Goal: Task Accomplishment & Management: Manage account settings

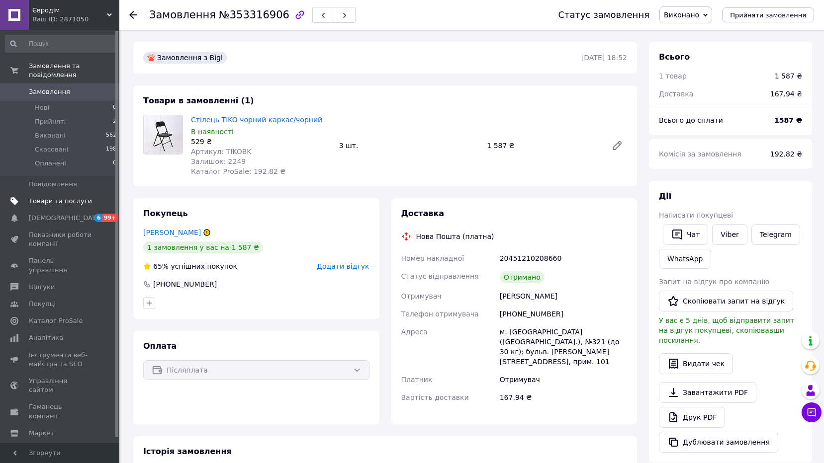
click at [43, 197] on span "Товари та послуги" at bounding box center [60, 201] width 63 height 9
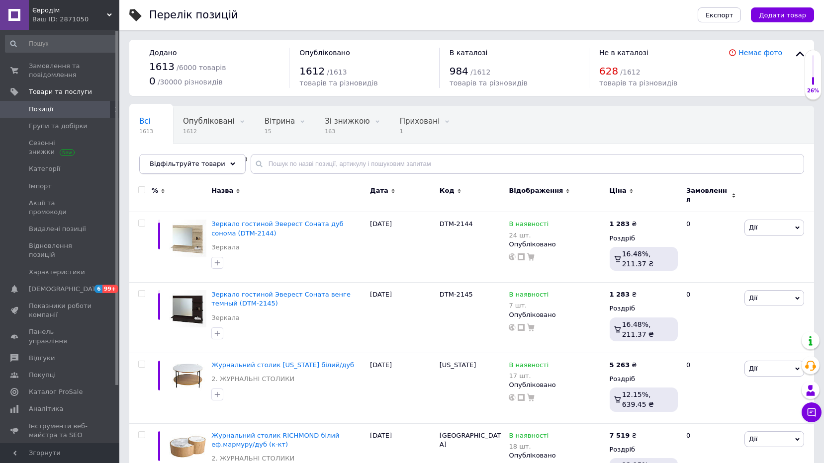
click at [209, 167] on span "Відфільтруйте товари" at bounding box center [188, 163] width 76 height 7
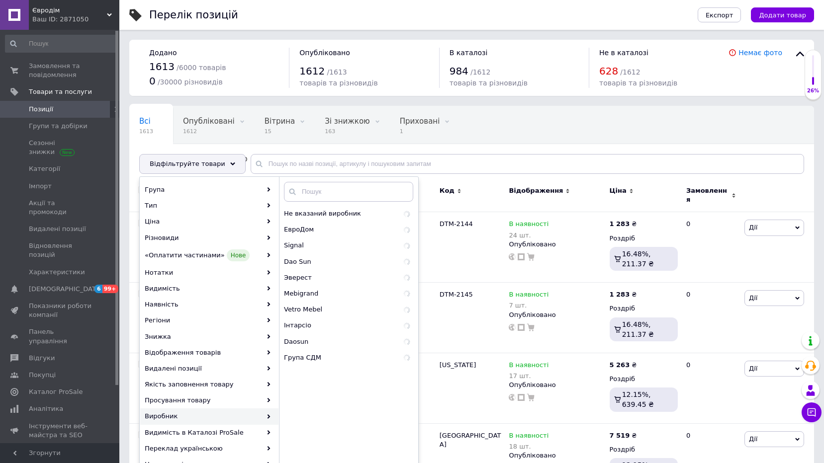
click at [180, 413] on div "Виробник" at bounding box center [209, 417] width 138 height 16
click at [311, 243] on span "Signal" at bounding box center [327, 245] width 87 height 9
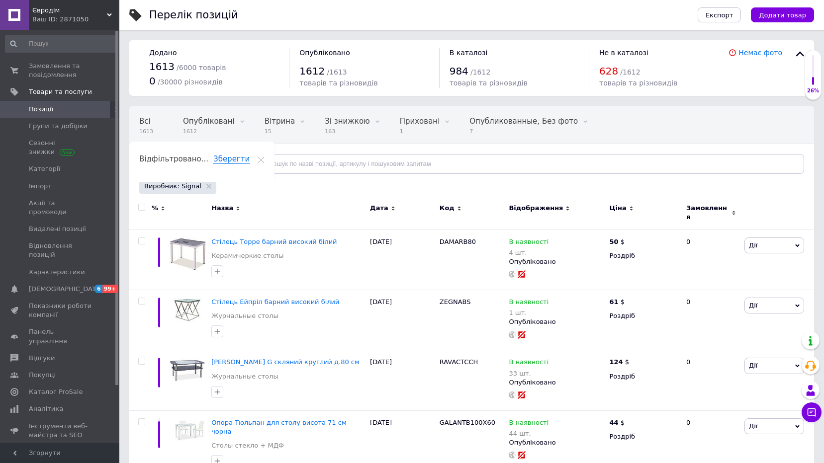
click at [142, 209] on input "checkbox" at bounding box center [141, 207] width 6 height 6
checkbox input "true"
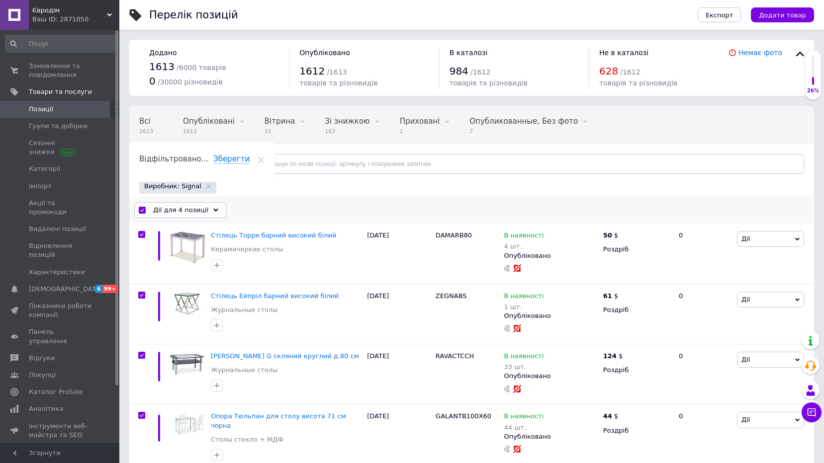
click at [197, 212] on span "Дії для 4 позиції" at bounding box center [180, 210] width 55 height 9
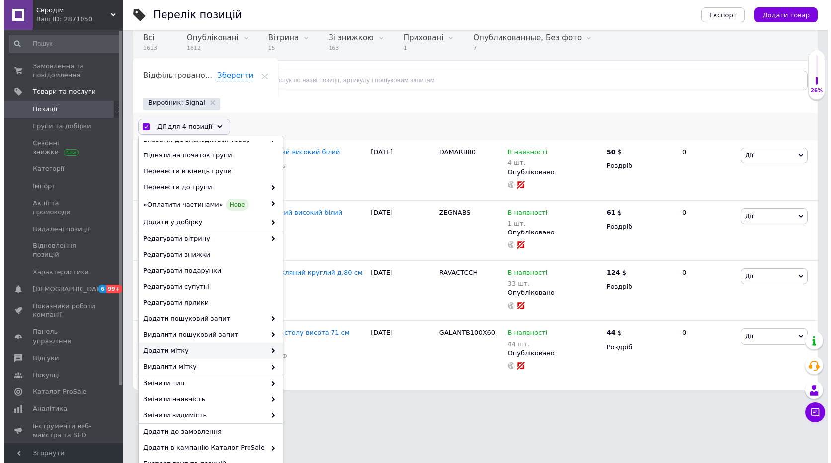
scroll to position [114, 0]
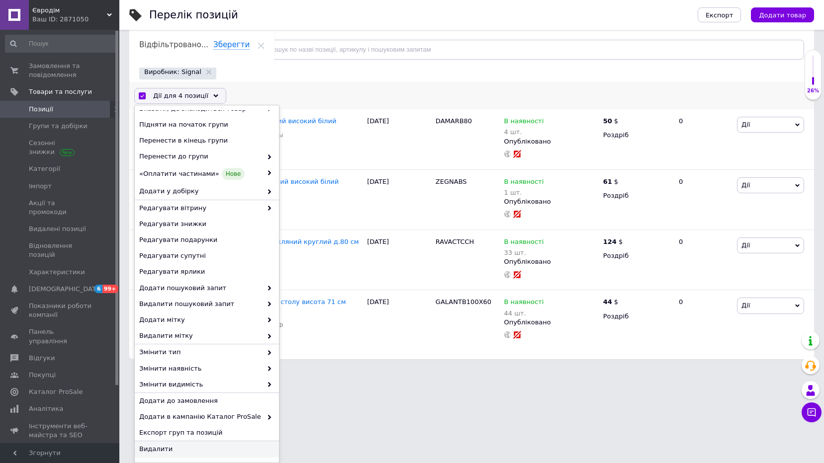
click at [170, 453] on span "Видалити" at bounding box center [205, 449] width 133 height 9
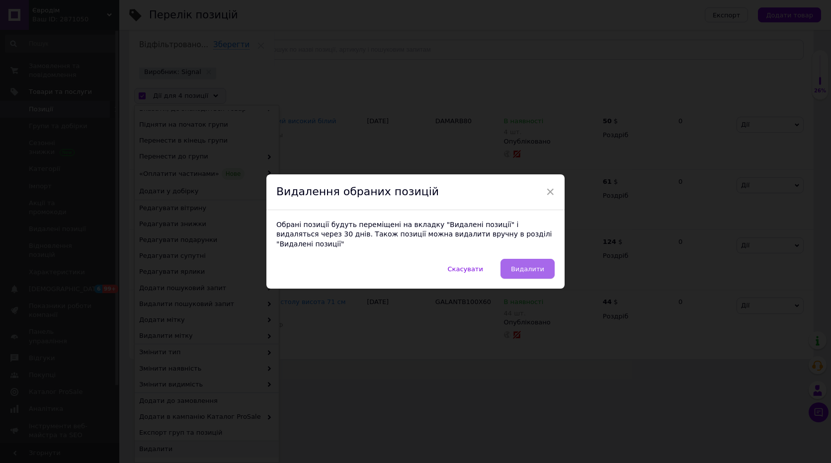
click at [539, 266] on span "Видалити" at bounding box center [527, 269] width 33 height 7
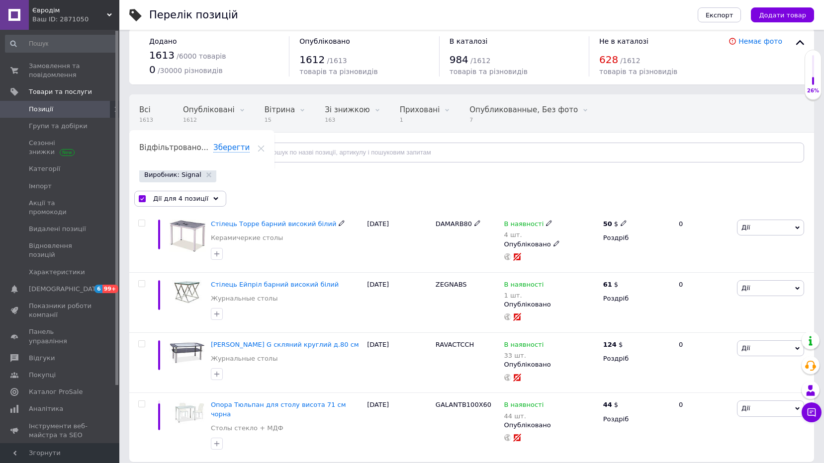
checkbox input "false"
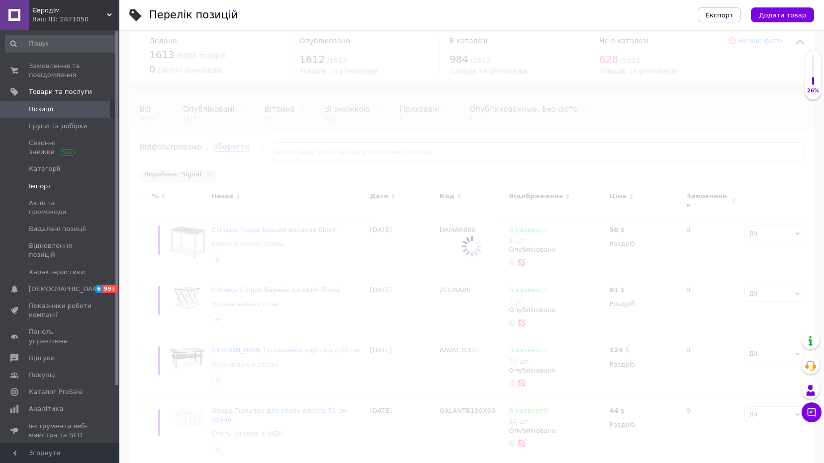
scroll to position [85, 0]
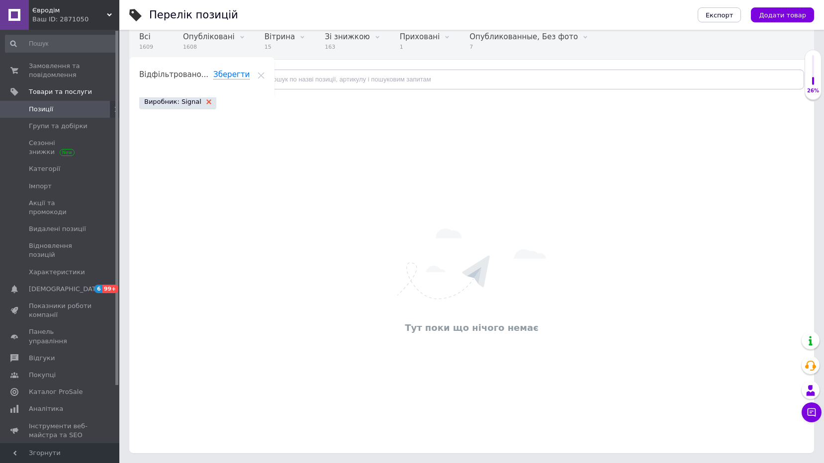
click at [206, 101] on use at bounding box center [208, 101] width 5 height 5
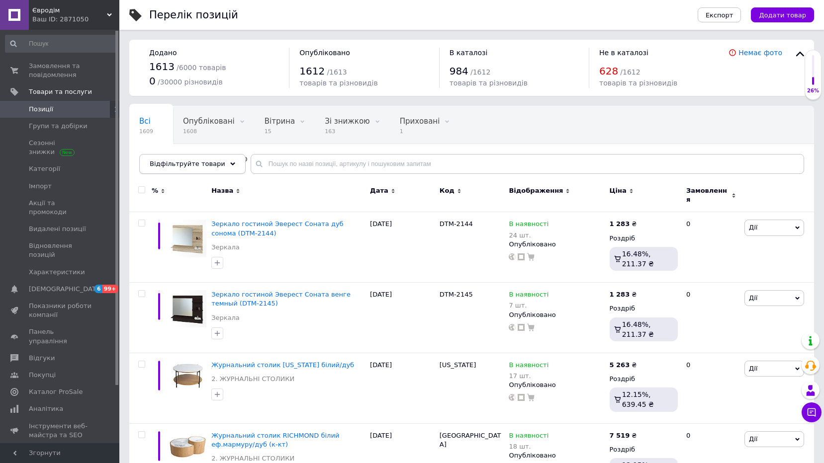
drag, startPoint x: 213, startPoint y: 165, endPoint x: 218, endPoint y: 172, distance: 8.6
click at [217, 168] on div "Відфільтруйте товари" at bounding box center [192, 164] width 106 height 20
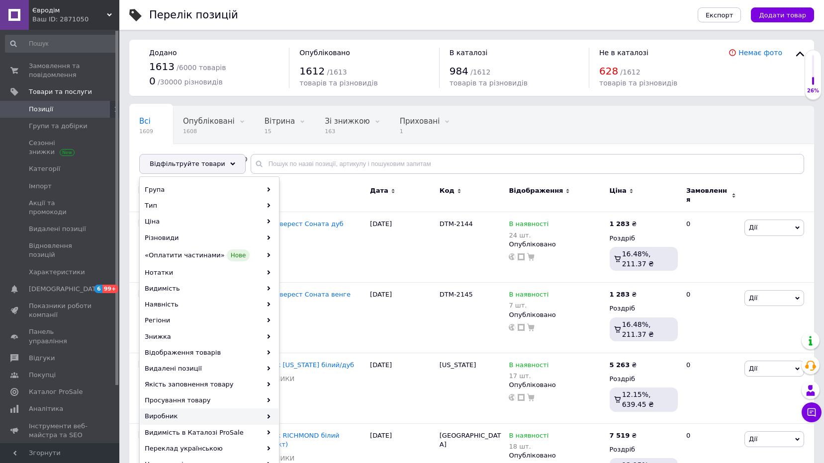
click at [195, 409] on div "Виробник" at bounding box center [209, 417] width 138 height 16
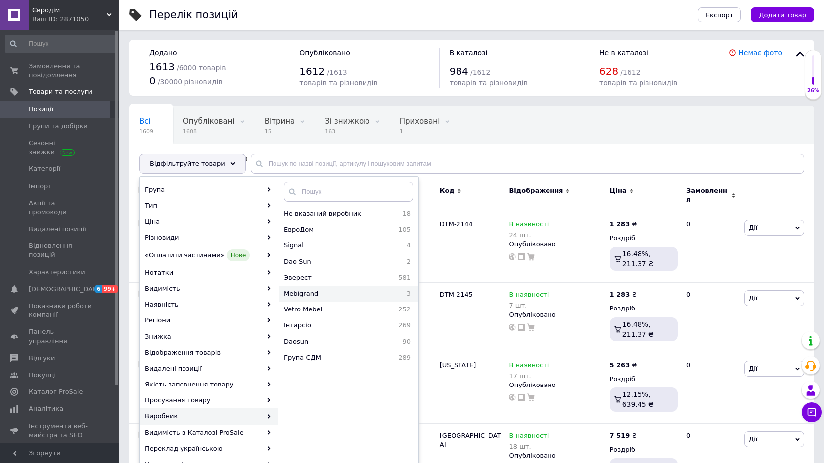
click at [305, 296] on span "Mebigrand" at bounding box center [334, 293] width 100 height 9
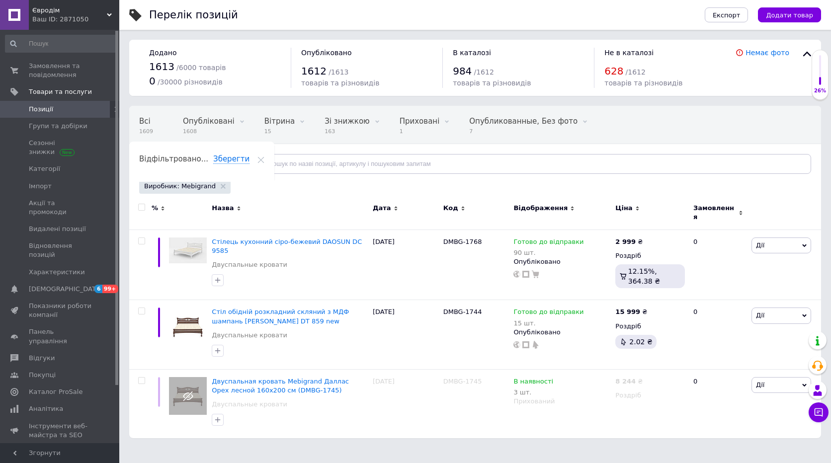
click at [142, 203] on div at bounding box center [140, 212] width 22 height 33
click at [141, 206] on input "checkbox" at bounding box center [141, 207] width 6 height 6
checkbox input "true"
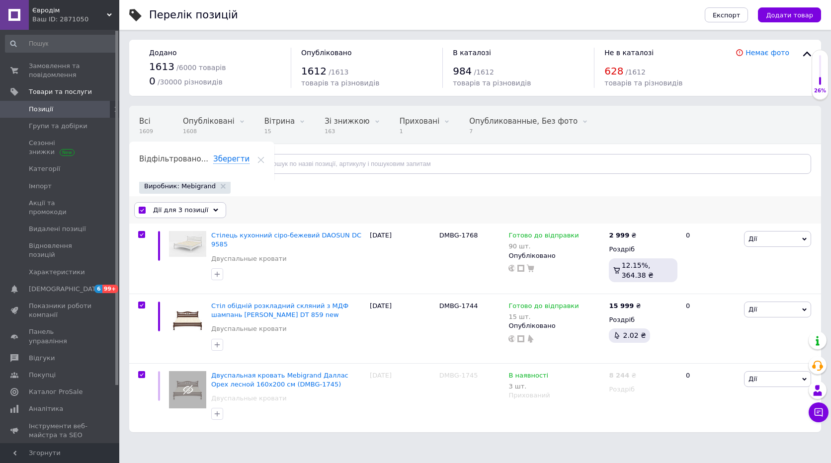
click at [213, 212] on icon at bounding box center [215, 210] width 5 height 5
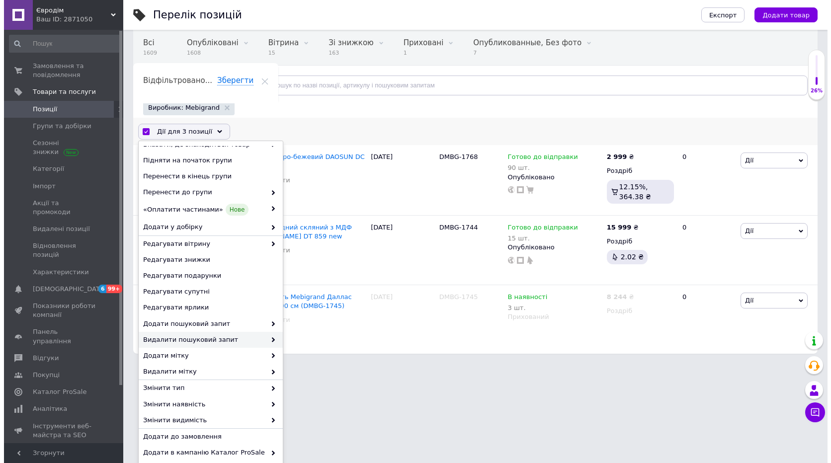
scroll to position [114, 0]
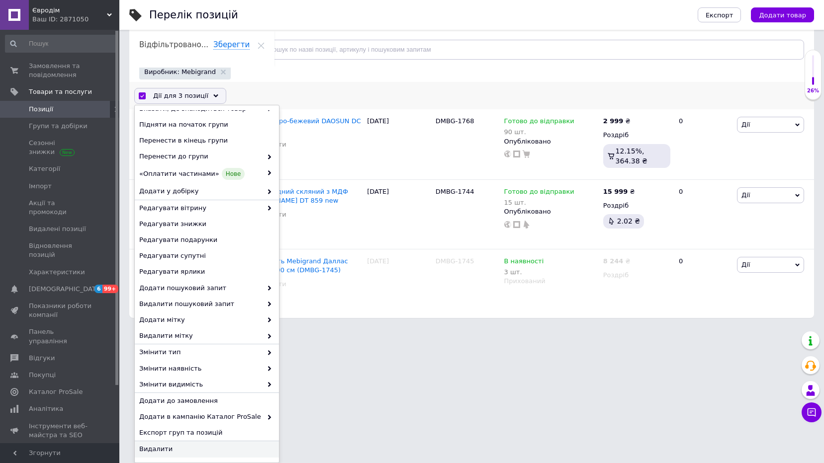
click at [158, 447] on span "Видалити" at bounding box center [205, 449] width 133 height 9
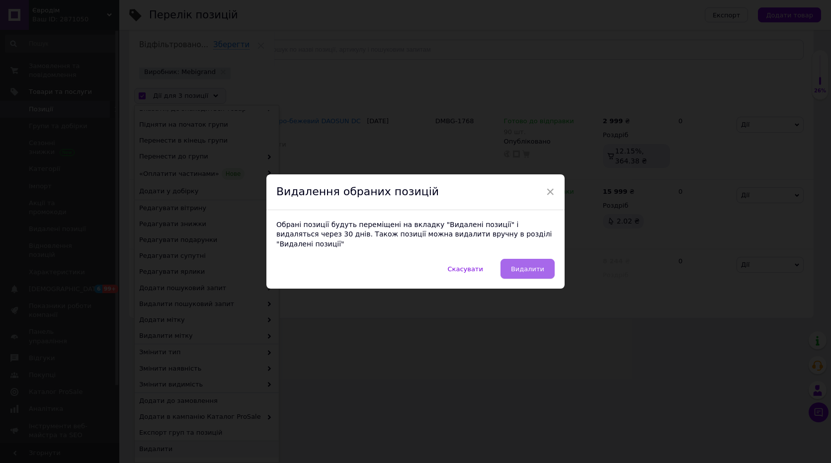
click at [525, 267] on span "Видалити" at bounding box center [527, 269] width 33 height 7
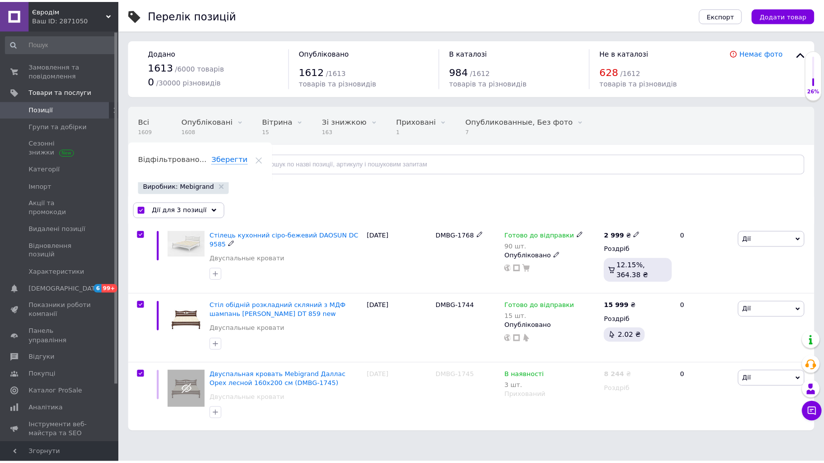
scroll to position [0, 0]
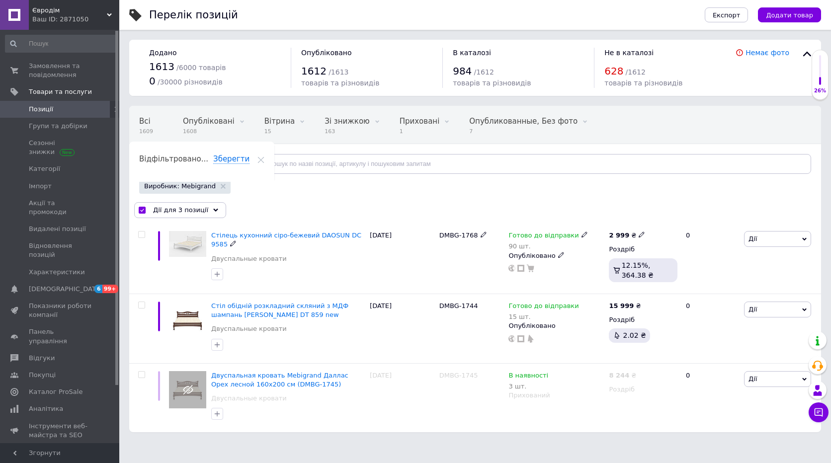
checkbox input "false"
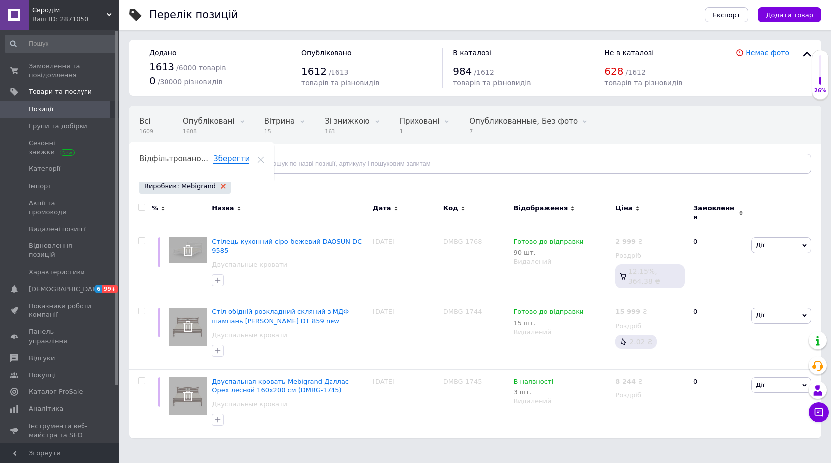
click at [221, 187] on icon at bounding box center [223, 186] width 5 height 5
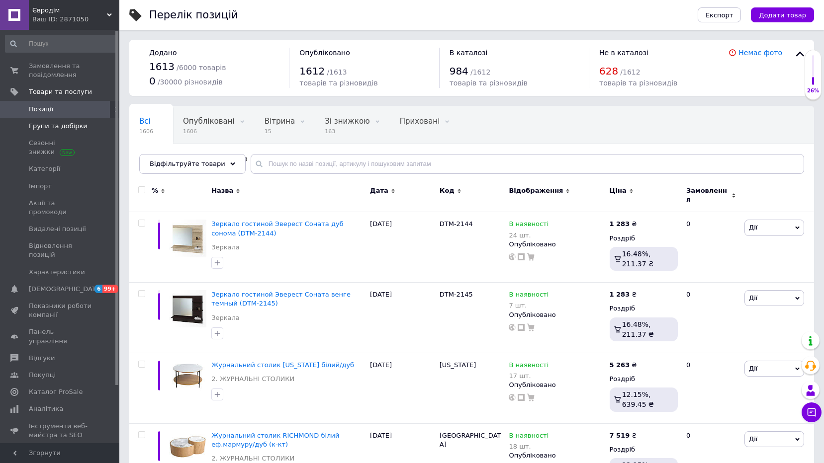
click at [41, 118] on link "Групи та добірки" at bounding box center [61, 126] width 122 height 17
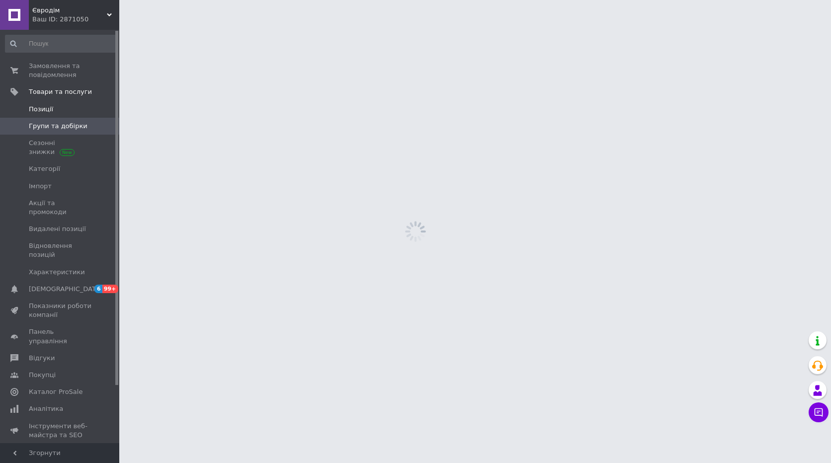
drag, startPoint x: 29, startPoint y: 103, endPoint x: 38, endPoint y: 109, distance: 10.8
click at [30, 104] on link "Позиції" at bounding box center [61, 109] width 122 height 17
click at [57, 115] on link "Позиції" at bounding box center [61, 109] width 122 height 17
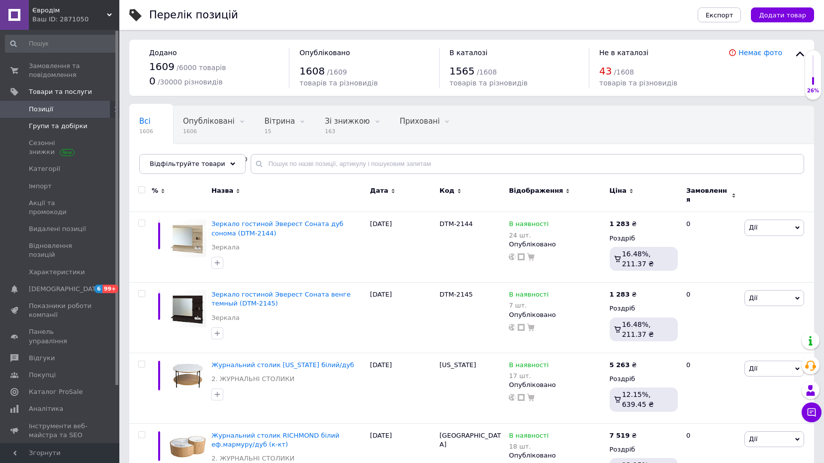
click at [38, 128] on span "Групи та добірки" at bounding box center [58, 126] width 59 height 9
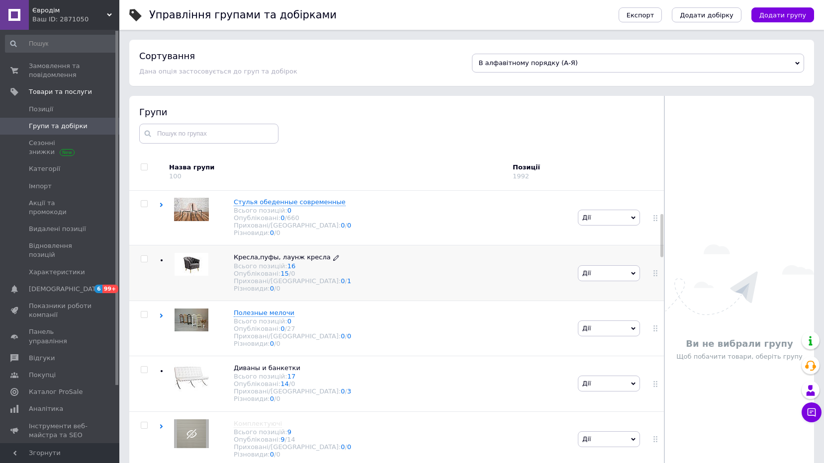
scroll to position [332, 0]
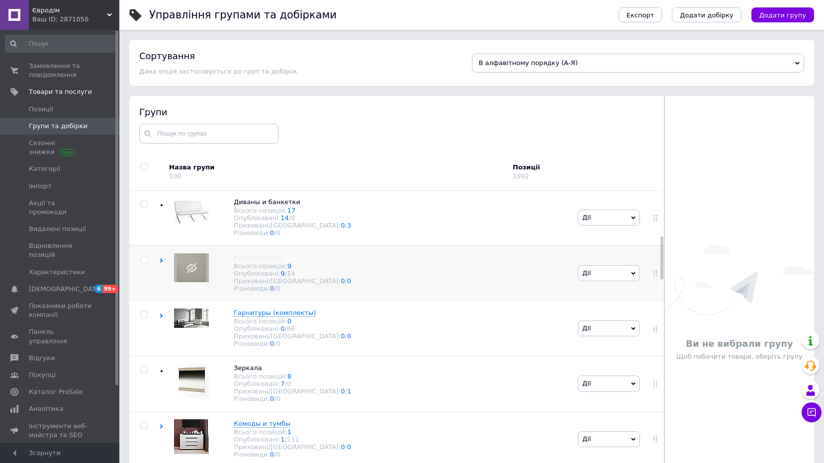
click at [162, 263] on use at bounding box center [161, 261] width 3 height 4
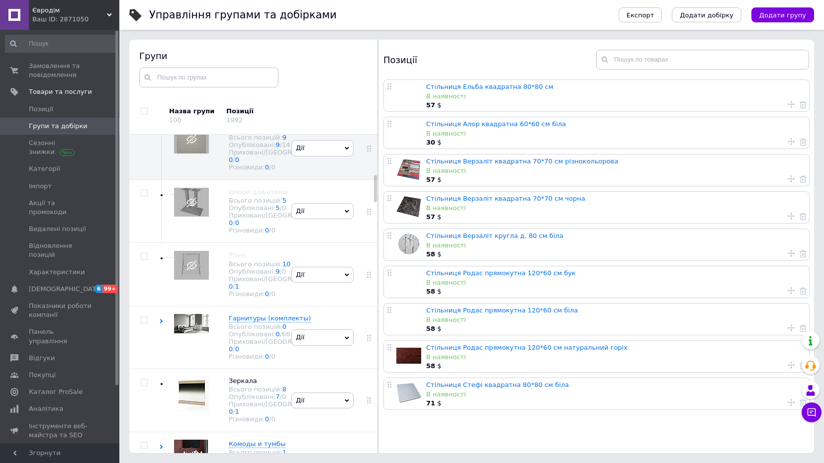
scroll to position [626, 0]
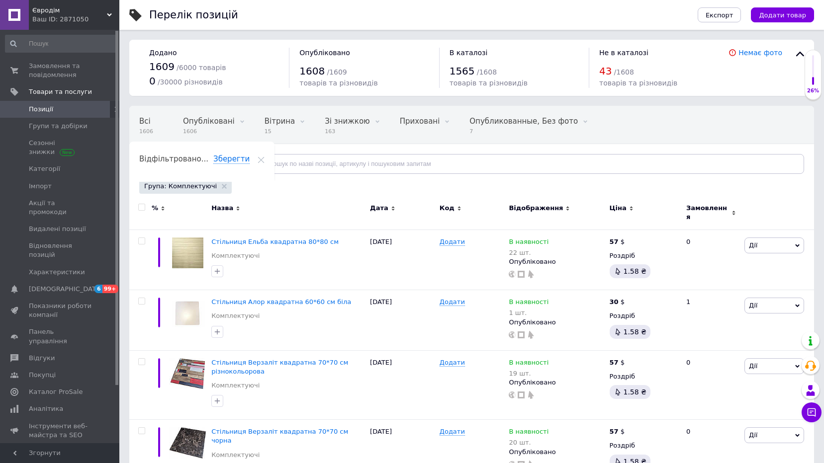
click at [140, 205] on input "checkbox" at bounding box center [141, 207] width 6 height 6
checkbox input "true"
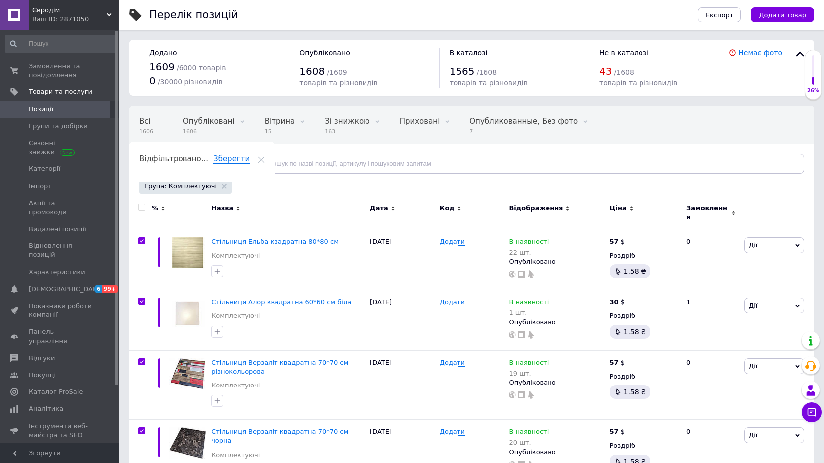
checkbox input "true"
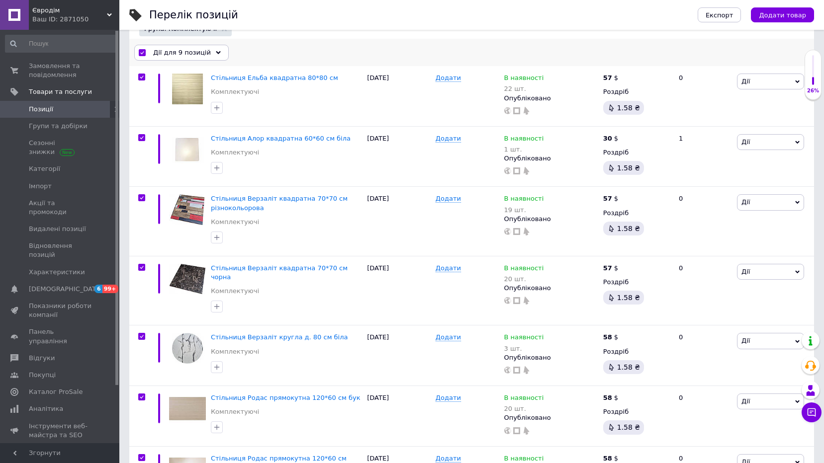
scroll to position [166, 0]
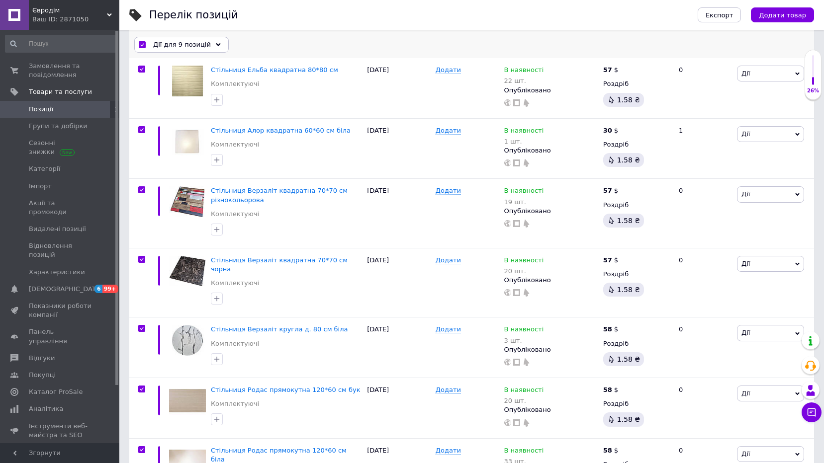
click at [207, 50] on div "Дії для 9 позицій" at bounding box center [181, 45] width 94 height 16
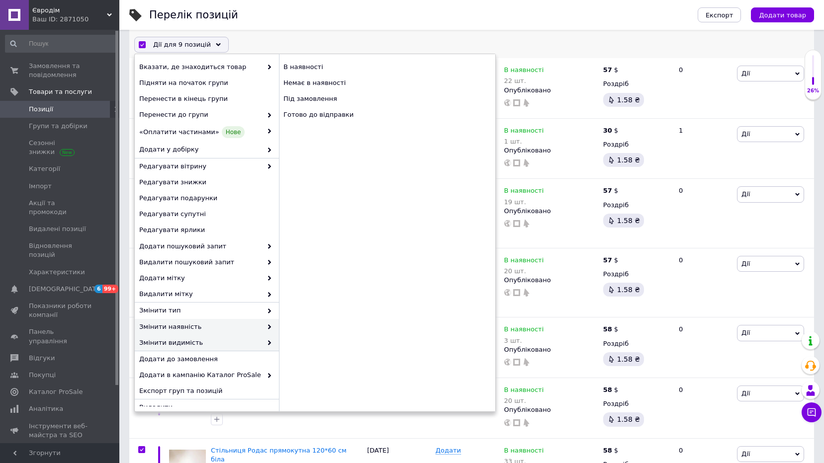
click at [262, 341] on span at bounding box center [267, 343] width 10 height 9
click at [268, 344] on use at bounding box center [269, 343] width 3 height 5
click at [304, 104] on div "Приховані" at bounding box center [387, 99] width 216 height 16
click at [300, 102] on div "Приховані" at bounding box center [387, 99] width 216 height 16
checkbox input "false"
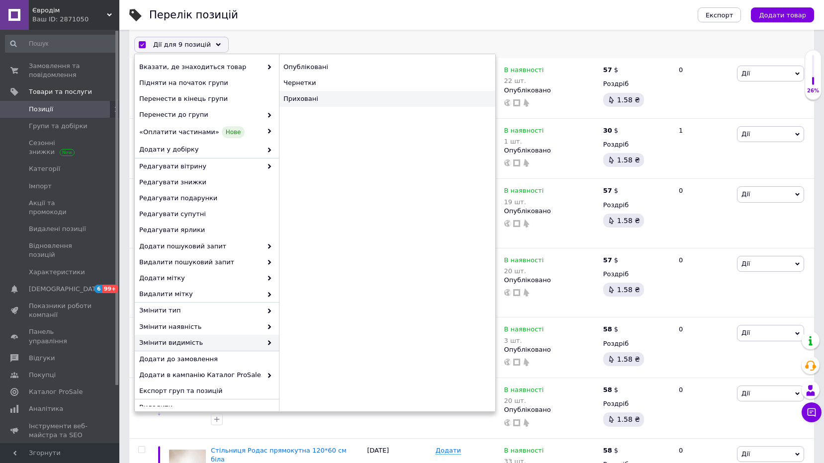
checkbox input "false"
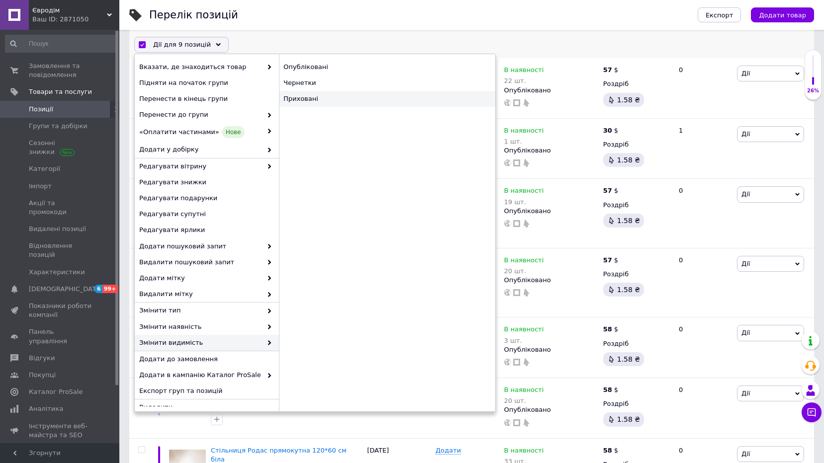
checkbox input "false"
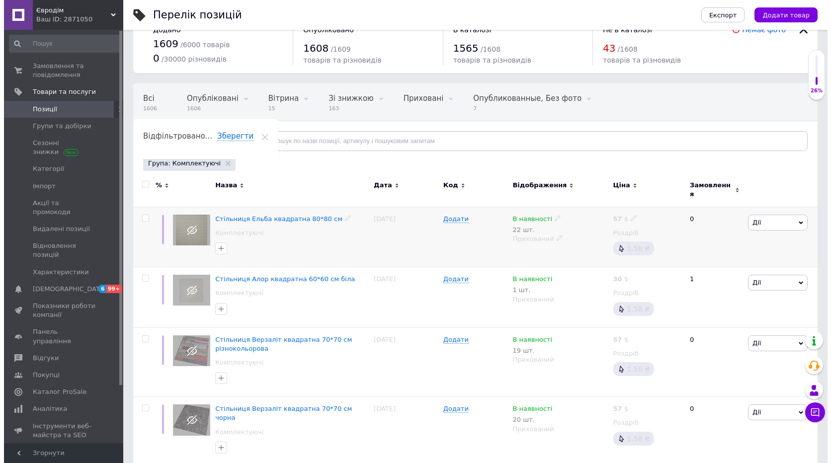
scroll to position [0, 0]
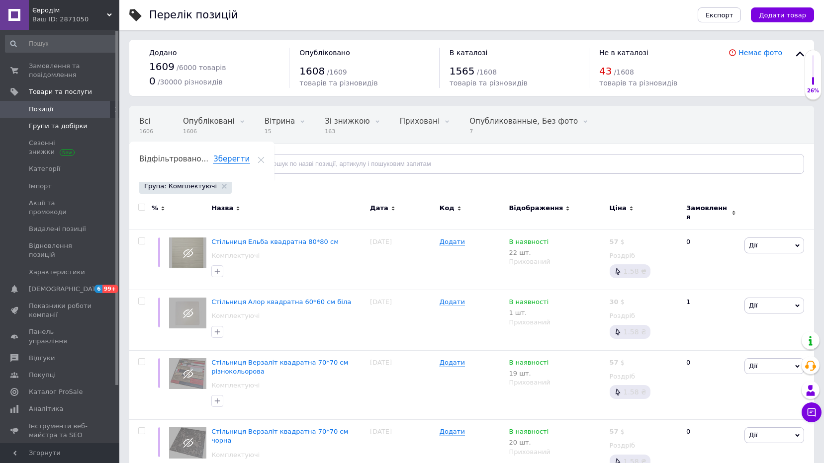
click at [42, 117] on ul "Позиції Групи та добірки Сезонні знижки Категорії Імпорт Акції та промокоди Вид…" at bounding box center [61, 191] width 122 height 180
click at [47, 124] on span "Групи та добірки" at bounding box center [58, 126] width 59 height 9
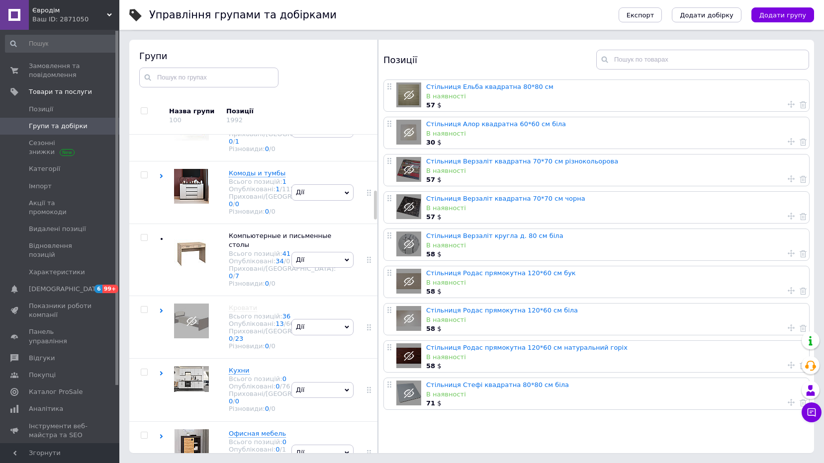
scroll to position [613, 0]
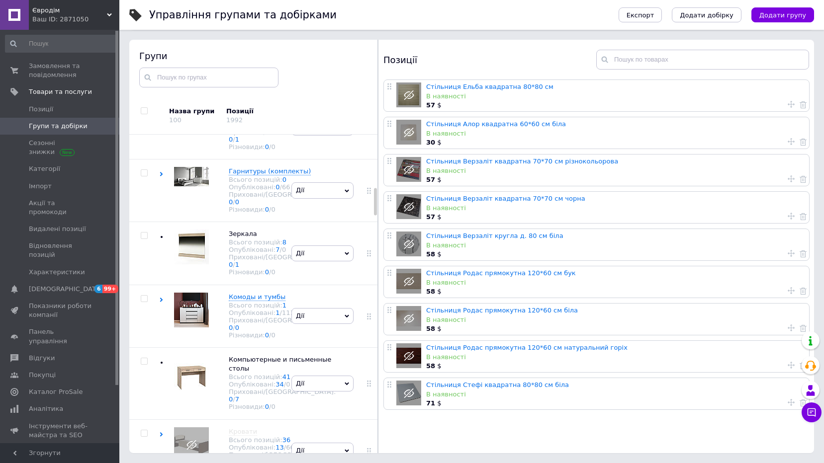
click at [282, 57] on link "5" at bounding box center [284, 53] width 4 height 7
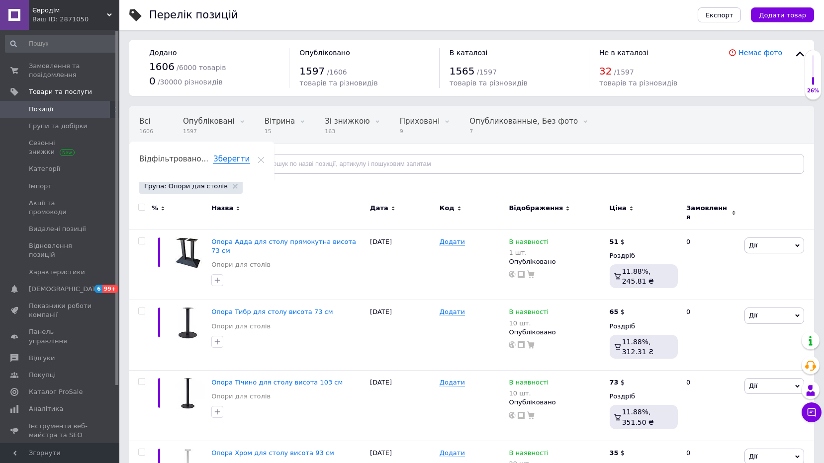
click at [139, 210] on input "checkbox" at bounding box center [141, 207] width 6 height 6
checkbox input "true"
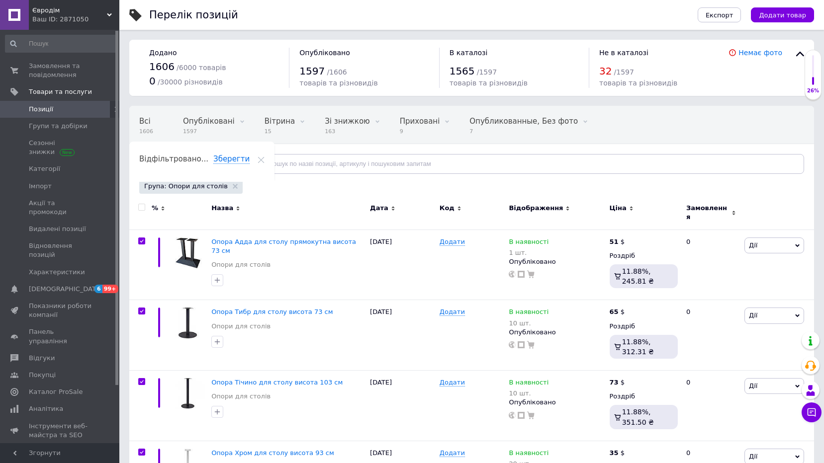
checkbox input "true"
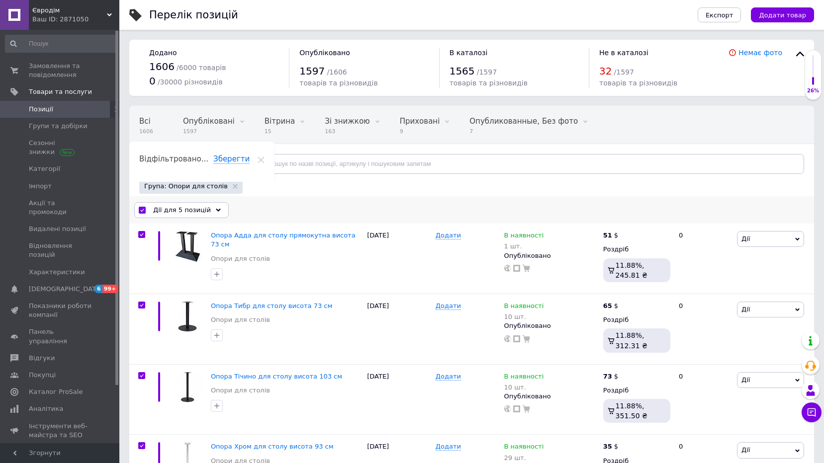
click at [201, 209] on span "Дії для 5 позицій" at bounding box center [182, 210] width 58 height 9
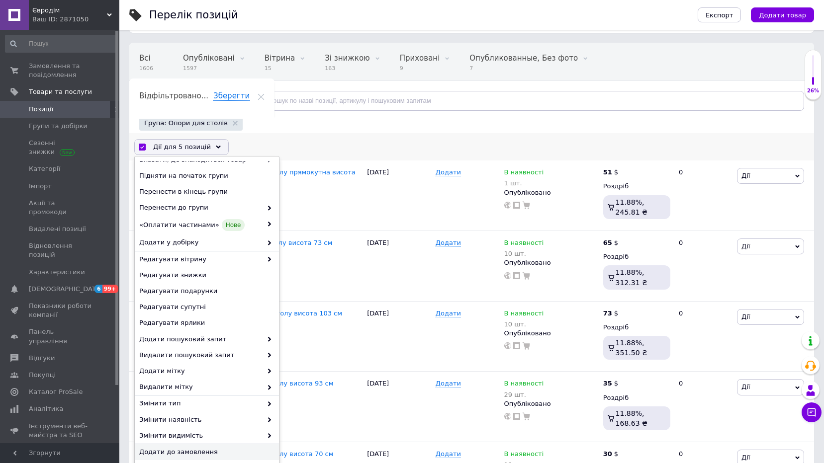
scroll to position [121, 0]
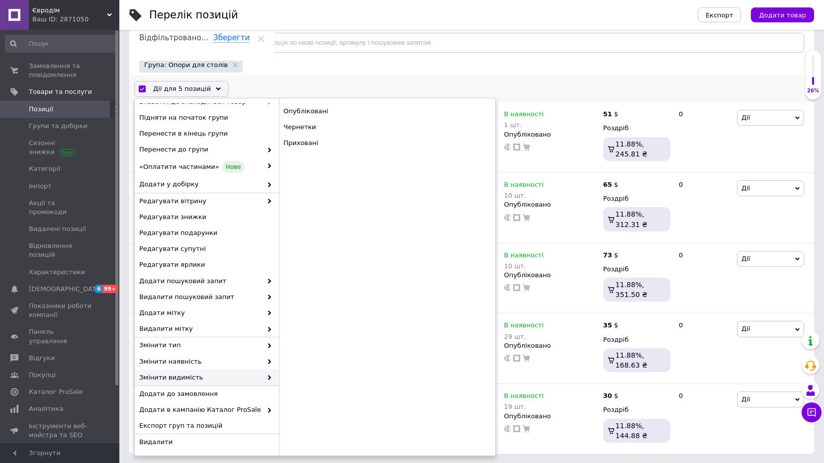
click at [200, 382] on span "Змінити видимість" at bounding box center [200, 377] width 123 height 9
click at [262, 382] on span at bounding box center [267, 377] width 10 height 9
click at [298, 144] on div "Приховані" at bounding box center [387, 143] width 216 height 16
checkbox input "false"
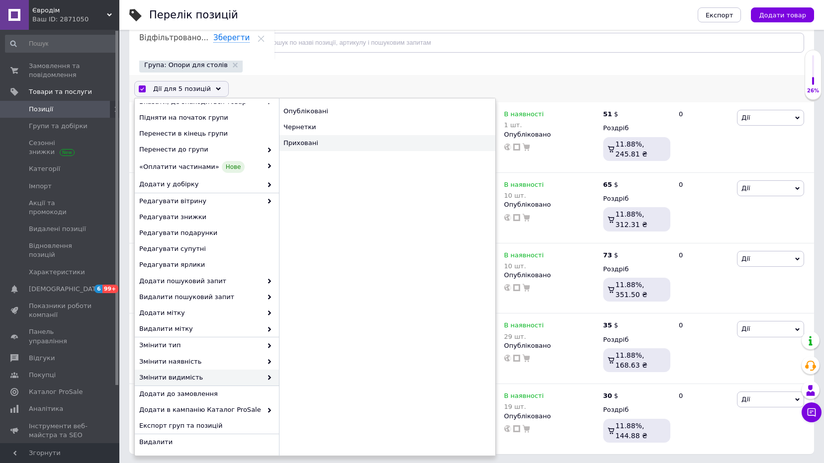
checkbox input "false"
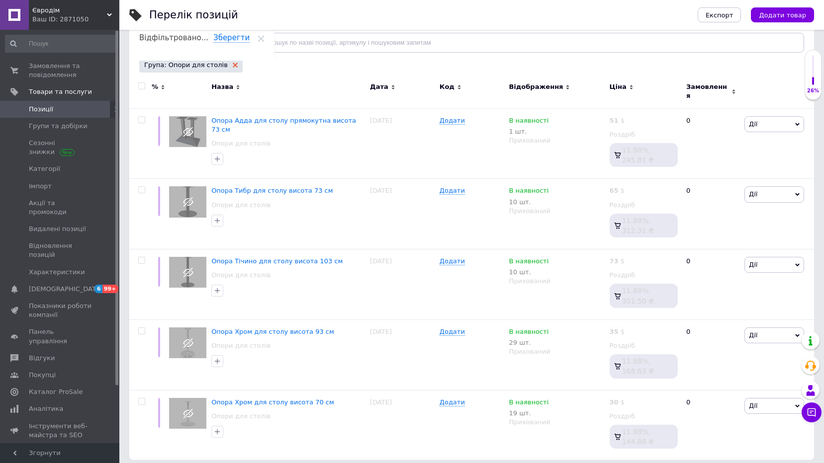
click at [233, 65] on icon at bounding box center [235, 65] width 5 height 5
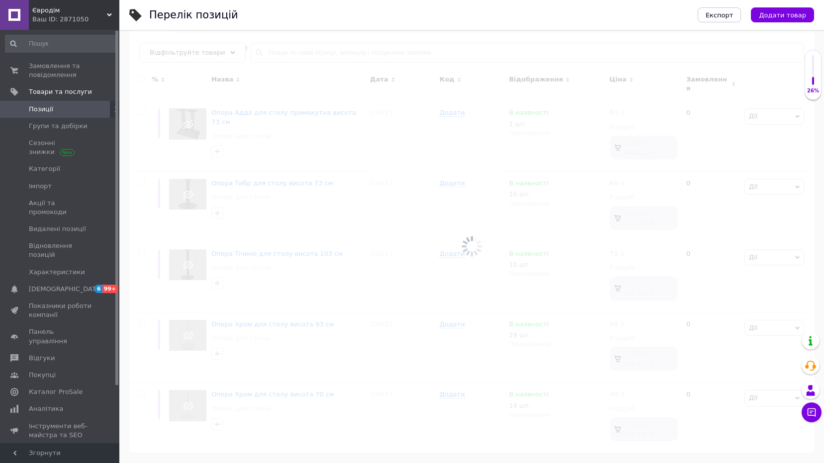
scroll to position [104, 0]
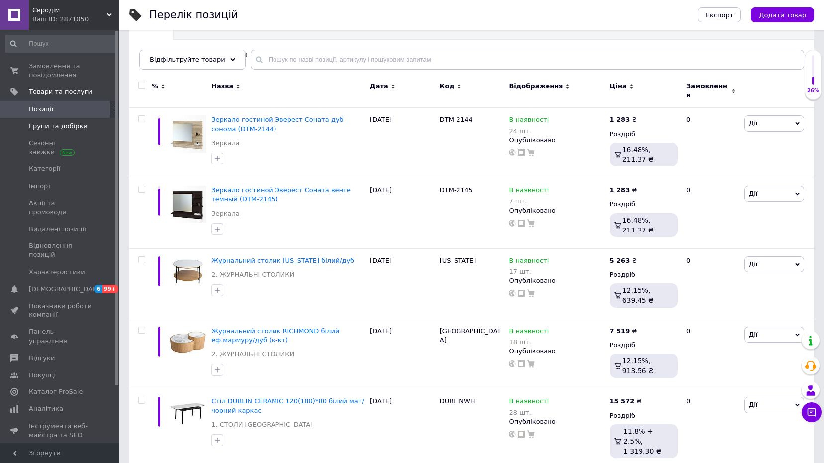
click at [58, 127] on span "Групи та добірки" at bounding box center [58, 126] width 59 height 9
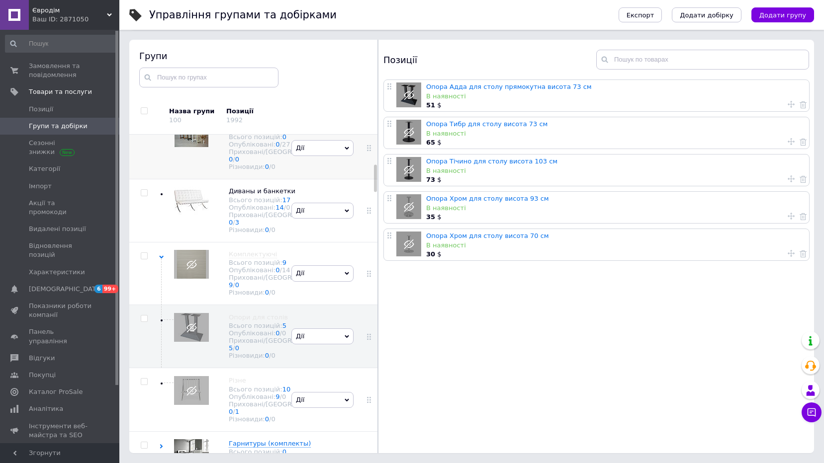
scroll to position [672, 0]
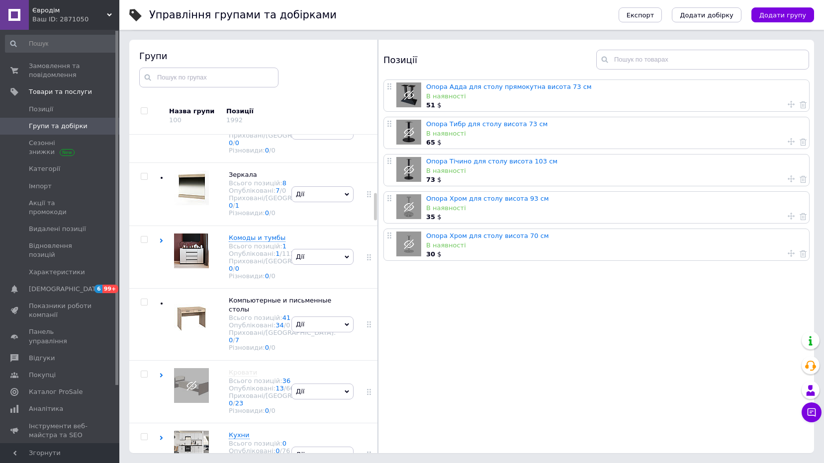
click at [282, 62] on link "10" at bounding box center [286, 57] width 8 height 7
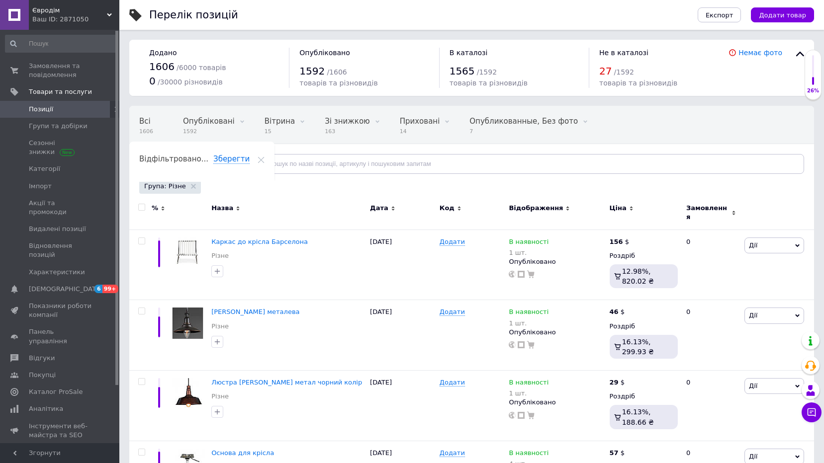
click at [142, 207] on input "checkbox" at bounding box center [141, 207] width 6 height 6
checkbox input "true"
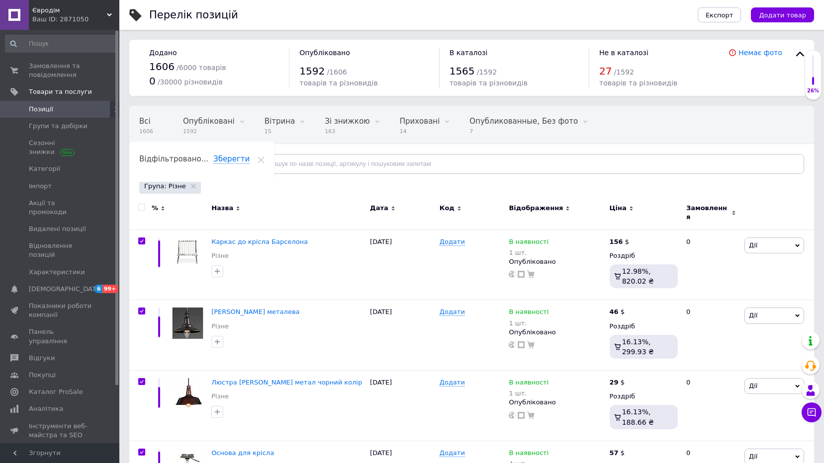
checkbox input "true"
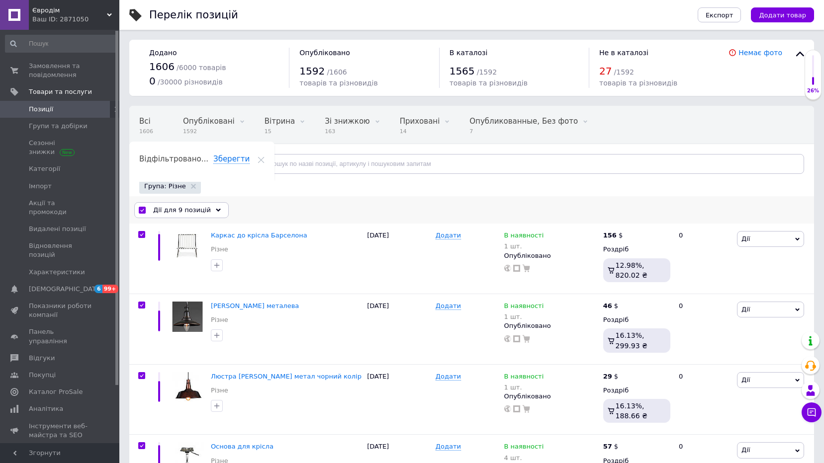
click at [214, 214] on div "Дії для 9 позицій" at bounding box center [181, 210] width 94 height 16
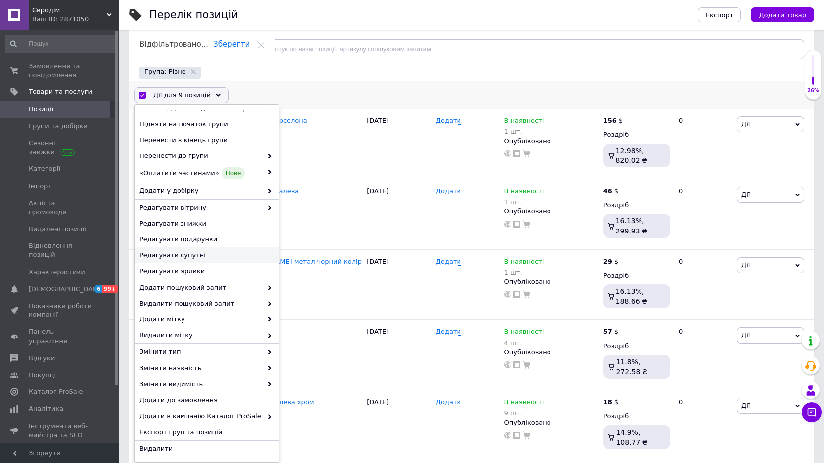
scroll to position [166, 0]
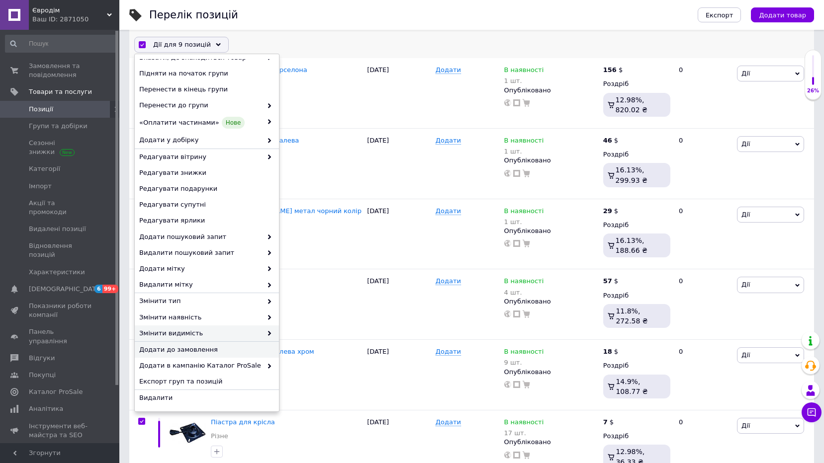
click at [193, 331] on span "Змінити видимість" at bounding box center [200, 333] width 123 height 9
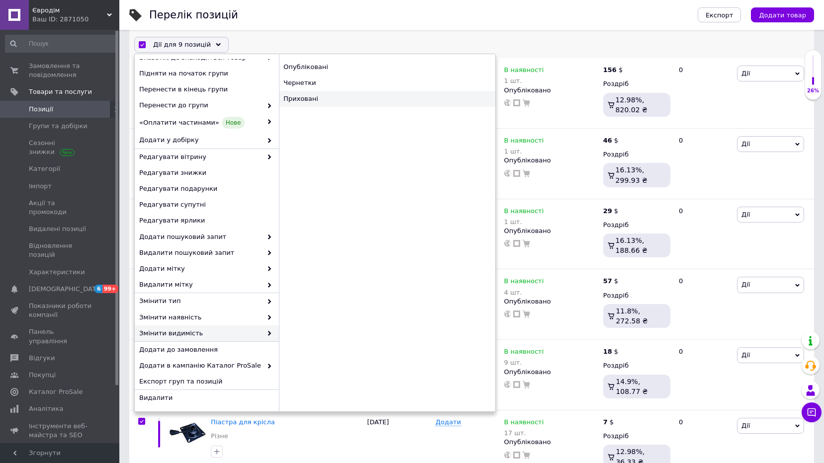
click at [318, 97] on div "Приховані" at bounding box center [387, 99] width 216 height 16
checkbox input "false"
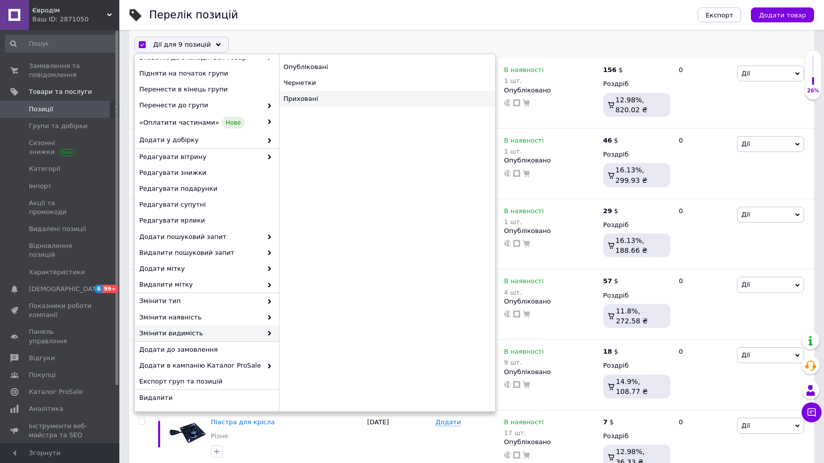
checkbox input "false"
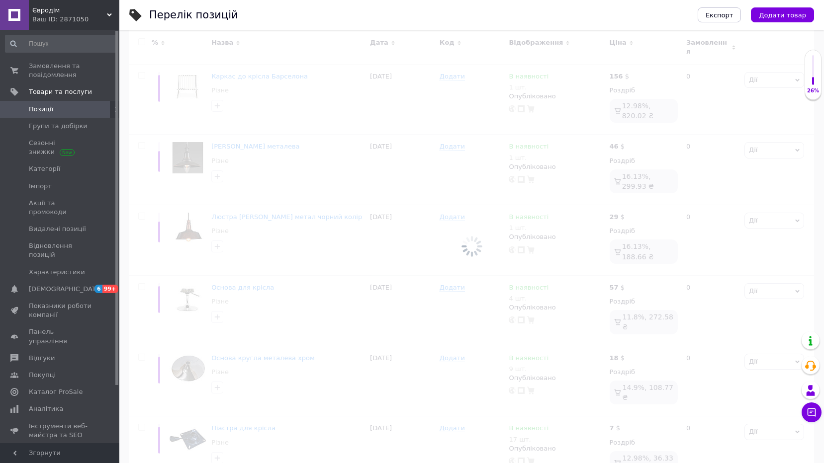
click at [308, 99] on div at bounding box center [471, 247] width 705 height 434
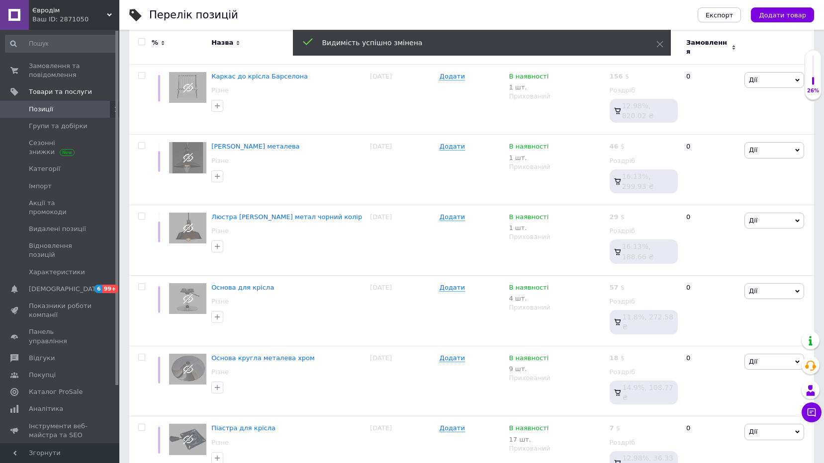
click at [48, 110] on span "Позиції" at bounding box center [41, 109] width 24 height 9
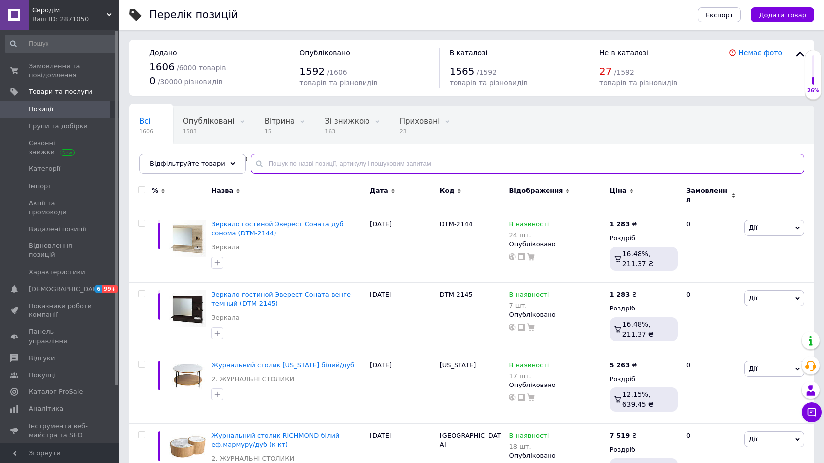
click at [281, 166] on input "text" at bounding box center [527, 164] width 553 height 20
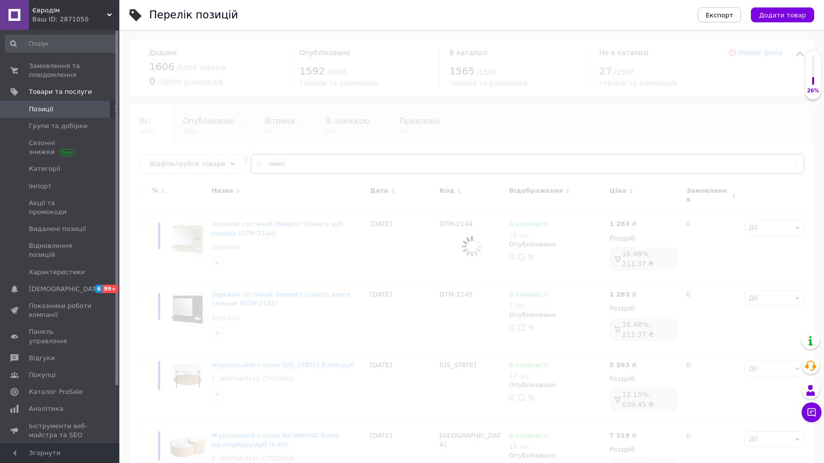
type input "ліжко"
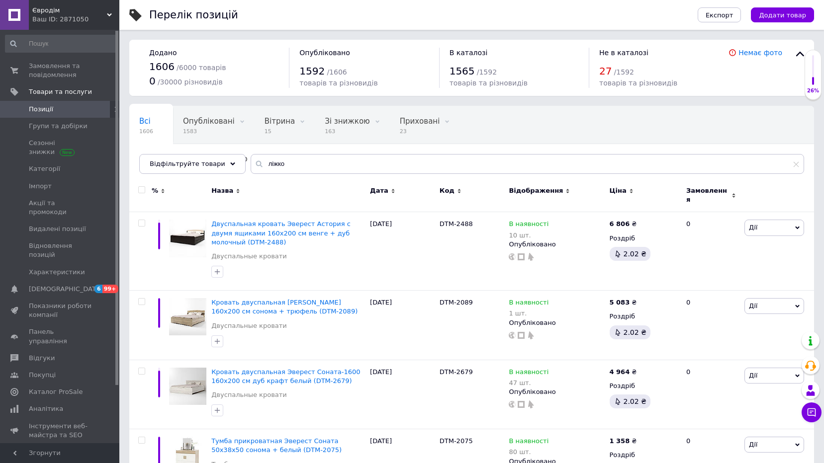
click at [145, 187] on span at bounding box center [141, 189] width 7 height 7
click at [145, 187] on input "checkbox" at bounding box center [141, 190] width 6 height 6
checkbox input "true"
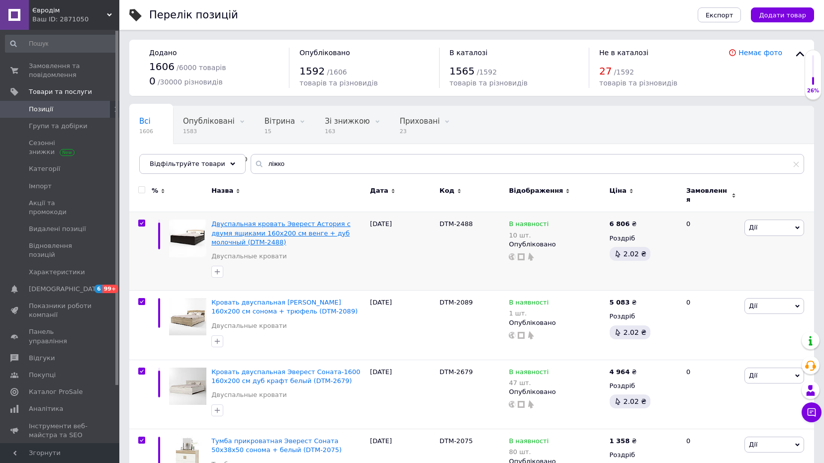
checkbox input "true"
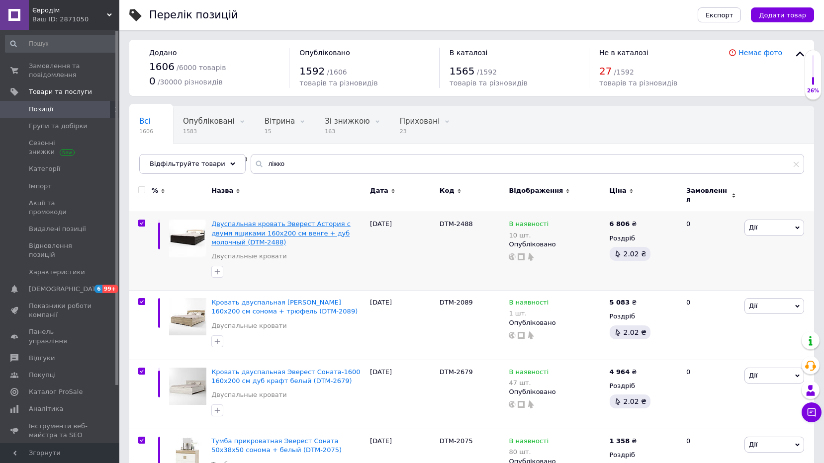
checkbox input "true"
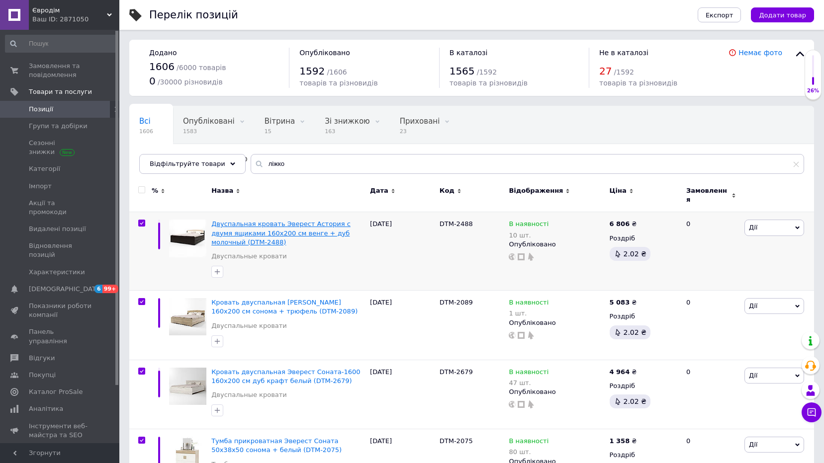
checkbox input "true"
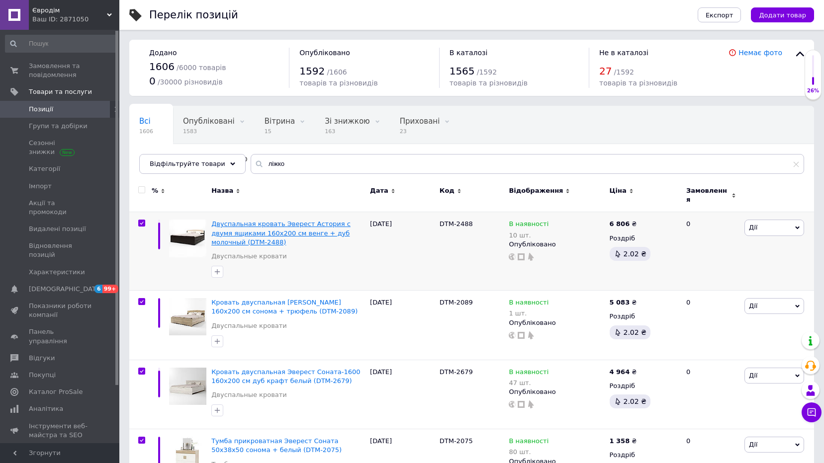
checkbox input "true"
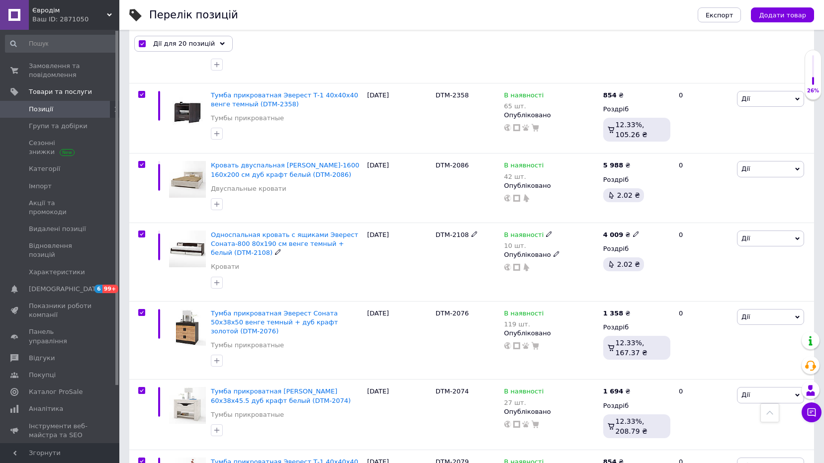
scroll to position [1222, 0]
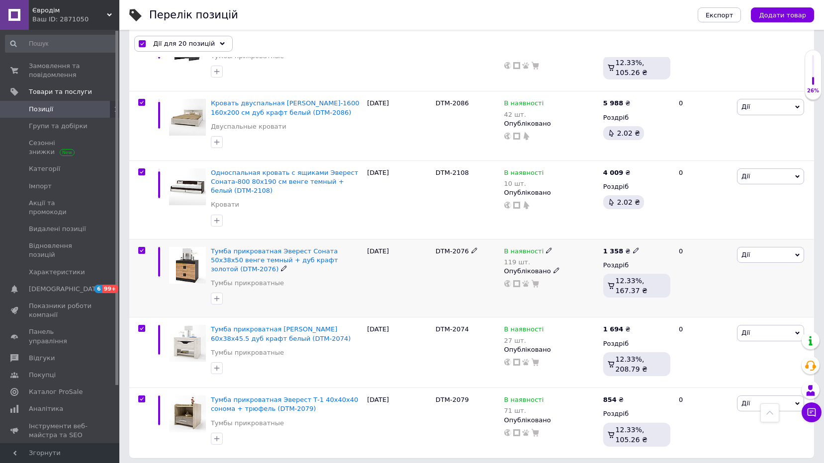
click at [140, 248] on input "checkbox" at bounding box center [141, 251] width 6 height 6
checkbox input "false"
checkbox input "true"
click at [139, 326] on input "checkbox" at bounding box center [141, 329] width 6 height 6
checkbox input "false"
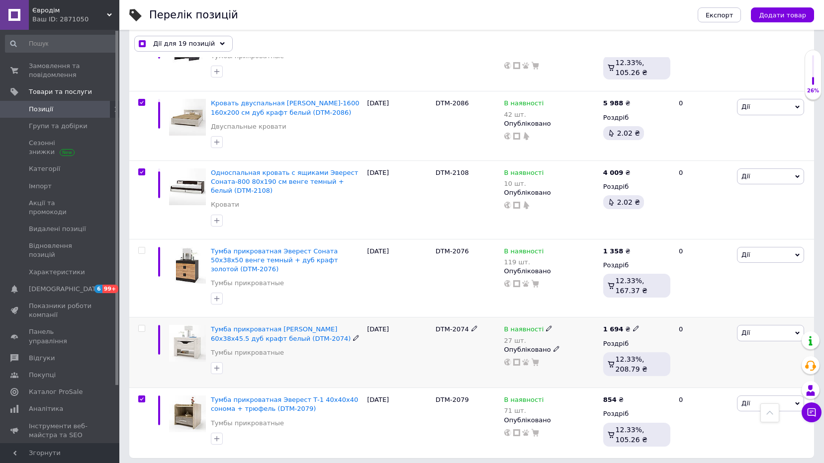
checkbox input "true"
click at [140, 396] on input "checkbox" at bounding box center [141, 399] width 6 height 6
checkbox input "false"
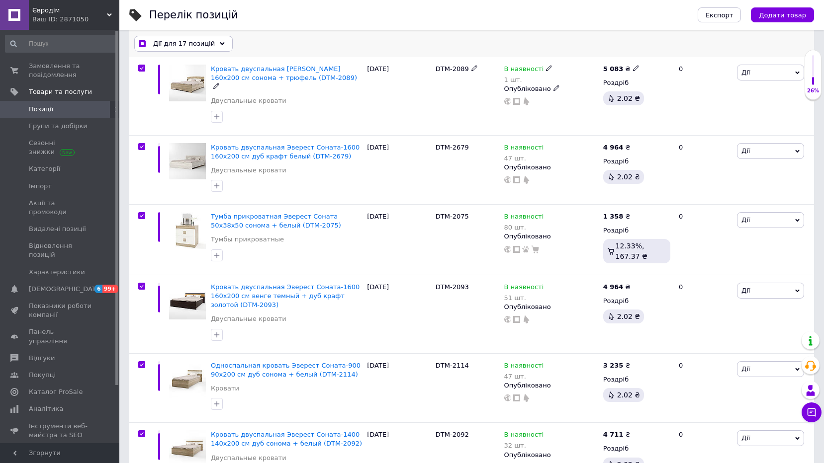
scroll to position [0, 0]
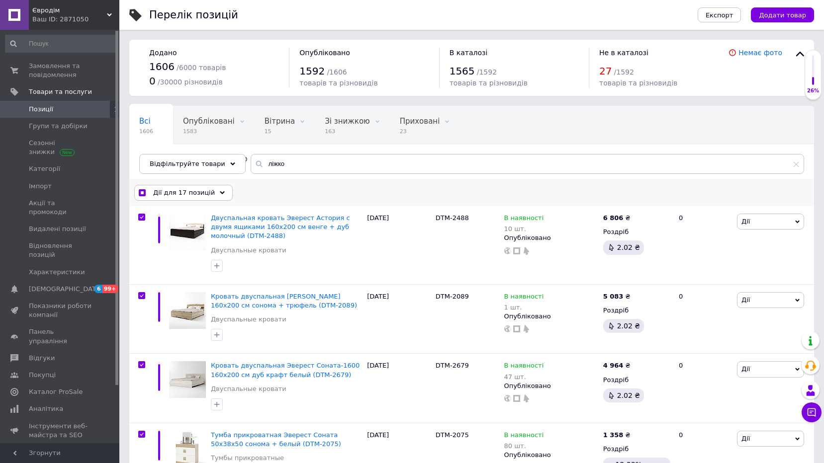
click at [217, 191] on div "Дії для 17 позицій" at bounding box center [183, 193] width 98 height 16
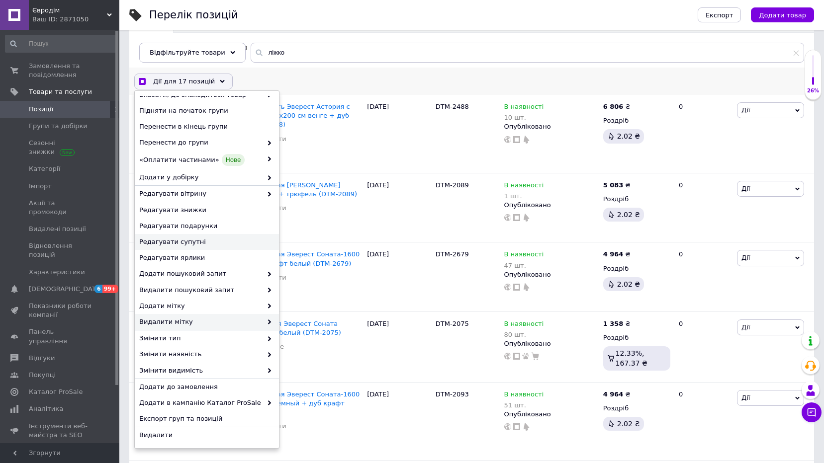
scroll to position [166, 0]
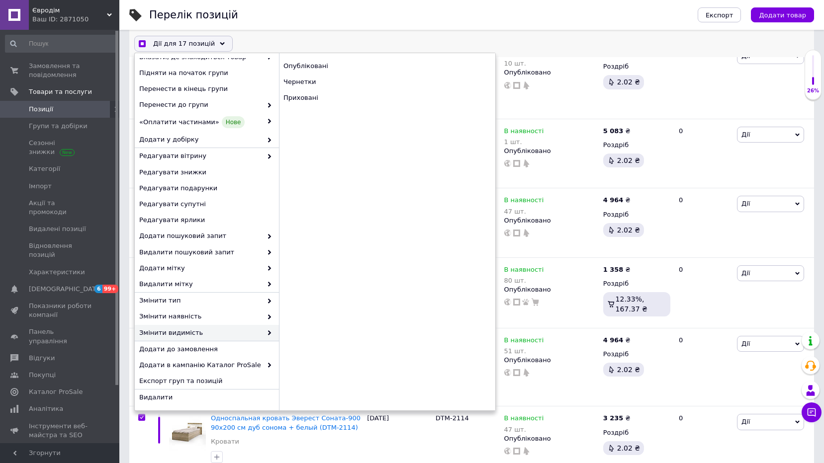
click at [191, 337] on span "Змінити видимість" at bounding box center [200, 333] width 123 height 9
click at [308, 98] on div "Приховані" at bounding box center [387, 98] width 216 height 16
checkbox input "true"
checkbox input "false"
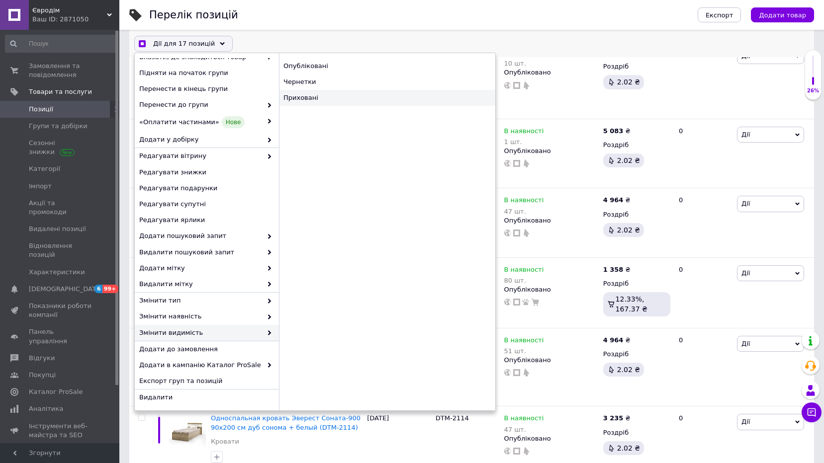
checkbox input "false"
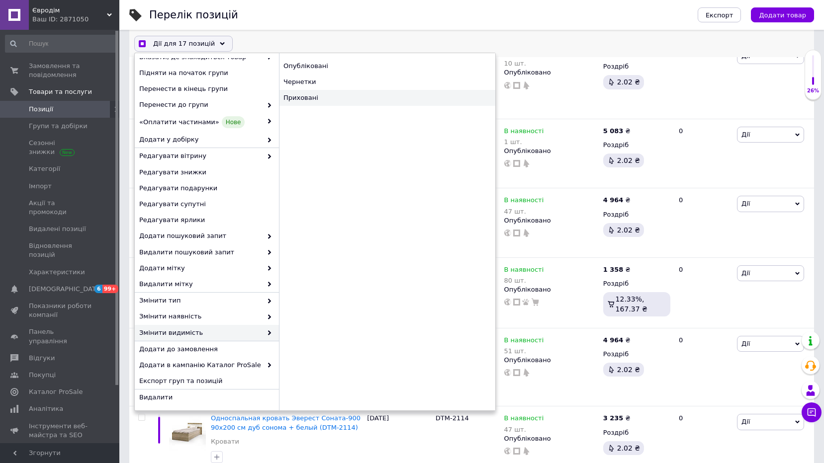
checkbox input "false"
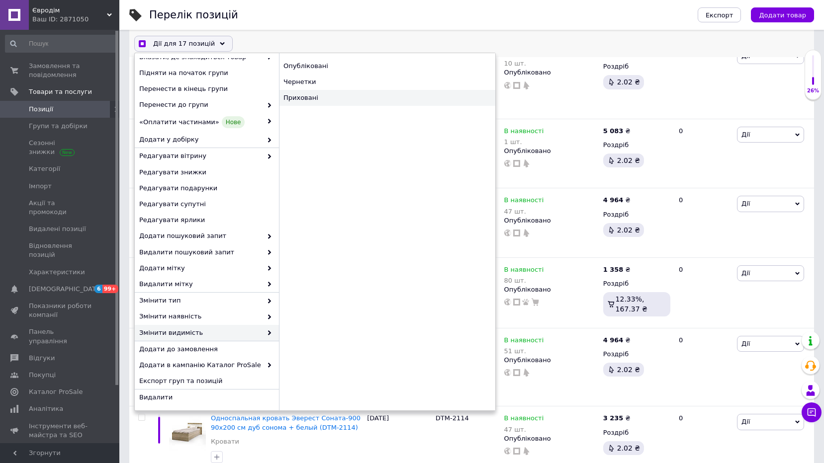
checkbox input "false"
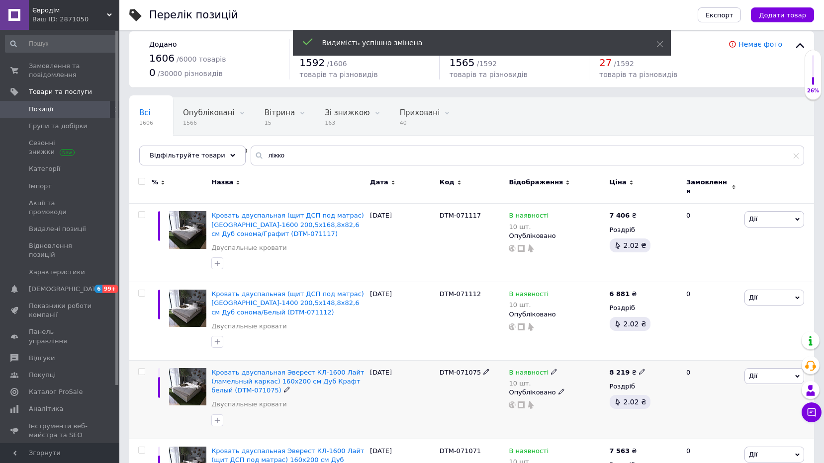
scroll to position [0, 0]
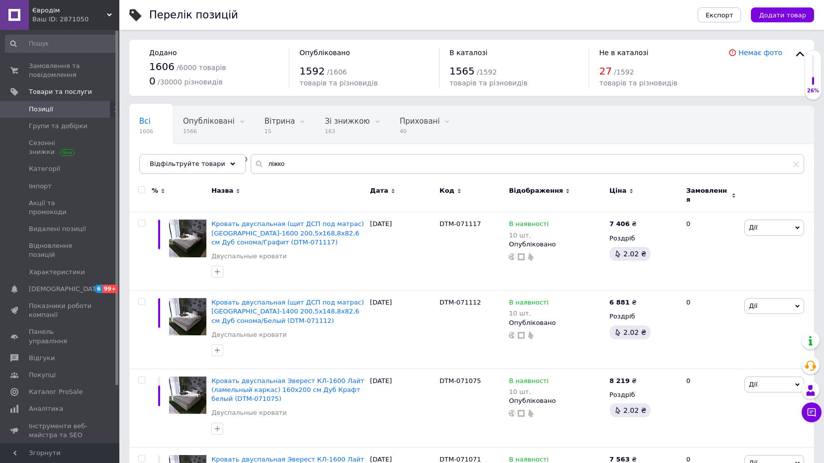
click at [148, 189] on div at bounding box center [142, 189] width 20 height 7
click at [140, 186] on span at bounding box center [141, 189] width 7 height 7
click at [140, 187] on input "checkbox" at bounding box center [141, 190] width 6 height 6
checkbox input "true"
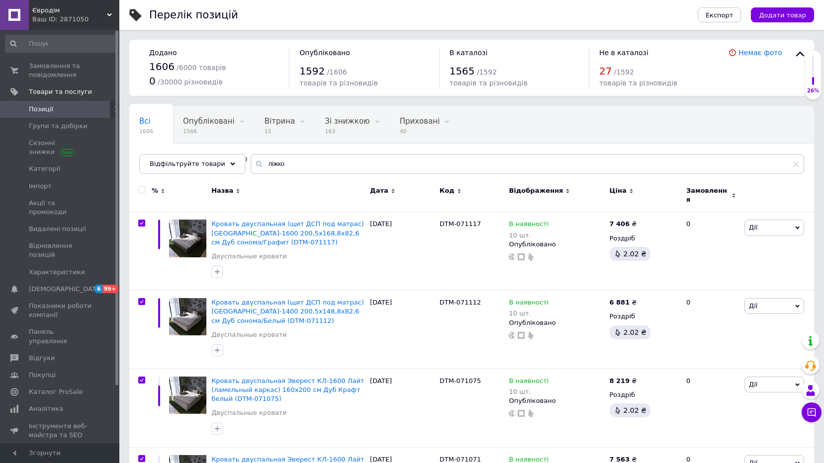
checkbox input "true"
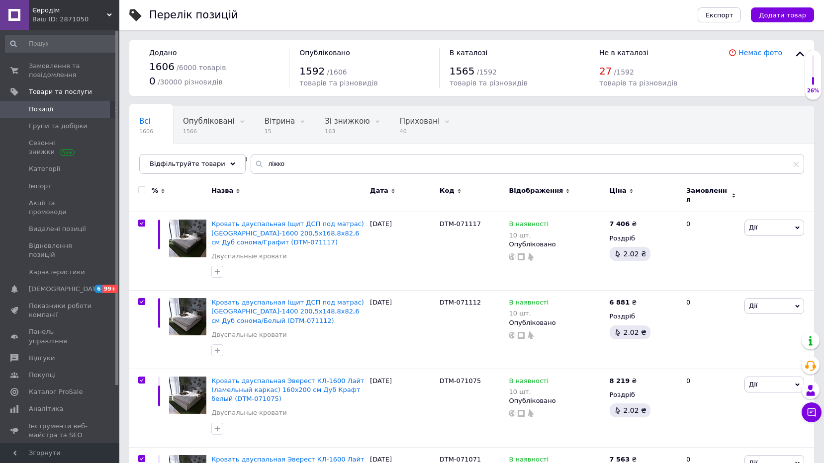
checkbox input "true"
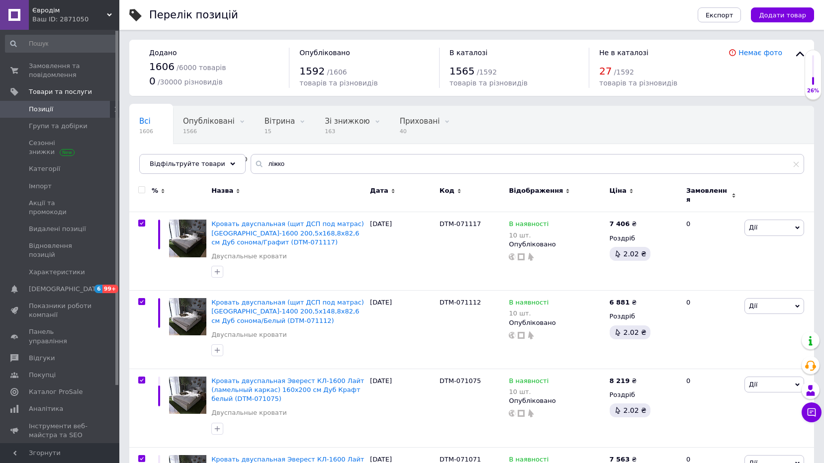
checkbox input "true"
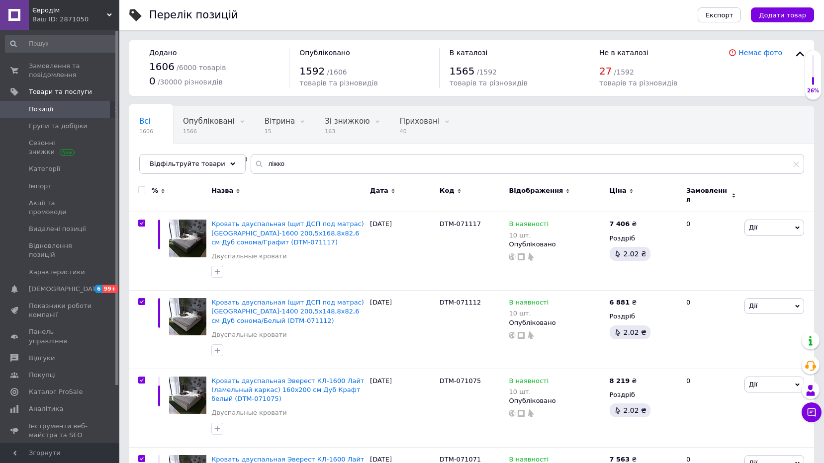
checkbox input "true"
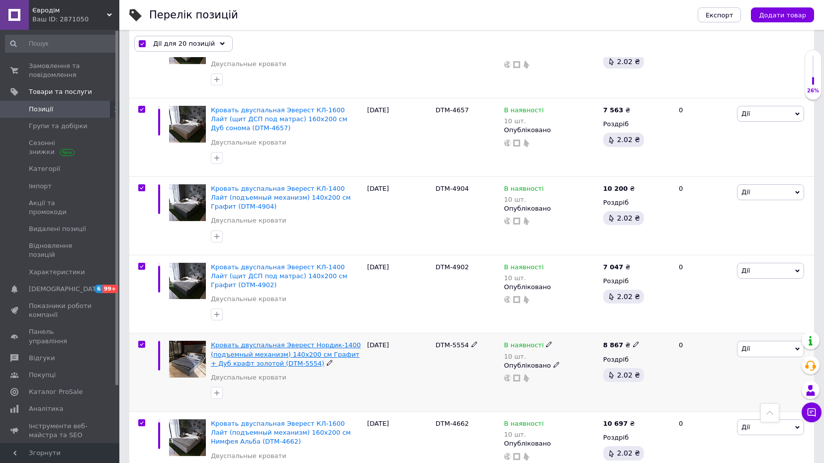
scroll to position [340, 0]
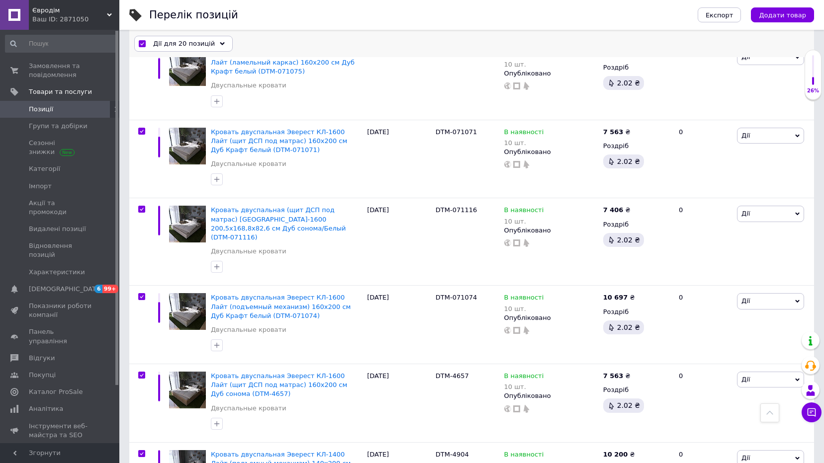
drag, startPoint x: 198, startPoint y: 41, endPoint x: 196, endPoint y: 69, distance: 27.4
click at [198, 41] on span "Дії для 20 позицій" at bounding box center [184, 43] width 62 height 9
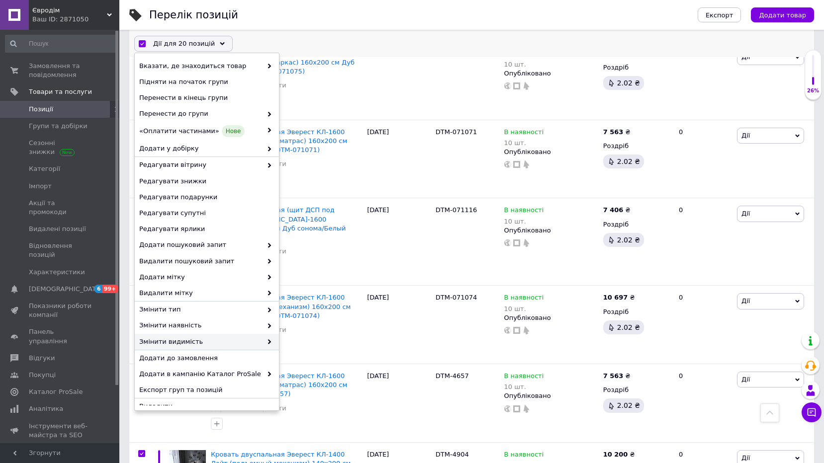
click at [183, 340] on span "Змінити видимість" at bounding box center [200, 342] width 123 height 9
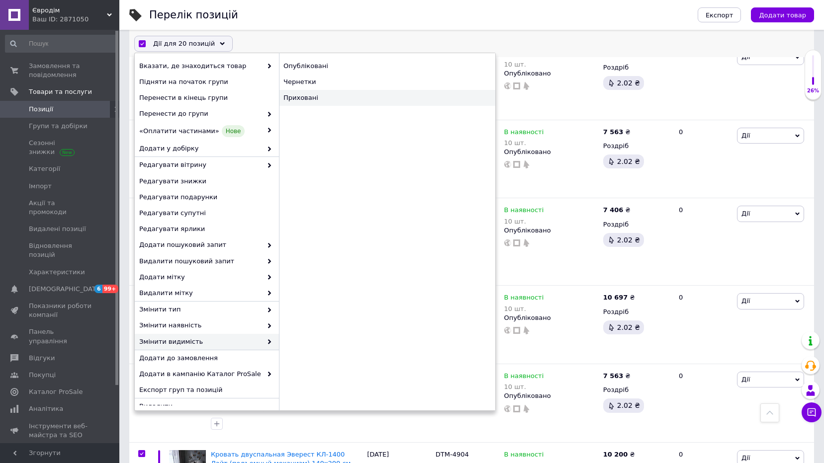
click at [293, 94] on div "Приховані" at bounding box center [387, 98] width 216 height 16
checkbox input "false"
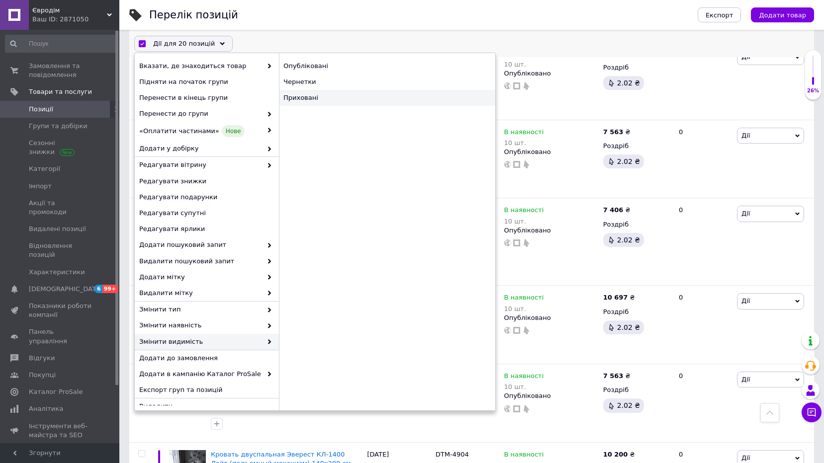
checkbox input "false"
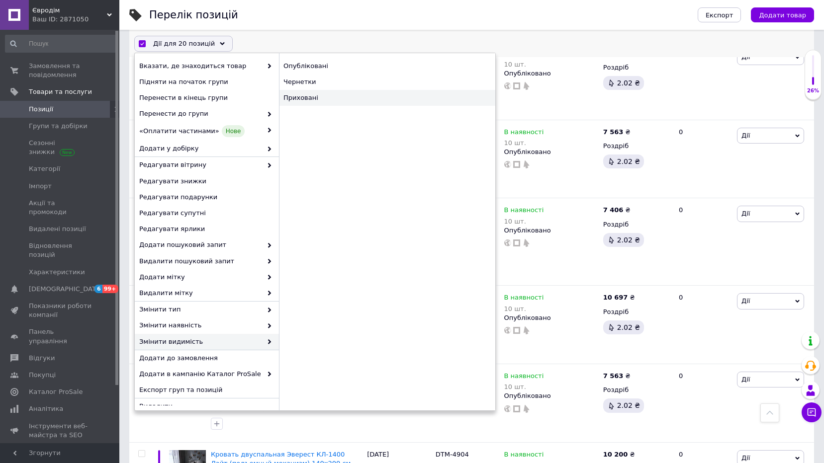
checkbox input "false"
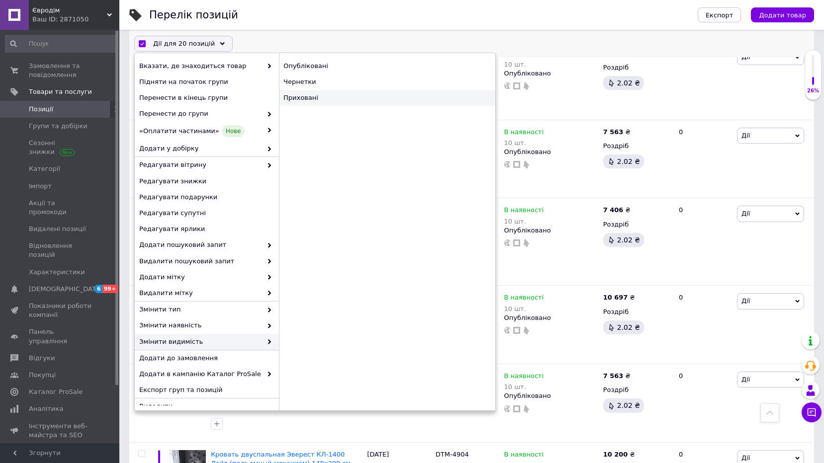
checkbox input "false"
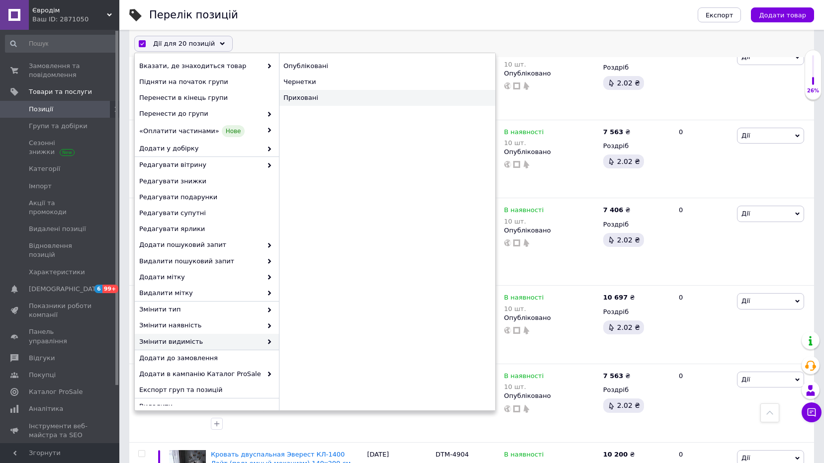
checkbox input "false"
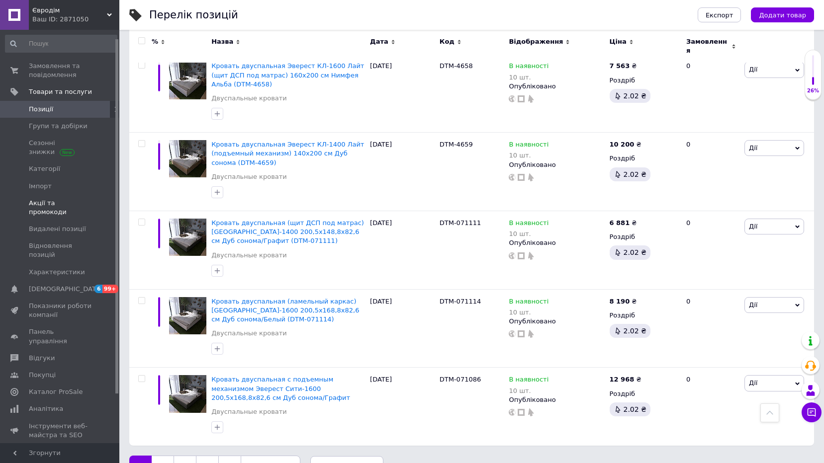
scroll to position [0, 0]
click at [49, 105] on span "Позиції" at bounding box center [41, 109] width 24 height 9
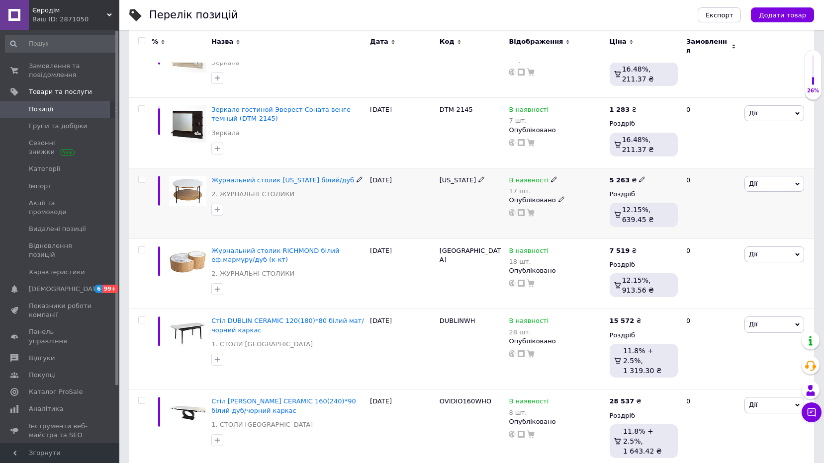
scroll to position [497, 0]
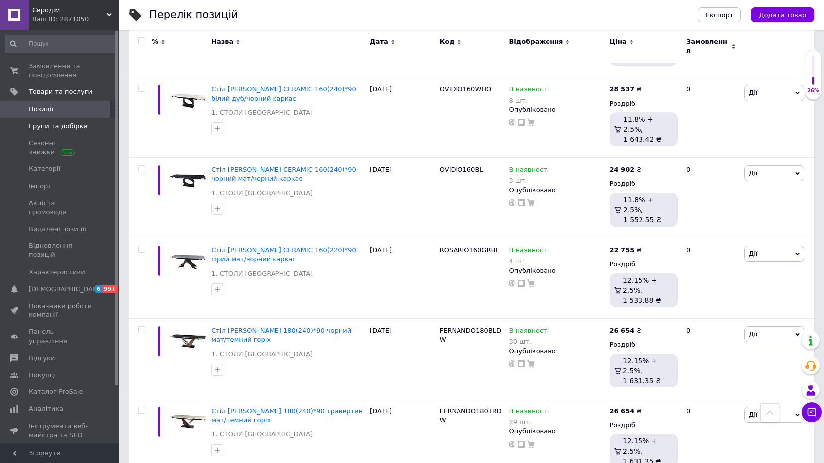
click at [69, 122] on span "Групи та добірки" at bounding box center [58, 126] width 59 height 9
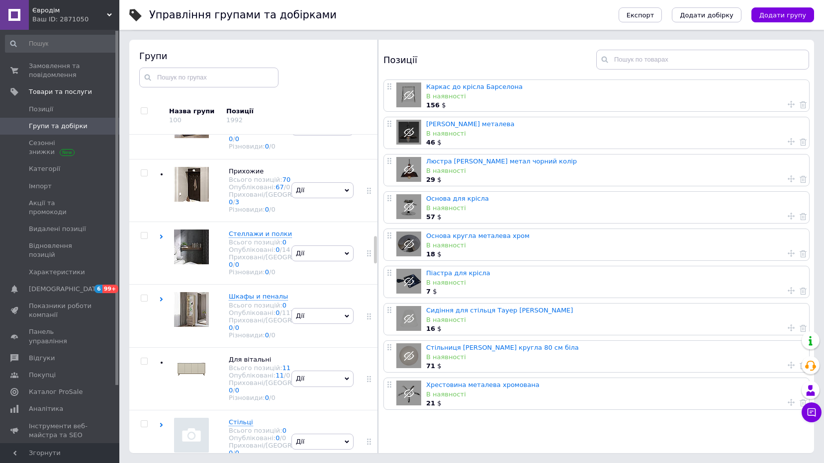
scroll to position [1228, 0]
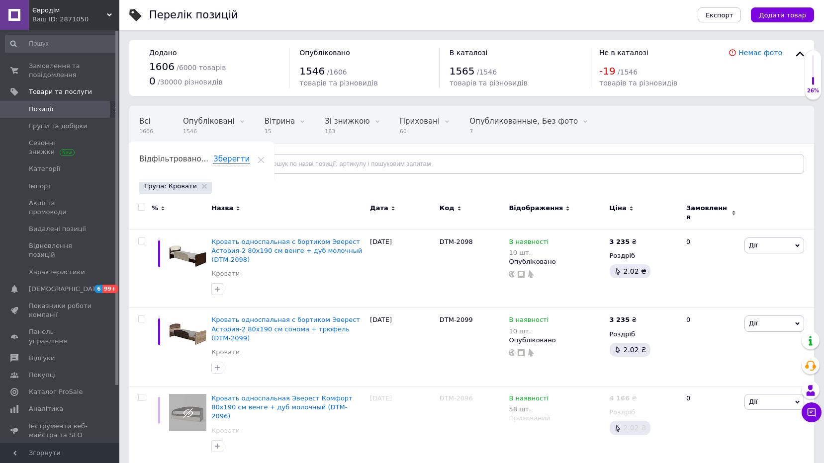
click at [138, 208] on input "checkbox" at bounding box center [141, 207] width 6 height 6
checkbox input "true"
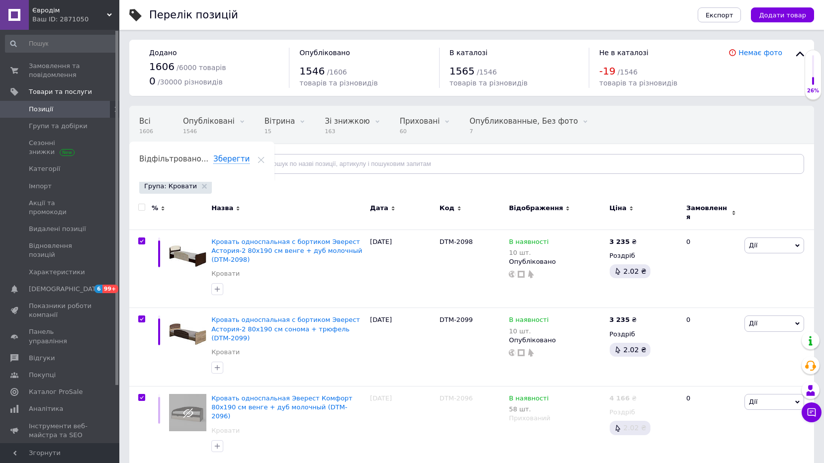
checkbox input "true"
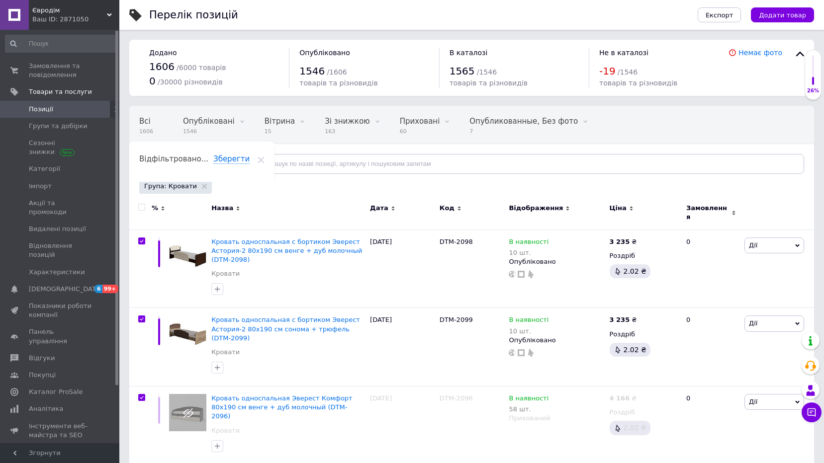
checkbox input "true"
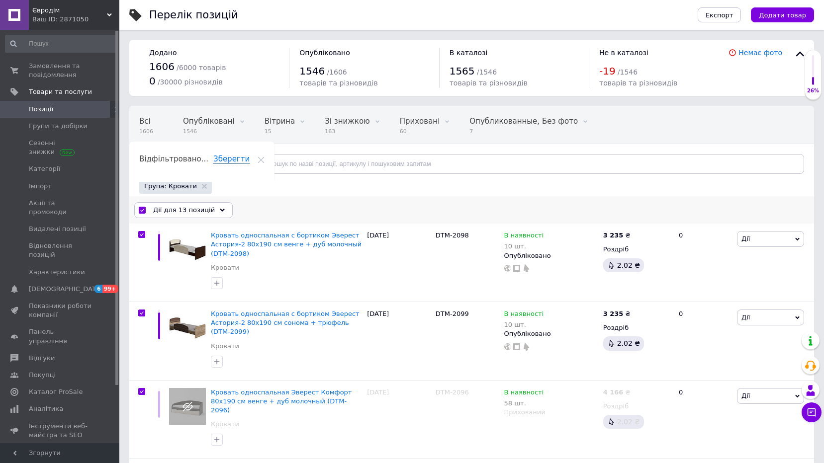
click at [209, 213] on div "Дії для 13 позицій" at bounding box center [183, 210] width 98 height 16
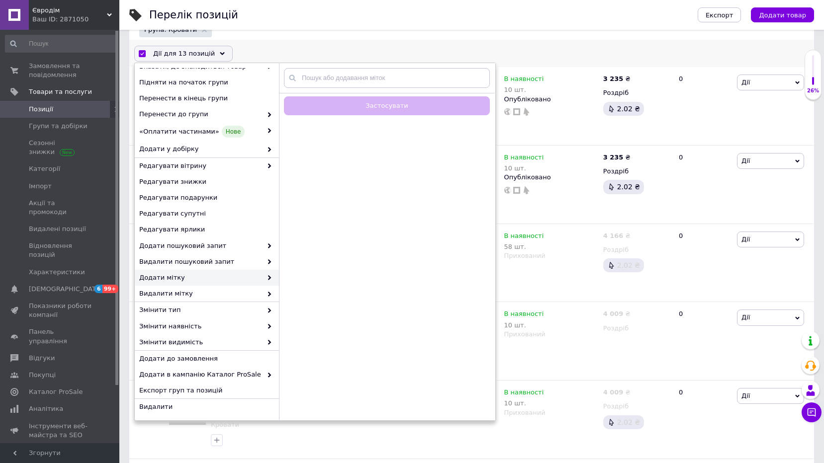
scroll to position [166, 0]
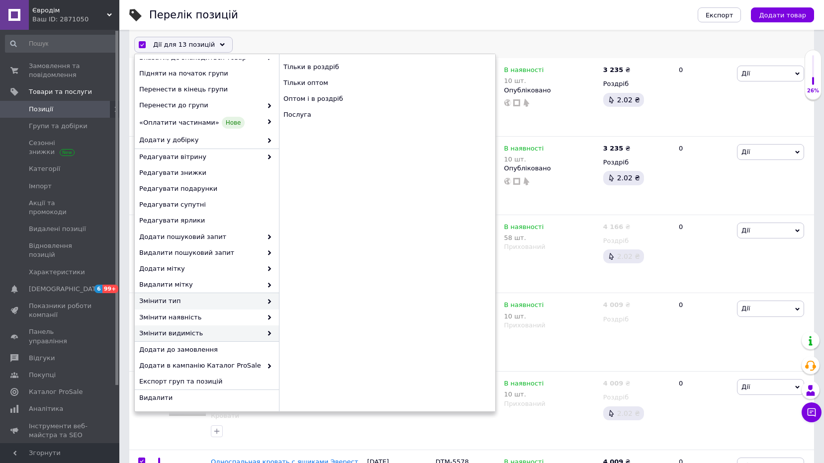
click at [189, 334] on span "Змінити видимість" at bounding box center [200, 333] width 123 height 9
click at [181, 332] on span "Змінити видимість" at bounding box center [200, 333] width 123 height 9
click at [303, 98] on div "Приховані" at bounding box center [387, 99] width 216 height 16
checkbox input "false"
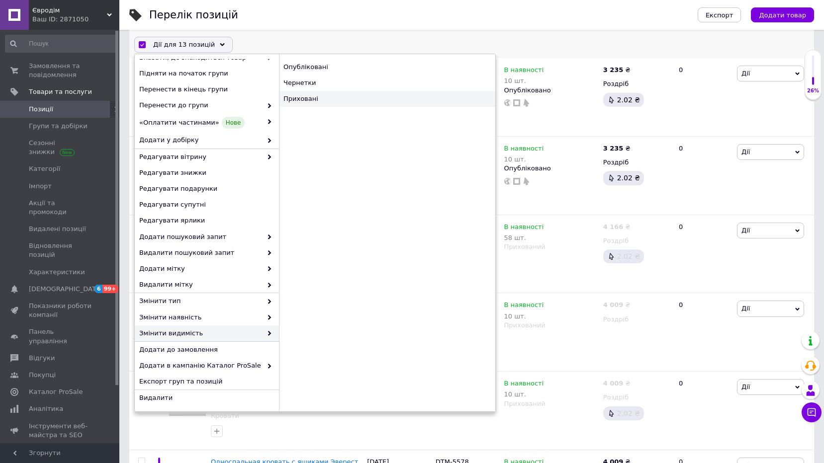
checkbox input "false"
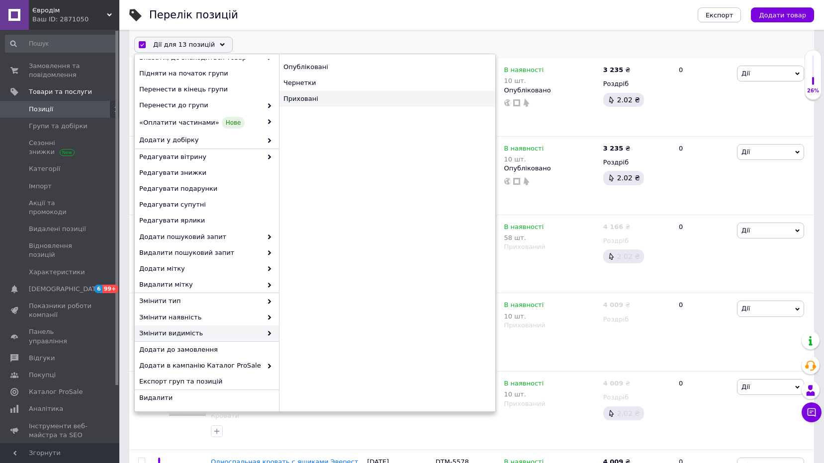
checkbox input "false"
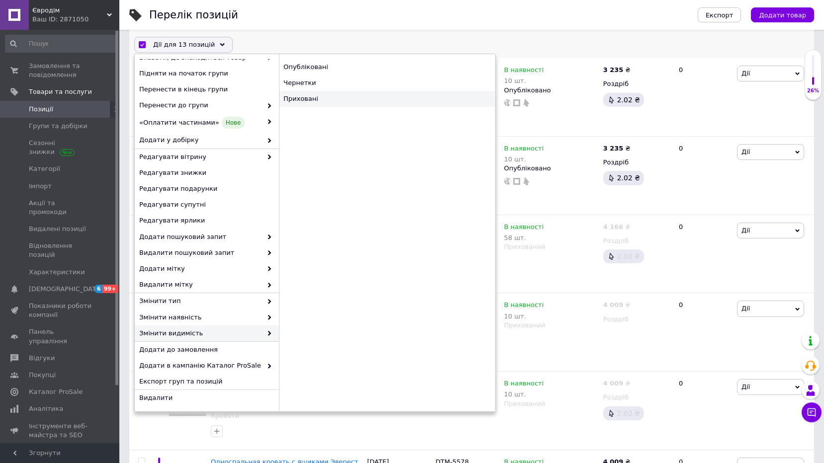
checkbox input "false"
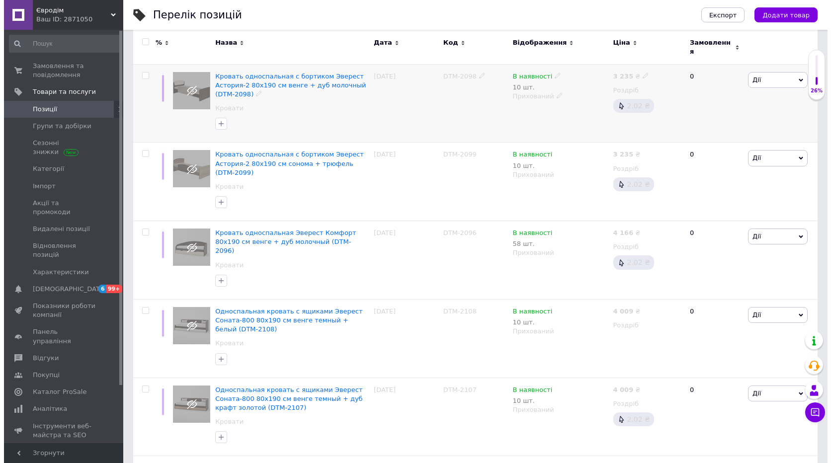
scroll to position [0, 0]
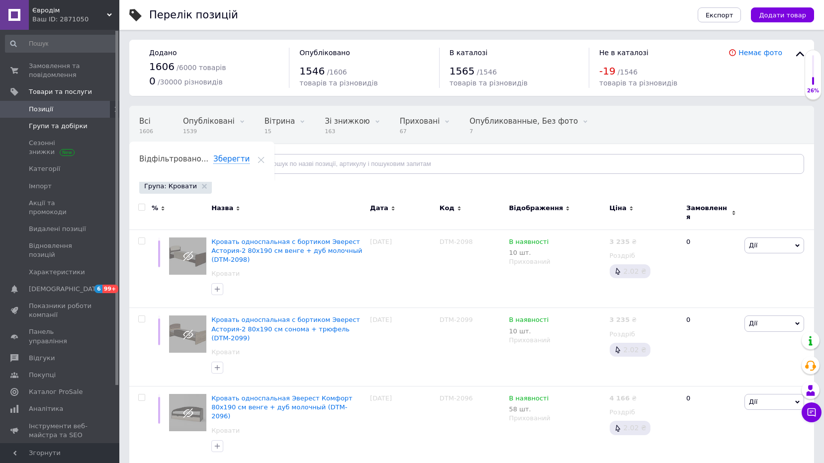
click at [44, 124] on span "Групи та добірки" at bounding box center [58, 126] width 59 height 9
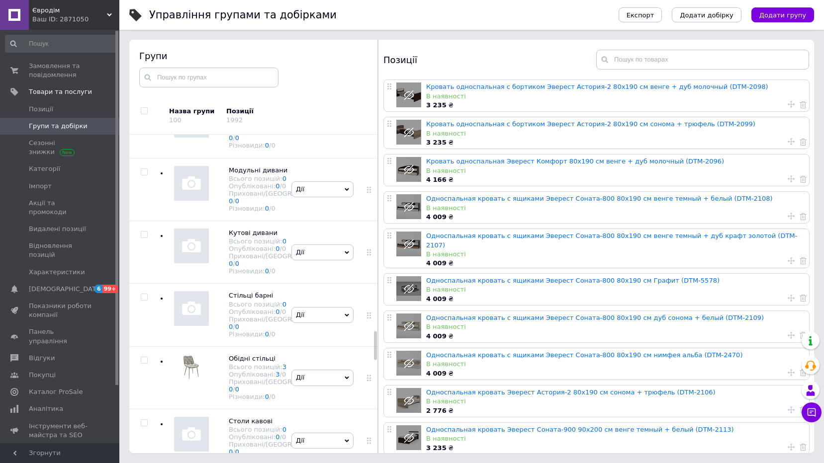
scroll to position [2233, 0]
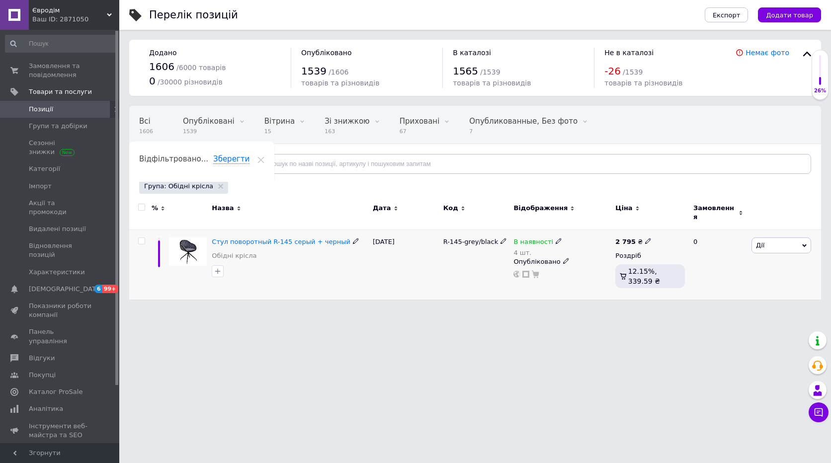
click at [143, 238] on input "checkbox" at bounding box center [141, 241] width 6 height 6
checkbox input "true"
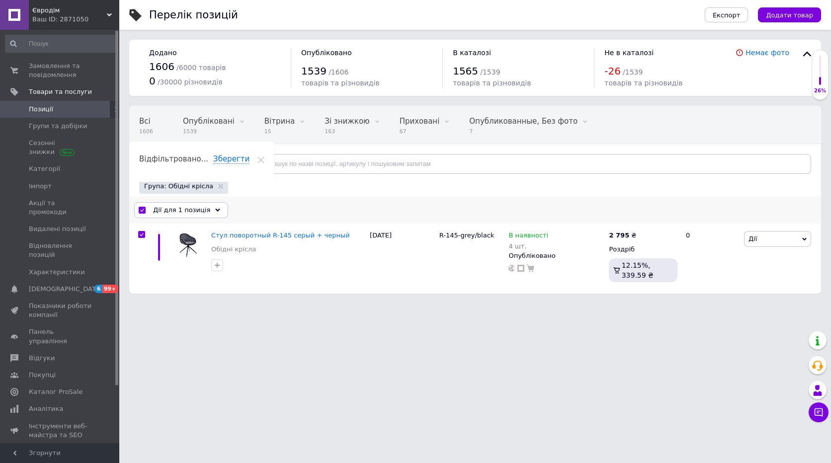
click at [215, 211] on icon at bounding box center [217, 210] width 5 height 5
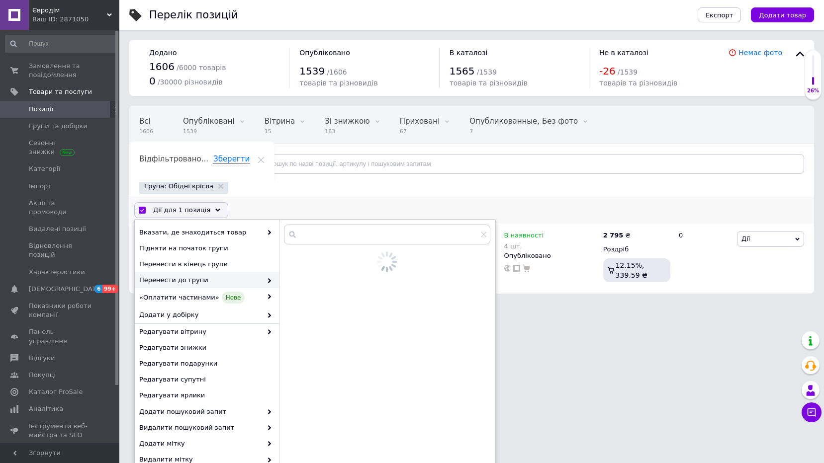
click at [195, 276] on span "Перенести до групи" at bounding box center [200, 280] width 123 height 9
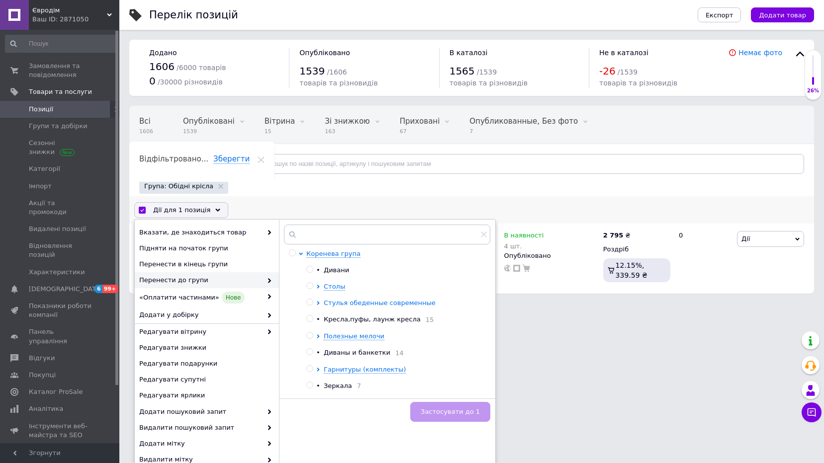
click at [319, 304] on icon at bounding box center [318, 303] width 4 height 4
click at [336, 336] on span "•" at bounding box center [336, 336] width 4 height 7
click at [325, 336] on input "radio" at bounding box center [327, 336] width 6 height 6
radio input "true"
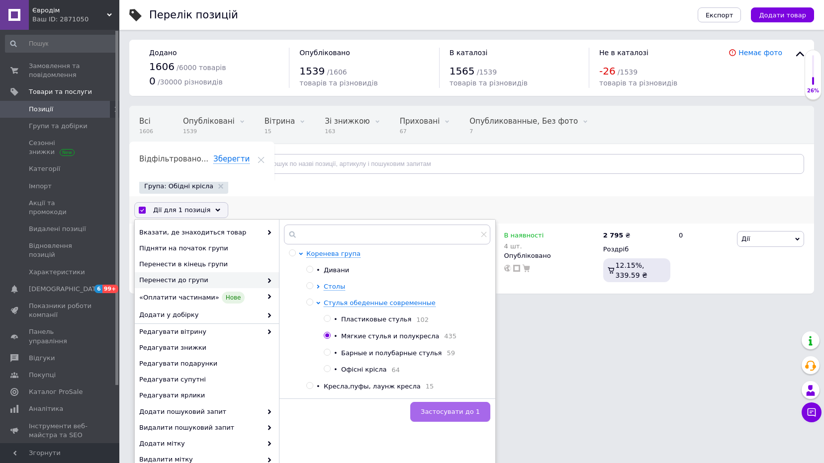
click at [465, 413] on span "Застосувати до 1" at bounding box center [450, 411] width 59 height 7
checkbox input "false"
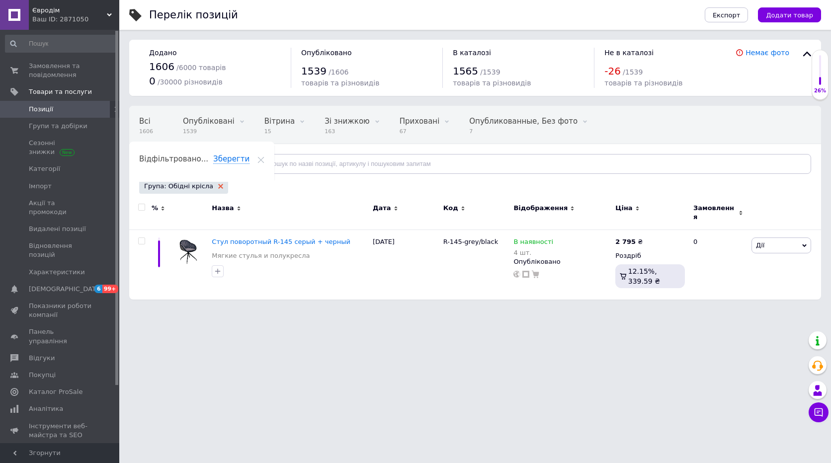
click at [218, 189] on icon at bounding box center [220, 186] width 5 height 5
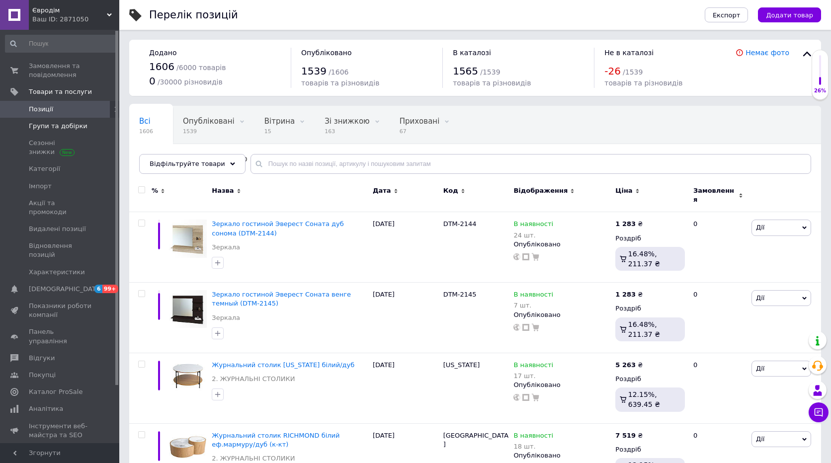
click at [50, 128] on span "Групи та добірки" at bounding box center [58, 126] width 59 height 9
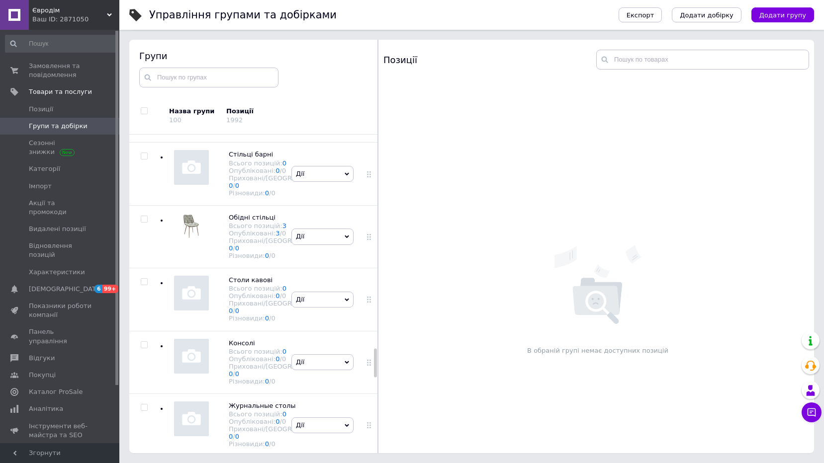
scroll to position [2394, 0]
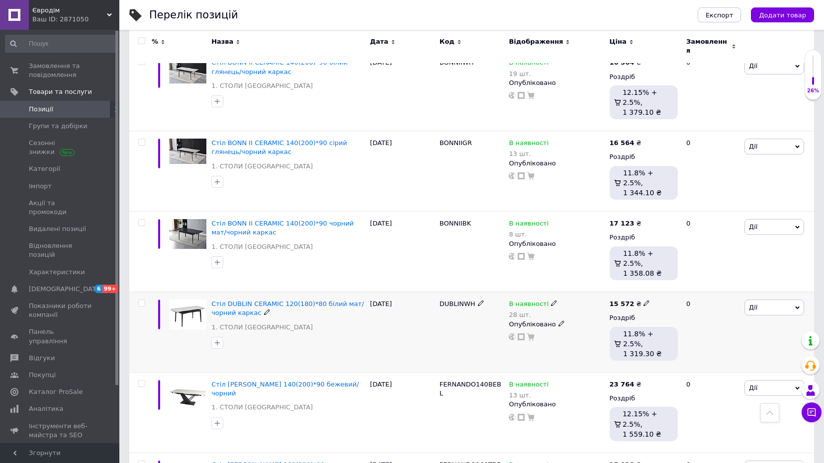
scroll to position [497, 0]
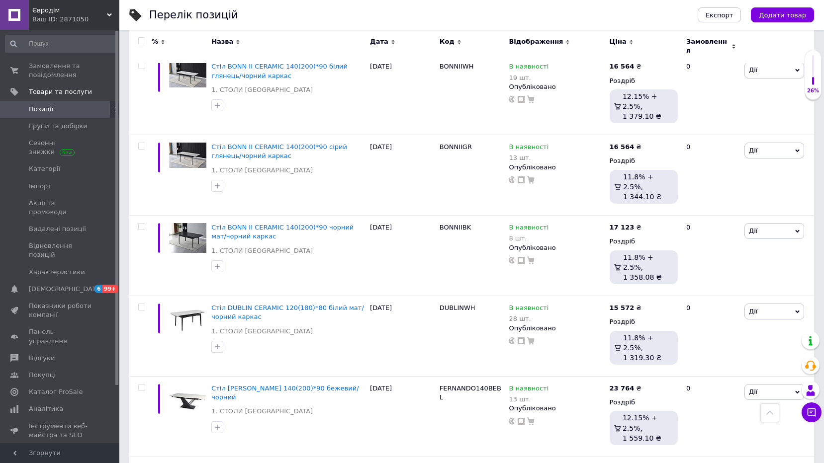
click at [141, 42] on input "checkbox" at bounding box center [141, 41] width 6 height 6
checkbox input "true"
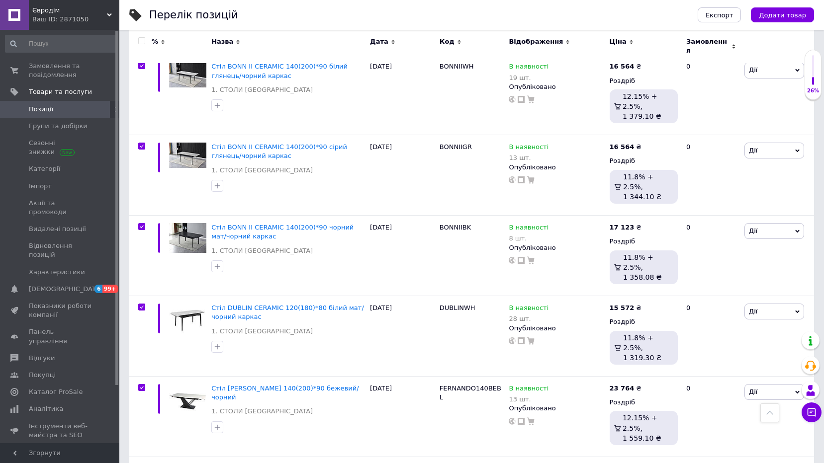
checkbox input "true"
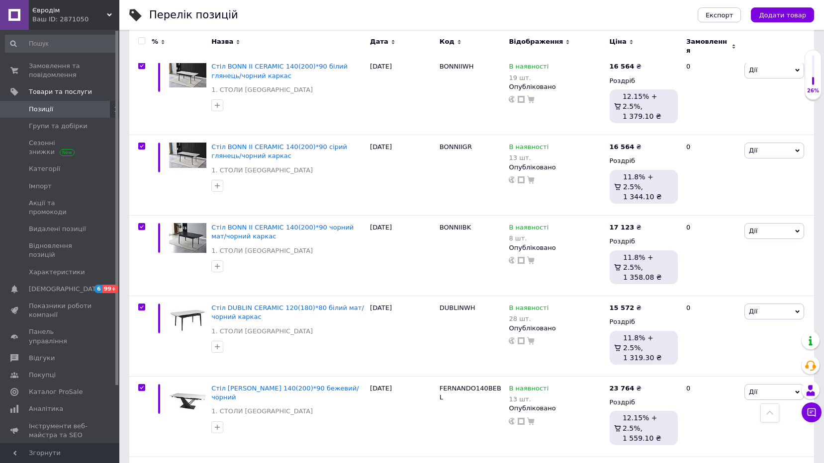
checkbox input "true"
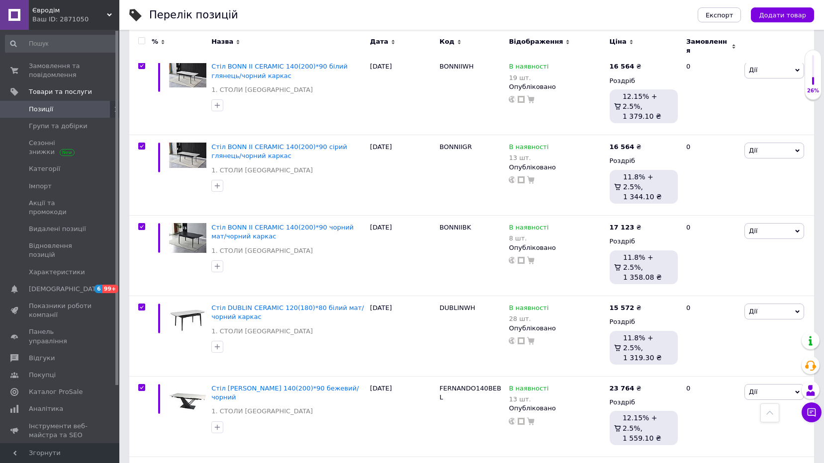
checkbox input "true"
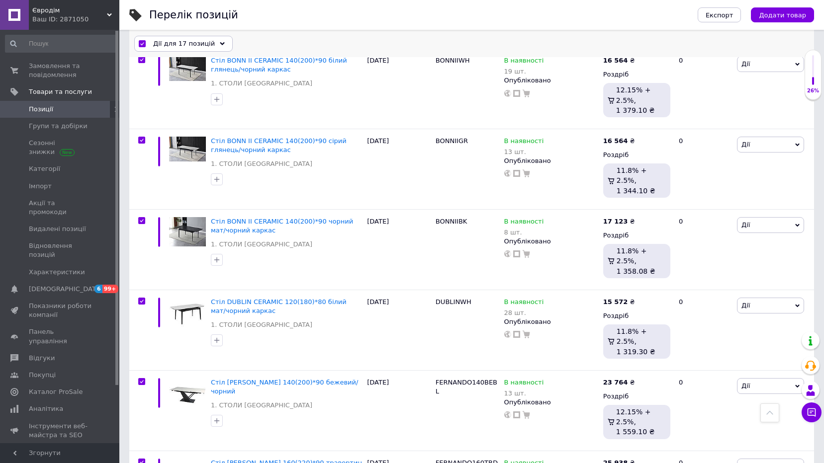
click at [219, 45] on div "Дії для 17 позицій" at bounding box center [183, 44] width 98 height 16
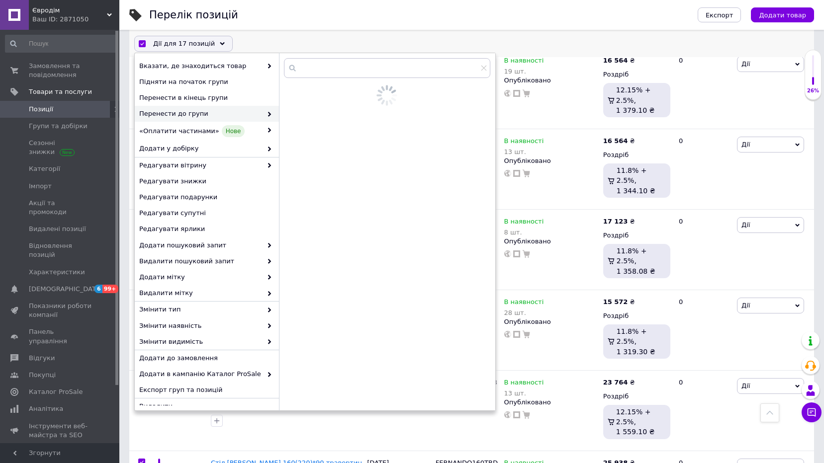
click at [185, 110] on span "Перенести до групи" at bounding box center [200, 113] width 123 height 9
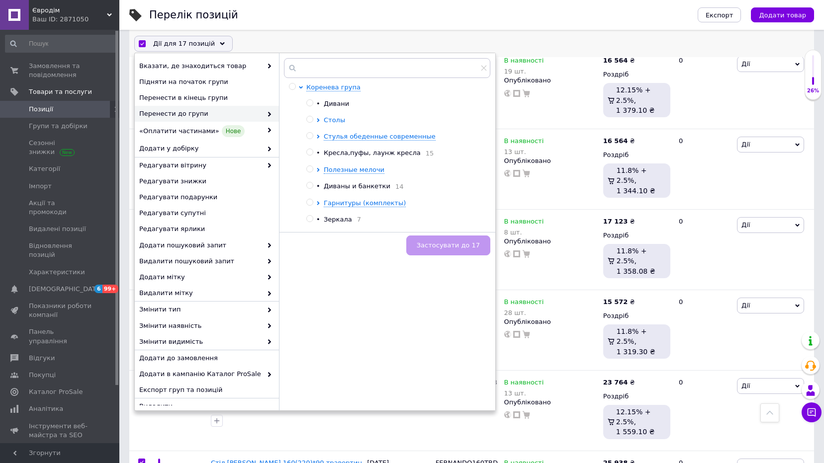
click at [319, 118] on icon at bounding box center [318, 120] width 4 height 4
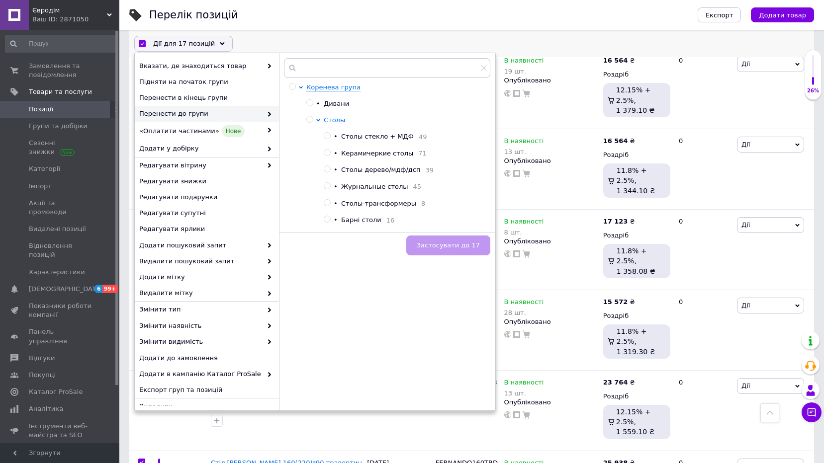
drag, startPoint x: 327, startPoint y: 154, endPoint x: 326, endPoint y: 160, distance: 6.2
click at [326, 154] on input "radio" at bounding box center [327, 153] width 6 height 6
radio input "true"
click at [436, 243] on span "Застосувати до 17" at bounding box center [448, 245] width 63 height 7
checkbox input "false"
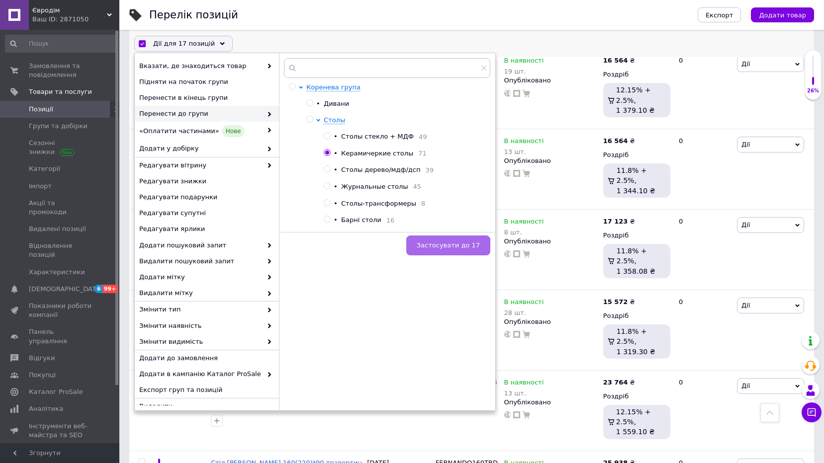
checkbox input "false"
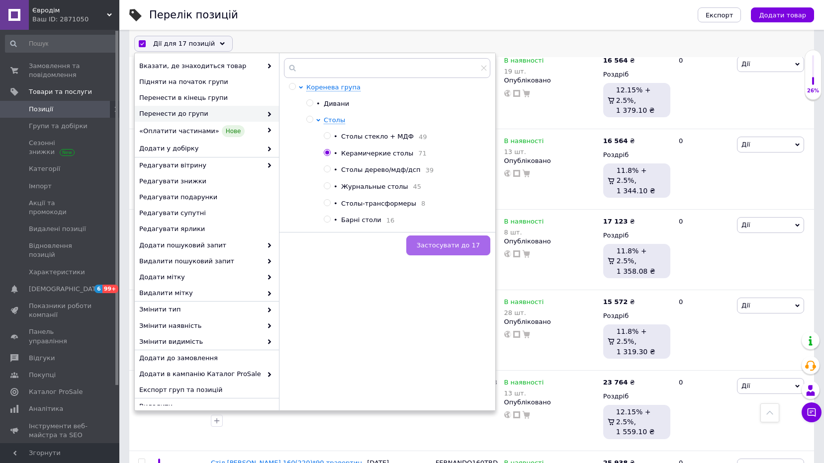
checkbox input "false"
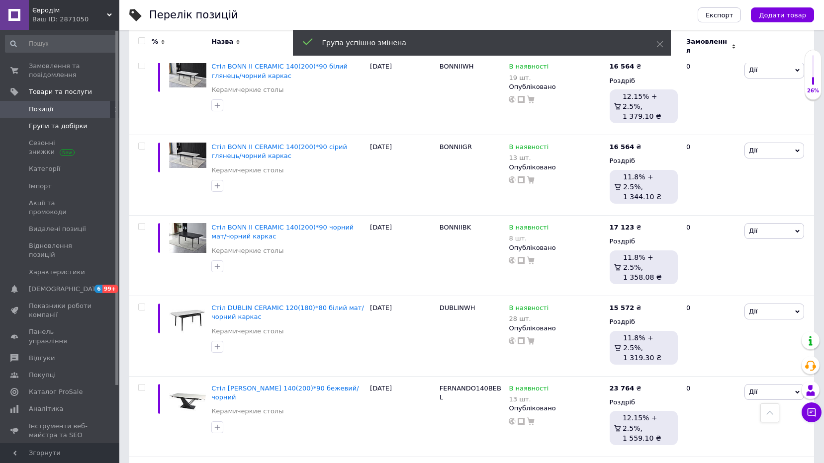
click at [39, 125] on span "Групи та добірки" at bounding box center [58, 126] width 59 height 9
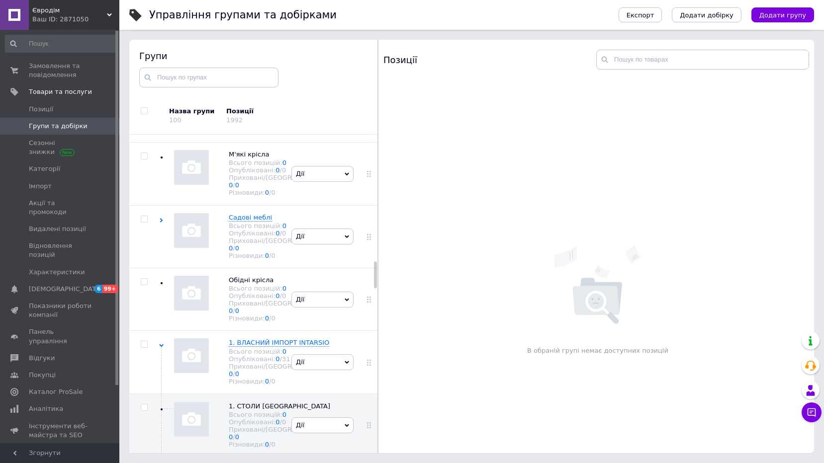
scroll to position [1683, 0]
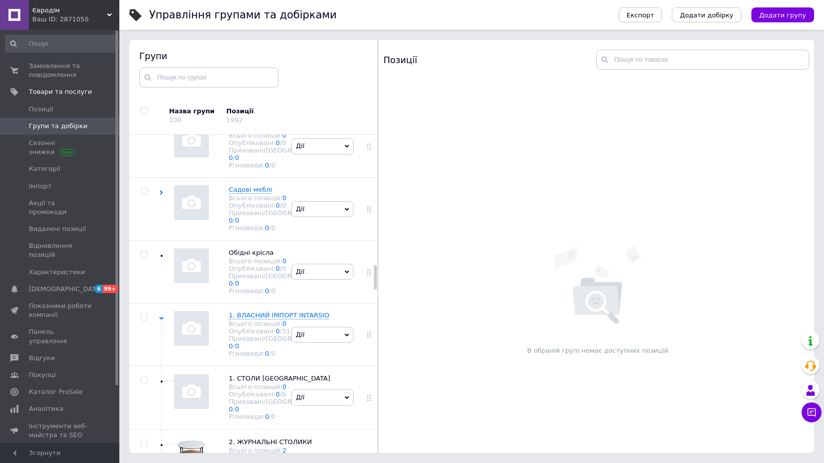
scroll to position [1849, 0]
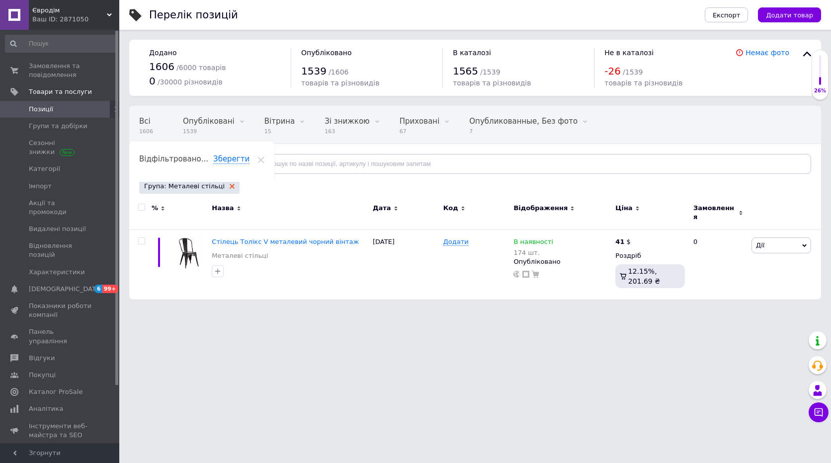
click at [230, 186] on icon at bounding box center [232, 186] width 5 height 5
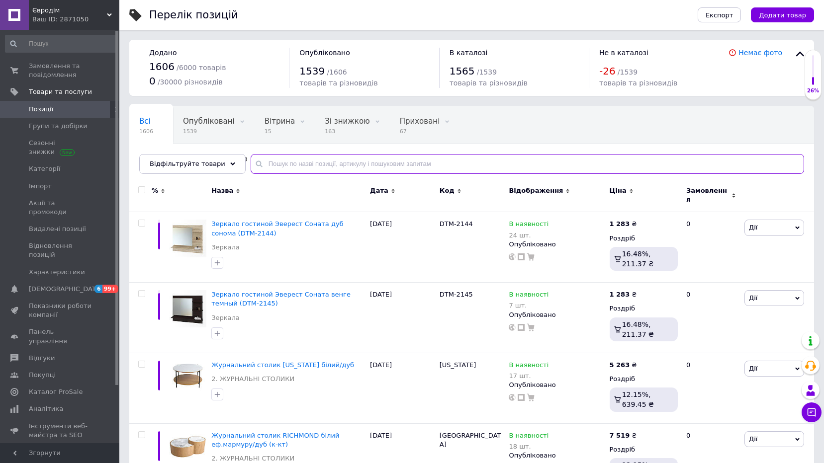
click at [350, 167] on input "text" at bounding box center [527, 164] width 553 height 20
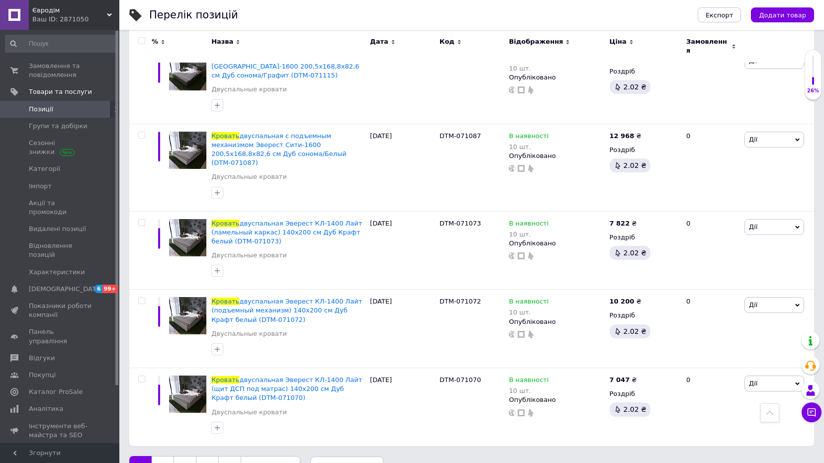
scroll to position [1343, 0]
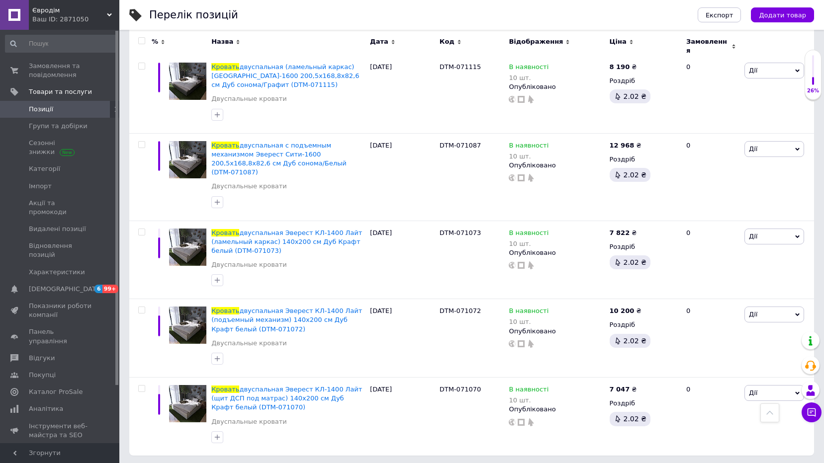
click at [139, 37] on span at bounding box center [141, 40] width 7 height 7
click at [139, 38] on input "checkbox" at bounding box center [141, 41] width 6 height 6
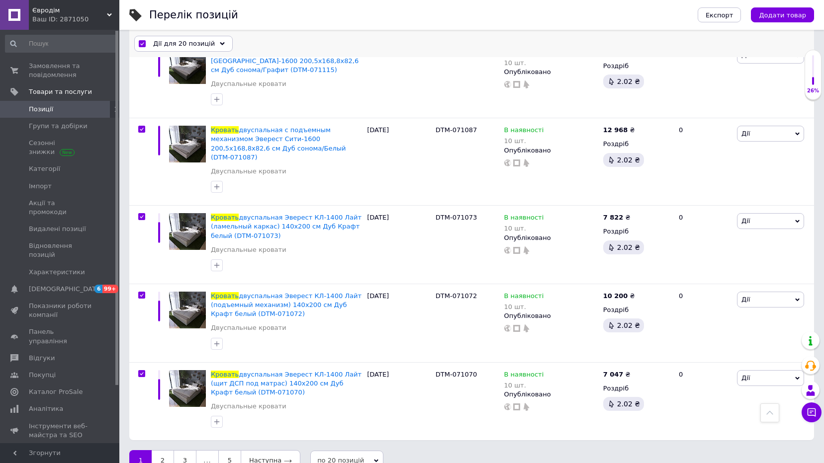
click at [205, 44] on span "Дії для 20 позицій" at bounding box center [184, 43] width 62 height 9
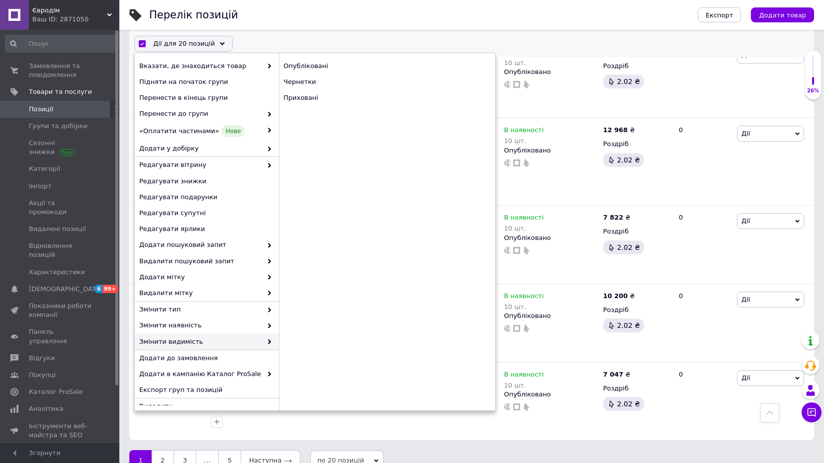
click at [197, 339] on span "Змінити видимість" at bounding box center [200, 342] width 123 height 9
click at [190, 343] on span "Змінити видимість" at bounding box center [200, 342] width 123 height 9
click at [304, 94] on div "Приховані" at bounding box center [387, 98] width 216 height 16
click at [304, 100] on div "Приховані" at bounding box center [387, 98] width 216 height 16
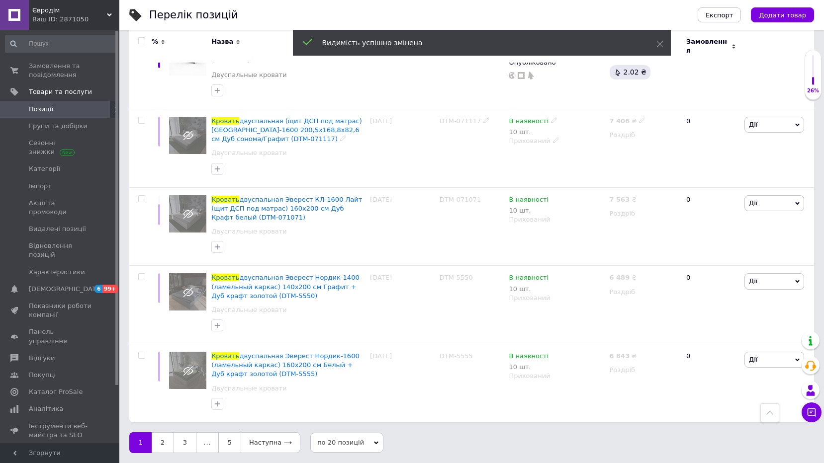
scroll to position [1289, 0]
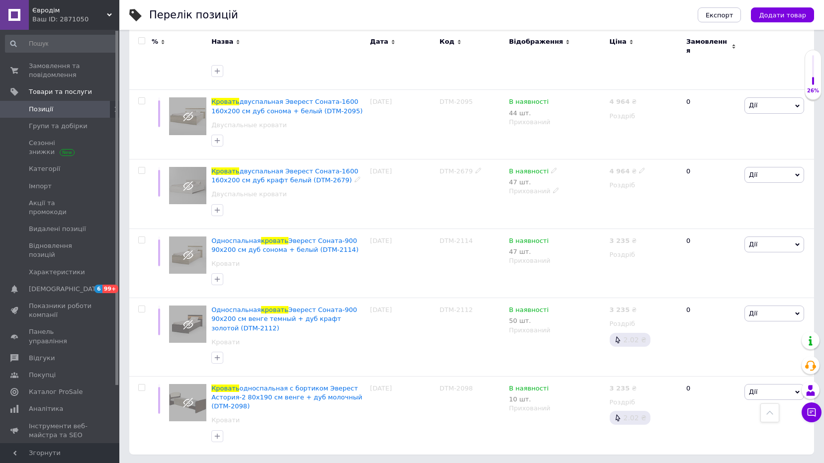
scroll to position [1262, 0]
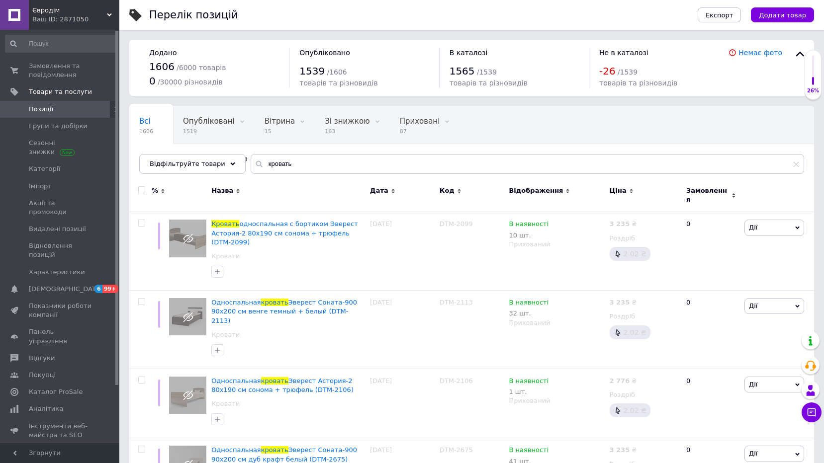
click at [68, 111] on span "Позиції" at bounding box center [60, 109] width 63 height 9
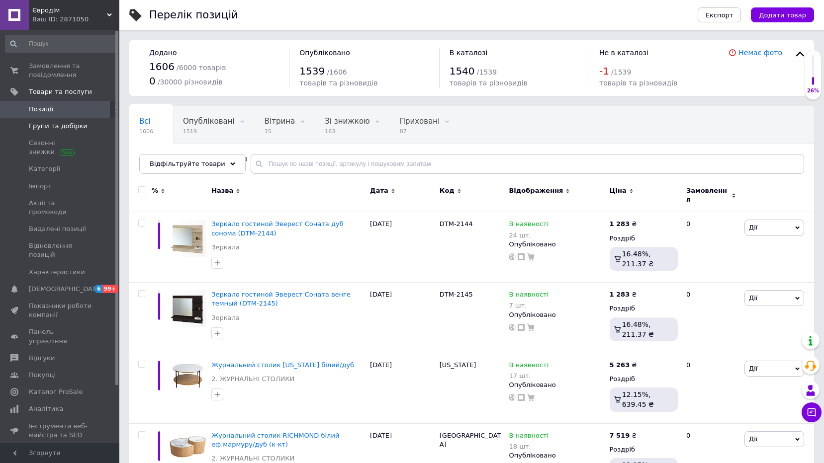
click at [40, 132] on link "Групи та добірки" at bounding box center [61, 126] width 122 height 17
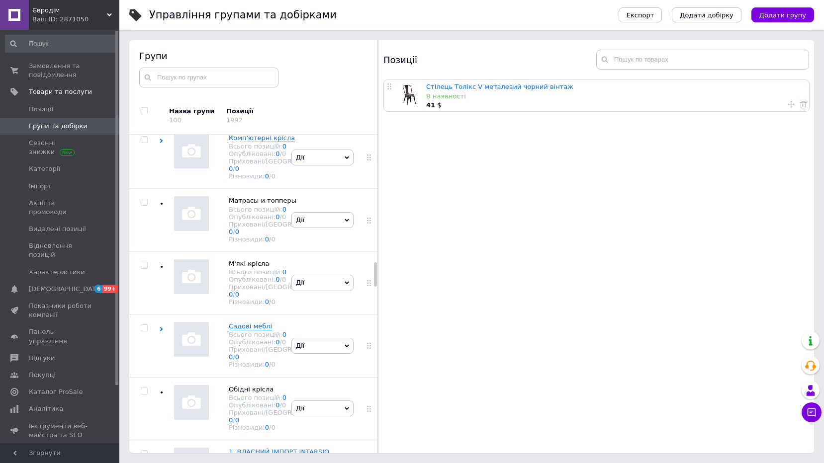
scroll to position [1827, 0]
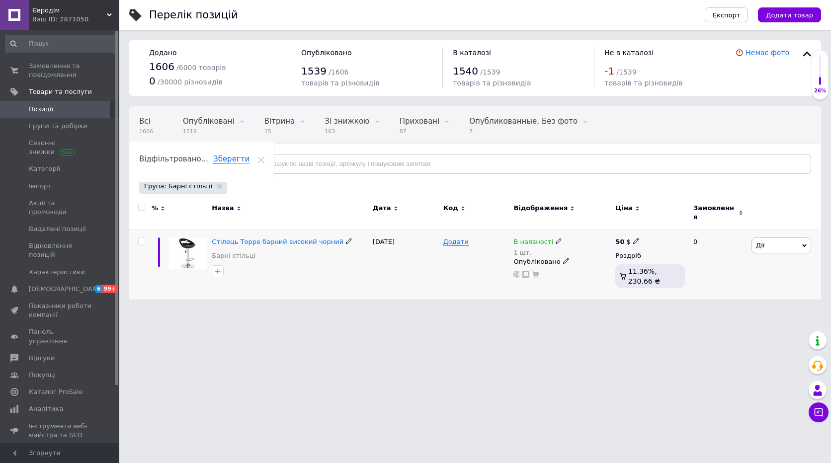
click at [141, 238] on input "checkbox" at bounding box center [141, 241] width 6 height 6
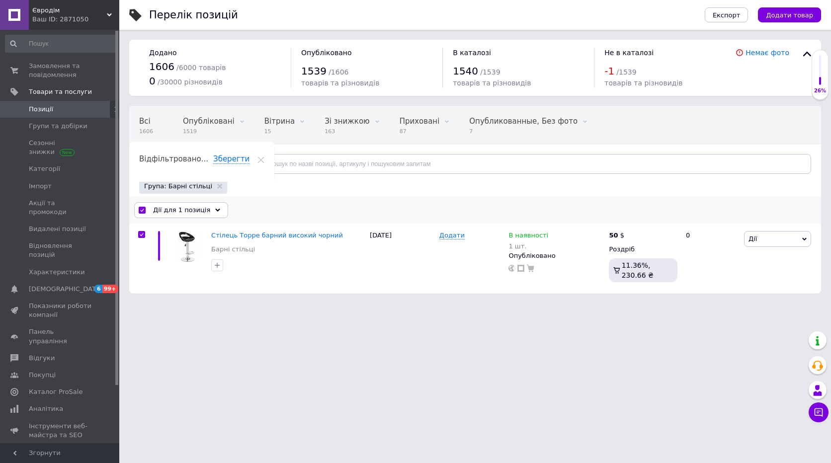
click at [203, 214] on div "Дії для 1 позиція" at bounding box center [181, 210] width 94 height 16
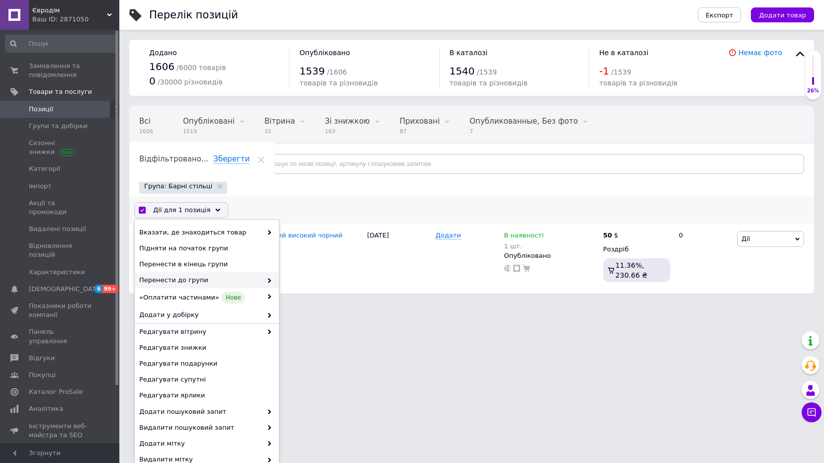
click at [268, 283] on use at bounding box center [269, 280] width 3 height 5
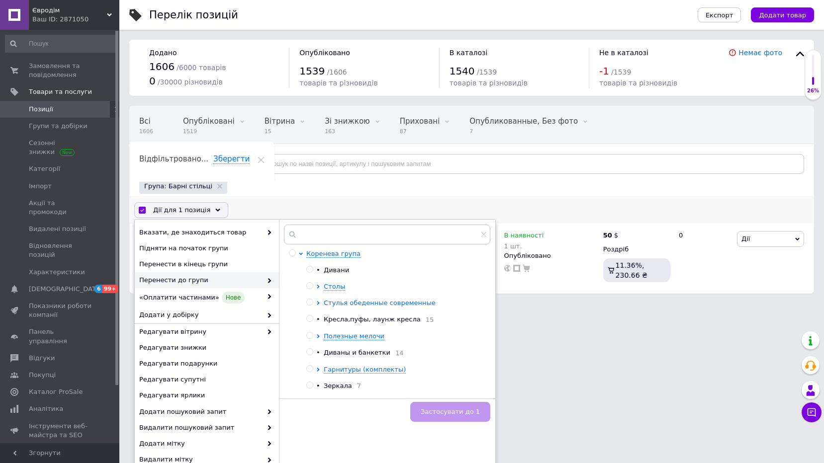
click at [318, 303] on icon at bounding box center [318, 303] width 2 height 4
click at [326, 355] on input "radio" at bounding box center [327, 353] width 6 height 6
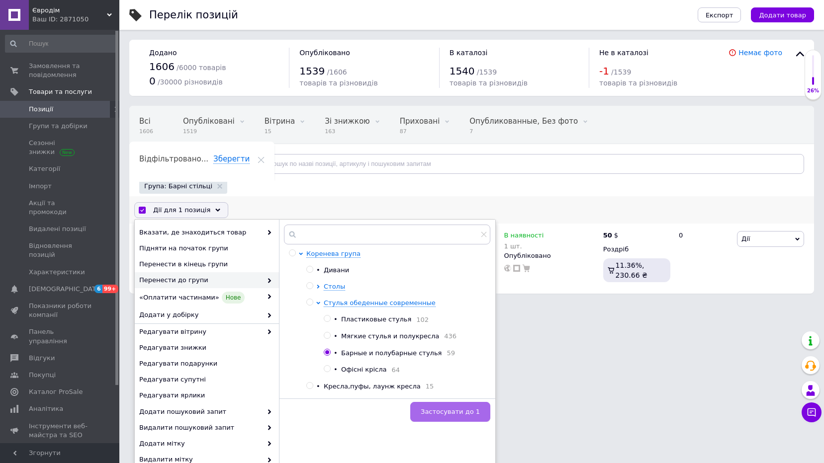
click at [472, 413] on span "Застосувати до 1" at bounding box center [450, 411] width 59 height 7
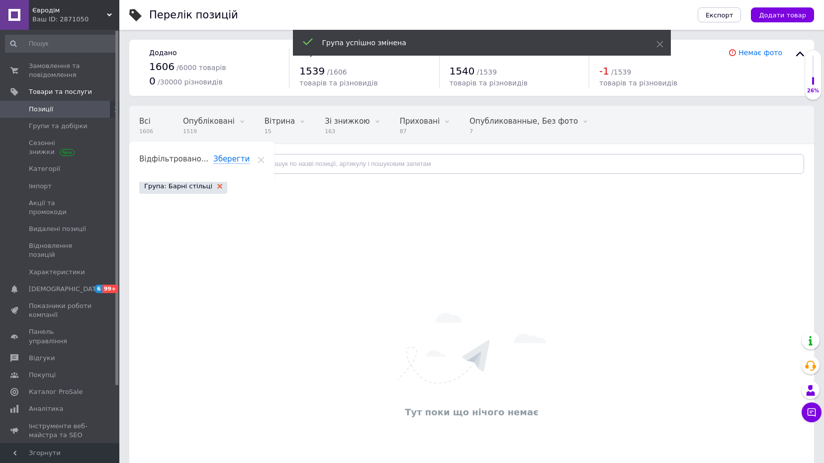
click at [217, 185] on use at bounding box center [219, 186] width 5 height 5
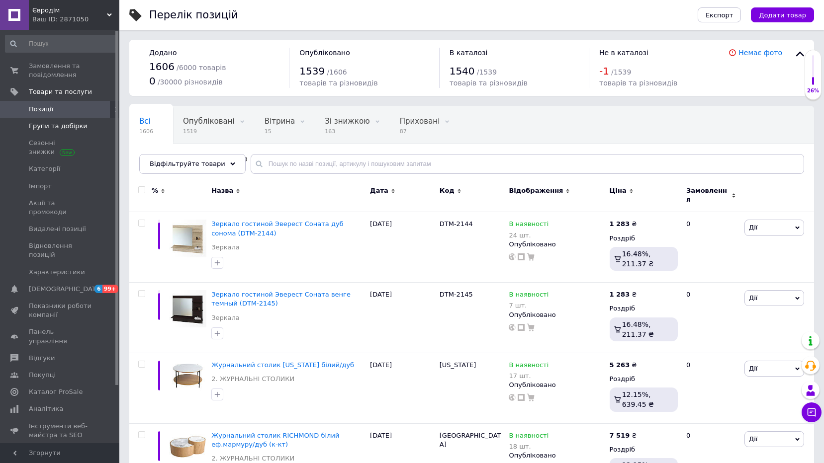
click at [69, 129] on span "Групи та добірки" at bounding box center [58, 126] width 59 height 9
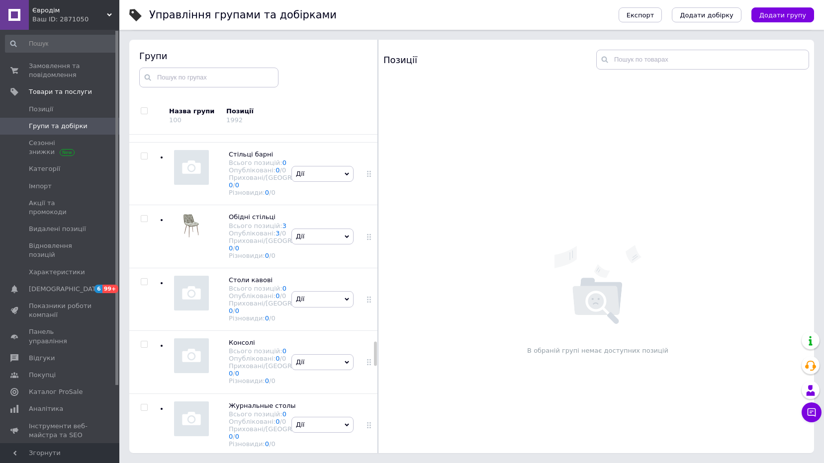
scroll to position [2714, 0]
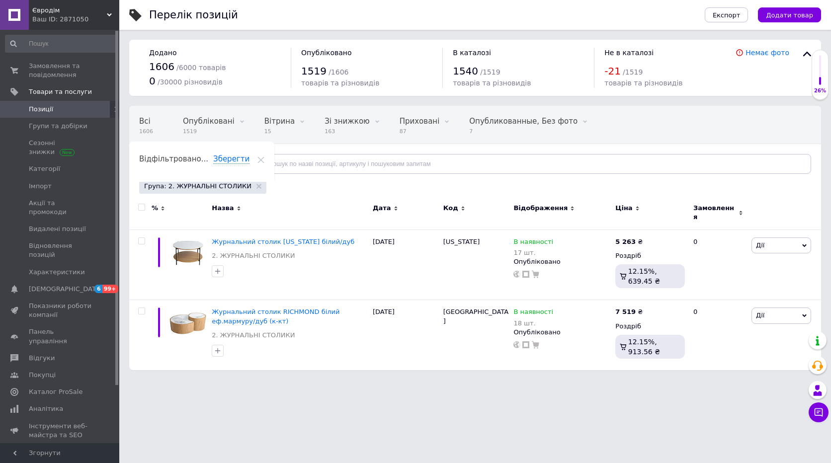
click at [138, 210] on input "checkbox" at bounding box center [141, 207] width 6 height 6
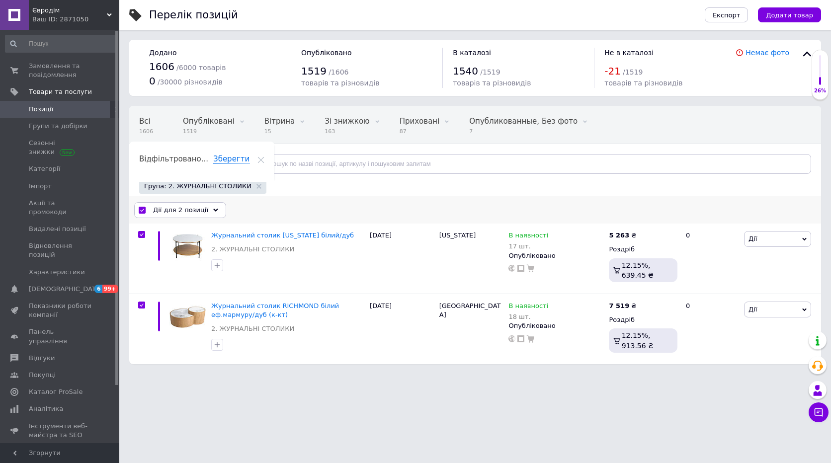
click at [214, 210] on div "Дії для 2 позиції" at bounding box center [180, 210] width 92 height 16
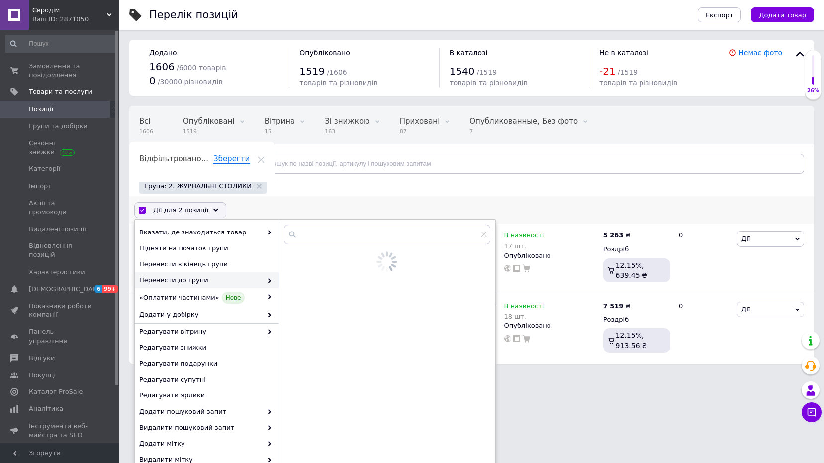
click at [267, 283] on icon at bounding box center [269, 280] width 5 height 5
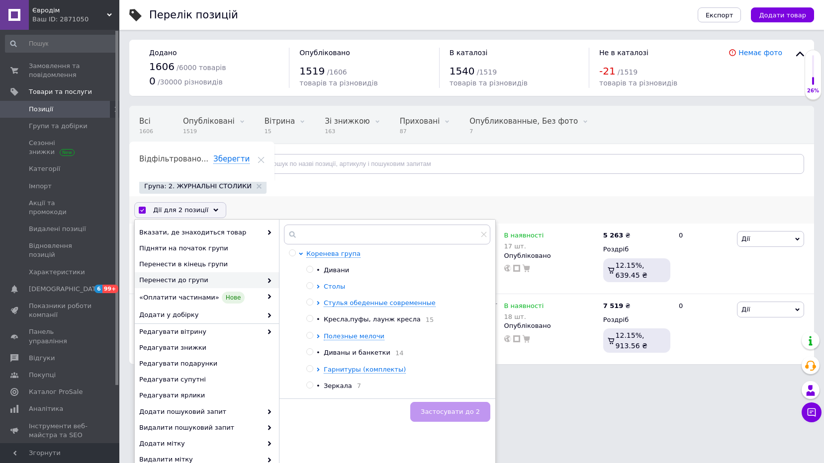
click at [317, 287] on icon at bounding box center [318, 287] width 4 height 4
click at [328, 354] on input "radio" at bounding box center [327, 353] width 6 height 6
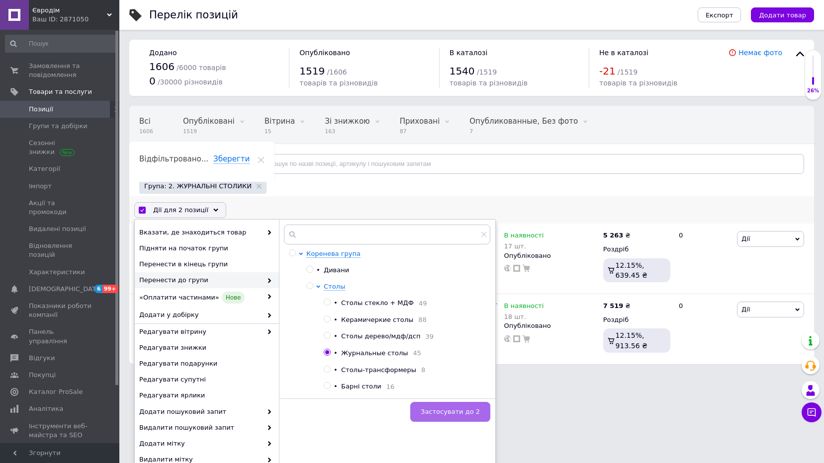
click at [469, 410] on span "Застосувати до 2" at bounding box center [450, 411] width 59 height 7
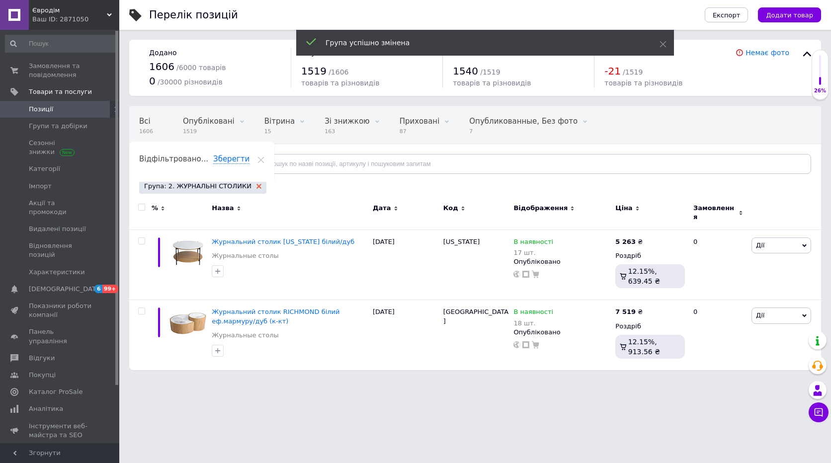
click at [257, 188] on icon at bounding box center [259, 186] width 5 height 5
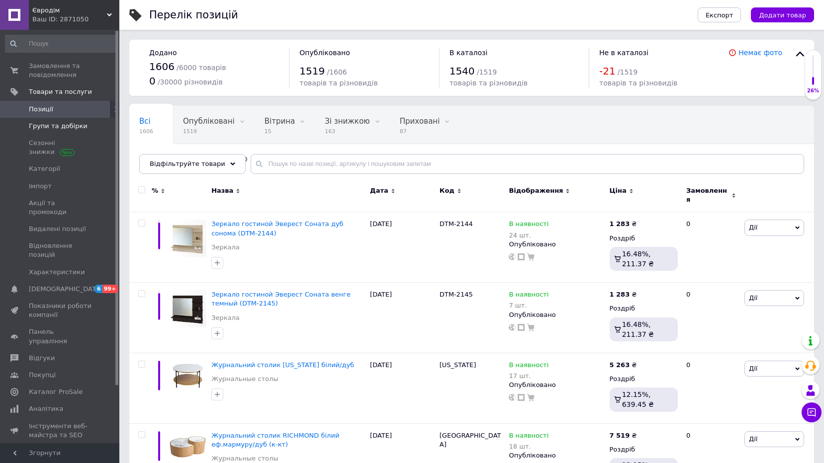
click at [55, 128] on span "Групи та добірки" at bounding box center [58, 126] width 59 height 9
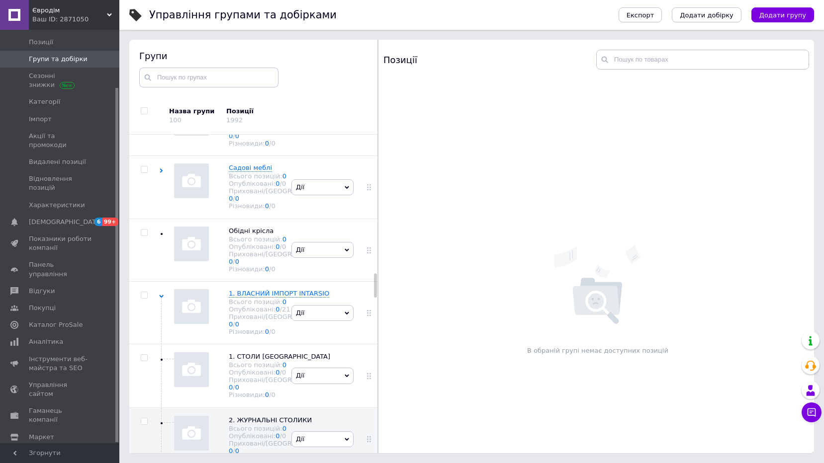
scroll to position [1811, 0]
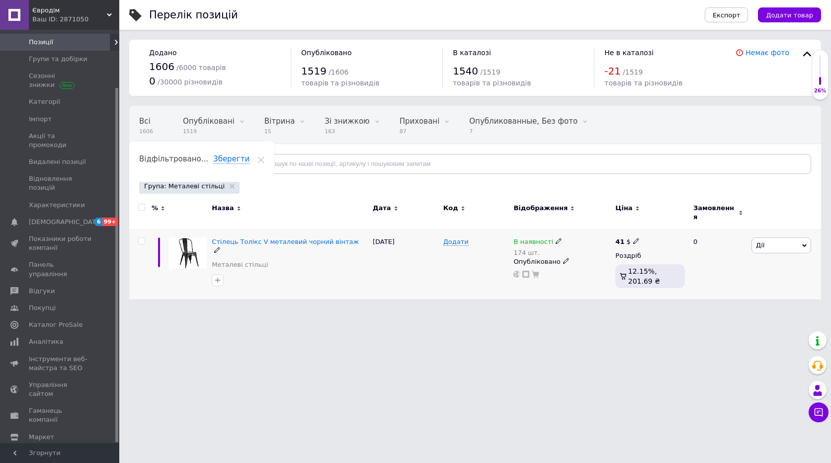
click at [144, 238] on input "checkbox" at bounding box center [141, 241] width 6 height 6
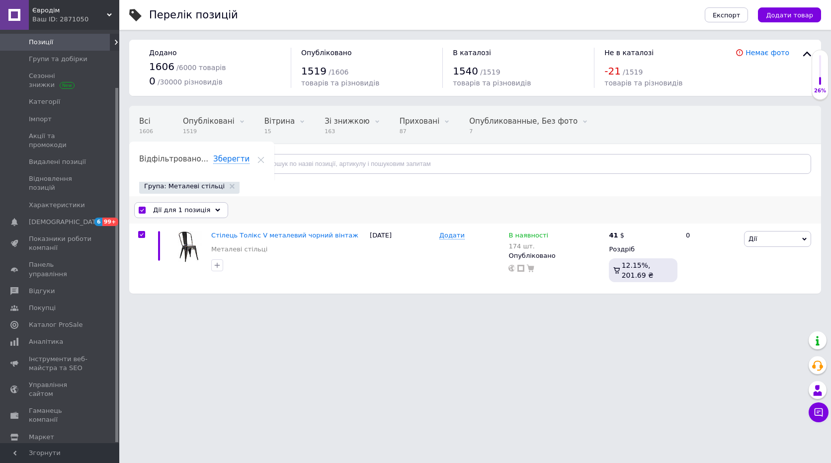
click at [215, 211] on use at bounding box center [217, 209] width 5 height 3
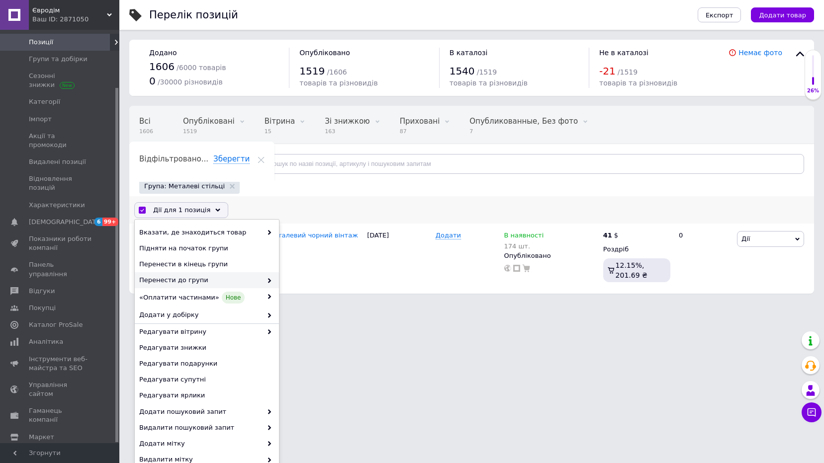
click at [267, 281] on icon at bounding box center [269, 280] width 5 height 5
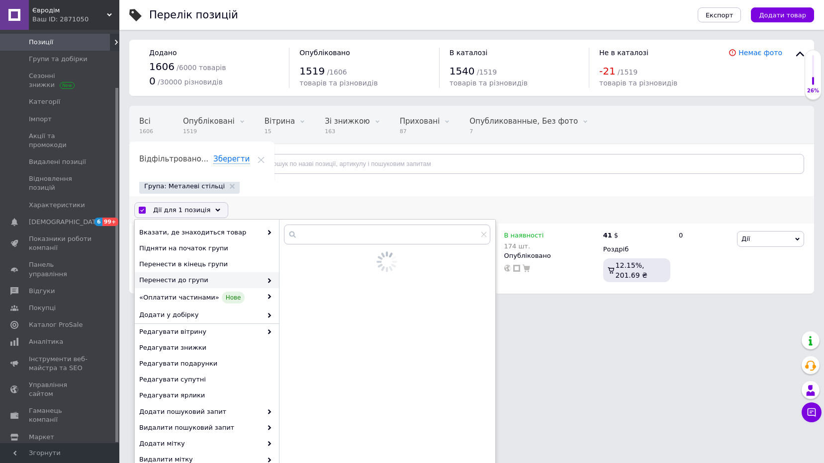
click at [267, 284] on span at bounding box center [267, 280] width 10 height 9
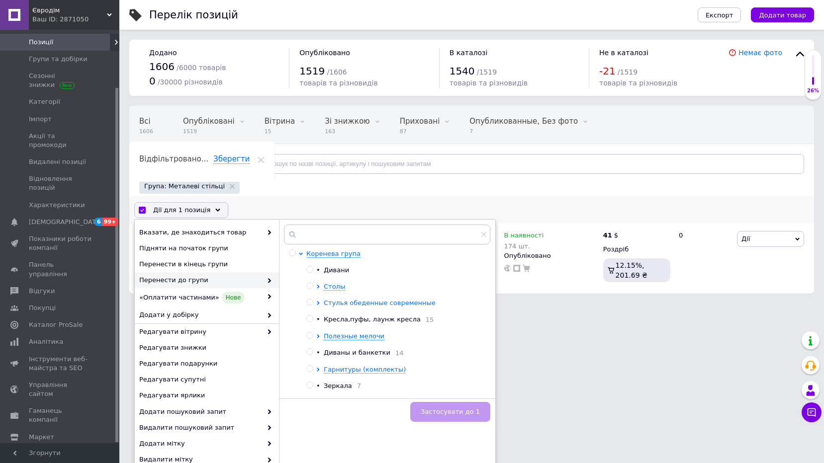
click at [319, 301] on icon at bounding box center [318, 303] width 4 height 4
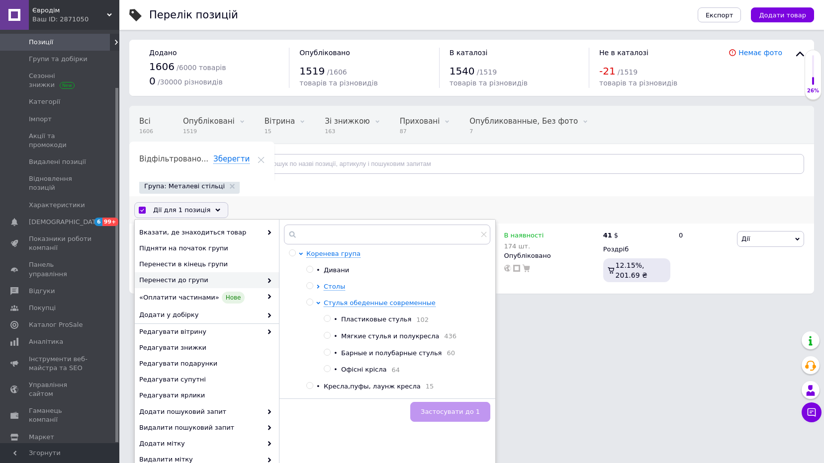
click at [330, 318] on span at bounding box center [327, 318] width 7 height 7
click at [330, 318] on input "radio" at bounding box center [327, 319] width 6 height 6
click at [474, 415] on span "Застосувати до 1" at bounding box center [450, 411] width 59 height 7
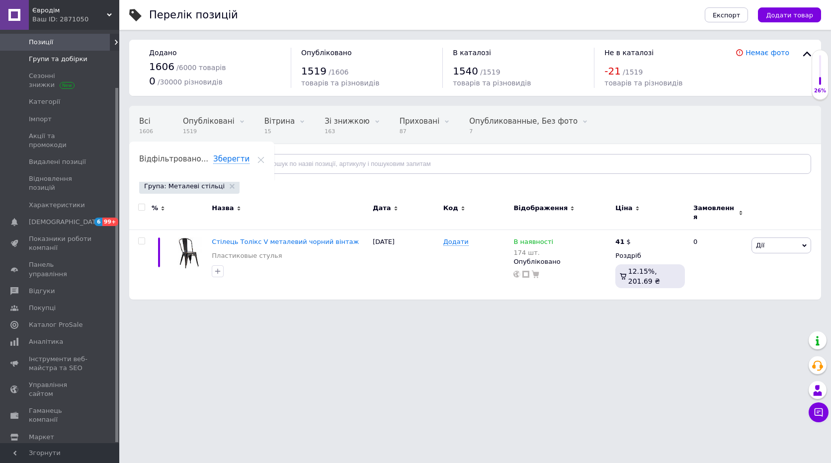
click at [70, 65] on link "Групи та добірки" at bounding box center [61, 59] width 122 height 17
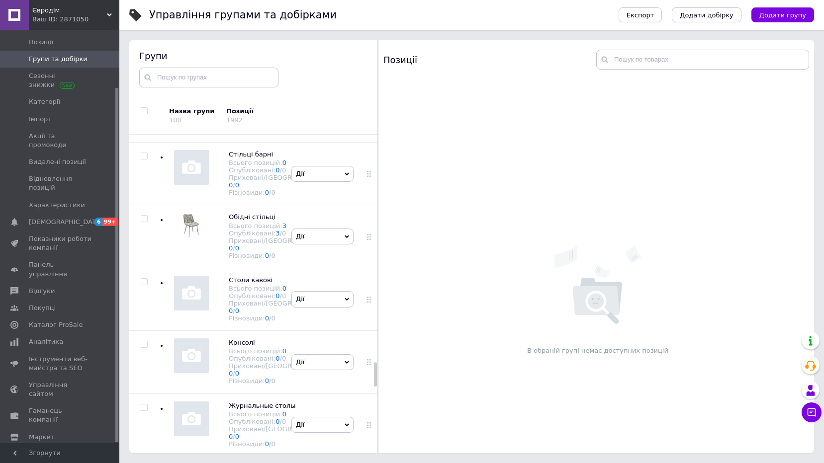
scroll to position [2987, 0]
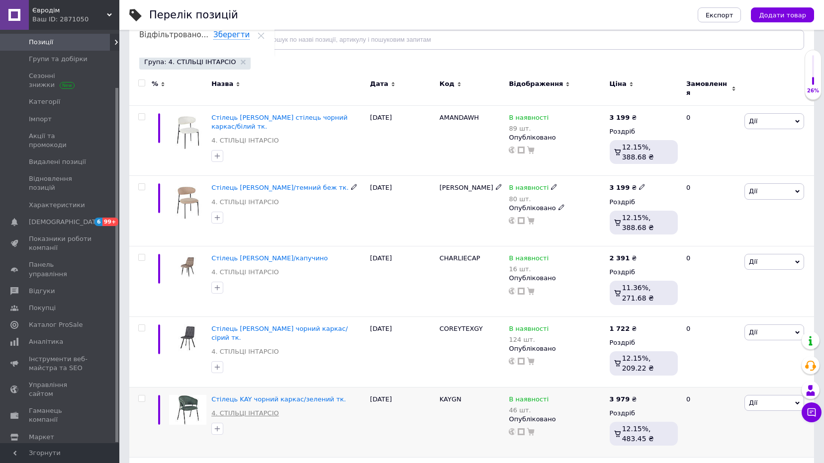
scroll to position [116, 0]
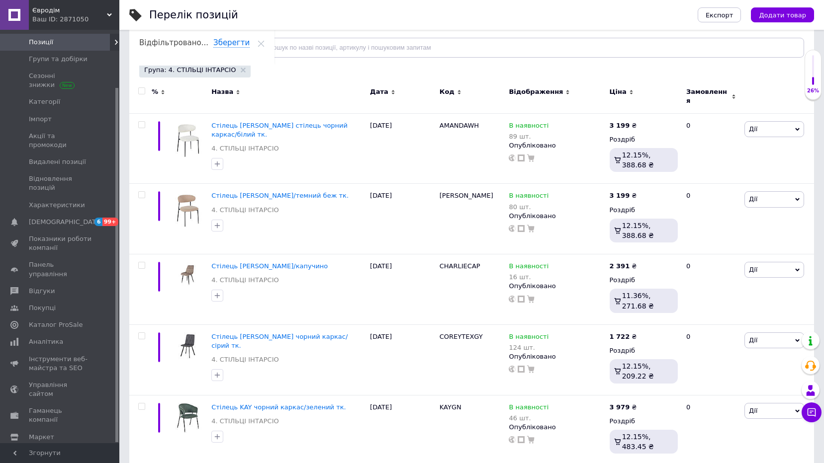
click at [142, 92] on input "checkbox" at bounding box center [141, 91] width 6 height 6
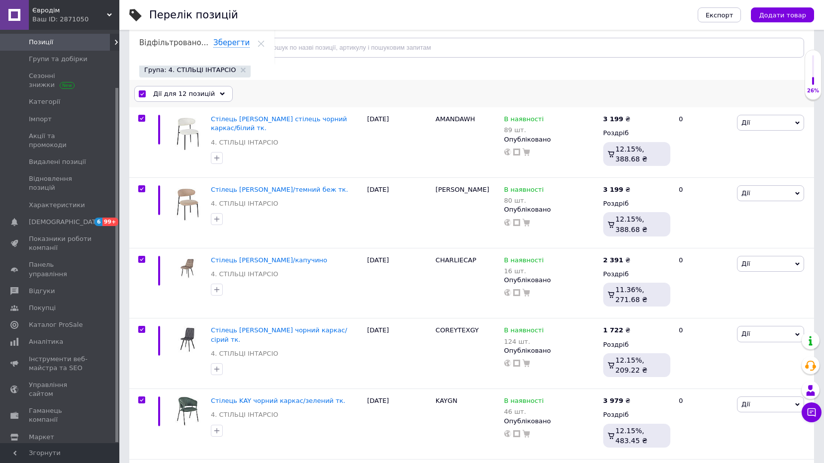
click at [214, 98] on div "Дії для 12 позицій" at bounding box center [183, 94] width 98 height 16
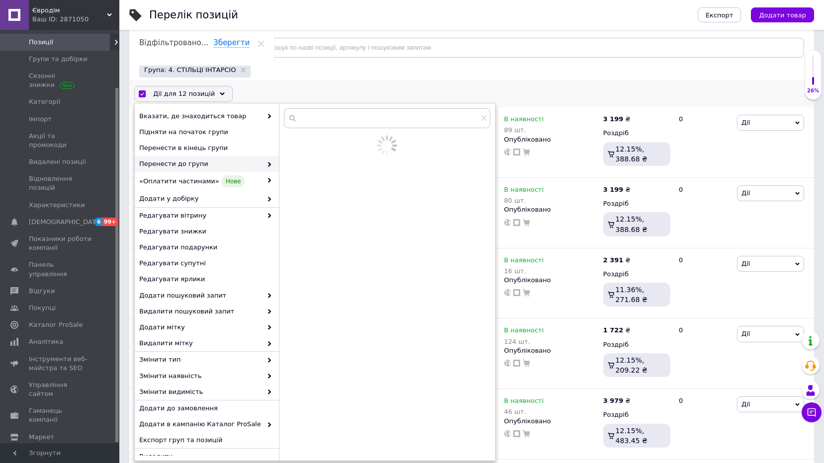
click at [268, 163] on icon at bounding box center [269, 164] width 5 height 5
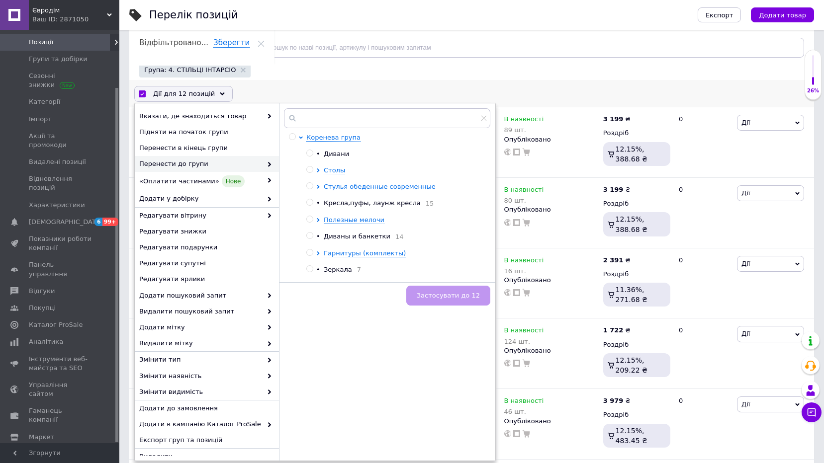
click at [318, 185] on icon at bounding box center [318, 187] width 2 height 4
click at [323, 220] on div at bounding box center [319, 220] width 7 height 76
click at [324, 218] on input "radio" at bounding box center [327, 219] width 6 height 6
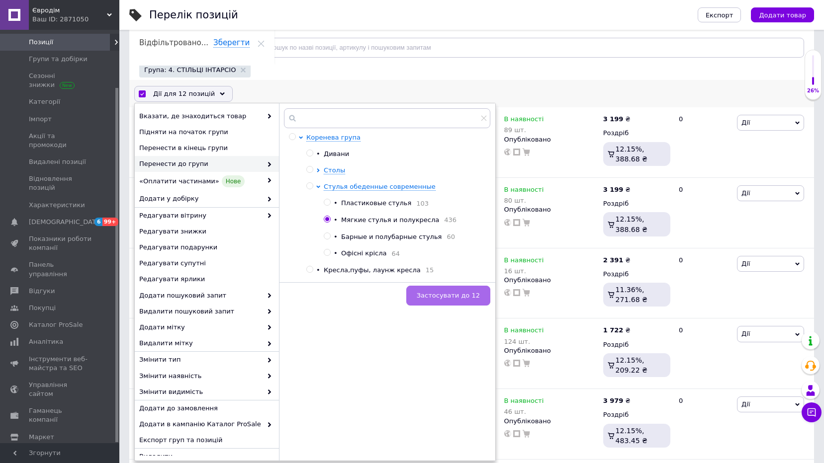
click at [451, 297] on span "Застосувати до 12" at bounding box center [448, 295] width 63 height 7
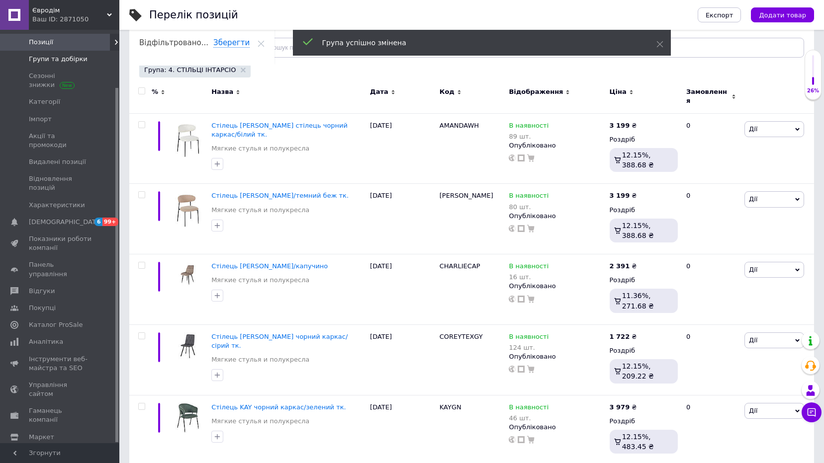
click at [47, 62] on span "Групи та добірки" at bounding box center [58, 59] width 59 height 9
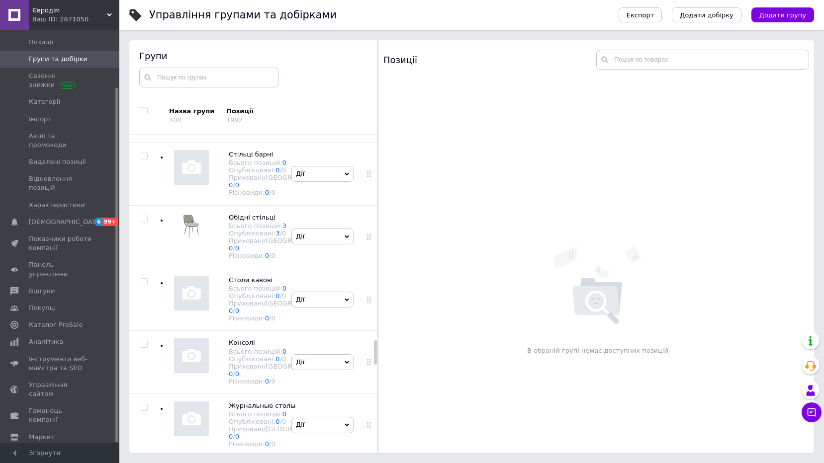
scroll to position [3188, 0]
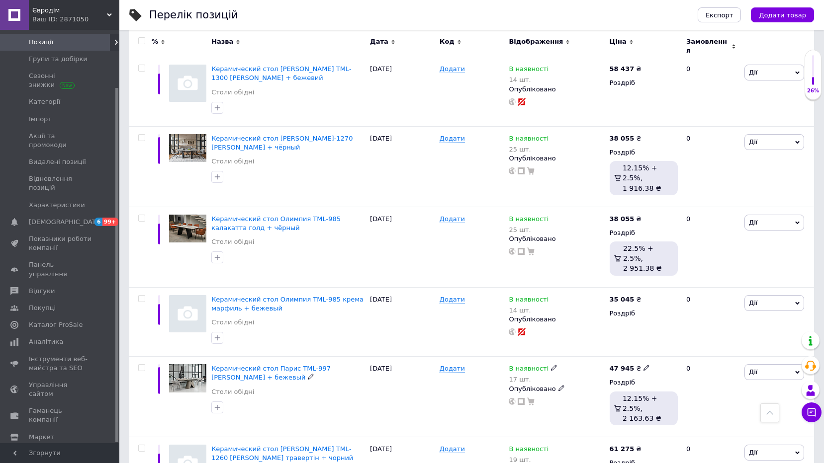
scroll to position [276, 0]
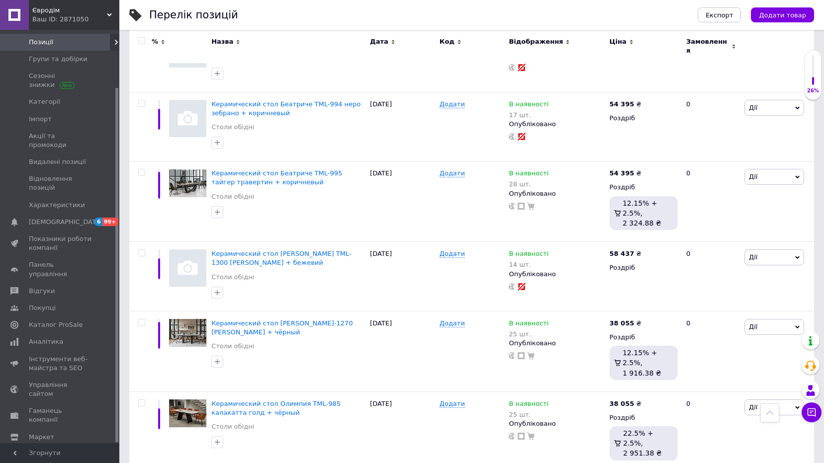
click at [139, 40] on input "checkbox" at bounding box center [141, 41] width 6 height 6
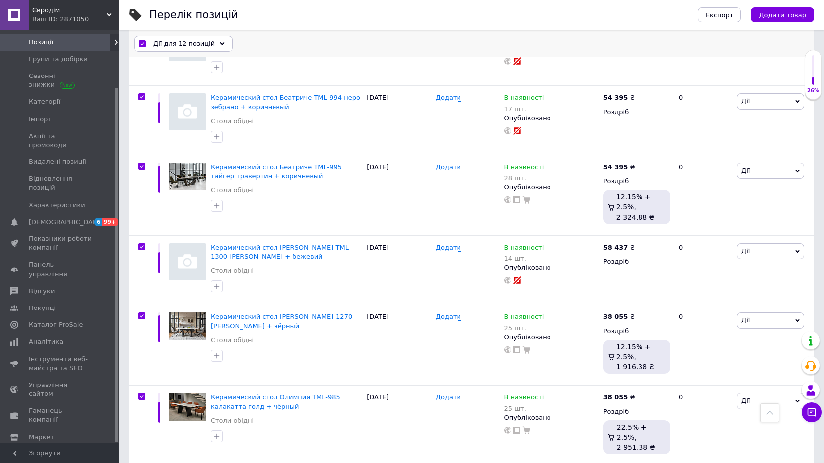
click at [214, 46] on div "Дії для 12 позицій" at bounding box center [183, 44] width 98 height 16
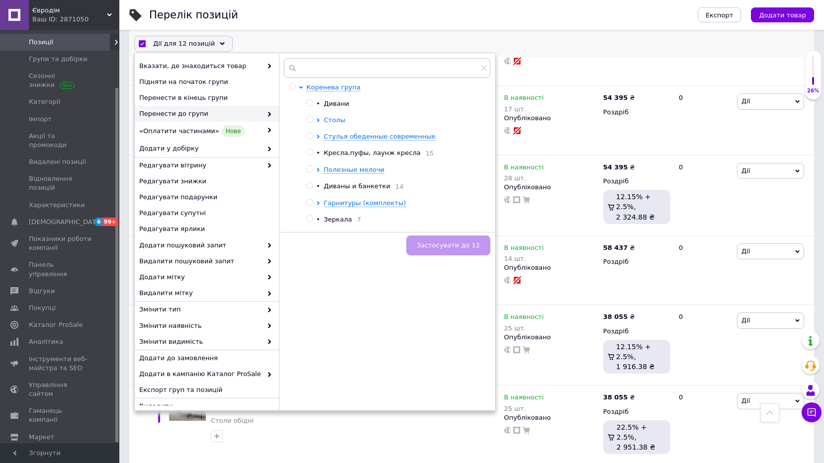
click at [317, 120] on icon at bounding box center [318, 120] width 4 height 4
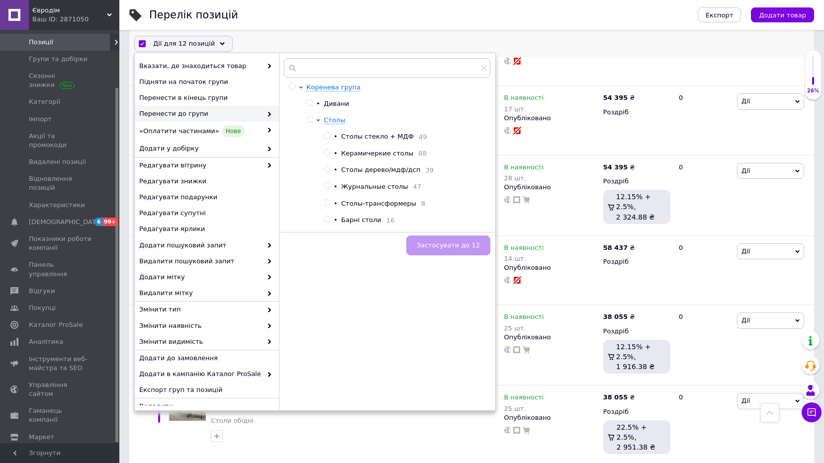
click at [328, 154] on input "radio" at bounding box center [327, 153] width 6 height 6
click at [452, 246] on span "Застосувати до 12" at bounding box center [448, 245] width 63 height 7
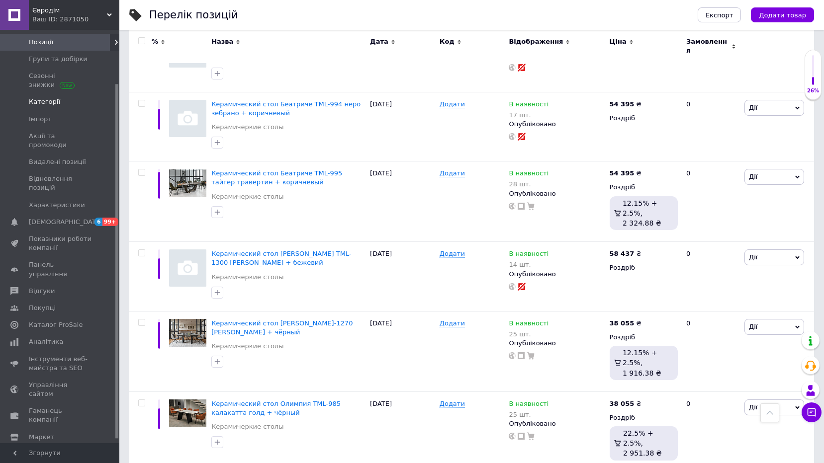
scroll to position [0, 0]
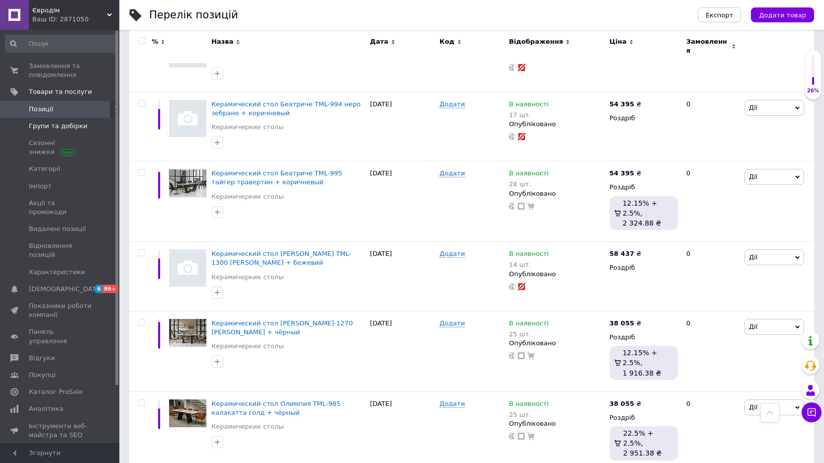
click at [62, 130] on span "Групи та добірки" at bounding box center [58, 126] width 59 height 9
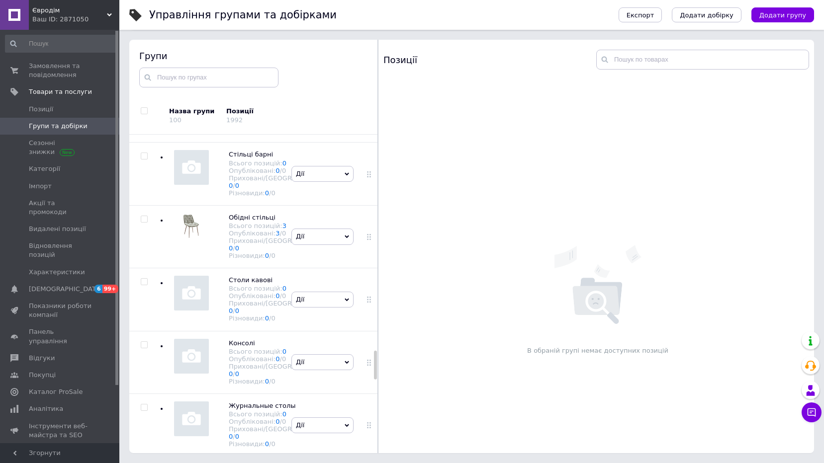
scroll to position [2405, 0]
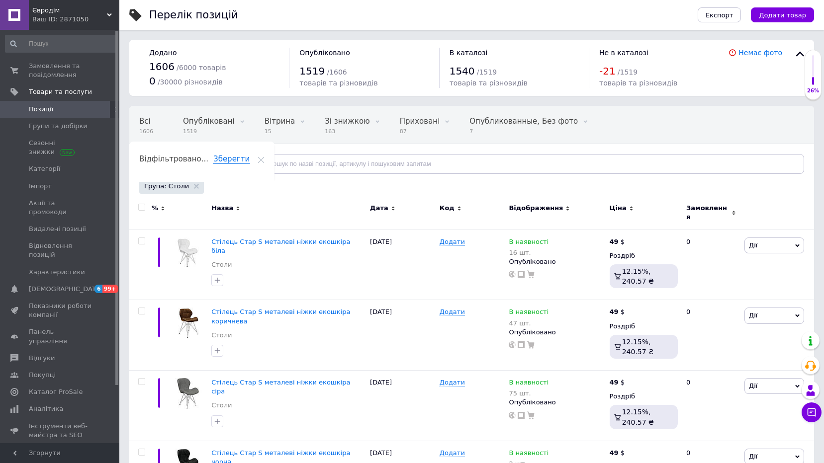
click at [139, 210] on input "checkbox" at bounding box center [141, 207] width 6 height 6
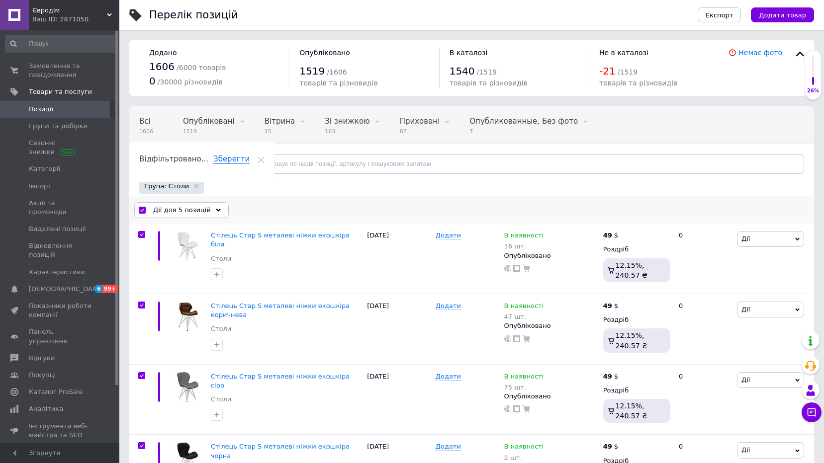
click at [201, 214] on span "Дії для 5 позицій" at bounding box center [182, 210] width 58 height 9
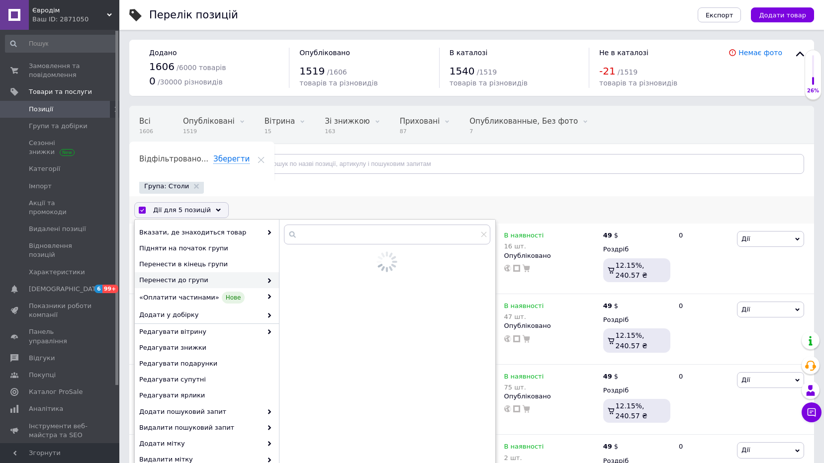
click at [265, 285] on span at bounding box center [267, 280] width 10 height 9
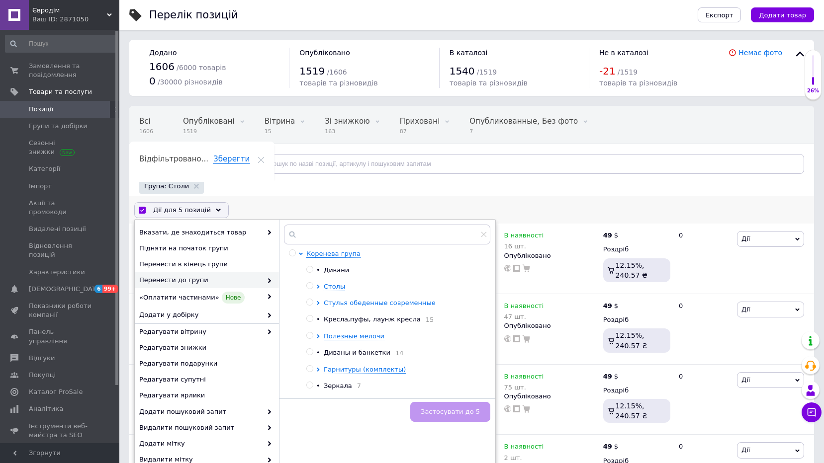
click at [319, 303] on icon at bounding box center [318, 303] width 2 height 4
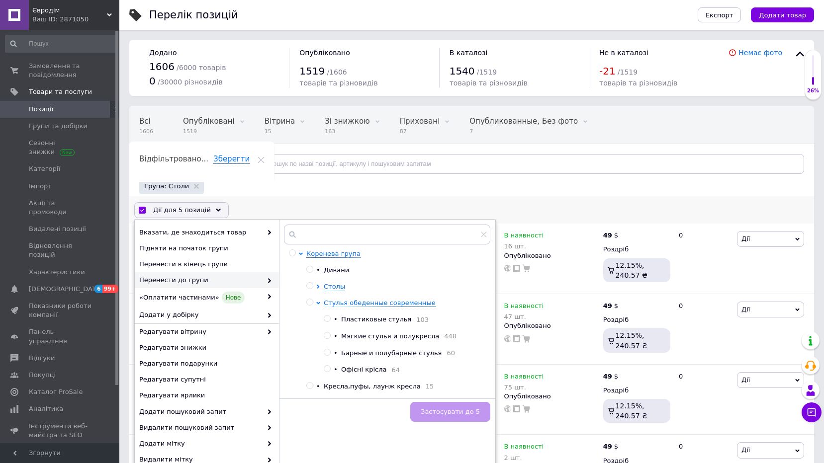
click at [328, 337] on input "radio" at bounding box center [327, 336] width 6 height 6
click at [458, 414] on span "Застосувати до 5" at bounding box center [450, 411] width 59 height 7
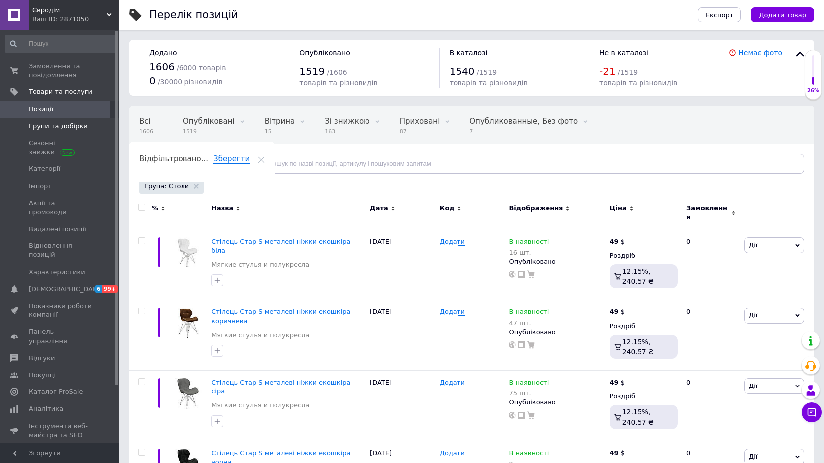
click at [47, 132] on link "Групи та добірки" at bounding box center [61, 126] width 122 height 17
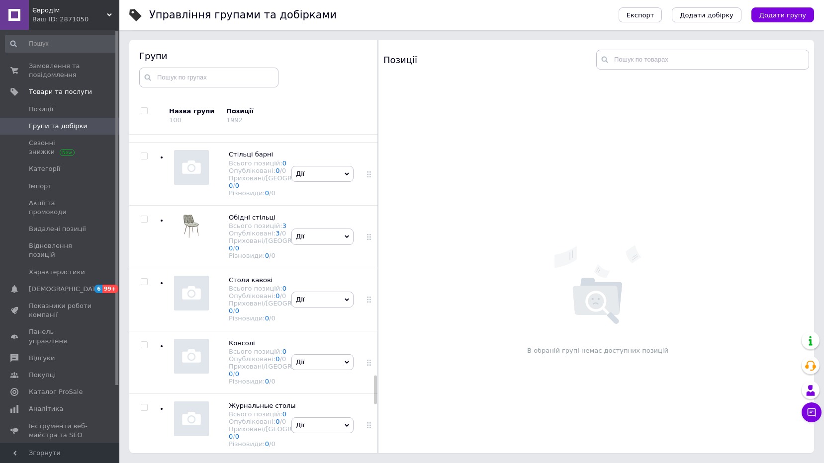
scroll to position [2677, 0]
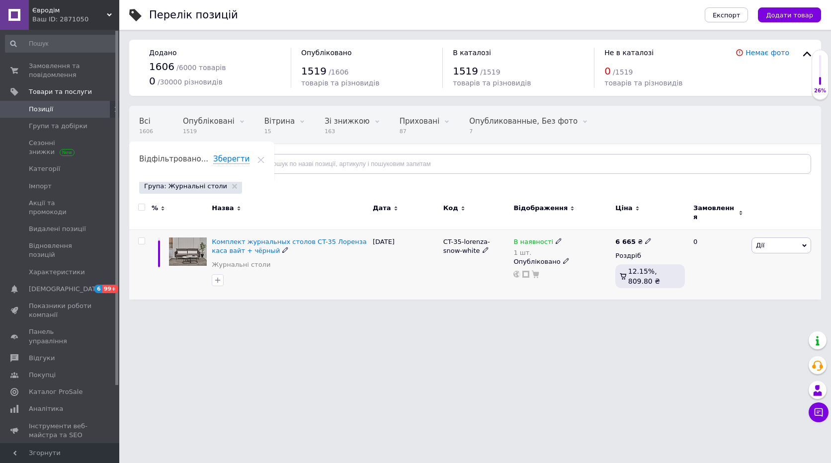
click at [140, 238] on input "checkbox" at bounding box center [141, 241] width 6 height 6
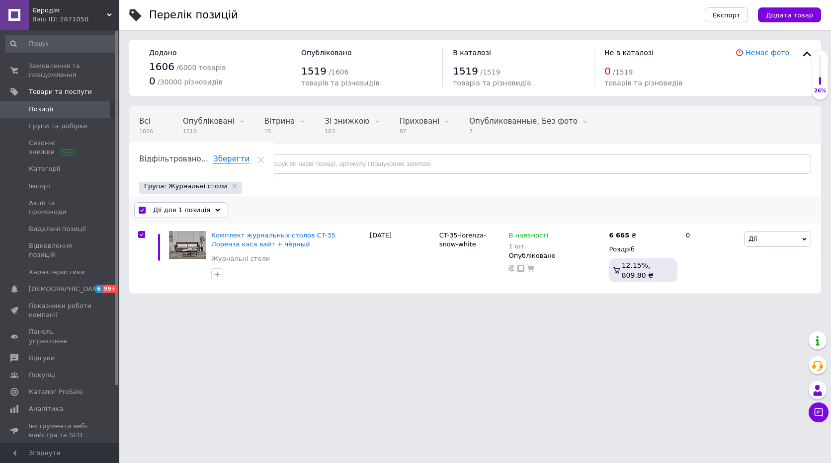
click at [214, 211] on div "Дії для 1 позиція" at bounding box center [181, 210] width 94 height 16
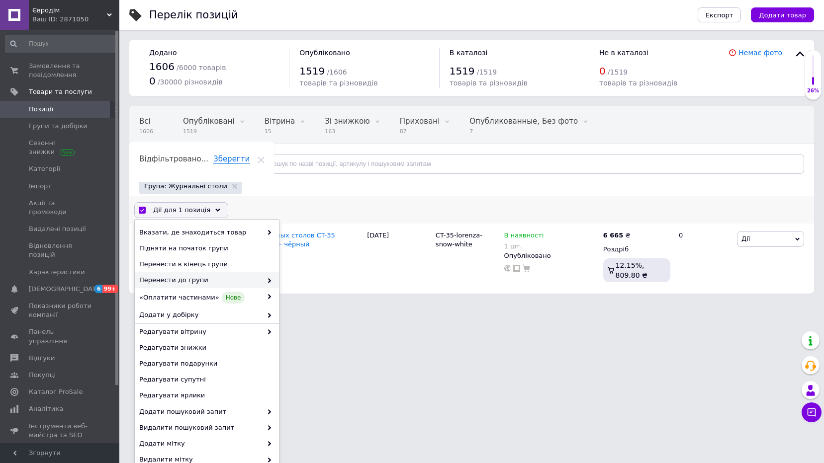
click at [263, 285] on span at bounding box center [267, 280] width 10 height 9
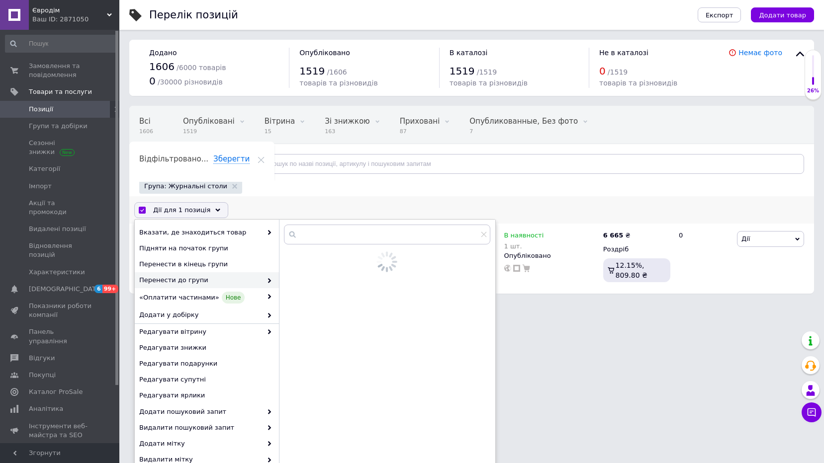
click at [267, 280] on icon at bounding box center [269, 280] width 5 height 5
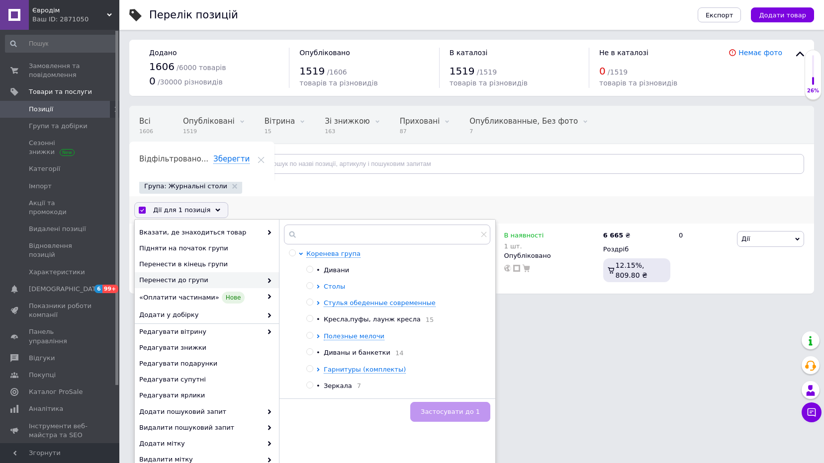
click at [318, 285] on icon at bounding box center [318, 287] width 4 height 4
click at [326, 356] on input "radio" at bounding box center [327, 353] width 6 height 6
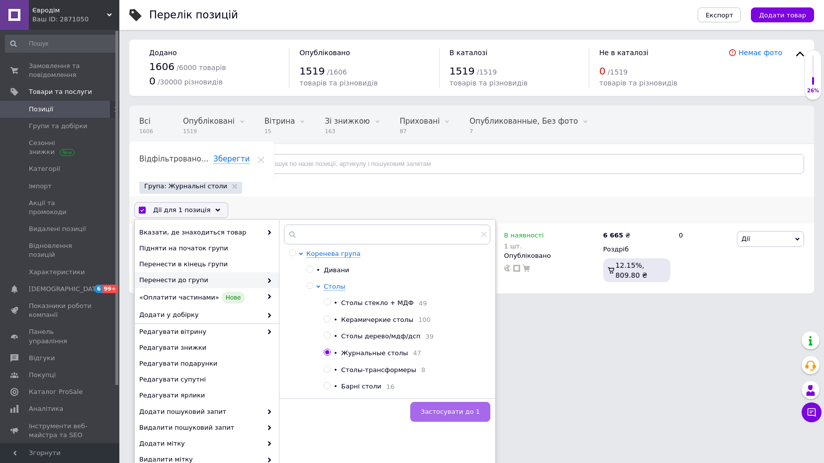
click at [450, 409] on span "Застосувати до 1" at bounding box center [450, 411] width 59 height 7
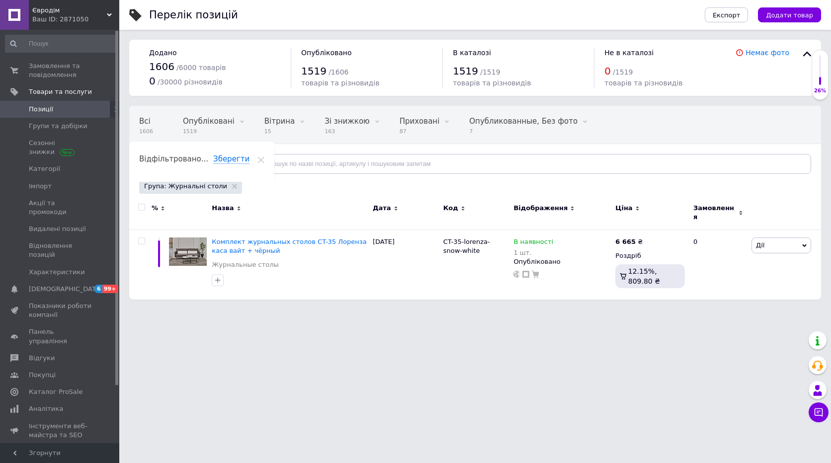
click at [390, 310] on html "Євродім Ваш ID: 2871050 Сайт [PERSON_NAME] покупця Перевірити стан системи Стор…" at bounding box center [415, 155] width 831 height 310
click at [69, 116] on link "Позиції" at bounding box center [61, 109] width 122 height 17
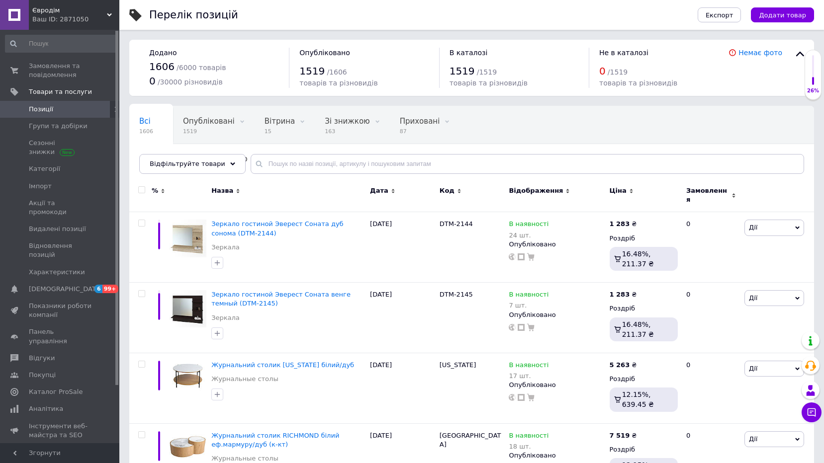
click at [110, 18] on div "Ваш ID: 2871050" at bounding box center [75, 19] width 87 height 9
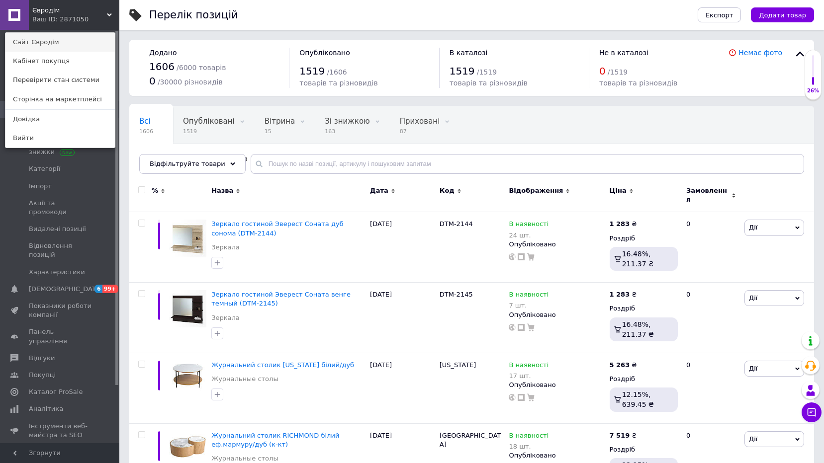
click at [50, 41] on link "Сайт Євродім" at bounding box center [59, 42] width 109 height 19
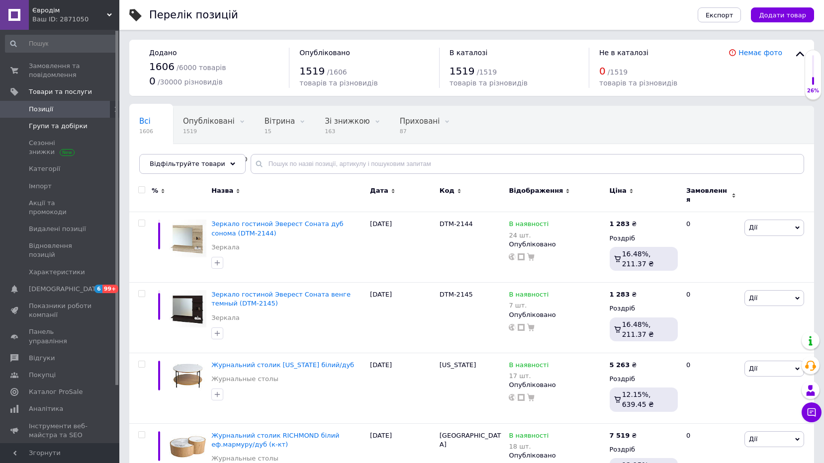
click at [34, 123] on span "Групи та добірки" at bounding box center [58, 126] width 59 height 9
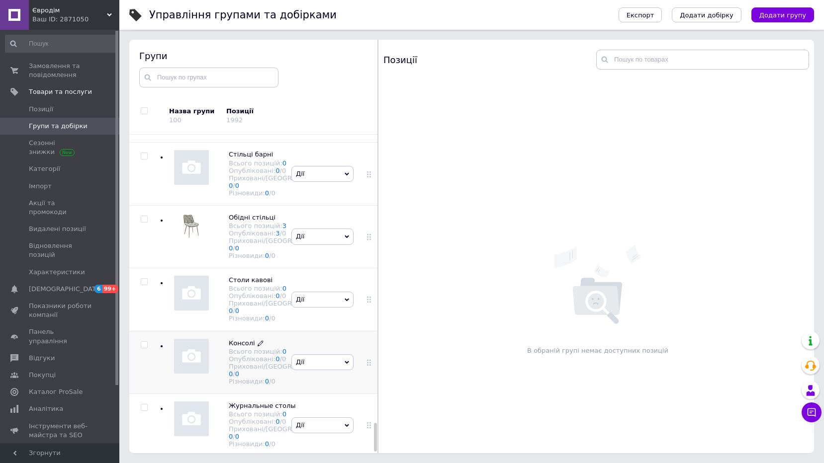
scroll to position [3048, 0]
click at [282, 230] on link "3" at bounding box center [284, 225] width 4 height 7
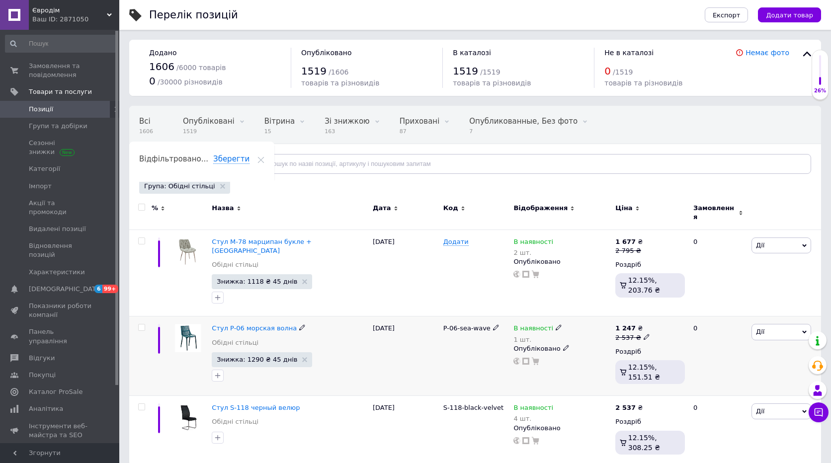
click at [140, 325] on input "checkbox" at bounding box center [141, 328] width 6 height 6
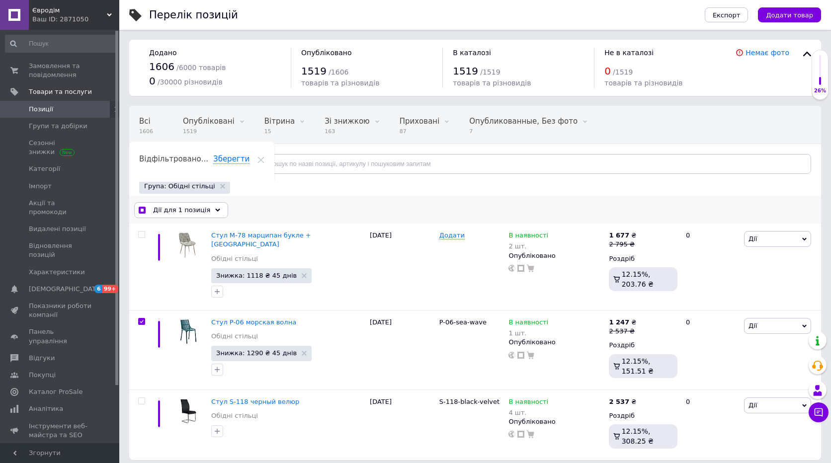
click at [205, 215] on div "Дії для 1 позиція" at bounding box center [181, 210] width 94 height 16
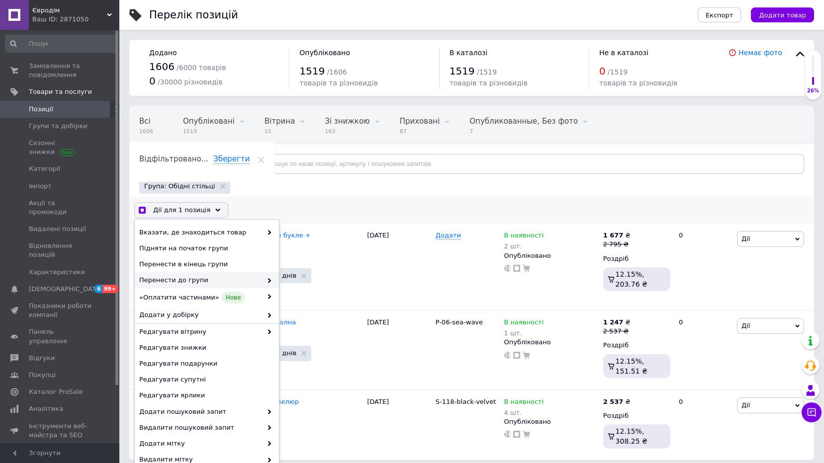
click at [267, 281] on icon at bounding box center [269, 280] width 5 height 5
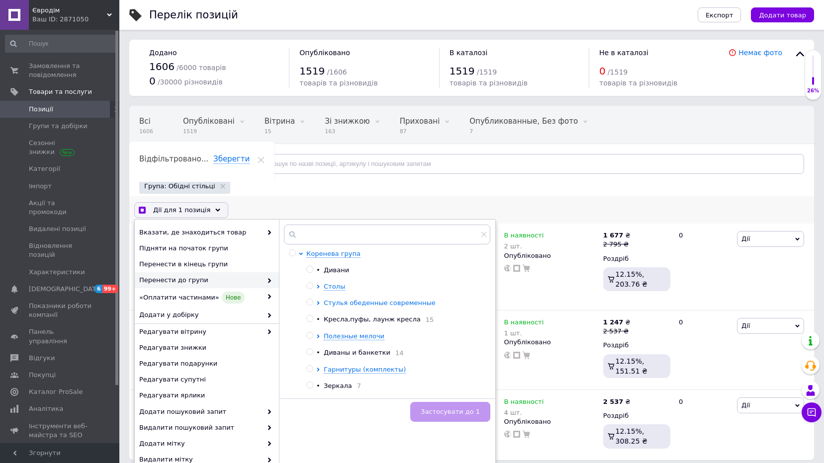
click at [316, 303] on icon at bounding box center [318, 303] width 4 height 4
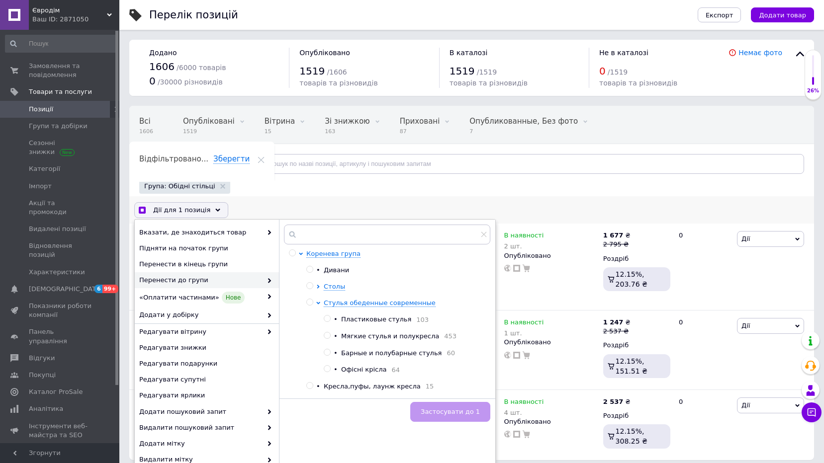
click at [328, 319] on input "radio" at bounding box center [327, 319] width 6 height 6
click at [450, 411] on span "Застосувати до 1" at bounding box center [450, 411] width 59 height 7
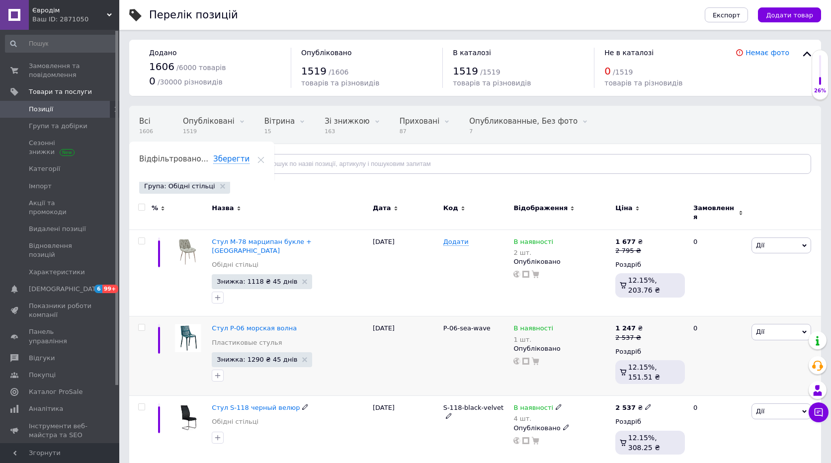
drag, startPoint x: 142, startPoint y: 393, endPoint x: 149, endPoint y: 379, distance: 15.4
click at [142, 404] on input "checkbox" at bounding box center [141, 407] width 6 height 6
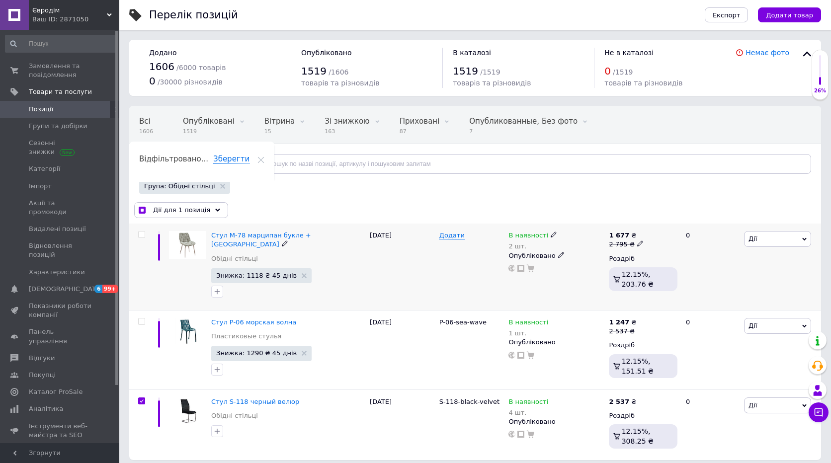
drag, startPoint x: 142, startPoint y: 235, endPoint x: 153, endPoint y: 235, distance: 11.4
click at [144, 235] on input "checkbox" at bounding box center [141, 235] width 6 height 6
click at [209, 215] on div "Дії для 2 позиції" at bounding box center [180, 210] width 92 height 16
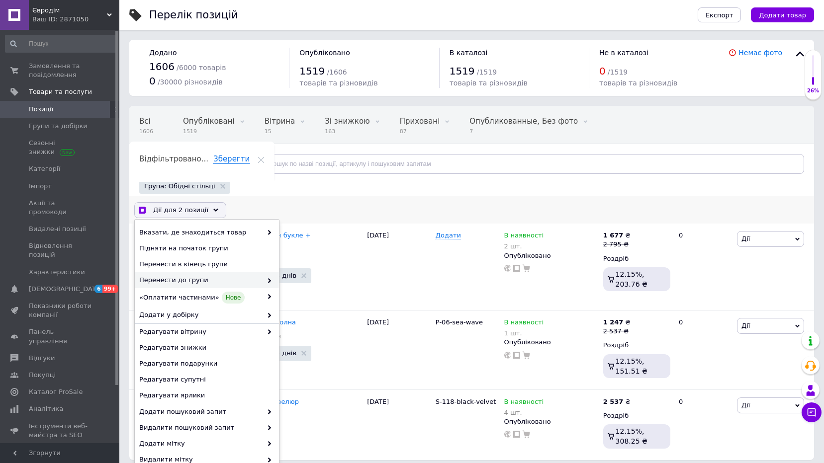
click at [267, 281] on icon at bounding box center [269, 280] width 5 height 5
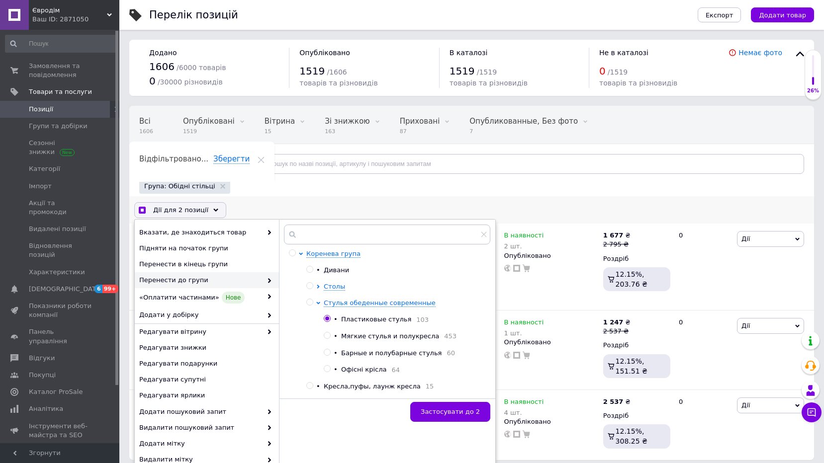
drag, startPoint x: 329, startPoint y: 336, endPoint x: 332, endPoint y: 351, distance: 14.7
click at [329, 337] on input "radio" at bounding box center [327, 336] width 6 height 6
click at [456, 412] on span "Застосувати до 2" at bounding box center [450, 411] width 59 height 7
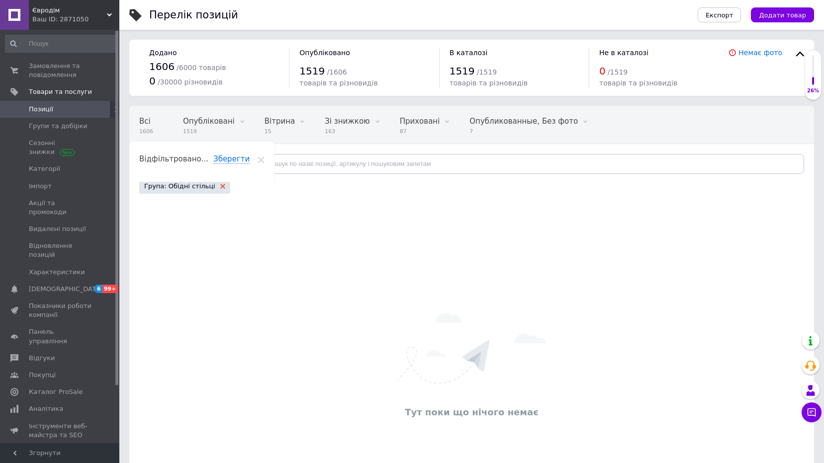
click at [220, 187] on icon at bounding box center [222, 186] width 5 height 5
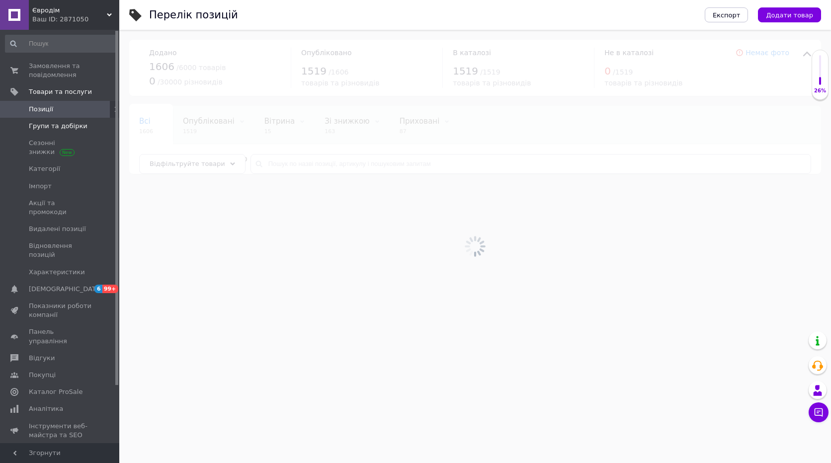
click at [40, 124] on span "Групи та добірки" at bounding box center [58, 126] width 59 height 9
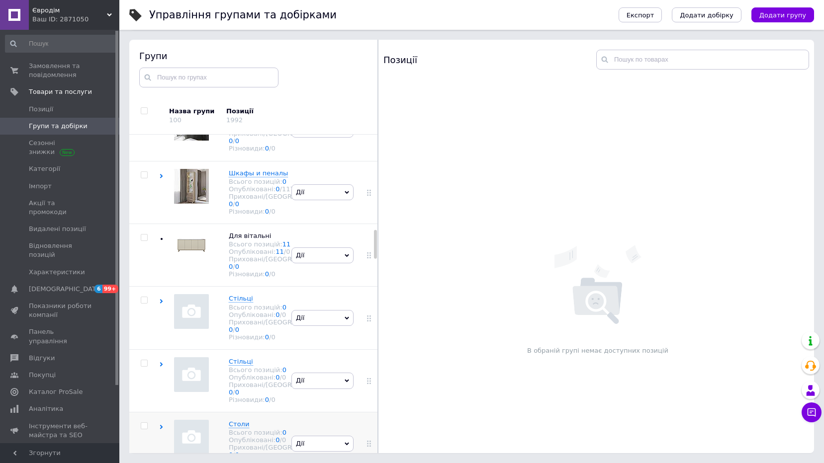
scroll to position [893, 0]
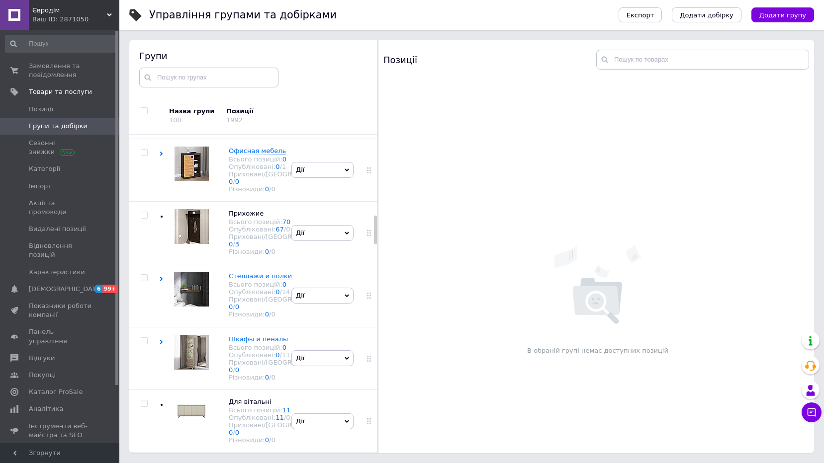
click at [157, 30] on div at bounding box center [144, 26] width 30 height 7
click at [162, 30] on use at bounding box center [161, 28] width 3 height 4
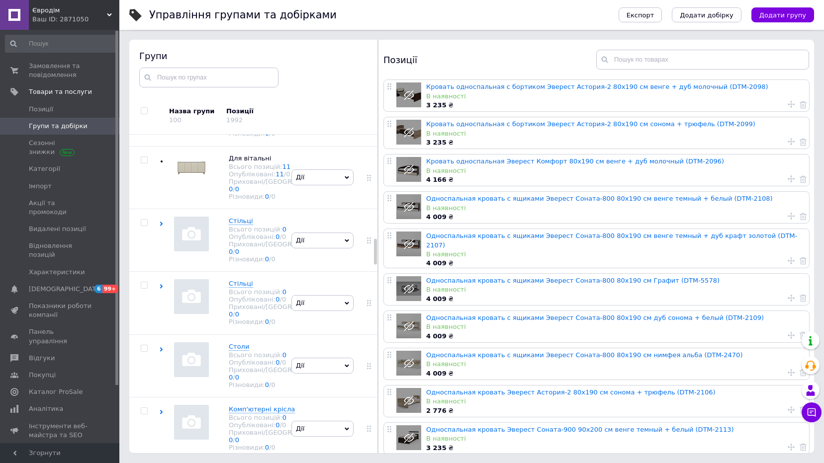
scroll to position [1224, 0]
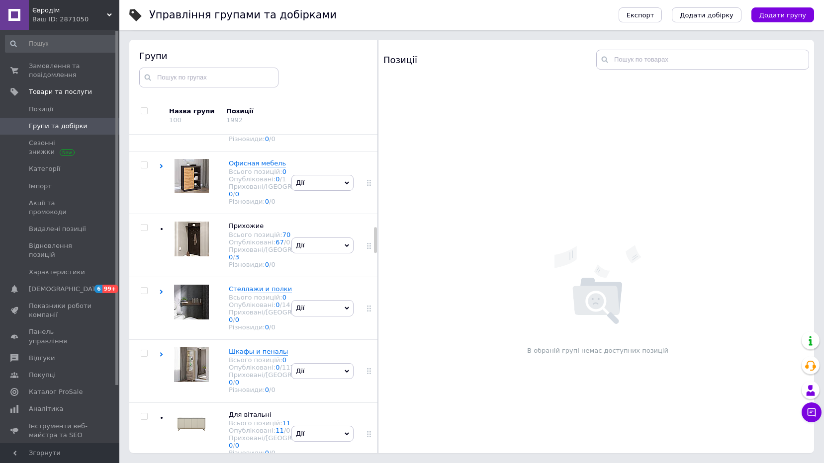
scroll to position [1299, 0]
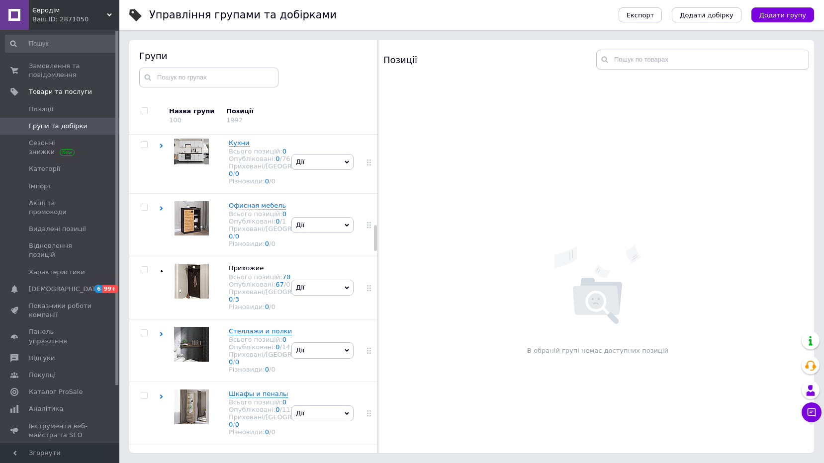
scroll to position [1083, 0]
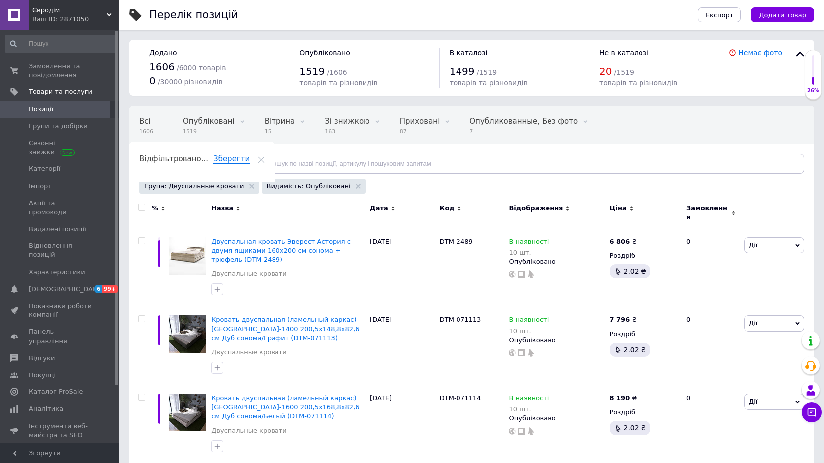
click at [142, 207] on input "checkbox" at bounding box center [141, 207] width 6 height 6
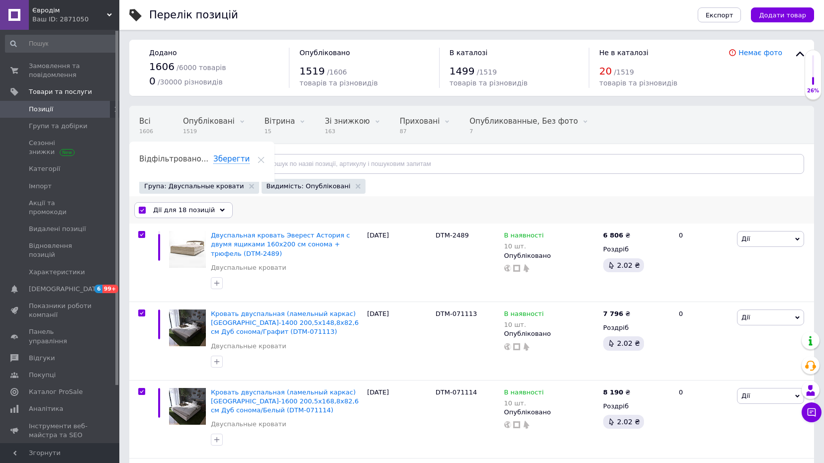
drag, startPoint x: 211, startPoint y: 208, endPoint x: 207, endPoint y: 270, distance: 62.3
click at [211, 210] on div "Дії для 18 позицій" at bounding box center [183, 210] width 98 height 16
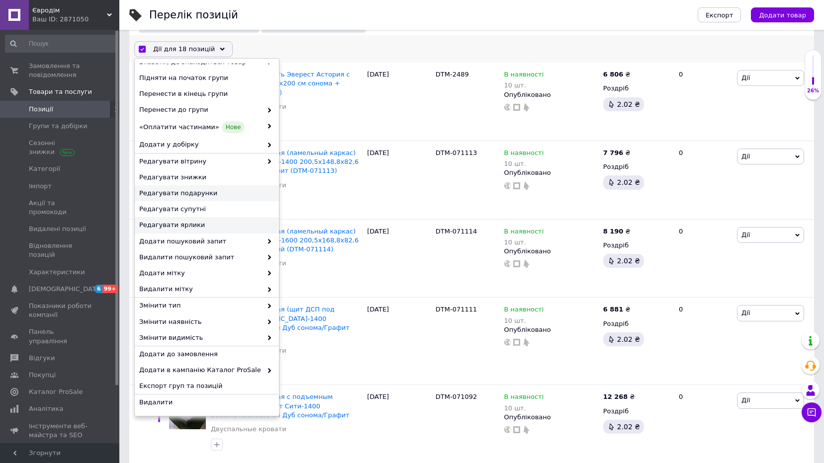
scroll to position [166, 0]
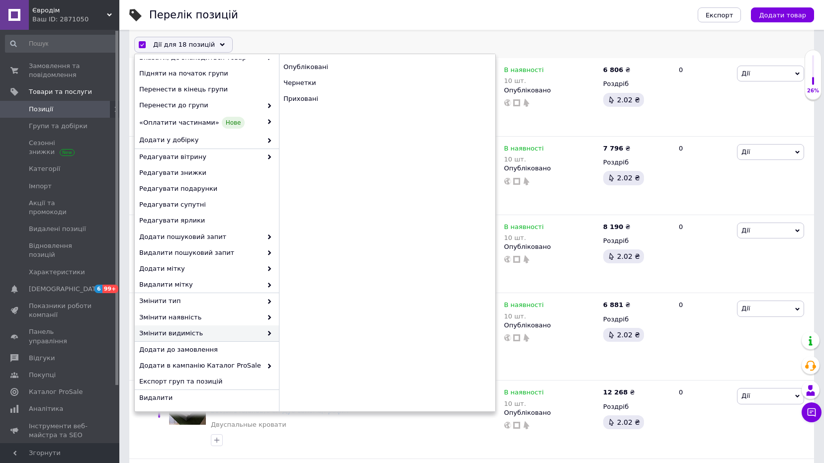
click at [198, 334] on span "Змінити видимість" at bounding box center [200, 333] width 123 height 9
click at [304, 101] on div "Приховані" at bounding box center [387, 99] width 216 height 16
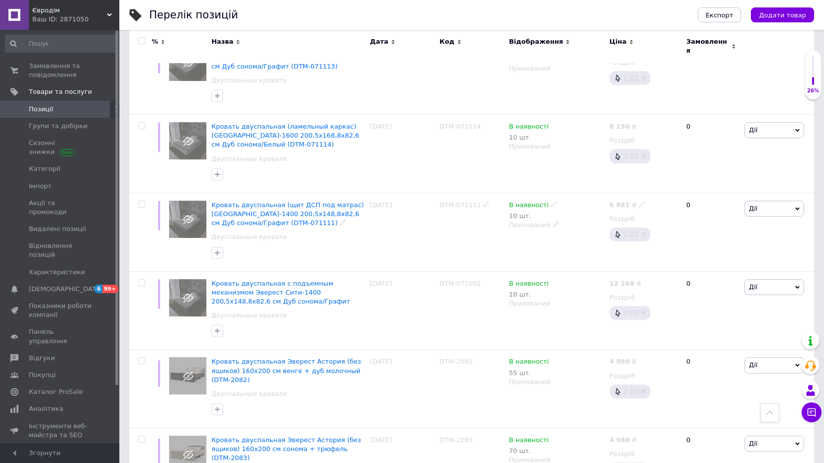
scroll to position [0, 0]
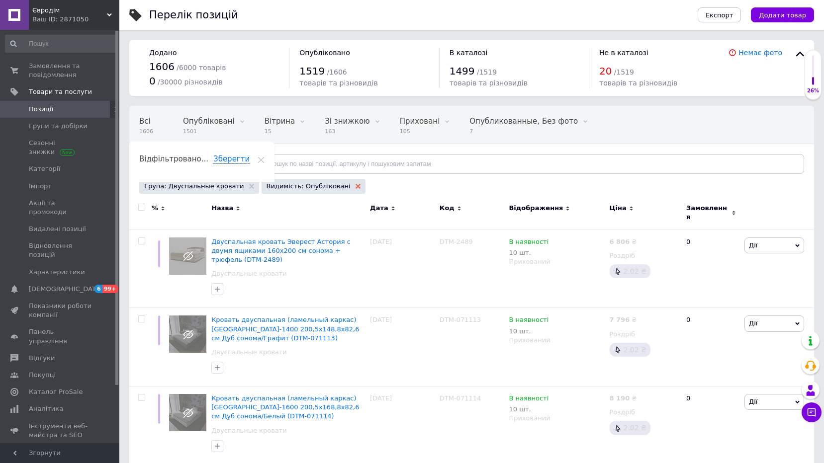
click at [356, 189] on icon at bounding box center [358, 186] width 5 height 5
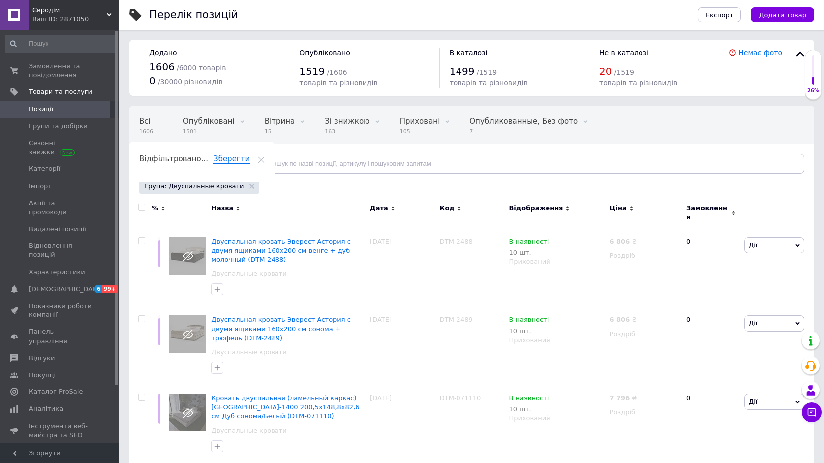
click at [48, 111] on span "Позиції" at bounding box center [41, 109] width 24 height 9
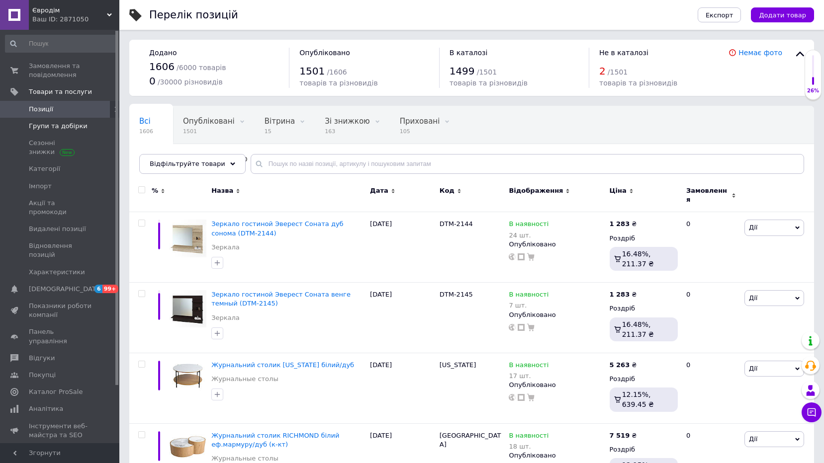
click at [48, 126] on span "Групи та добірки" at bounding box center [58, 126] width 59 height 9
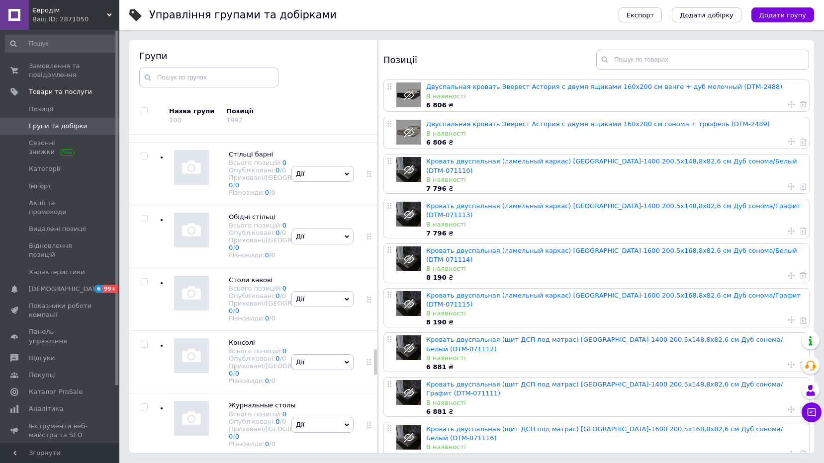
scroll to position [2623, 0]
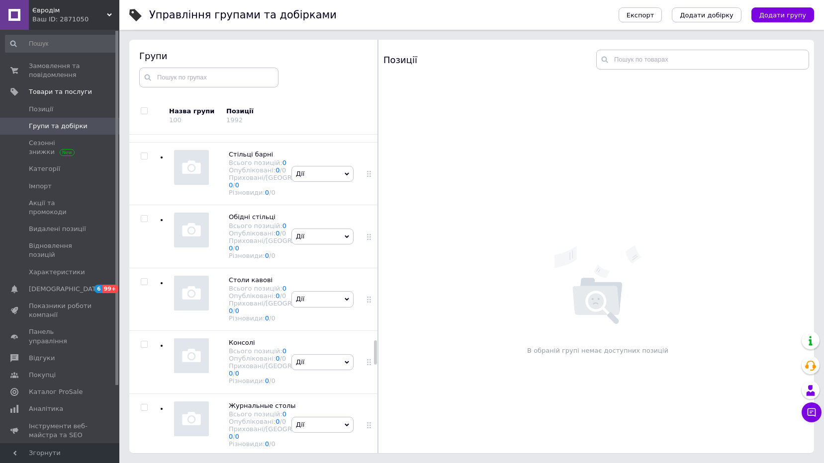
scroll to position [2718, 0]
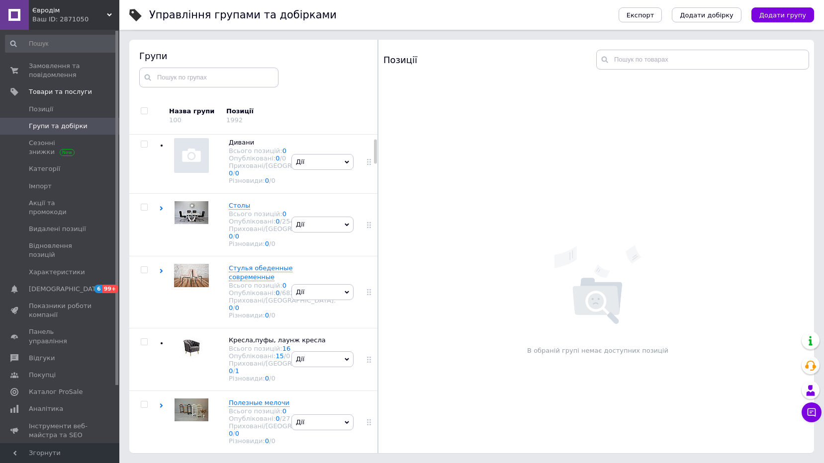
scroll to position [0, 0]
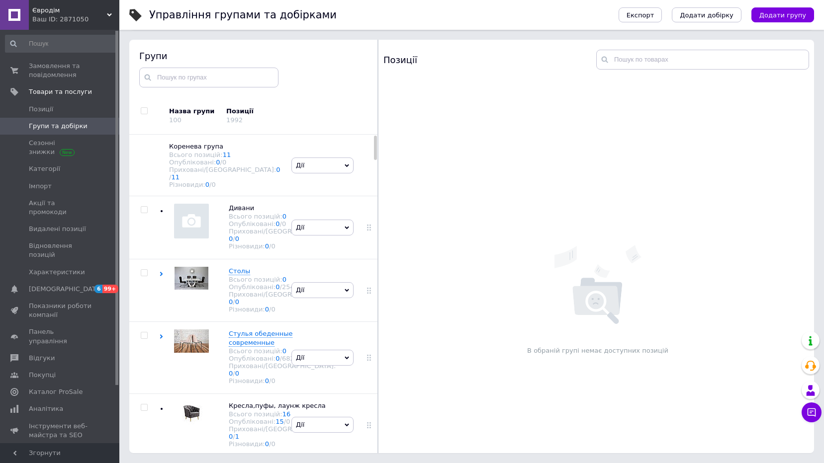
click at [51, 131] on link "Групи та добірки" at bounding box center [61, 126] width 122 height 17
click at [42, 111] on span "Позиції" at bounding box center [41, 109] width 24 height 9
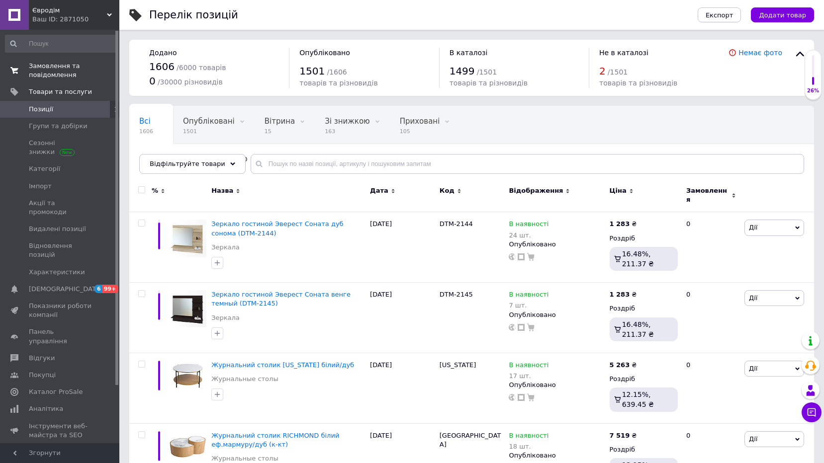
click at [45, 79] on span "Замовлення та повідомлення" at bounding box center [60, 71] width 63 height 18
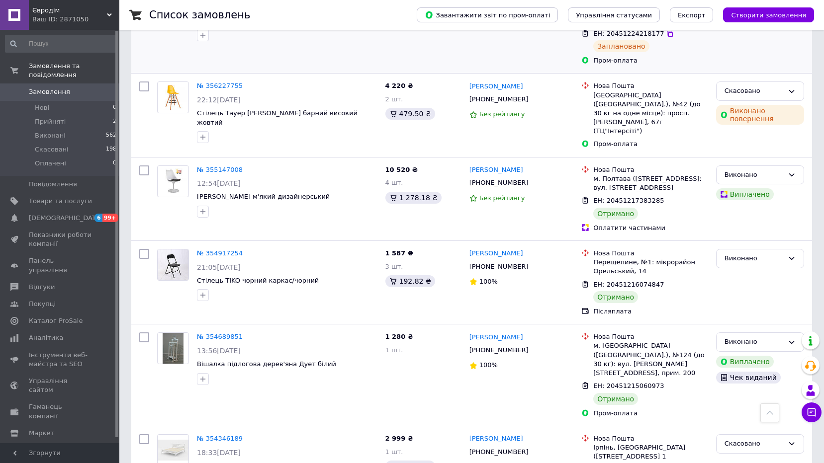
scroll to position [663, 0]
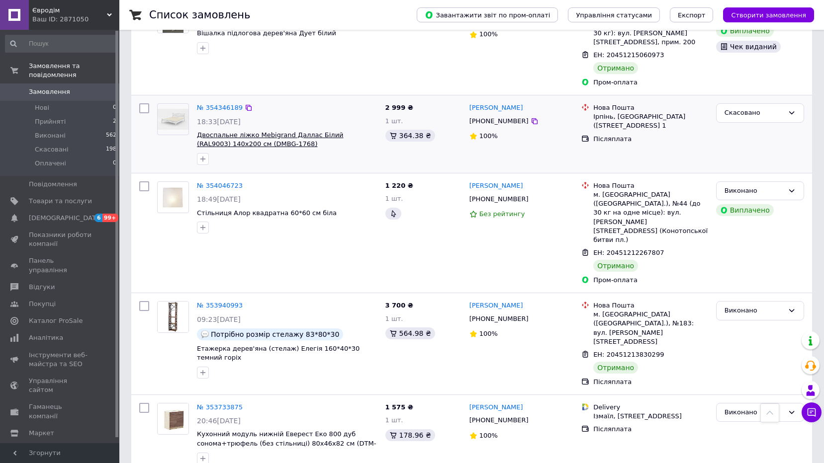
click at [220, 131] on span "Двоспальне ліжко Mebigrand Даллас Білий (RAL9003) 140х200 см (DMBG-1768)" at bounding box center [270, 139] width 147 height 17
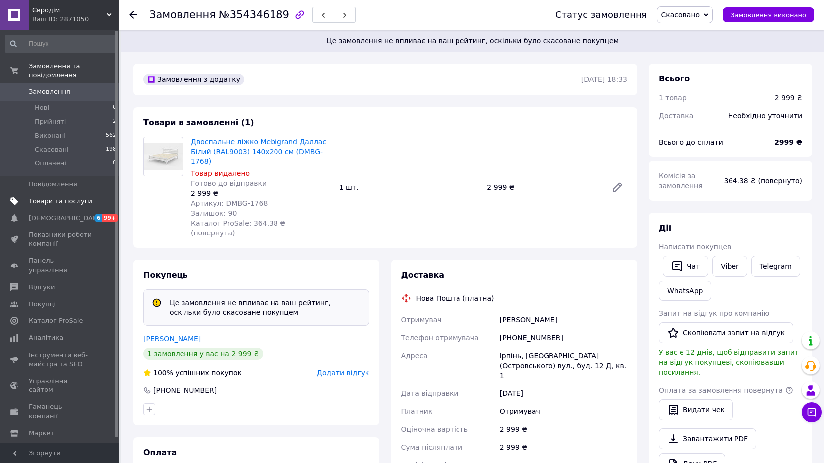
click at [53, 198] on link "Товари та послуги" at bounding box center [61, 201] width 122 height 17
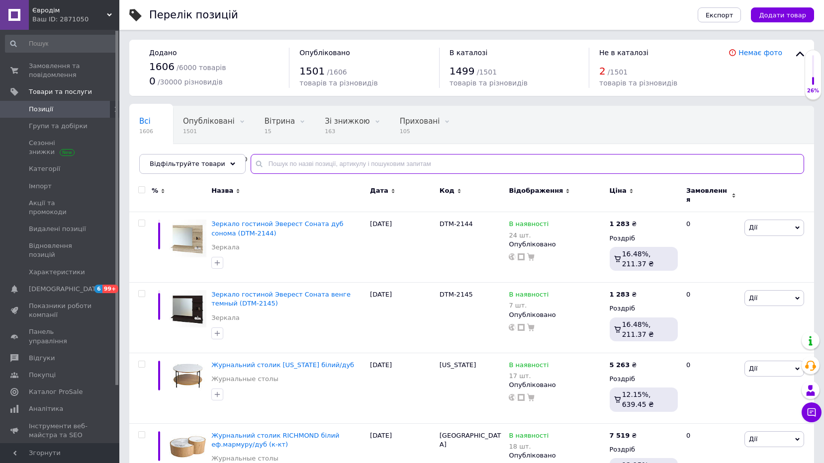
click at [288, 168] on input "text" at bounding box center [527, 164] width 553 height 20
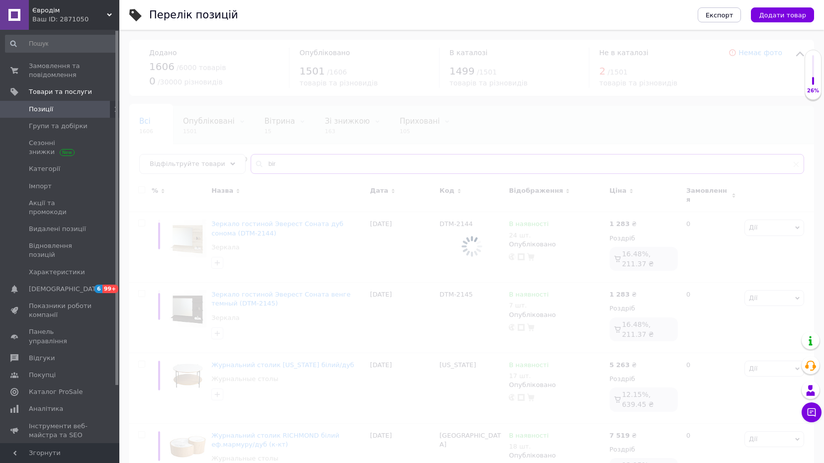
type input "biro"
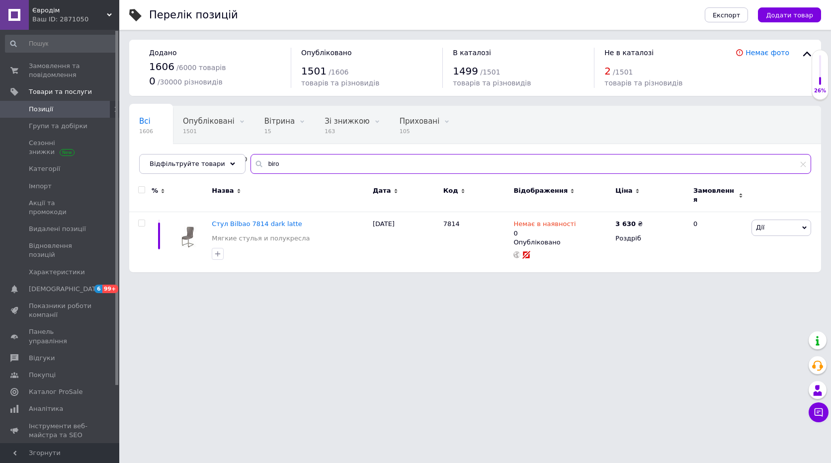
drag, startPoint x: 276, startPoint y: 161, endPoint x: 243, endPoint y: 154, distance: 33.5
click at [251, 154] on input "biro" at bounding box center [531, 164] width 561 height 20
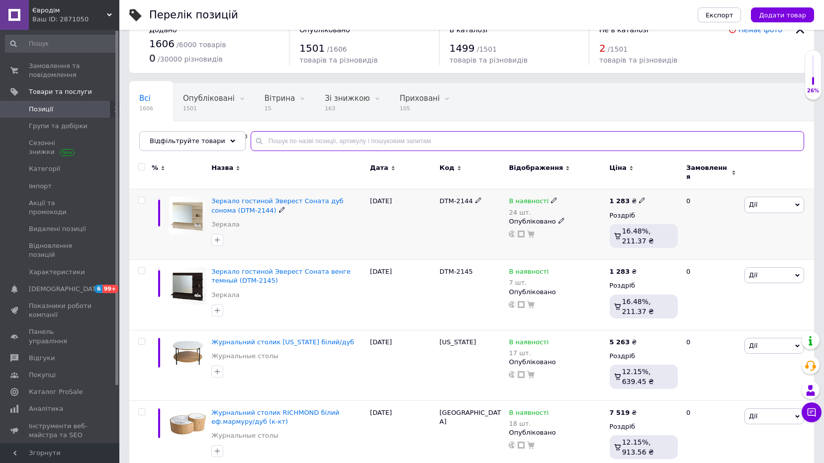
scroll to position [166, 0]
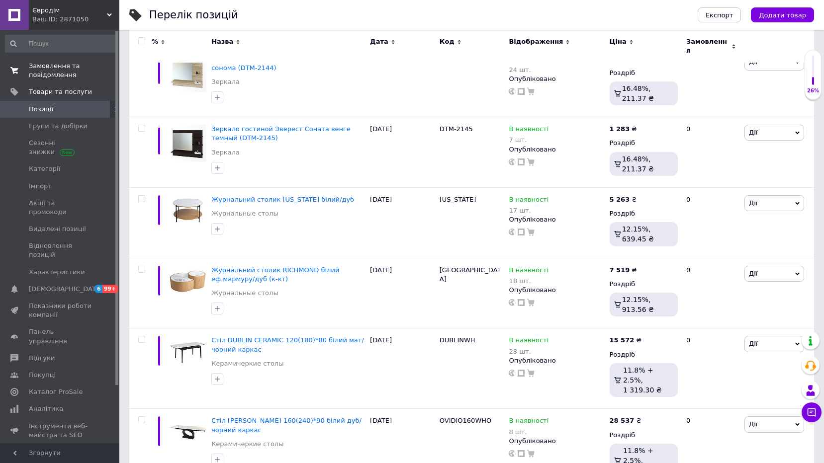
click at [58, 70] on span "Замовлення та повідомлення" at bounding box center [60, 71] width 63 height 18
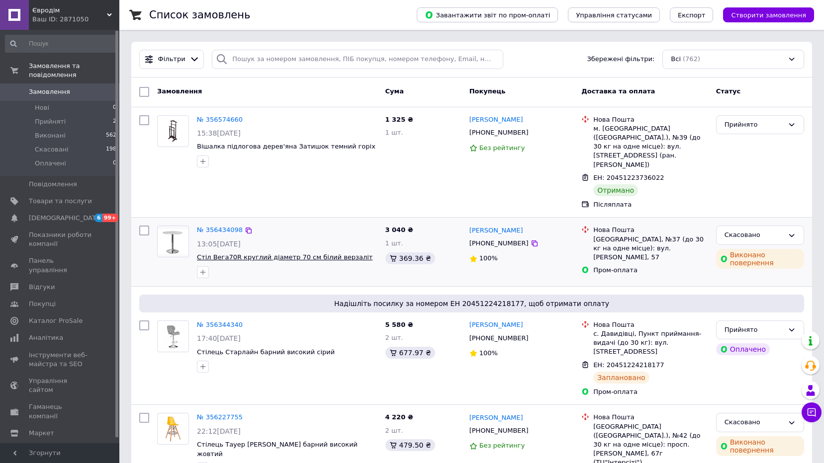
click at [241, 254] on span "Стіл Вега70R круглий діаметр 70 см білий верзаліт" at bounding box center [285, 257] width 176 height 7
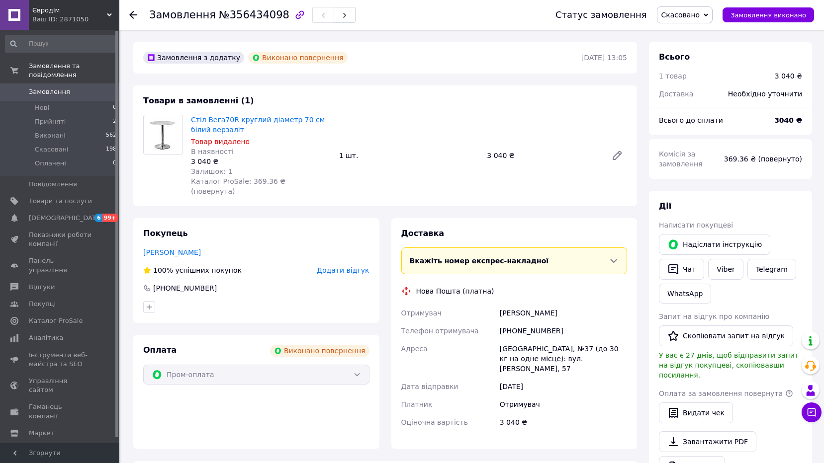
click at [49, 88] on span "Замовлення" at bounding box center [49, 92] width 41 height 9
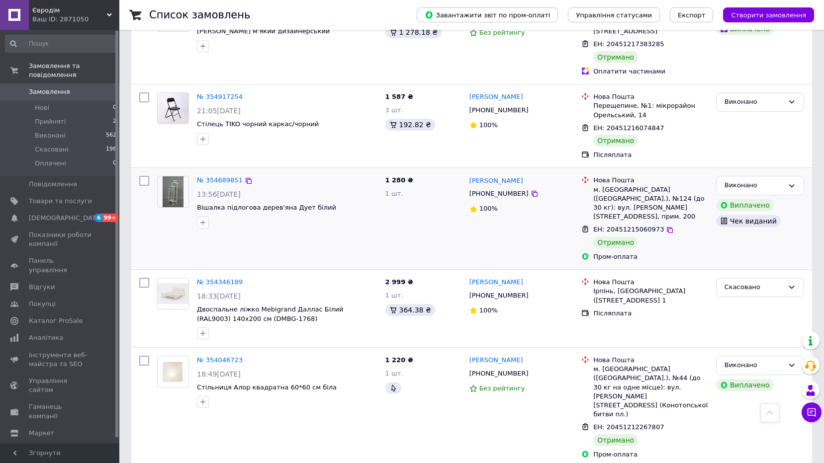
scroll to position [663, 0]
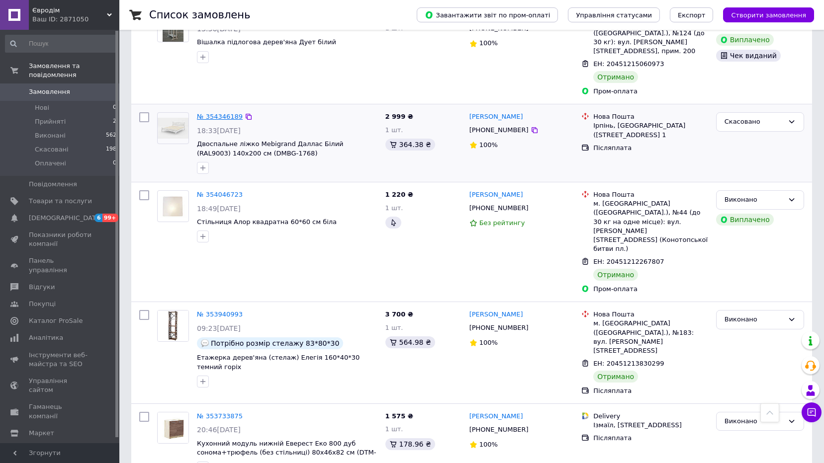
click at [216, 113] on link "№ 354346189" at bounding box center [220, 116] width 46 height 7
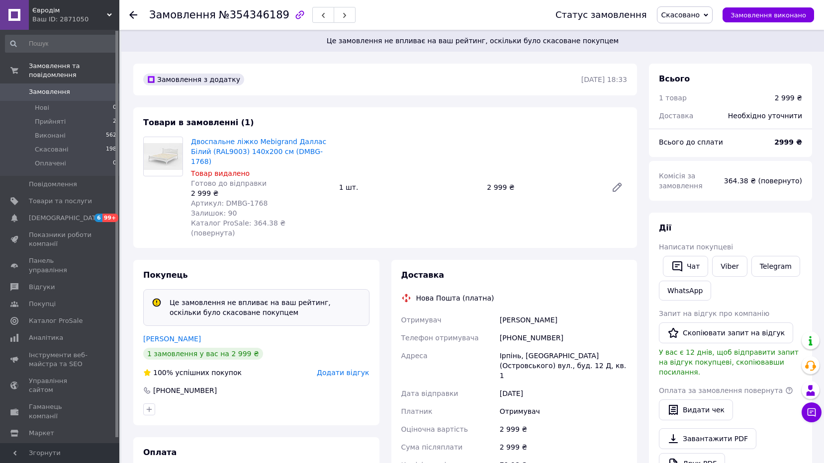
drag, startPoint x: 132, startPoint y: 10, endPoint x: 136, endPoint y: 18, distance: 8.5
click at [132, 10] on div at bounding box center [133, 15] width 8 height 10
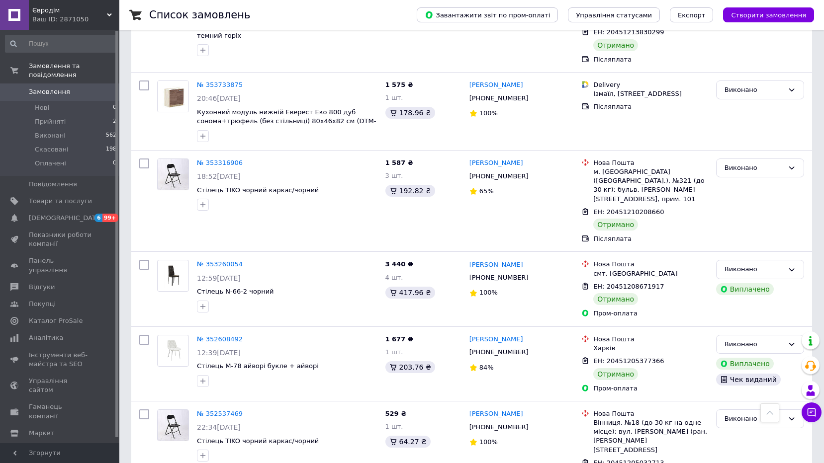
scroll to position [1160, 0]
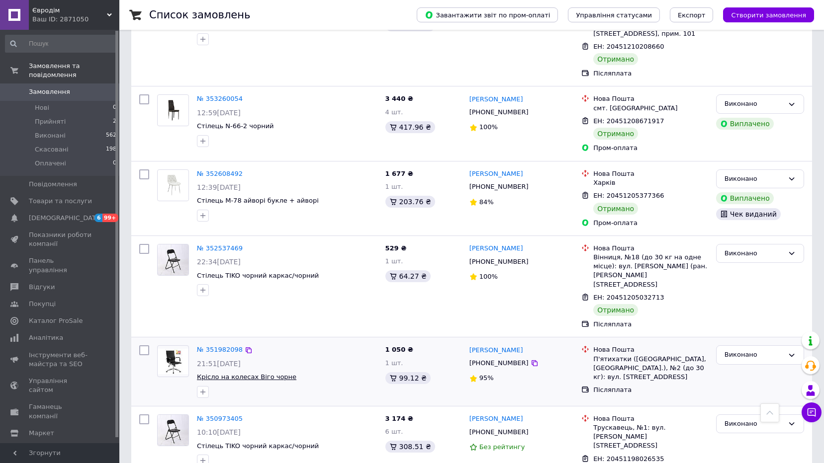
click at [221, 373] on span "Крісло на колесах Віго чорне" at bounding box center [246, 376] width 99 height 7
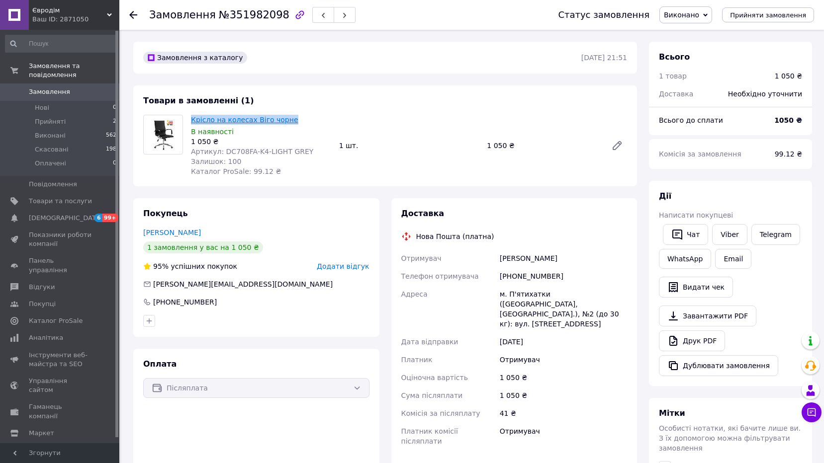
drag, startPoint x: 287, startPoint y: 120, endPoint x: 191, endPoint y: 121, distance: 96.0
click at [191, 121] on span "Крісло на колесах Віго чорне" at bounding box center [261, 120] width 140 height 10
copy link "Крісло на колесах Віго чорне"
click at [49, 197] on span "Товари та послуги" at bounding box center [60, 201] width 63 height 9
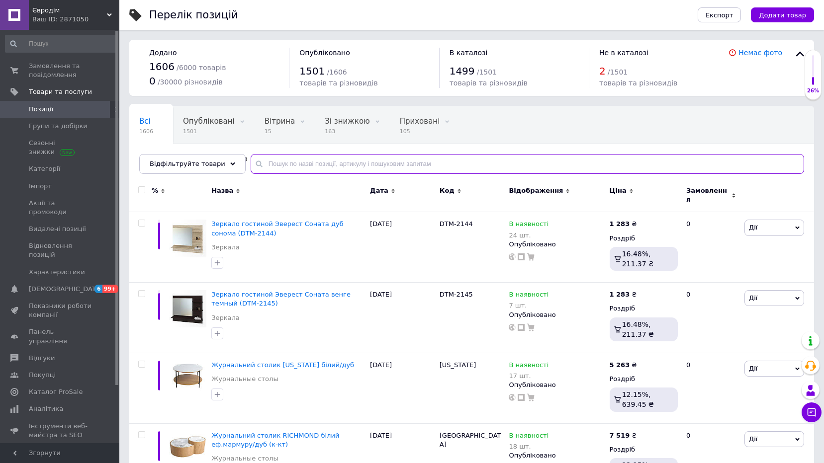
click at [301, 163] on input "text" at bounding box center [527, 164] width 553 height 20
paste input "Крісло на колесах Віго чорне"
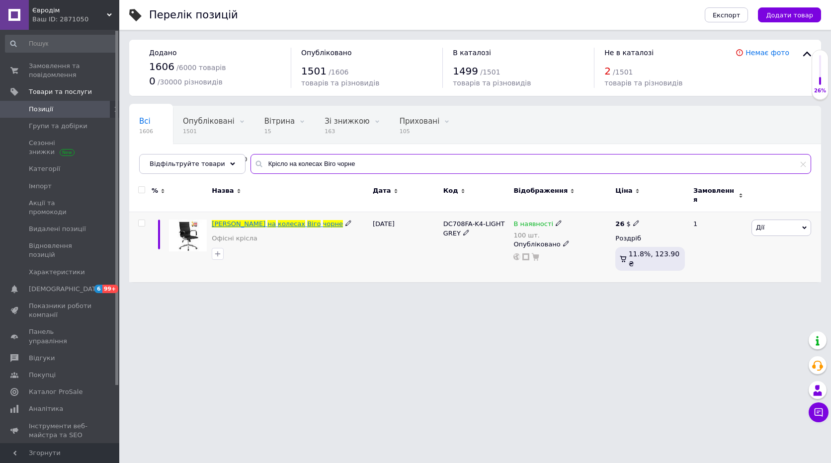
type input "Крісло на колесах Віго чорне"
click at [278, 220] on span "колесах" at bounding box center [291, 223] width 27 height 7
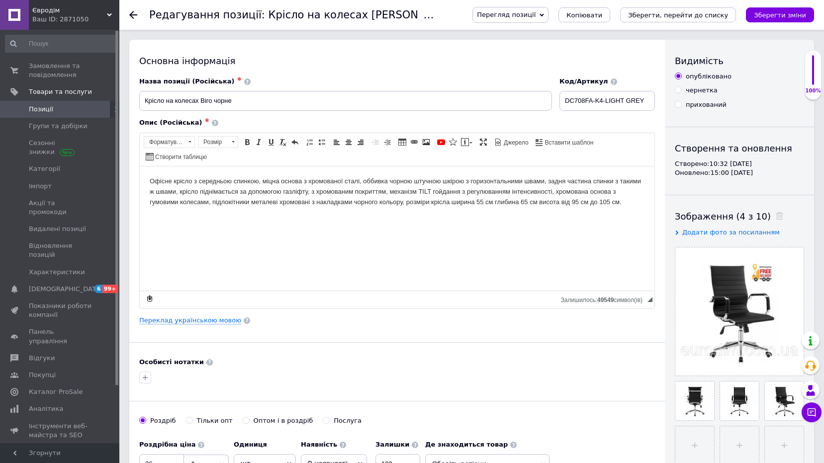
click at [536, 17] on span "Перегляд позиції" at bounding box center [506, 14] width 59 height 7
click at [548, 33] on li "Зберегти та переглянути на сайті" at bounding box center [551, 34] width 156 height 14
click at [129, 13] on icon at bounding box center [133, 15] width 8 height 8
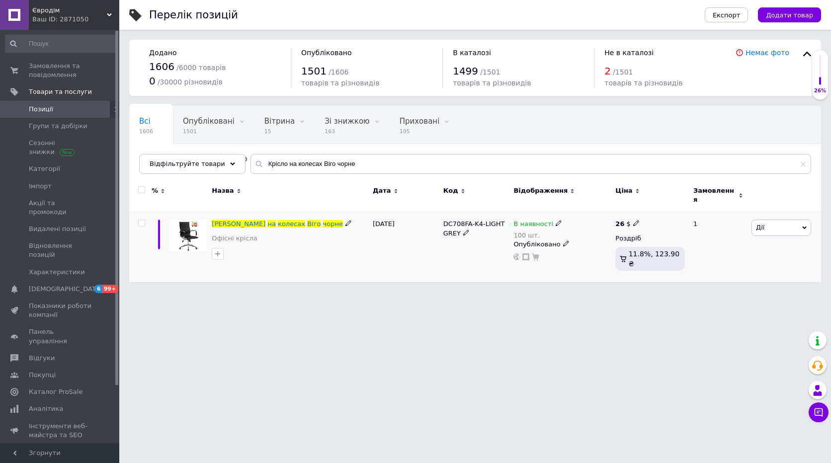
click at [138, 220] on div at bounding box center [142, 223] width 20 height 7
click at [139, 220] on input "checkbox" at bounding box center [141, 223] width 6 height 6
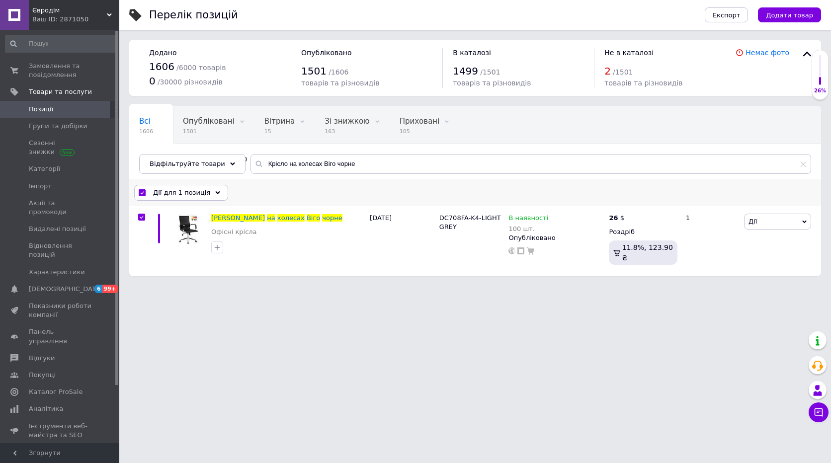
drag, startPoint x: 200, startPoint y: 189, endPoint x: 206, endPoint y: 203, distance: 15.0
click at [200, 191] on span "Дії для 1 позиція" at bounding box center [181, 192] width 57 height 9
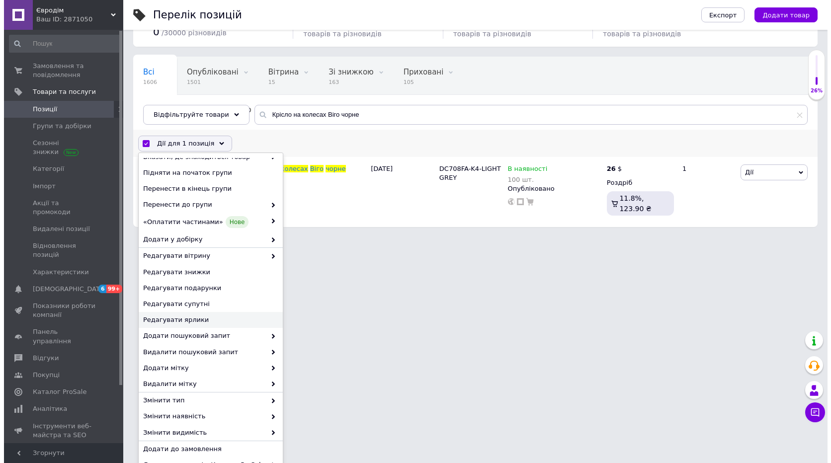
scroll to position [97, 0]
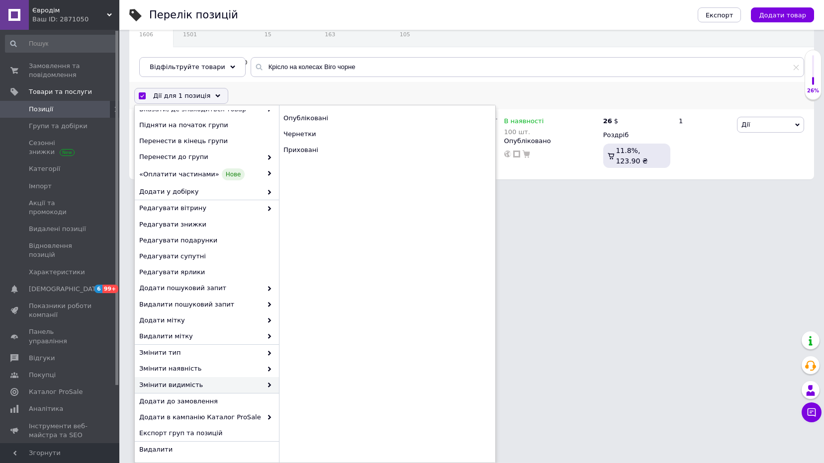
click at [188, 384] on span "Змінити видимість" at bounding box center [200, 385] width 123 height 9
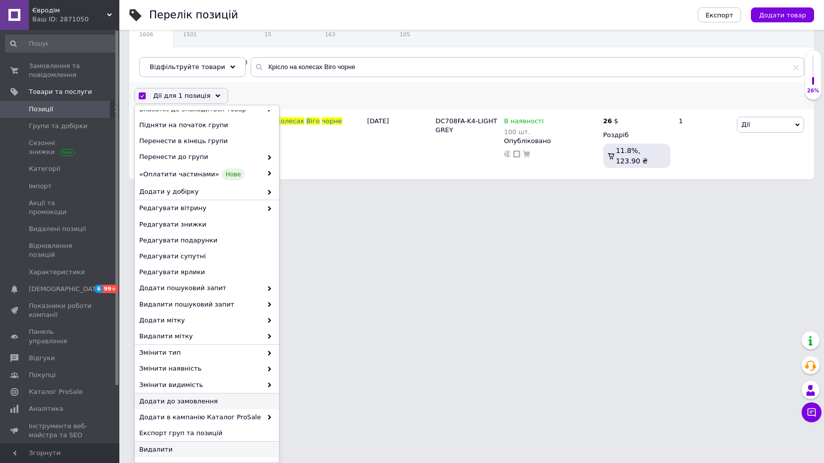
click at [150, 451] on span "Видалити" at bounding box center [205, 450] width 133 height 9
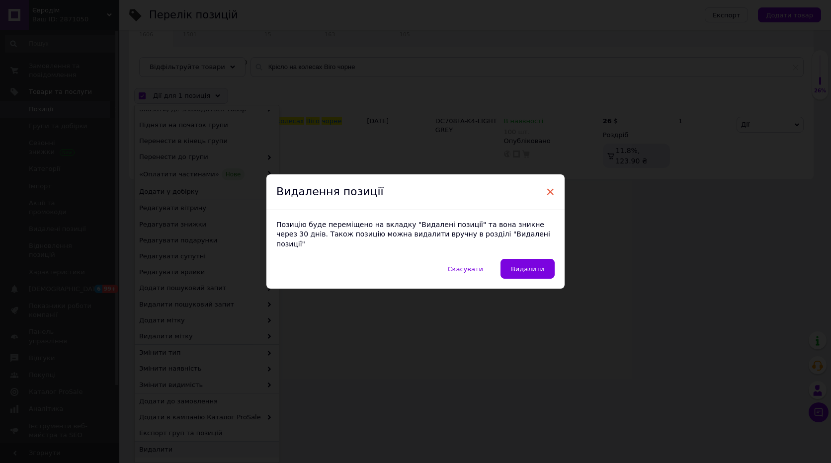
click at [548, 198] on span "×" at bounding box center [550, 191] width 9 height 17
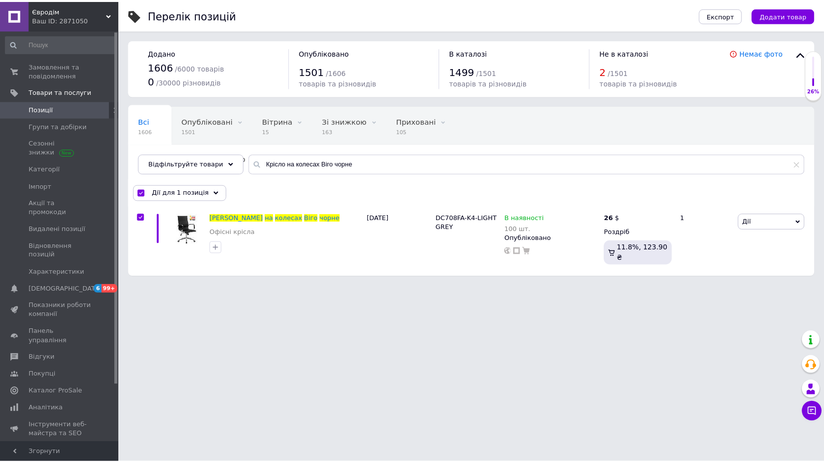
scroll to position [0, 0]
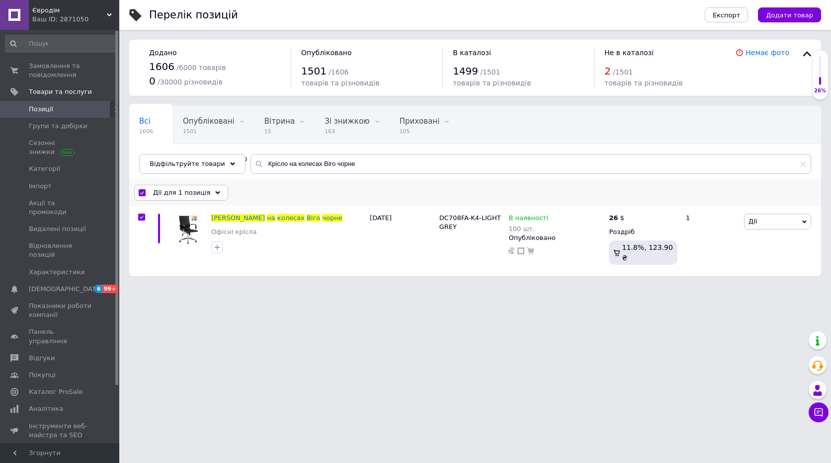
click at [215, 194] on icon at bounding box center [217, 192] width 5 height 5
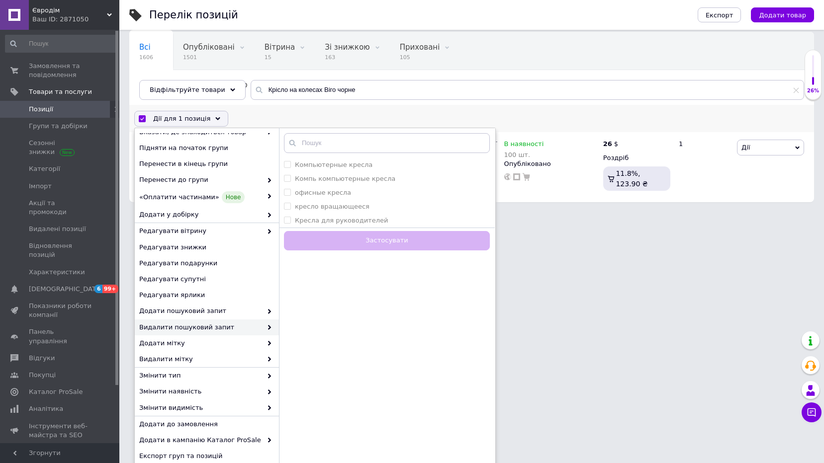
scroll to position [97, 0]
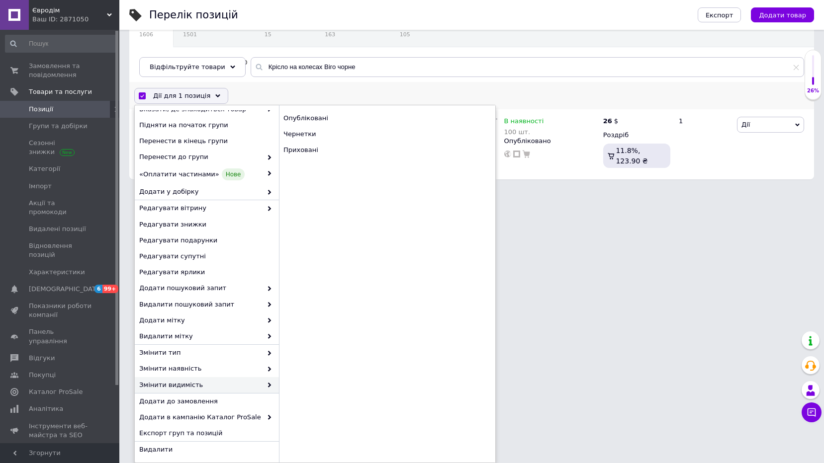
click at [184, 384] on span "Змінити видимість" at bounding box center [200, 385] width 123 height 9
click at [290, 150] on div "Приховані" at bounding box center [387, 150] width 216 height 16
checkbox input "false"
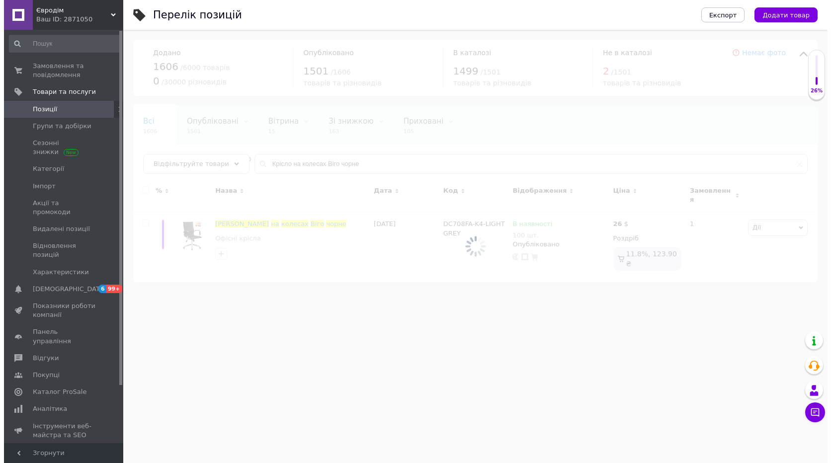
scroll to position [0, 0]
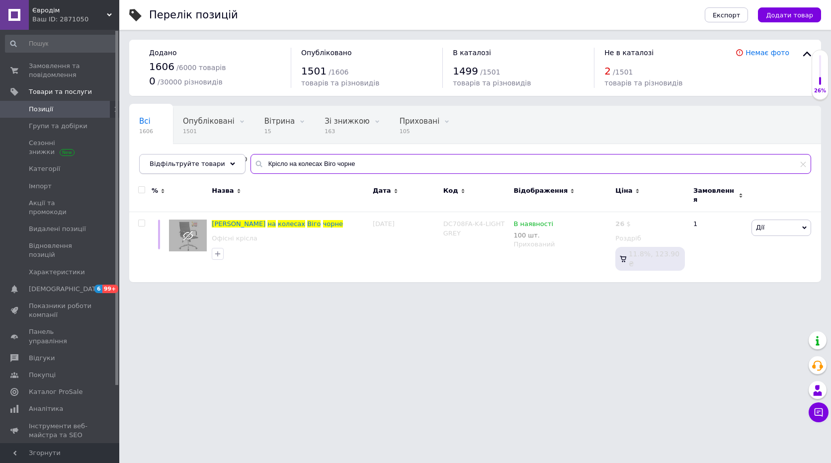
drag, startPoint x: 359, startPoint y: 168, endPoint x: 213, endPoint y: 163, distance: 145.8
click at [213, 163] on div "Відфільтруйте товари Крісло на колесах Віго чорне" at bounding box center [475, 164] width 672 height 20
type input "мурат"
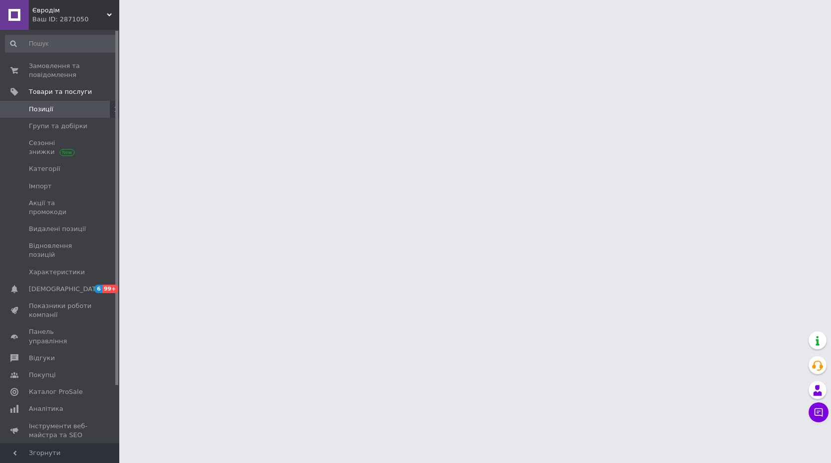
click at [52, 107] on span "Позиції" at bounding box center [60, 109] width 63 height 9
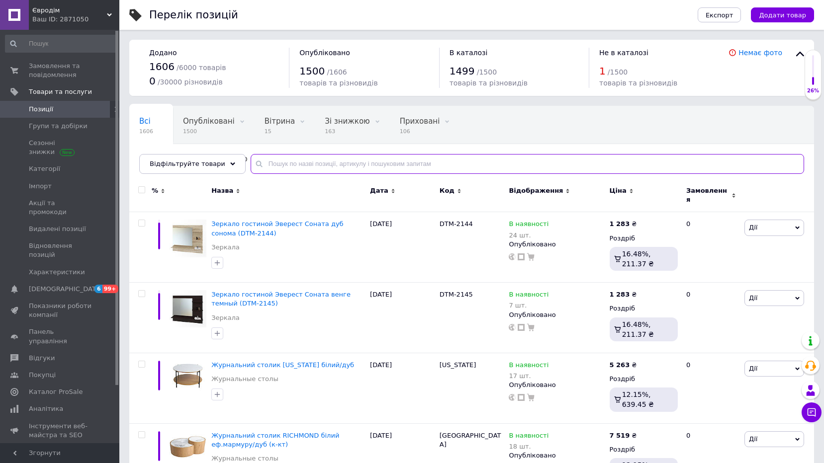
click at [348, 166] on input "text" at bounding box center [527, 164] width 553 height 20
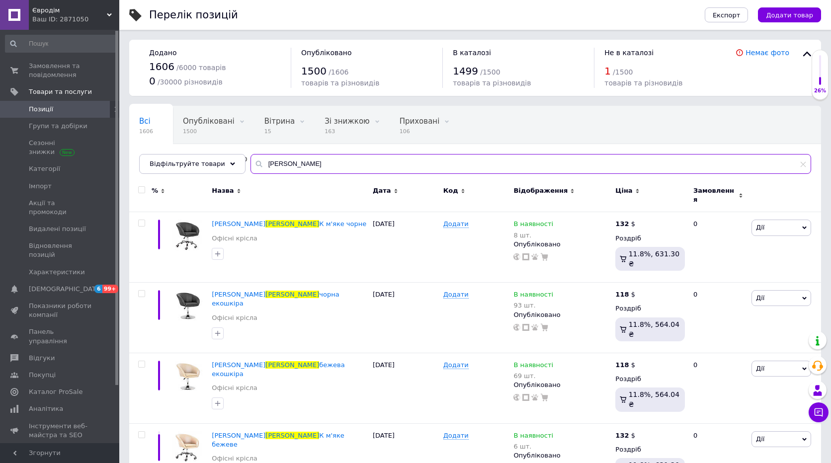
type input "мурат"
click at [195, 157] on div "Відфільтруйте товари мурат" at bounding box center [475, 164] width 672 height 20
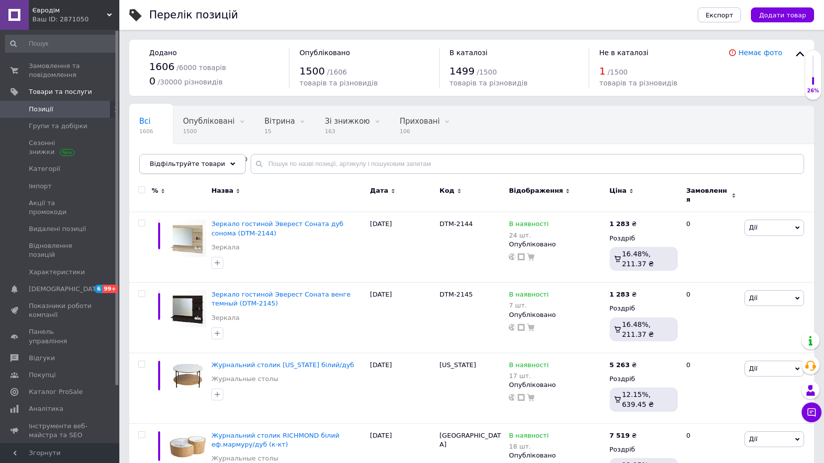
click at [217, 166] on div "Відфільтруйте товари" at bounding box center [192, 164] width 106 height 20
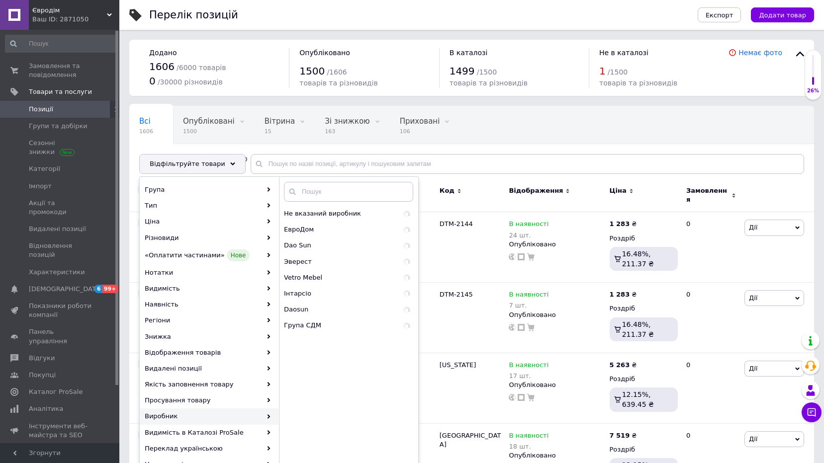
click at [202, 419] on div "Виробник" at bounding box center [209, 417] width 138 height 16
click at [285, 247] on span "Dao Sun" at bounding box center [331, 245] width 95 height 9
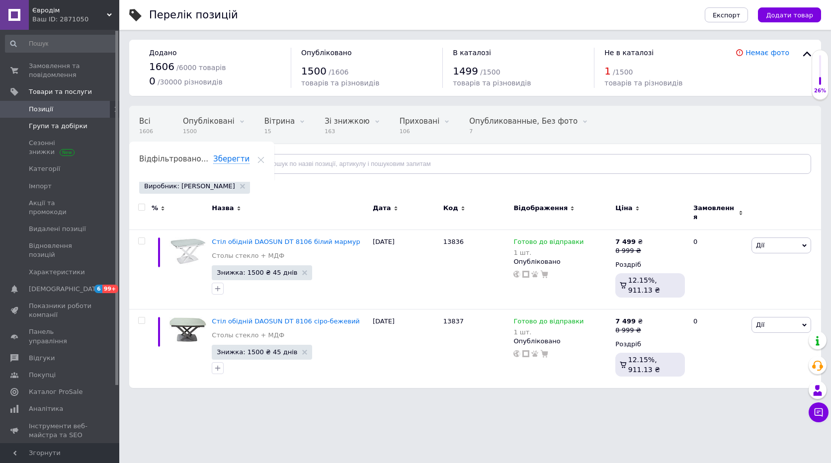
click at [46, 124] on span "Групи та добірки" at bounding box center [58, 126] width 59 height 9
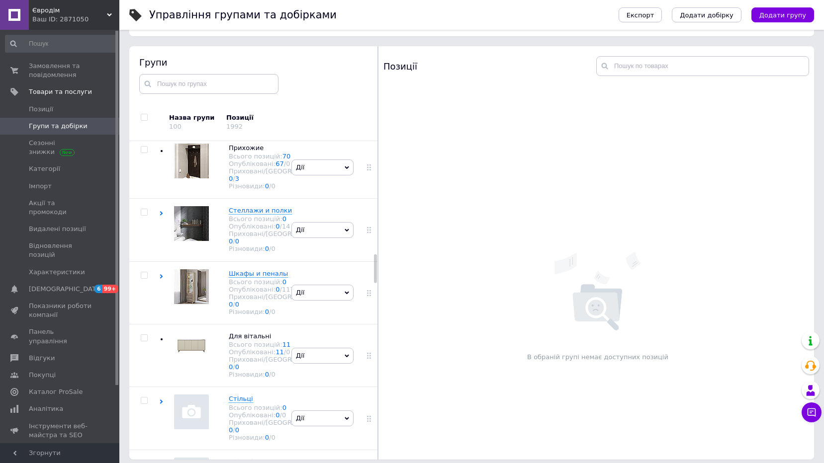
scroll to position [1458, 0]
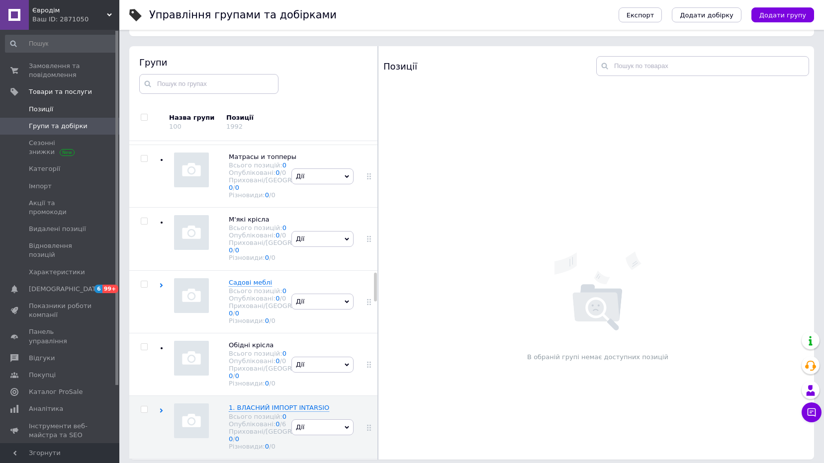
click at [43, 115] on link "Позиції" at bounding box center [61, 109] width 122 height 17
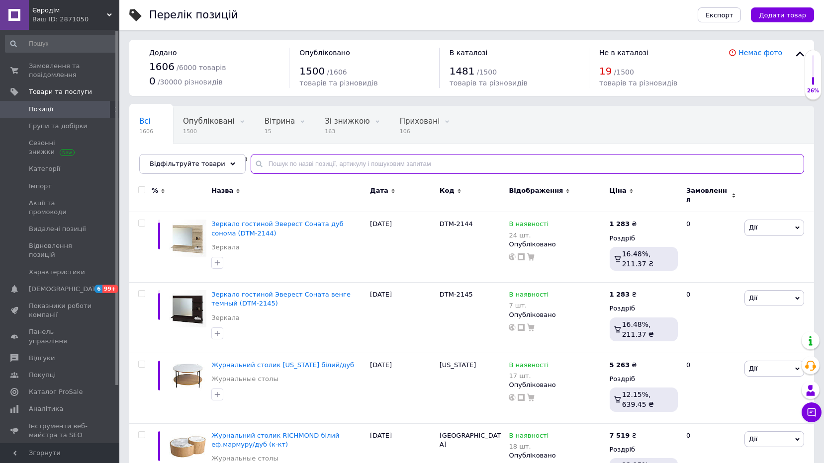
click at [355, 172] on input "text" at bounding box center [527, 164] width 553 height 20
paste input "Стілець поворотний R-145 сірий + чорний Детальніше: https://eurodim.com.ua/ua/p…"
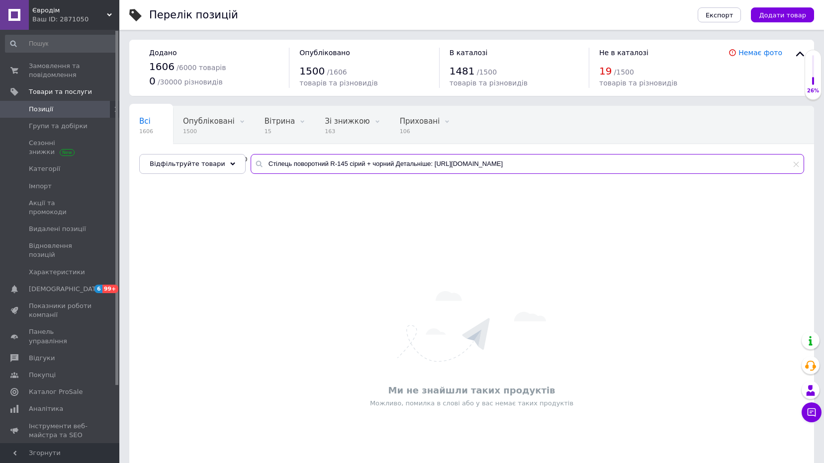
drag, startPoint x: 388, startPoint y: 164, endPoint x: 819, endPoint y: 162, distance: 431.6
click at [806, 164] on div "Всі 1606 Опубліковані 1500 Видалити Редагувати Вітрина 15 Видалити Редагувати З…" at bounding box center [471, 140] width 685 height 68
type input "Стілець поворотний R-145 сірий + чорний"
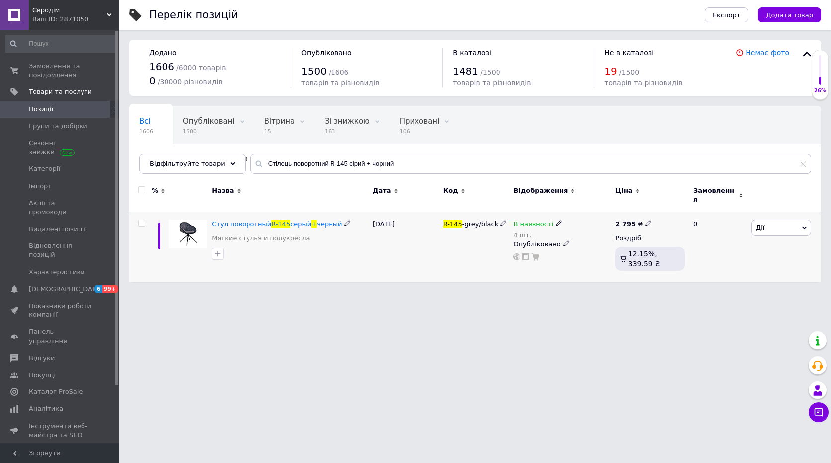
click at [139, 220] on input "checkbox" at bounding box center [141, 223] width 6 height 6
checkbox input "true"
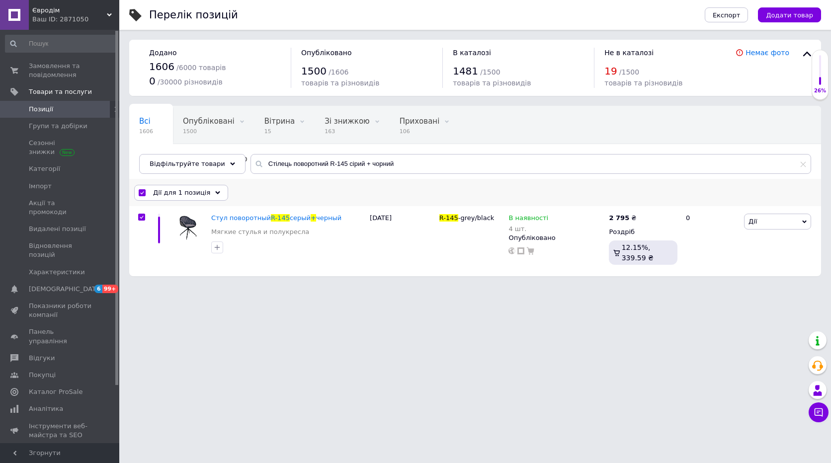
click at [204, 199] on div "Дії для 1 позиція" at bounding box center [181, 193] width 94 height 16
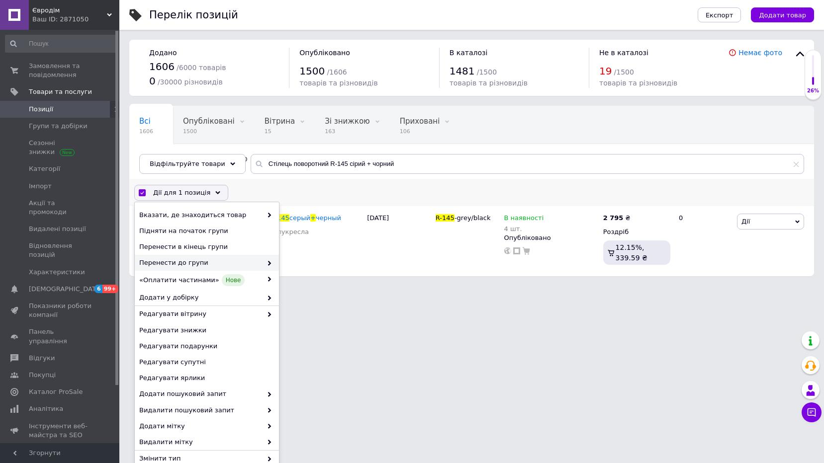
click at [198, 258] on div "Перенести до групи" at bounding box center [207, 263] width 144 height 16
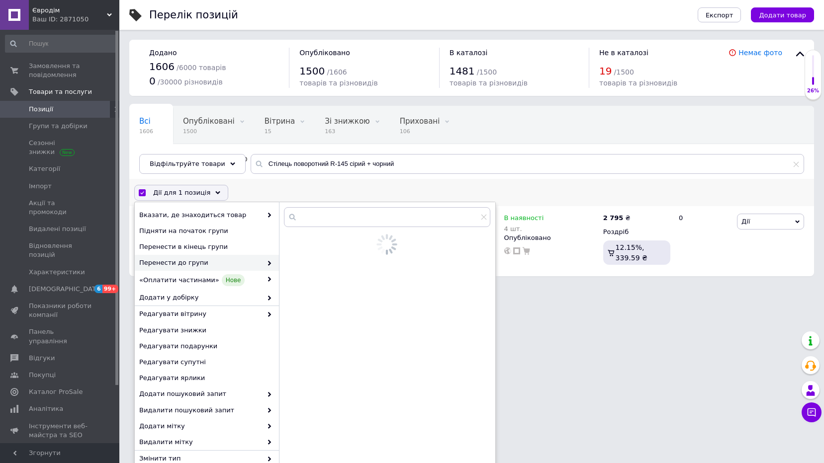
click at [198, 262] on span "Перенести до групи" at bounding box center [200, 263] width 123 height 9
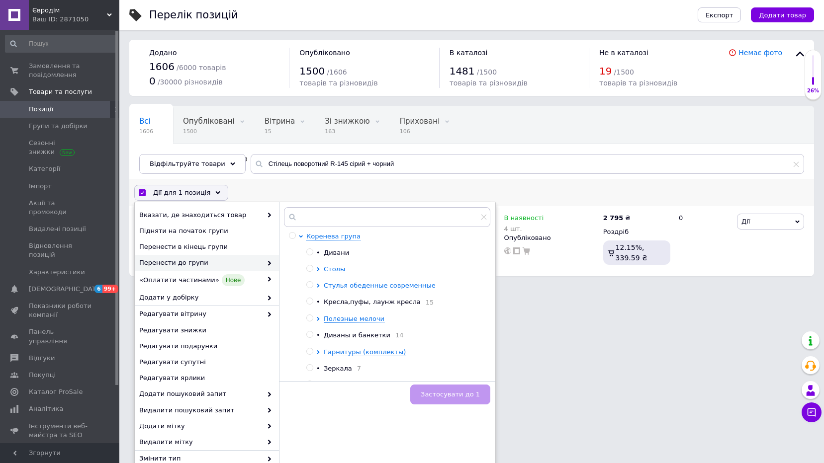
click at [319, 284] on icon at bounding box center [318, 286] width 4 height 4
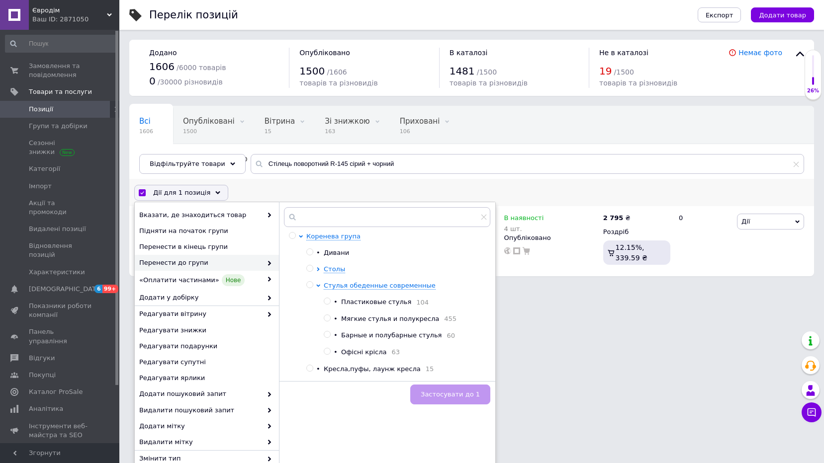
click at [328, 320] on input "radio" at bounding box center [327, 318] width 6 height 6
radio input "true"
click at [452, 401] on button "Застосувати до 1" at bounding box center [450, 395] width 80 height 20
checkbox input "false"
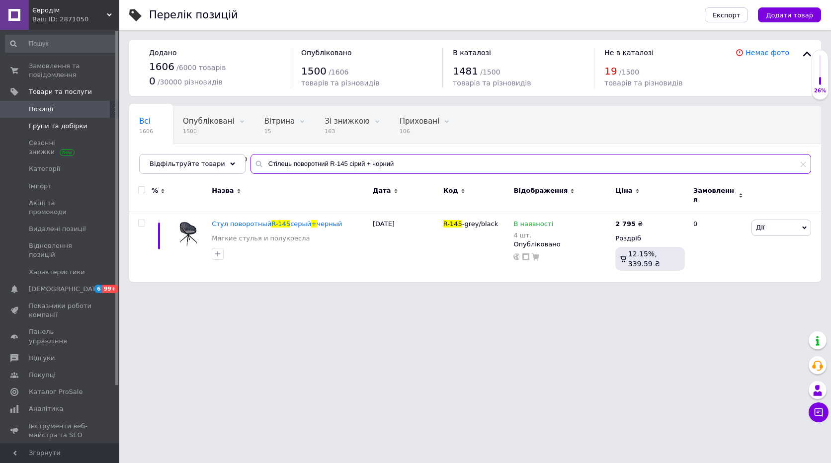
drag, startPoint x: 383, startPoint y: 168, endPoint x: 107, endPoint y: 127, distance: 279.0
click at [107, 127] on div "Євродім Ваш ID: 2871050 Сайт Євродім Кабінет покупця Перевірити стан системи Ст…" at bounding box center [415, 146] width 831 height 292
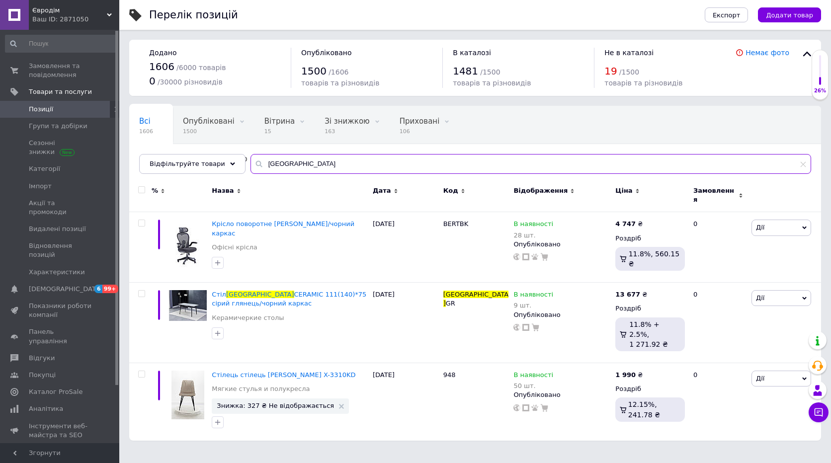
type input "berlin"
click at [48, 116] on link "Позиції" at bounding box center [61, 109] width 122 height 17
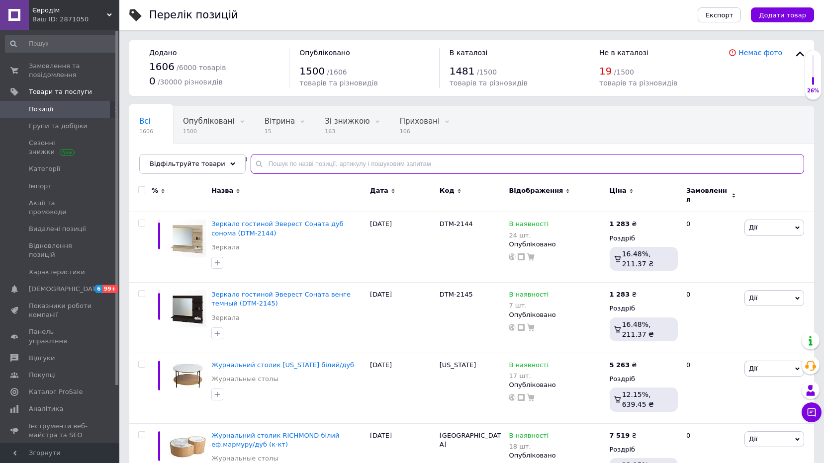
click at [302, 167] on input "text" at bounding box center [527, 164] width 553 height 20
click at [296, 168] on input "text" at bounding box center [527, 164] width 553 height 20
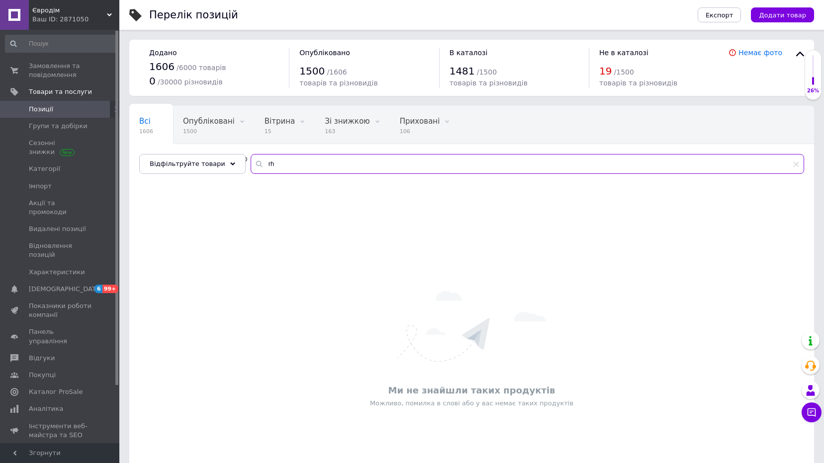
type input "r"
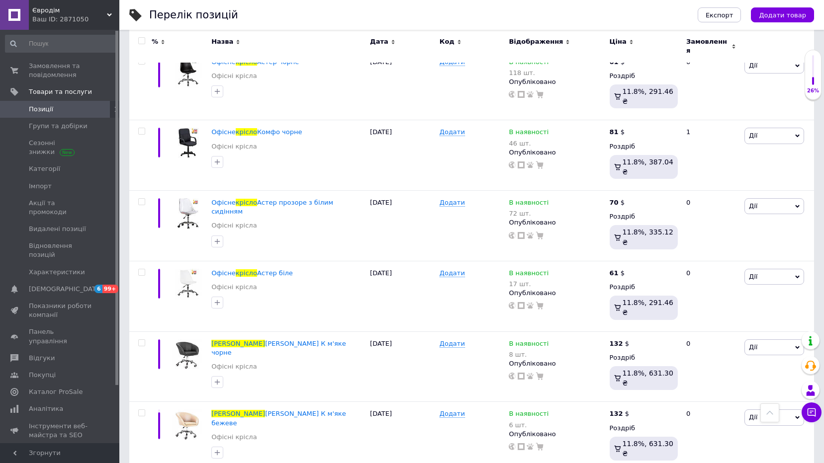
scroll to position [1031, 0]
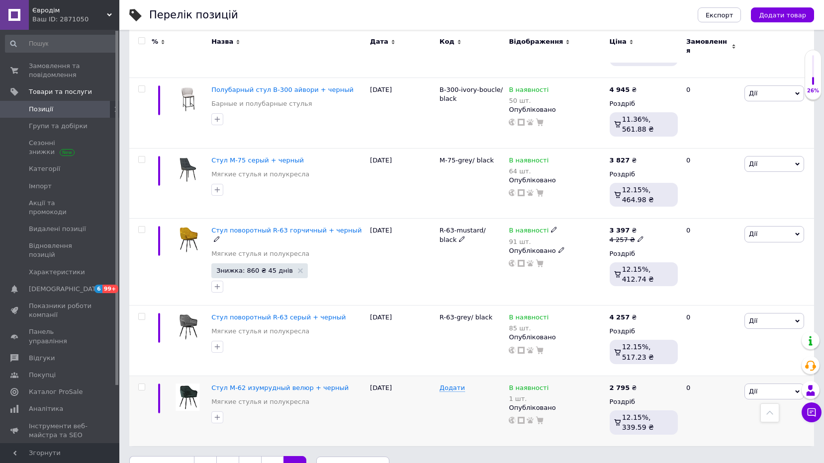
scroll to position [645, 0]
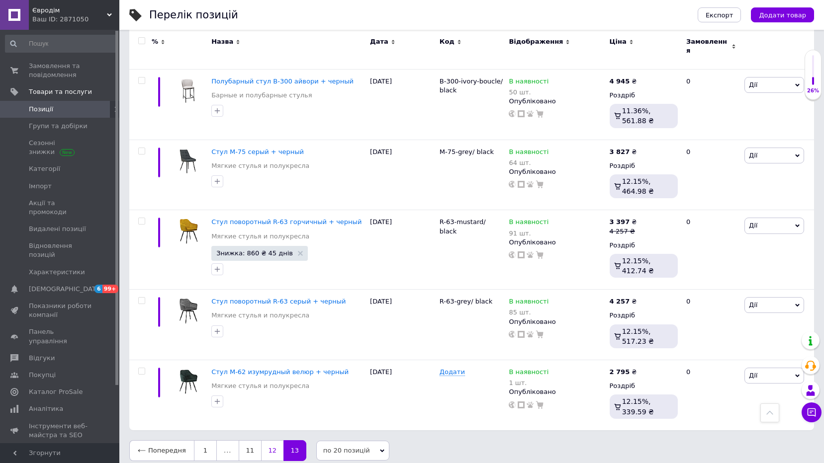
click at [272, 446] on link "12" at bounding box center [272, 451] width 22 height 21
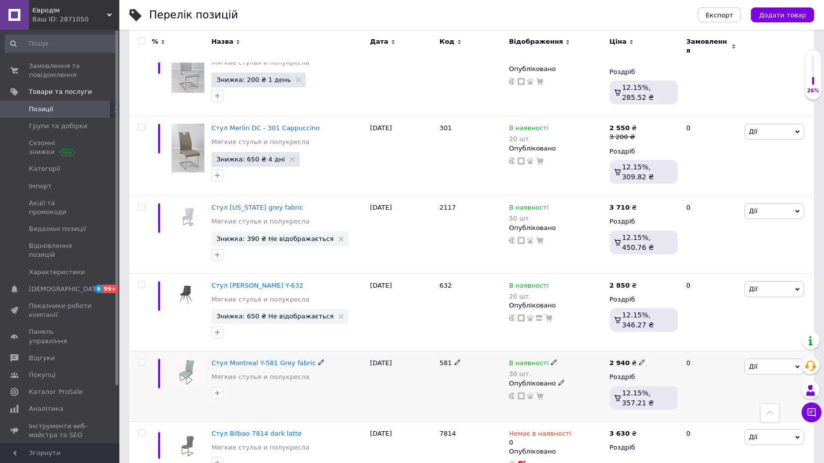
scroll to position [1237, 0]
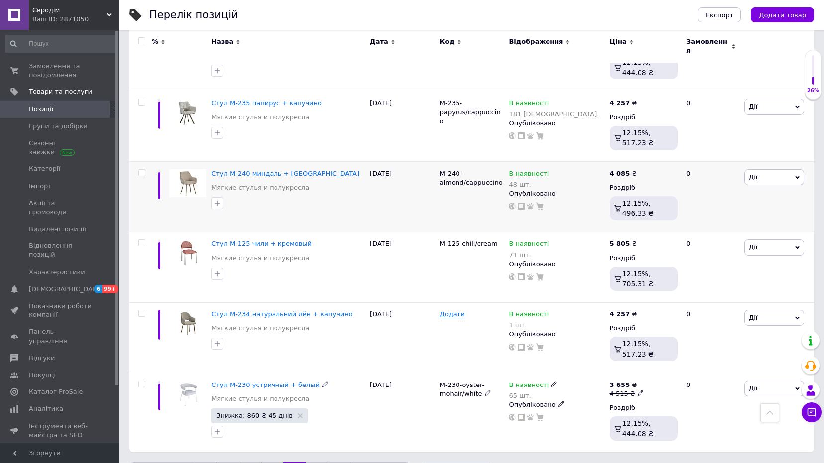
scroll to position [1208, 0]
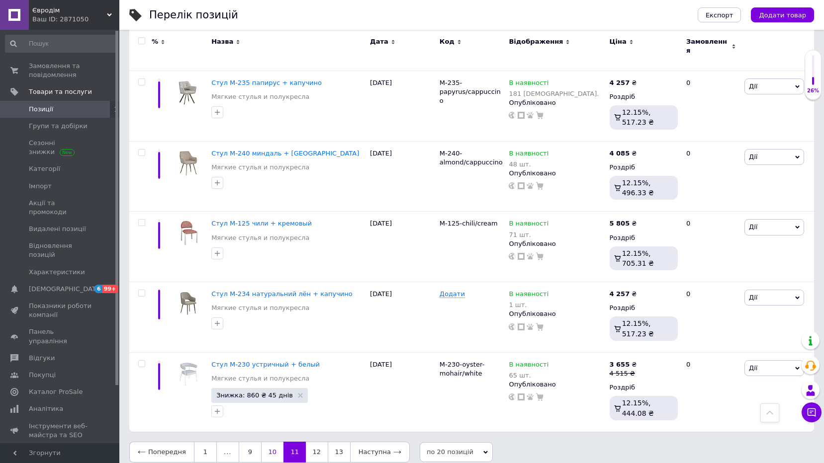
click at [263, 442] on link "10" at bounding box center [272, 452] width 22 height 21
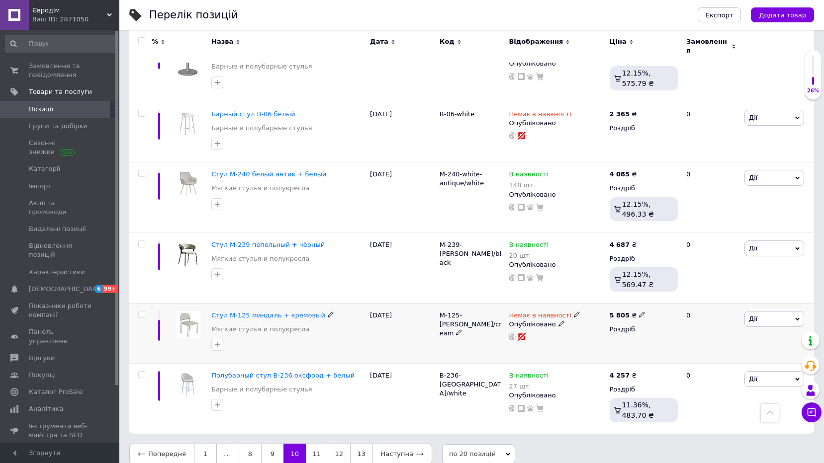
scroll to position [1179, 0]
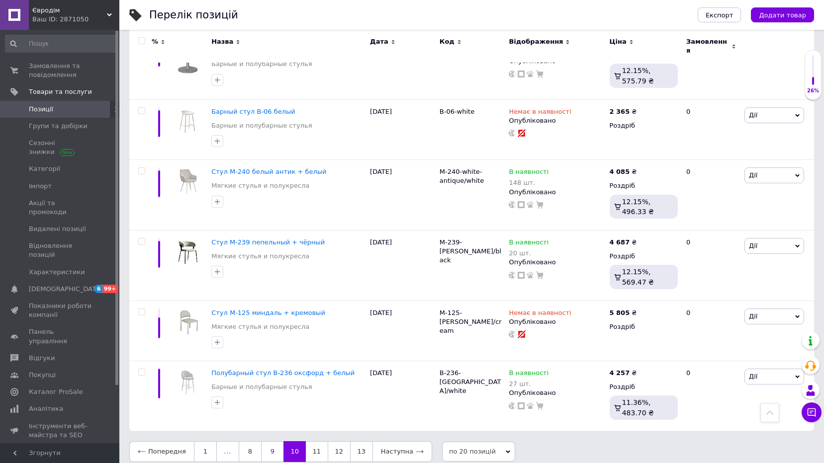
click at [270, 442] on link "9" at bounding box center [272, 452] width 22 height 21
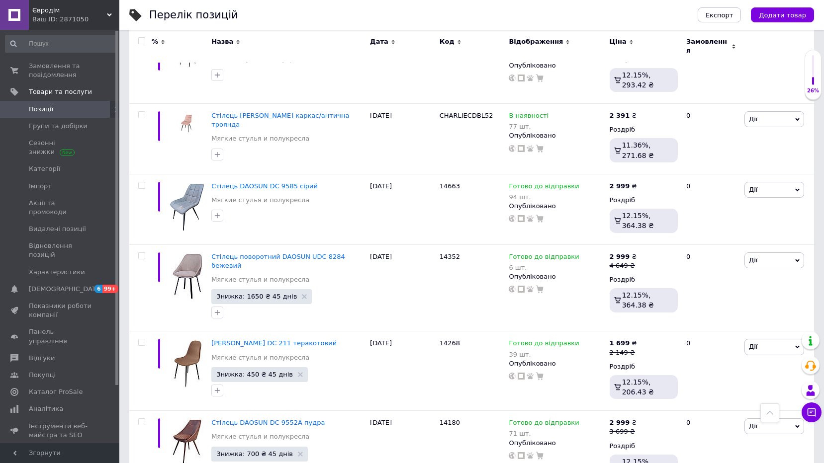
scroll to position [1206, 0]
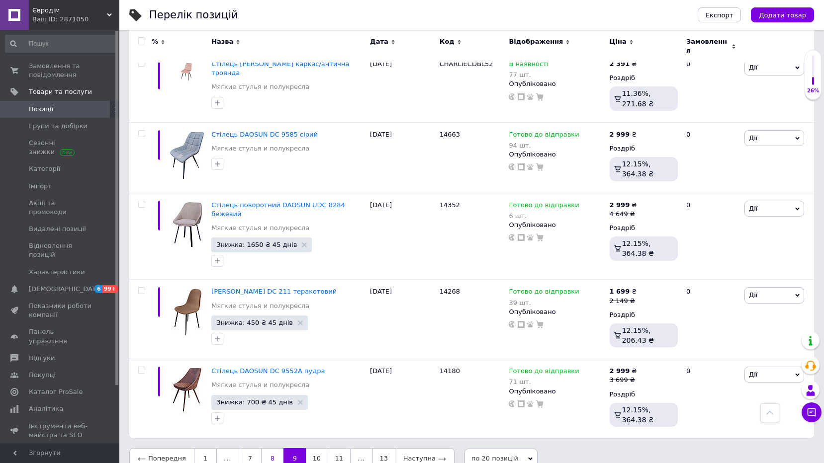
click at [266, 449] on link "8" at bounding box center [272, 459] width 22 height 21
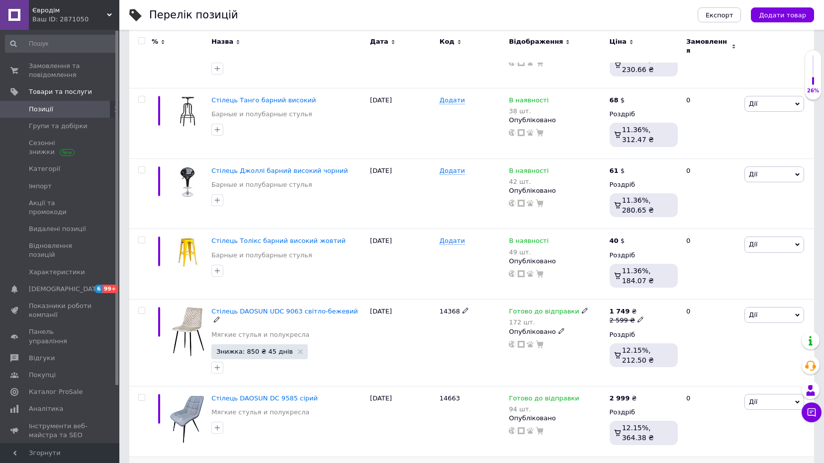
scroll to position [1244, 0]
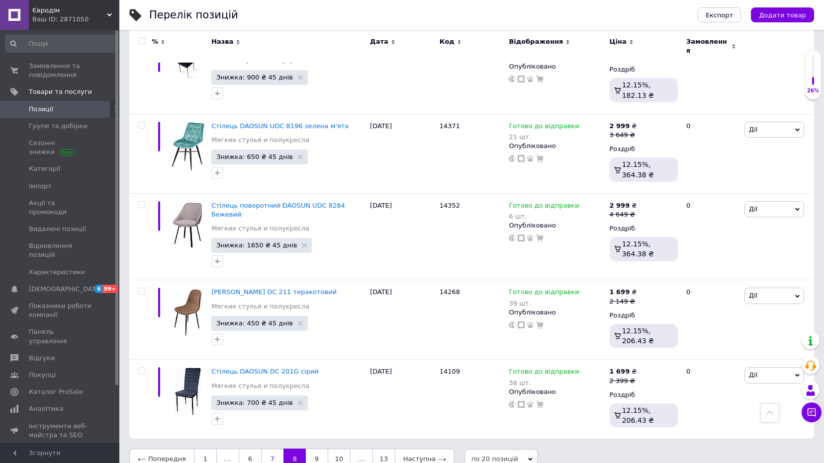
click at [267, 449] on link "7" at bounding box center [272, 459] width 22 height 21
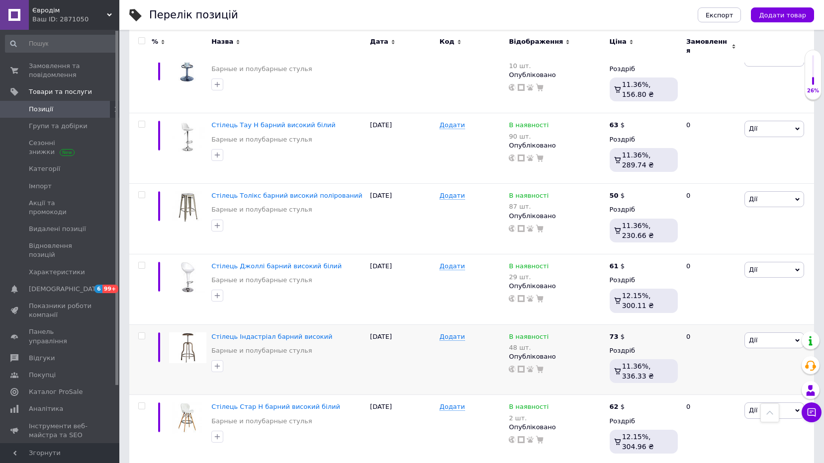
scroll to position [1199, 0]
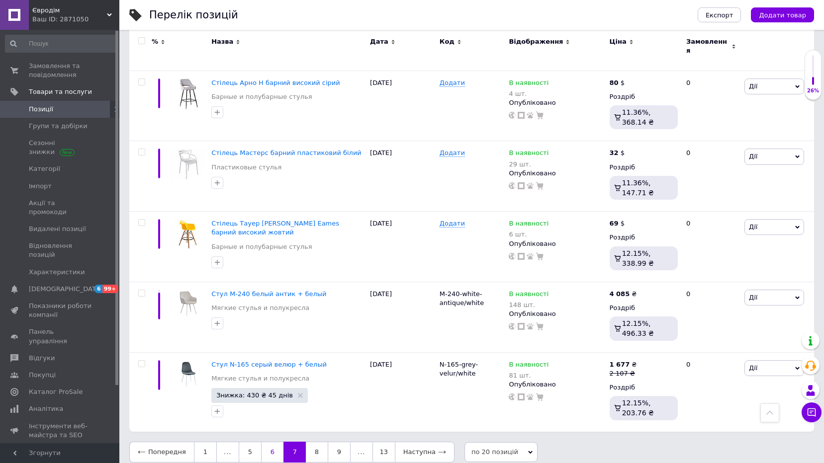
click at [270, 444] on link "6" at bounding box center [272, 452] width 22 height 21
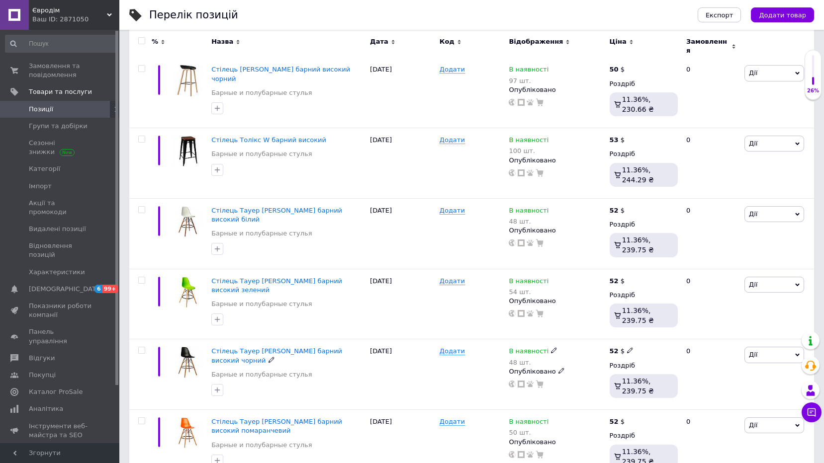
scroll to position [1190, 0]
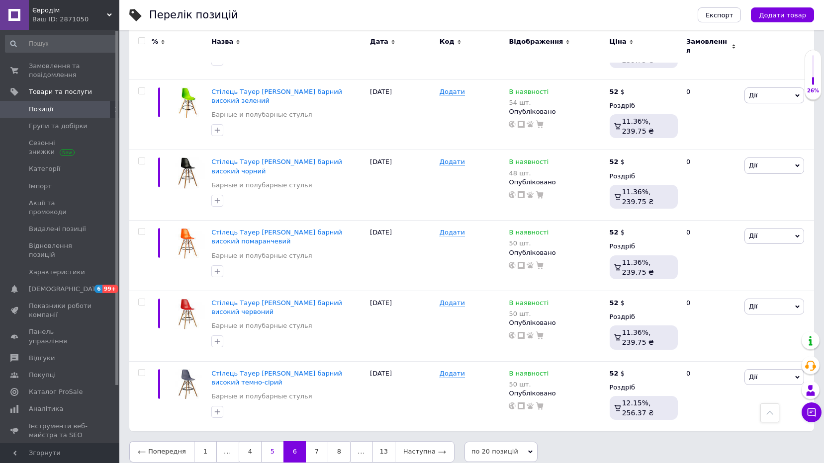
click at [274, 446] on link "5" at bounding box center [272, 452] width 22 height 21
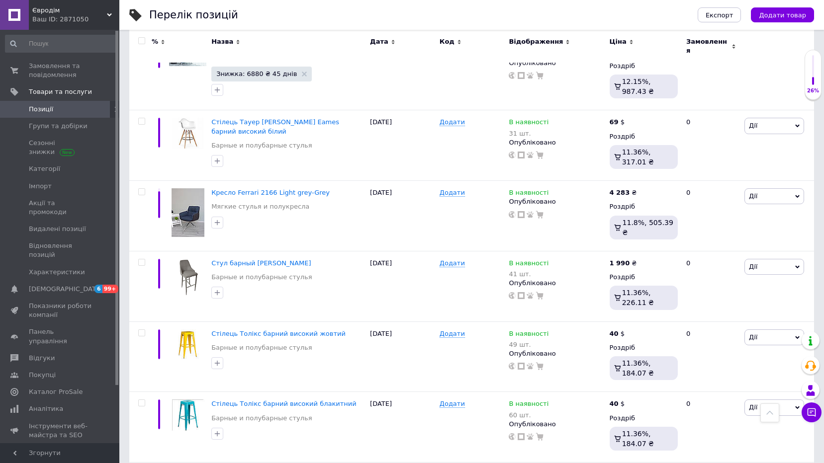
scroll to position [1222, 0]
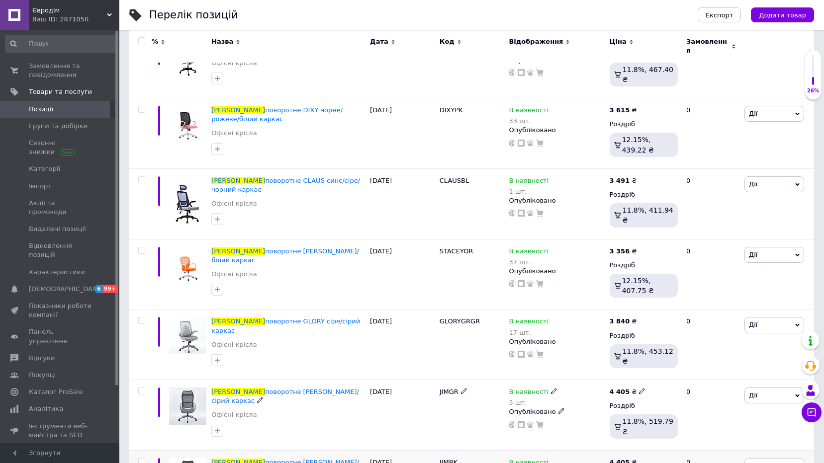
scroll to position [1102, 0]
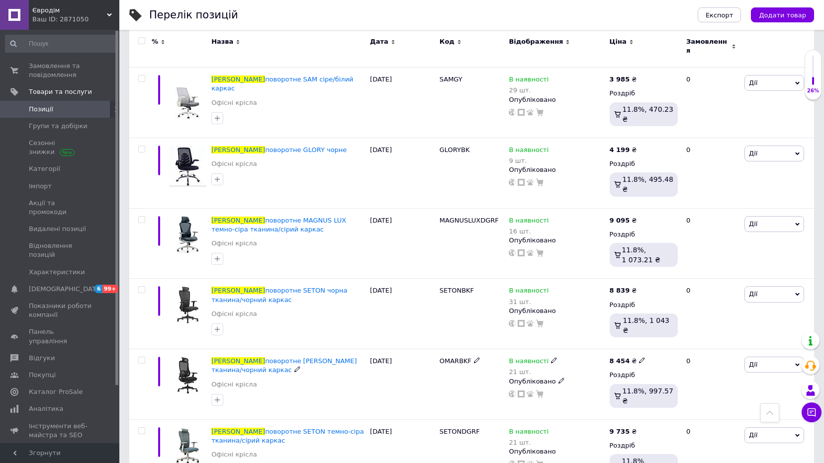
scroll to position [1125, 0]
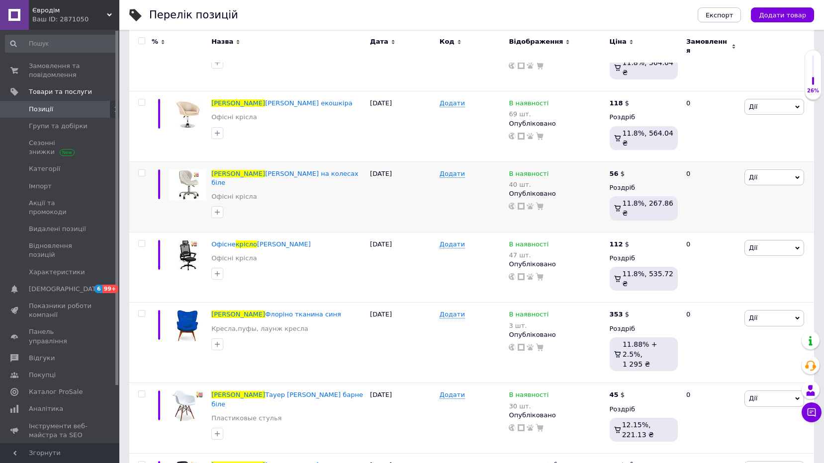
scroll to position [1046, 0]
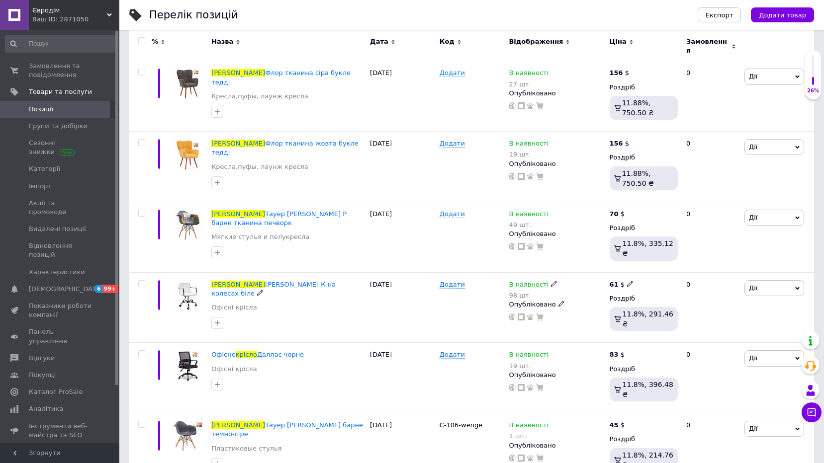
scroll to position [36, 0]
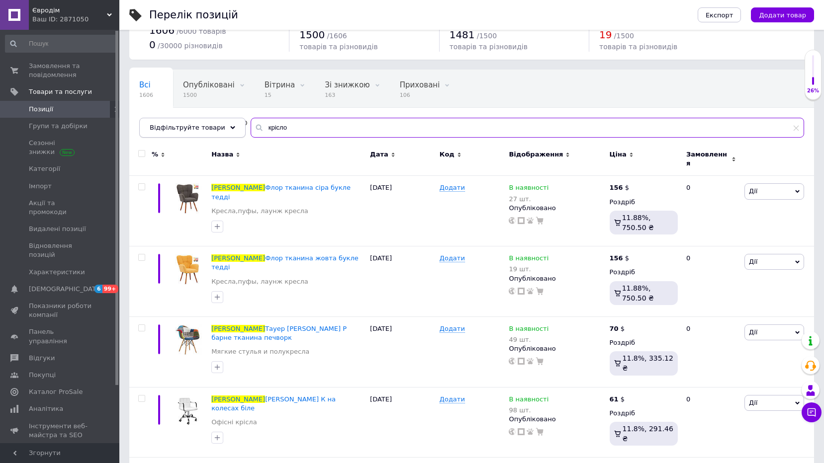
drag, startPoint x: 280, startPoint y: 131, endPoint x: 208, endPoint y: 134, distance: 72.1
click at [208, 134] on div "Відфільтруйте товари крісло" at bounding box center [471, 128] width 665 height 20
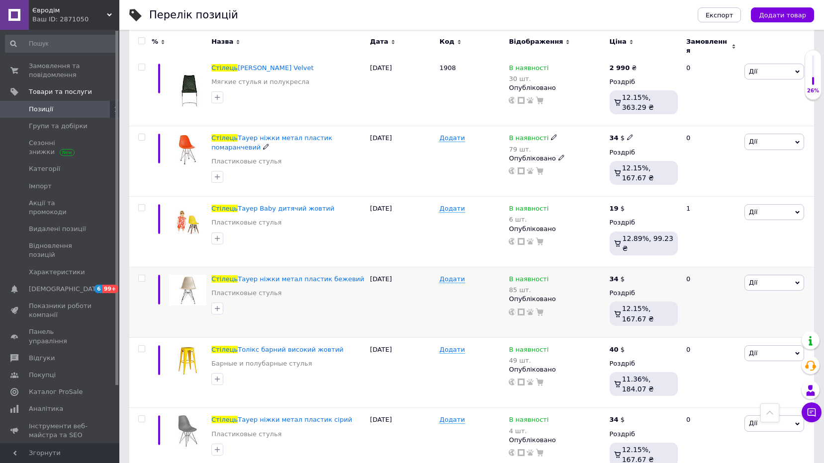
scroll to position [1187, 0]
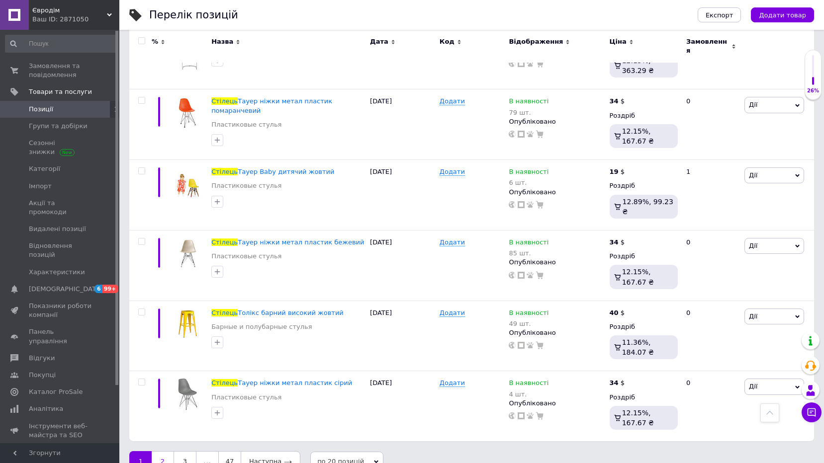
click at [165, 451] on link "2" at bounding box center [163, 461] width 22 height 21
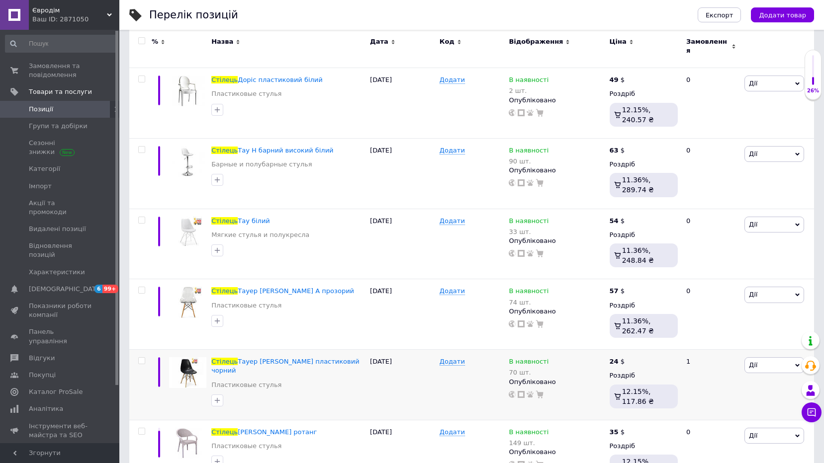
scroll to position [1180, 0]
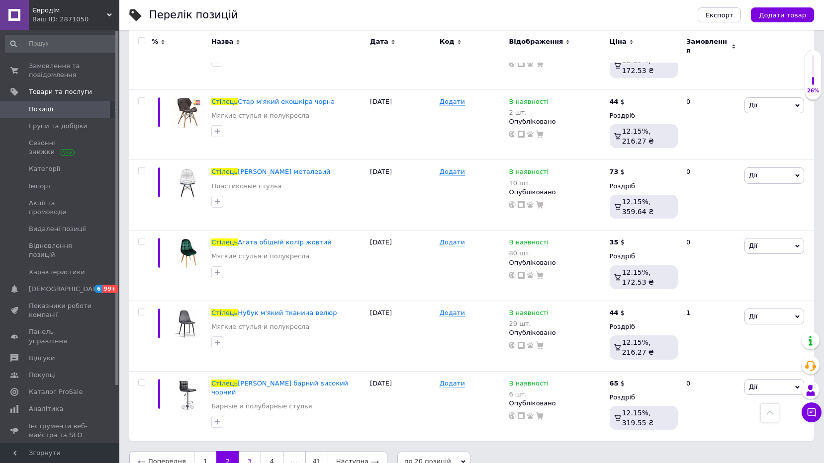
click at [244, 451] on link "3" at bounding box center [250, 461] width 22 height 21
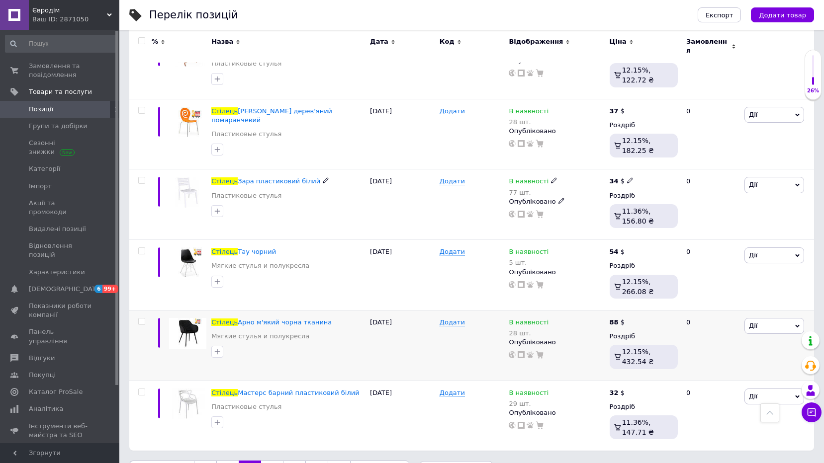
scroll to position [1190, 0]
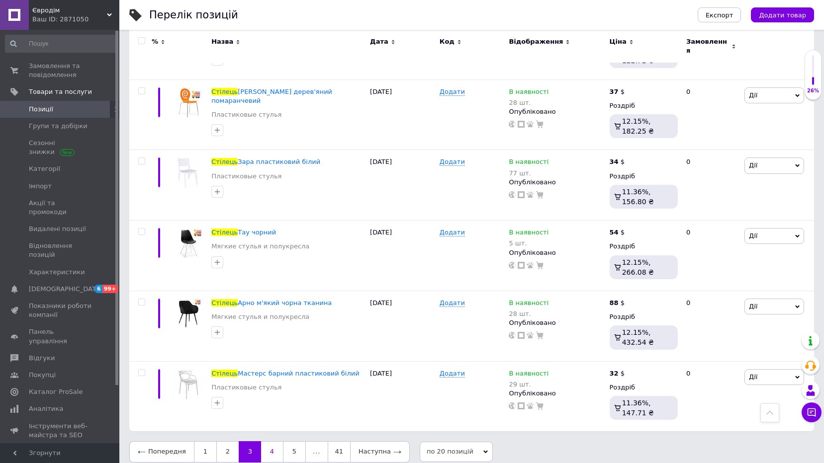
click at [267, 449] on link "4" at bounding box center [272, 452] width 22 height 21
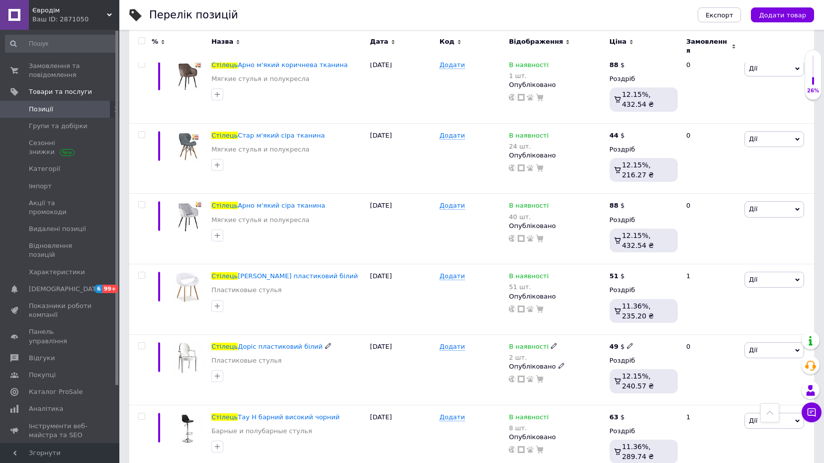
scroll to position [1190, 0]
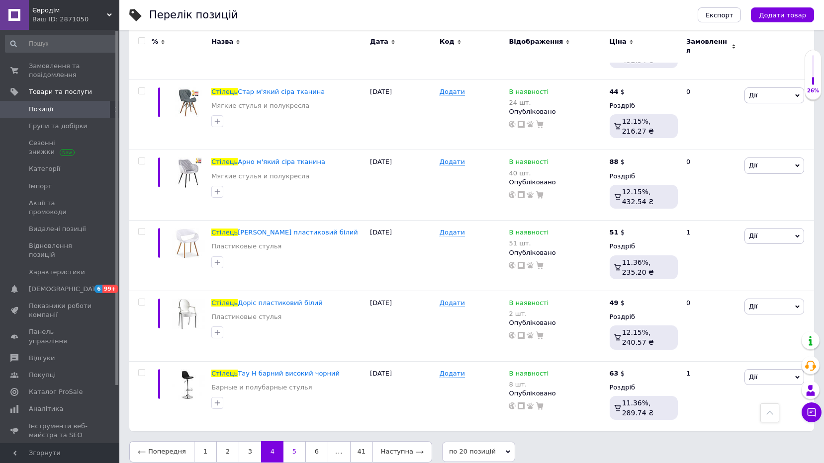
click at [287, 444] on link "5" at bounding box center [294, 452] width 22 height 21
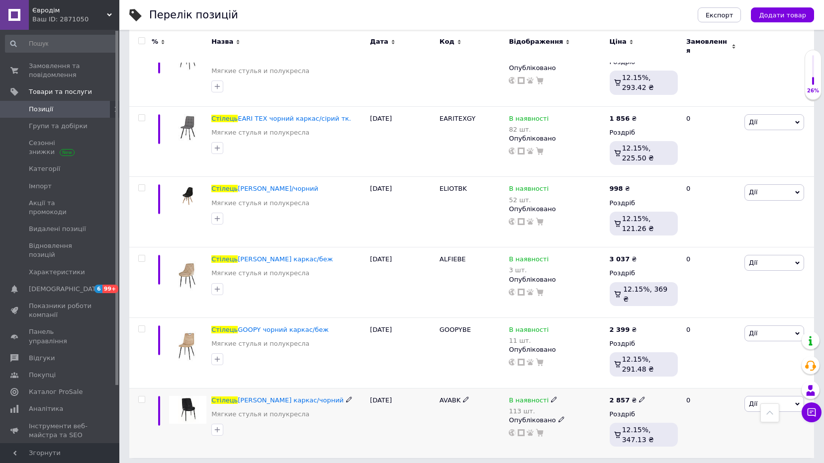
scroll to position [1180, 0]
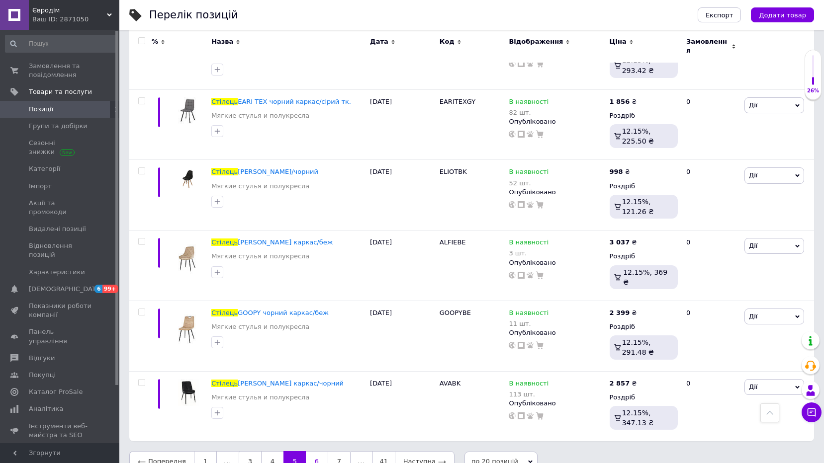
click at [314, 451] on link "6" at bounding box center [317, 461] width 22 height 21
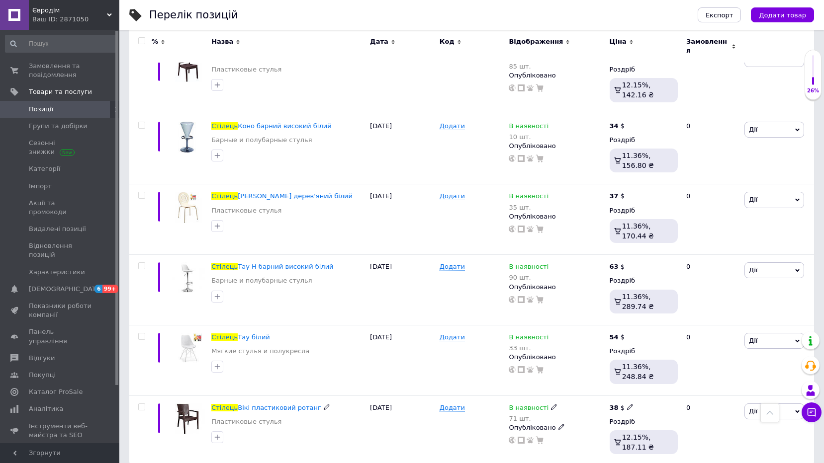
scroll to position [1190, 0]
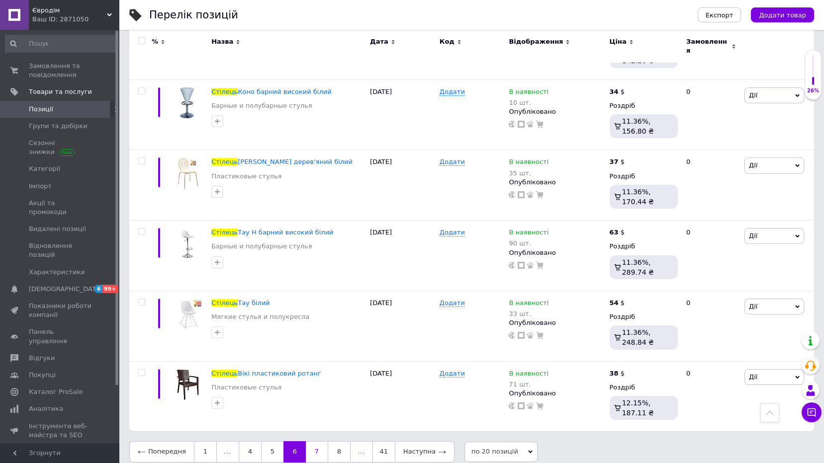
click at [315, 443] on link "7" at bounding box center [317, 452] width 22 height 21
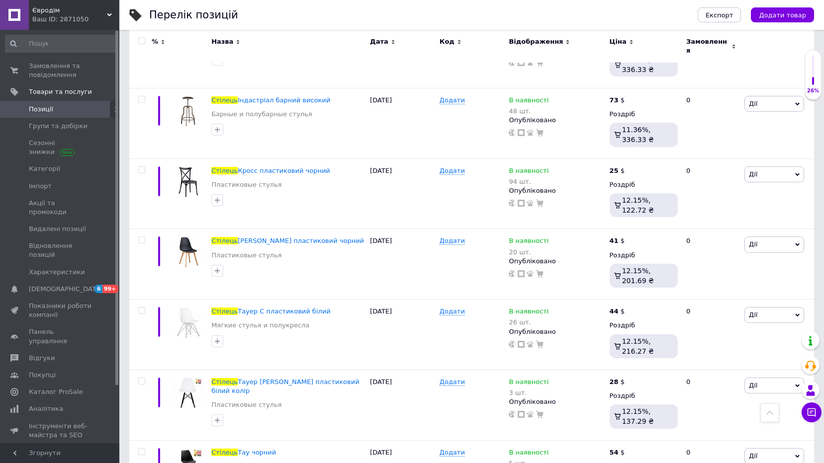
scroll to position [1190, 0]
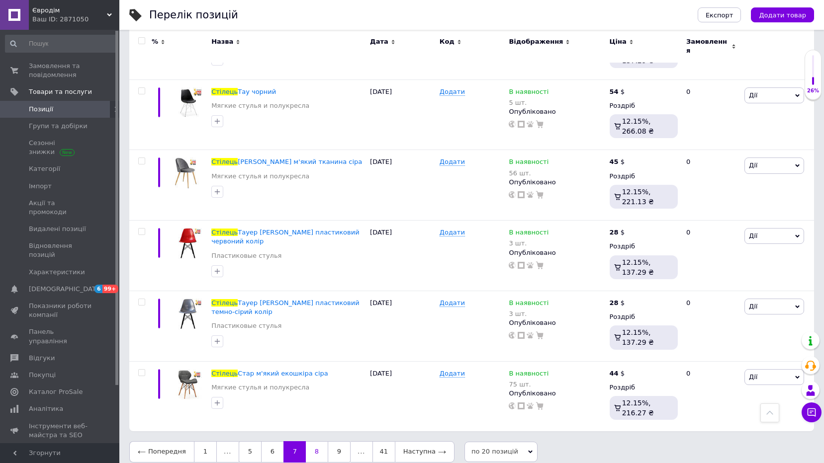
click at [315, 444] on link "8" at bounding box center [317, 452] width 22 height 21
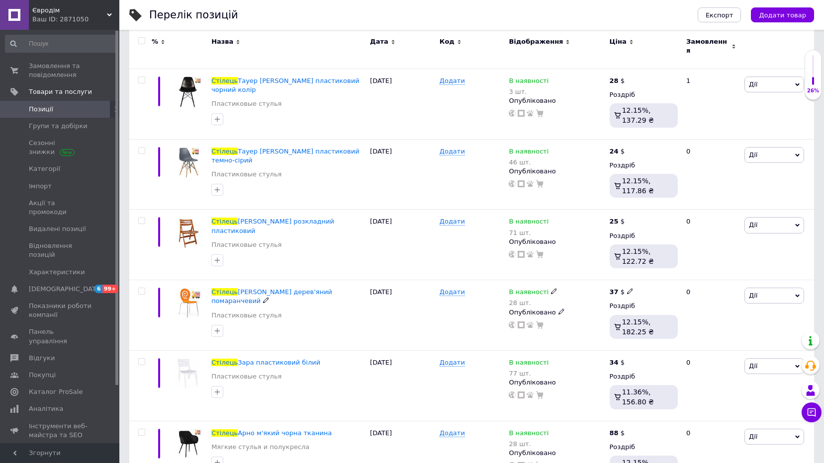
scroll to position [1180, 0]
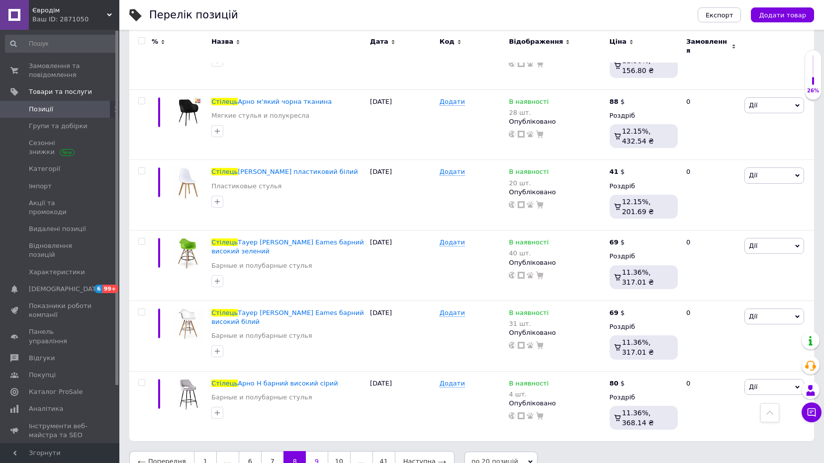
click at [306, 451] on link "9" at bounding box center [317, 461] width 22 height 21
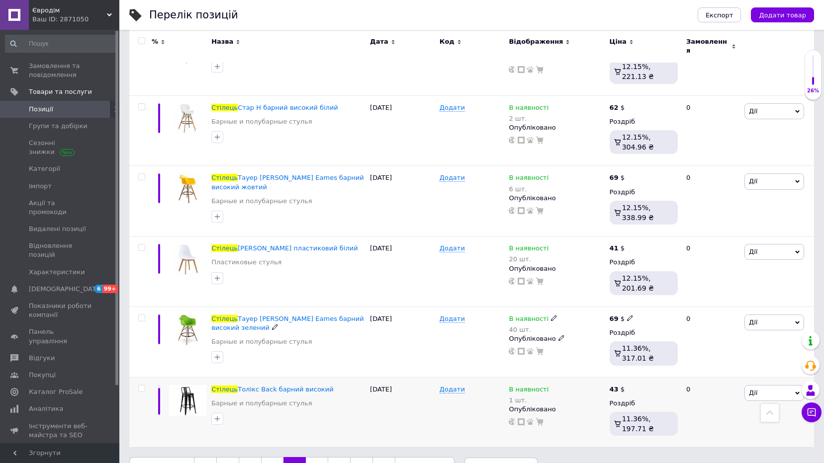
scroll to position [1180, 0]
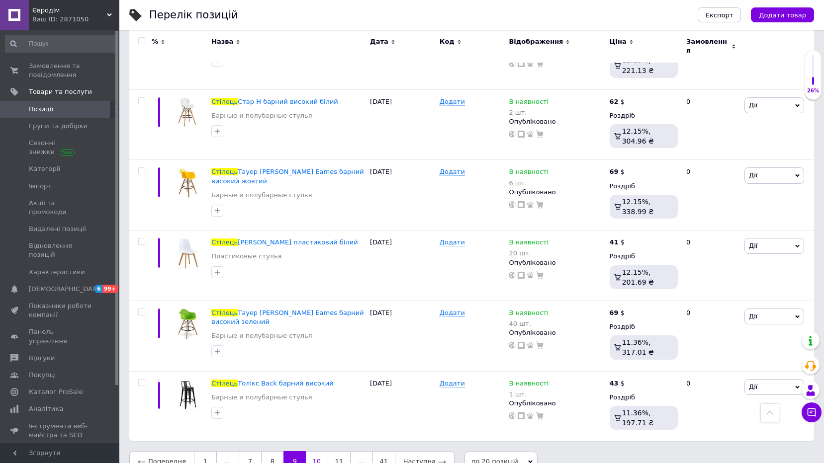
click at [317, 451] on link "10" at bounding box center [317, 461] width 22 height 21
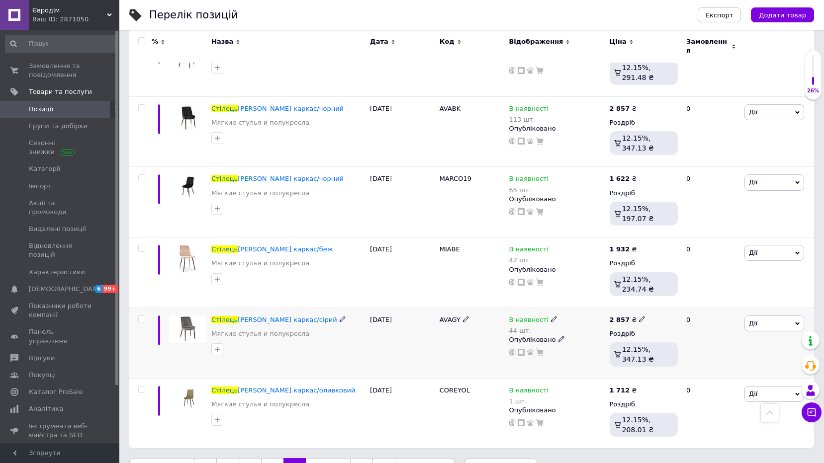
scroll to position [1180, 0]
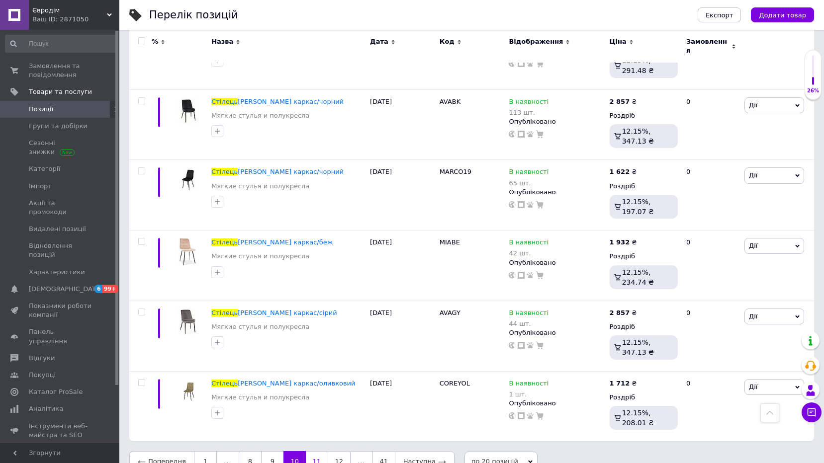
click at [306, 451] on link "11" at bounding box center [317, 461] width 22 height 21
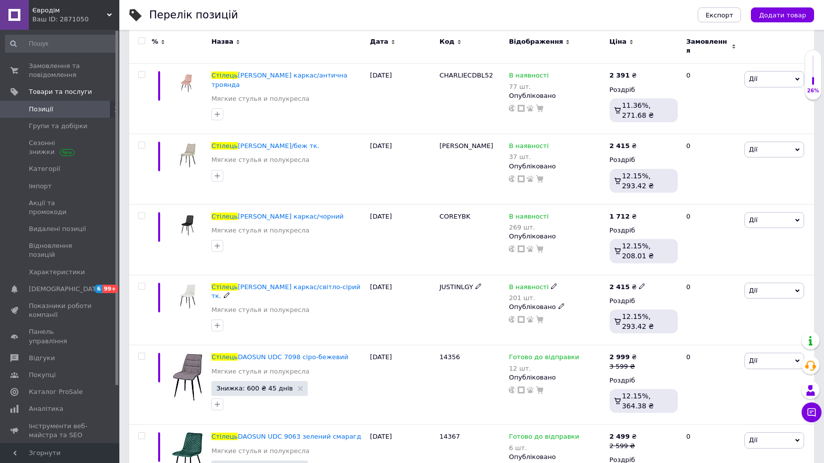
scroll to position [1207, 0]
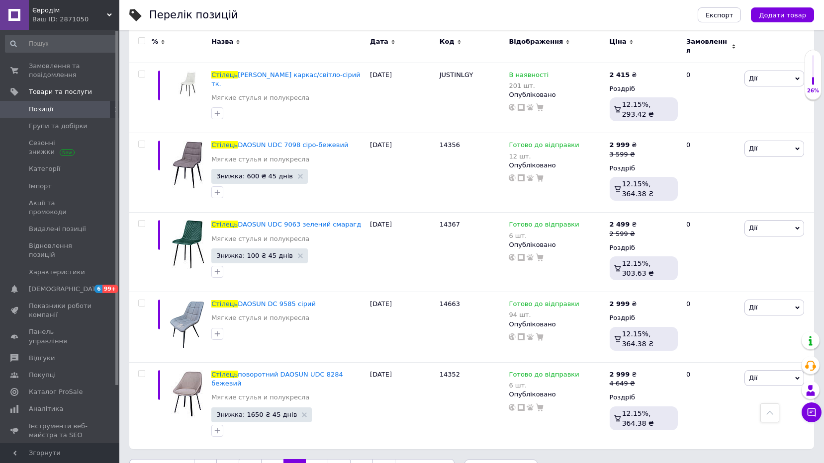
click at [312, 459] on link "12" at bounding box center [317, 469] width 22 height 21
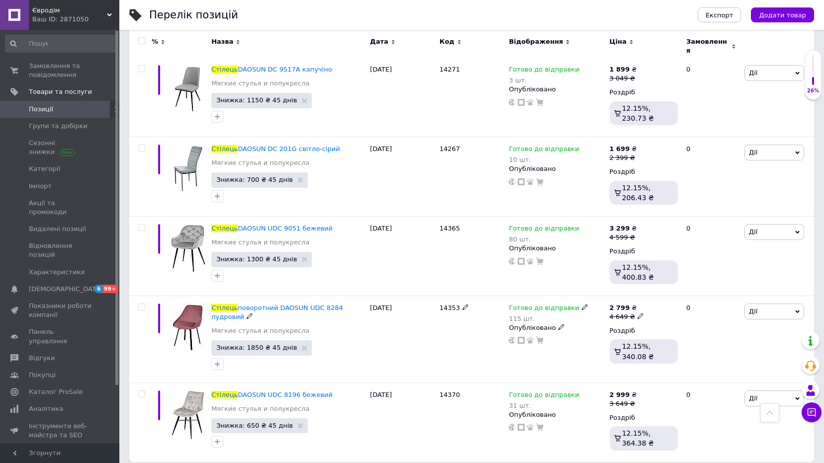
scroll to position [1361, 0]
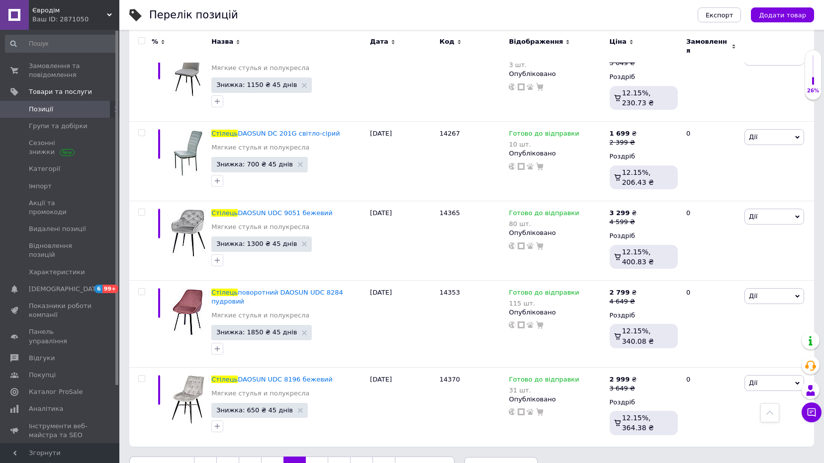
click at [307, 457] on link "13" at bounding box center [317, 467] width 22 height 21
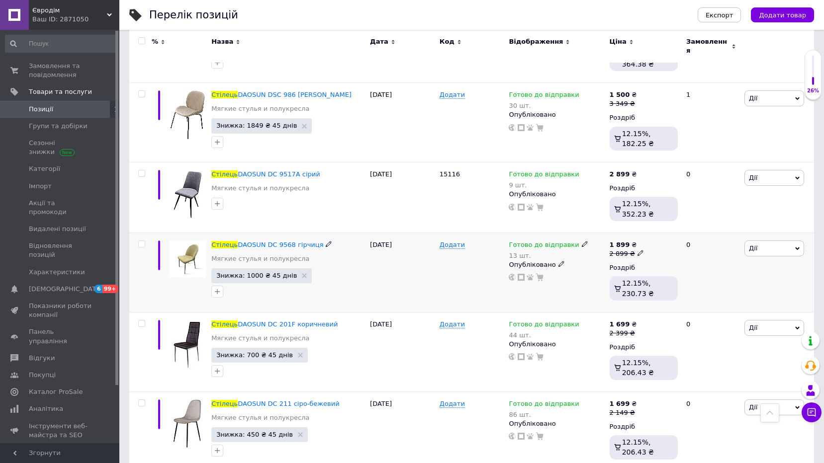
scroll to position [1344, 0]
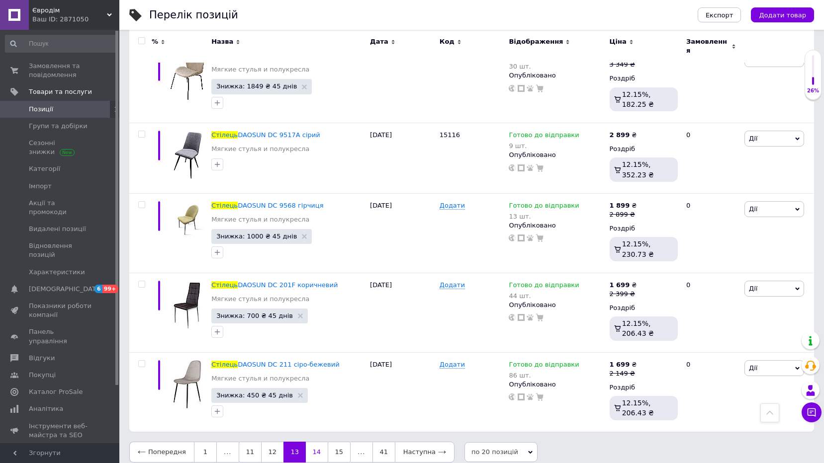
click at [314, 442] on link "14" at bounding box center [317, 452] width 22 height 21
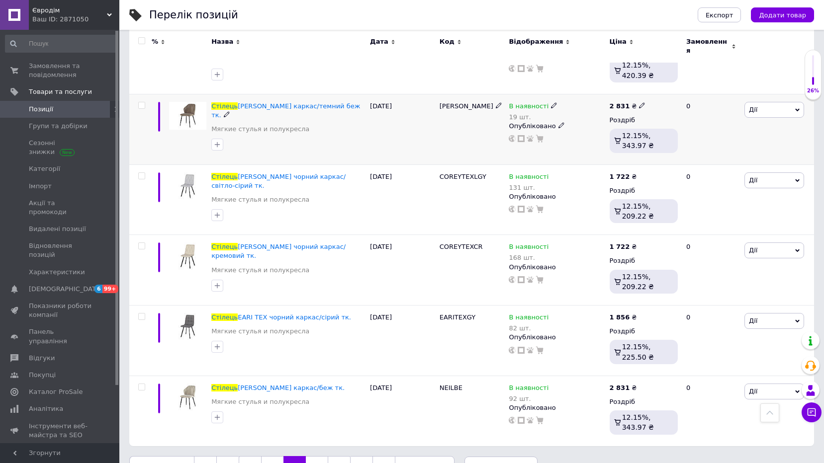
scroll to position [1244, 0]
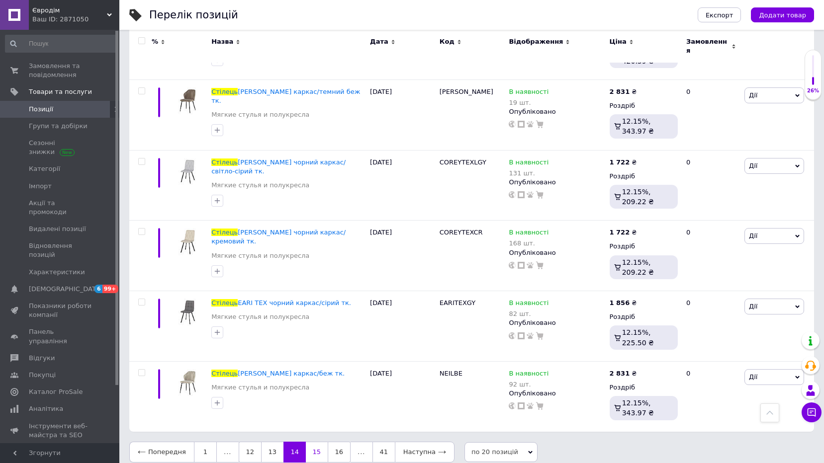
click at [307, 443] on link "15" at bounding box center [317, 452] width 22 height 21
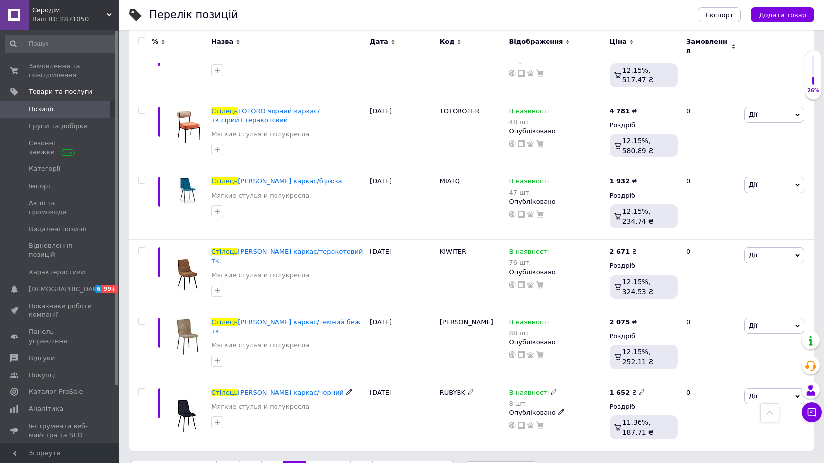
scroll to position [1180, 0]
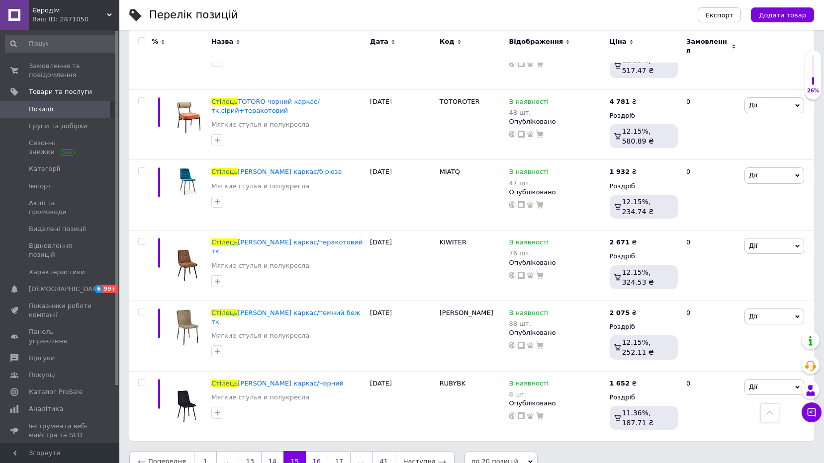
click at [310, 451] on link "16" at bounding box center [317, 461] width 22 height 21
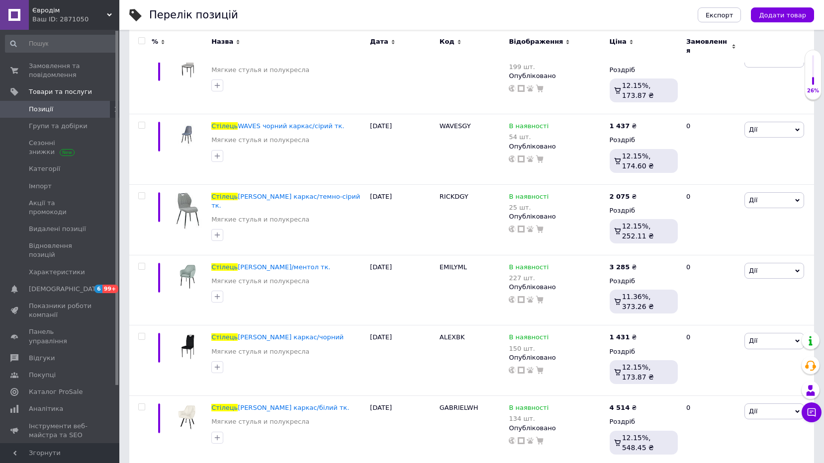
scroll to position [1180, 0]
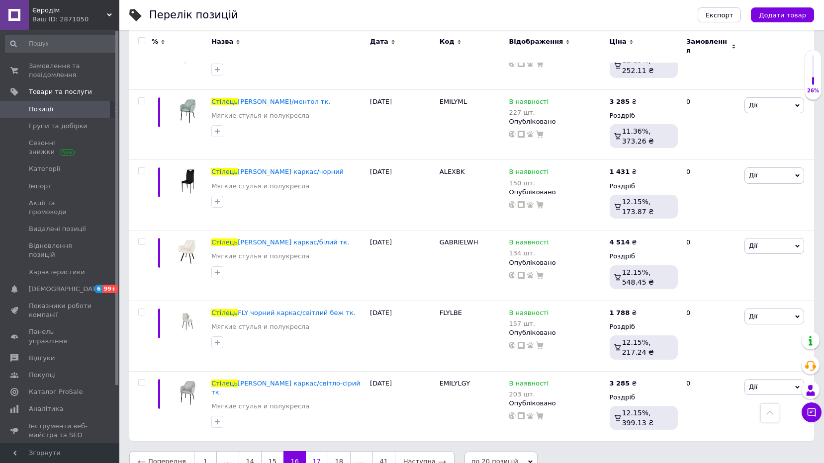
click at [314, 451] on link "17" at bounding box center [317, 461] width 22 height 21
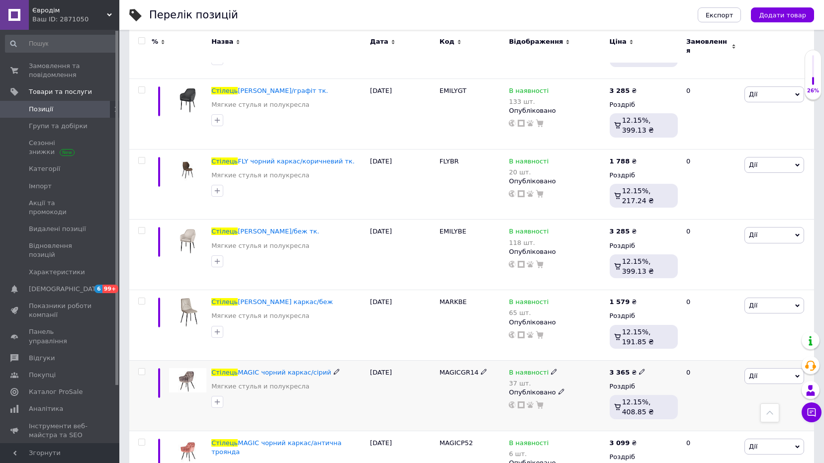
scroll to position [1170, 0]
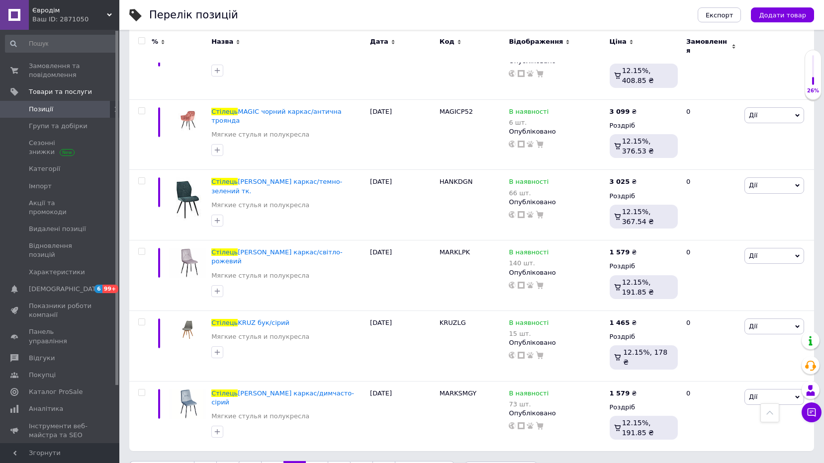
click at [311, 461] on link "18" at bounding box center [317, 471] width 22 height 21
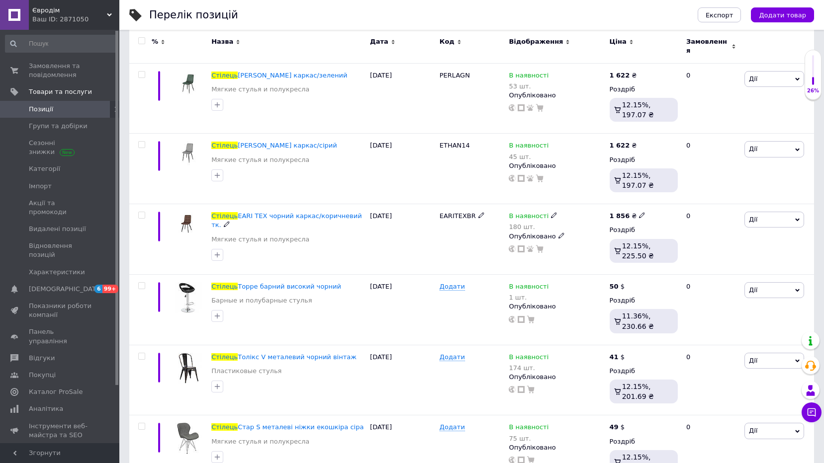
scroll to position [1177, 0]
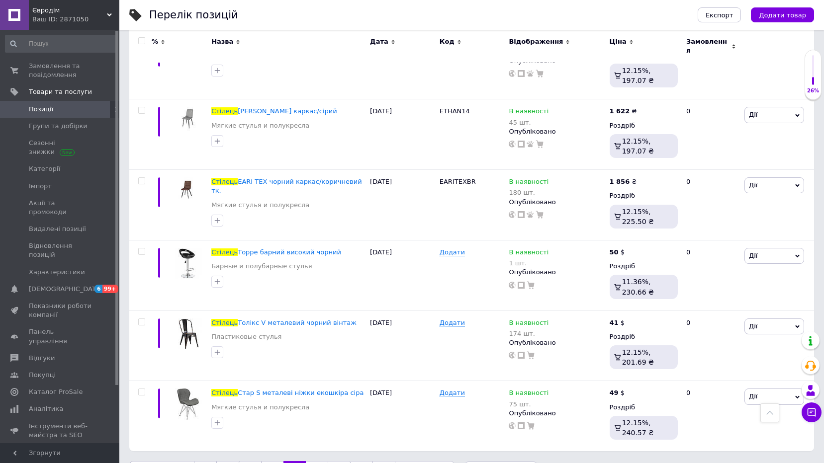
click at [310, 461] on link "19" at bounding box center [317, 471] width 22 height 21
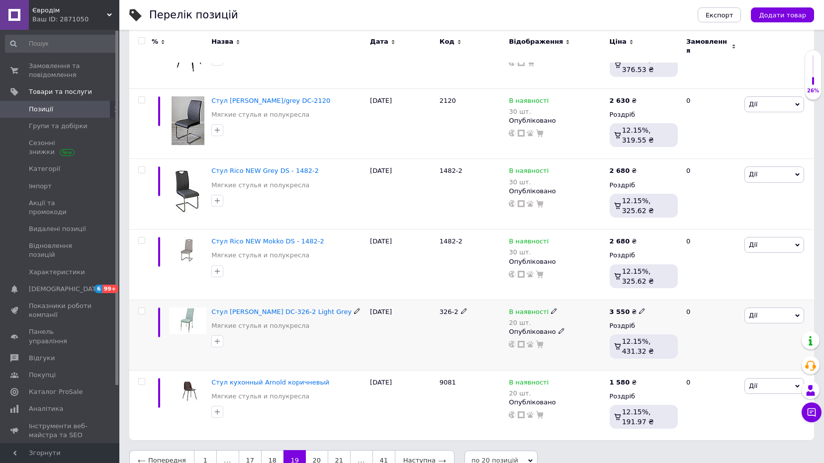
scroll to position [1190, 0]
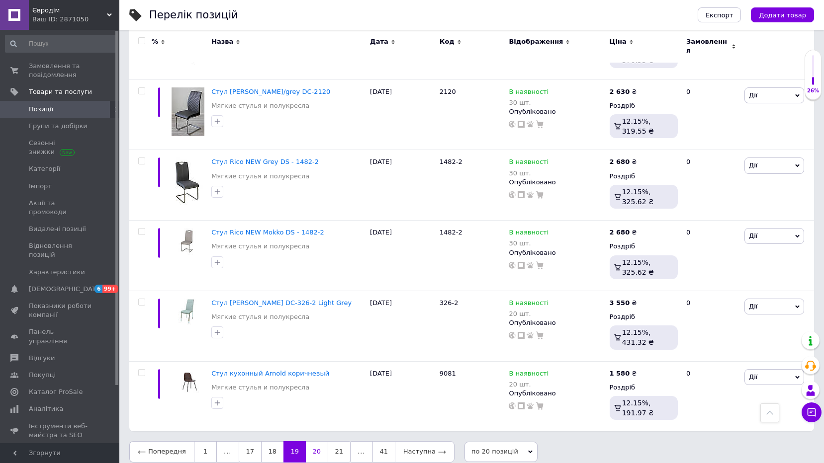
click at [313, 446] on link "20" at bounding box center [317, 452] width 22 height 21
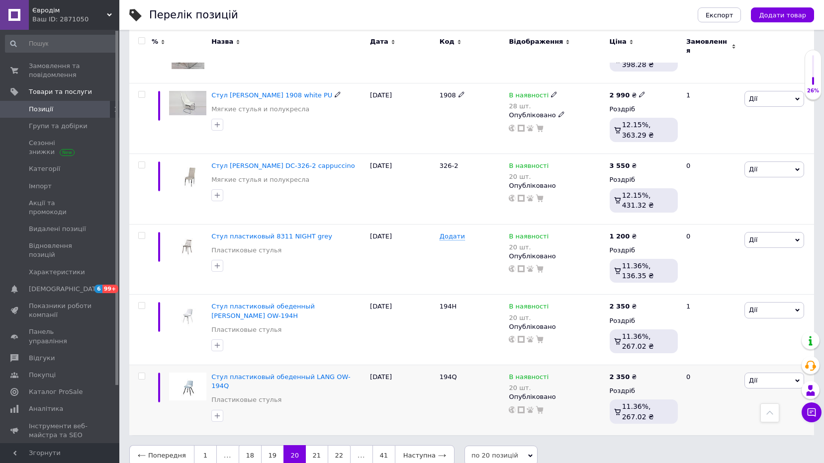
scroll to position [1226, 0]
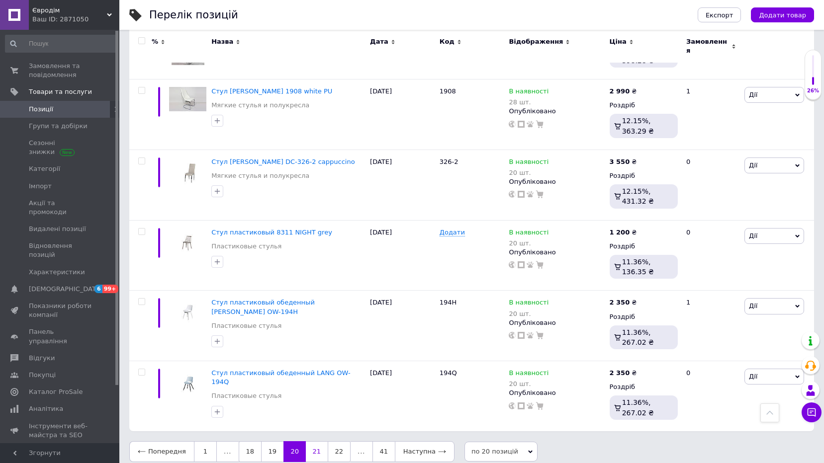
click at [308, 444] on link "21" at bounding box center [317, 452] width 22 height 21
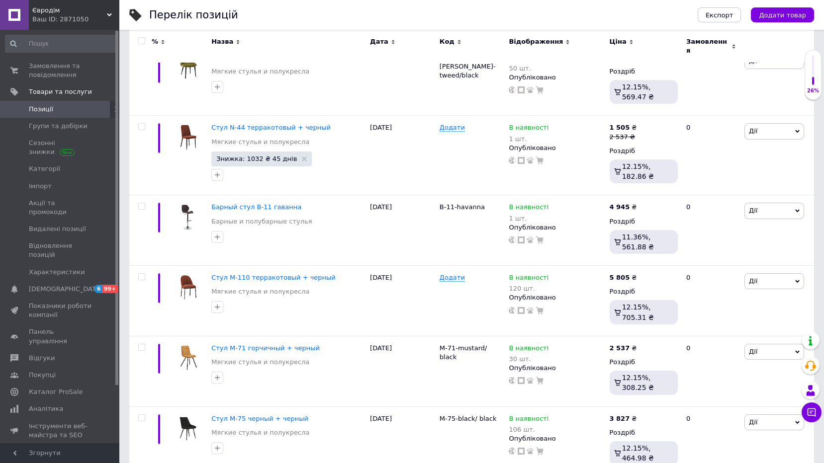
scroll to position [1280, 0]
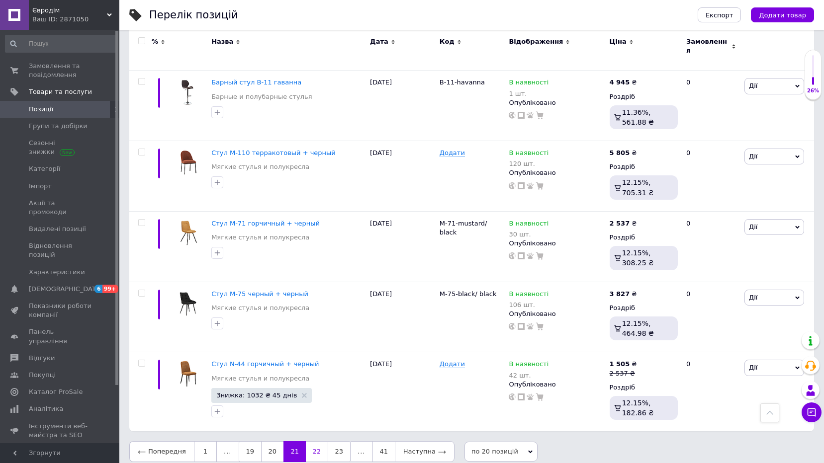
click at [310, 446] on link "22" at bounding box center [317, 452] width 22 height 21
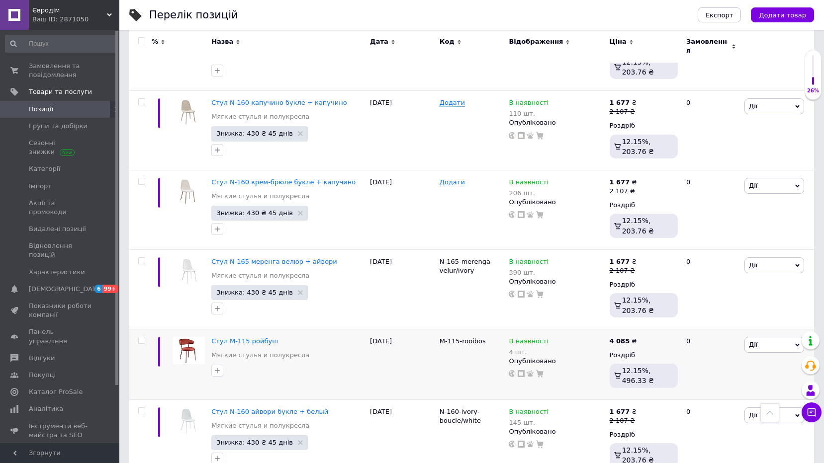
scroll to position [1269, 0]
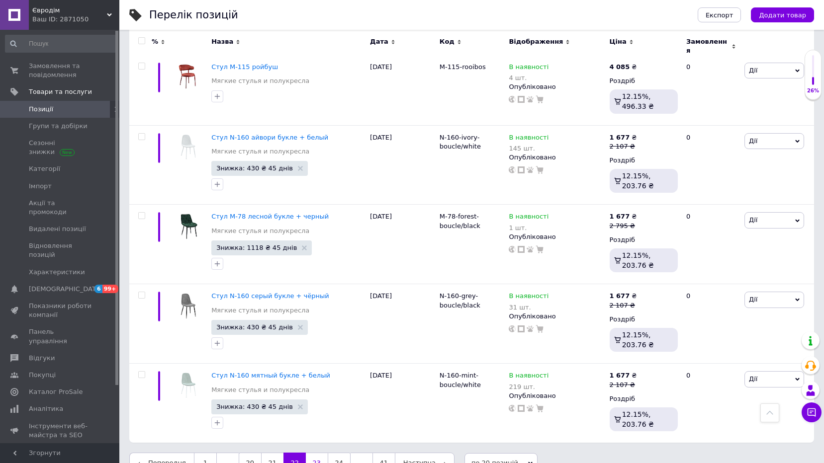
click at [316, 453] on link "23" at bounding box center [317, 463] width 22 height 21
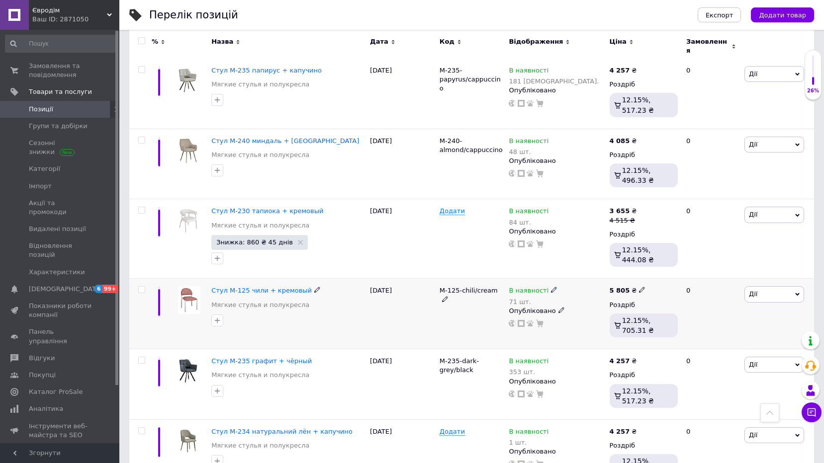
scroll to position [1252, 0]
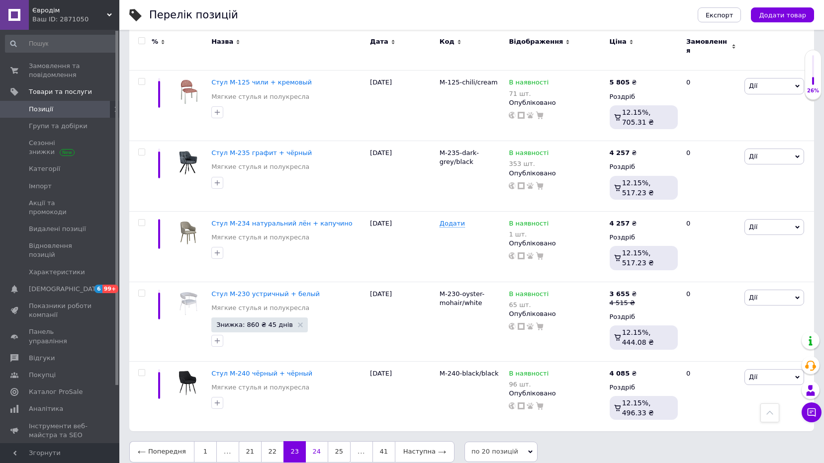
click at [318, 442] on link "24" at bounding box center [317, 452] width 22 height 21
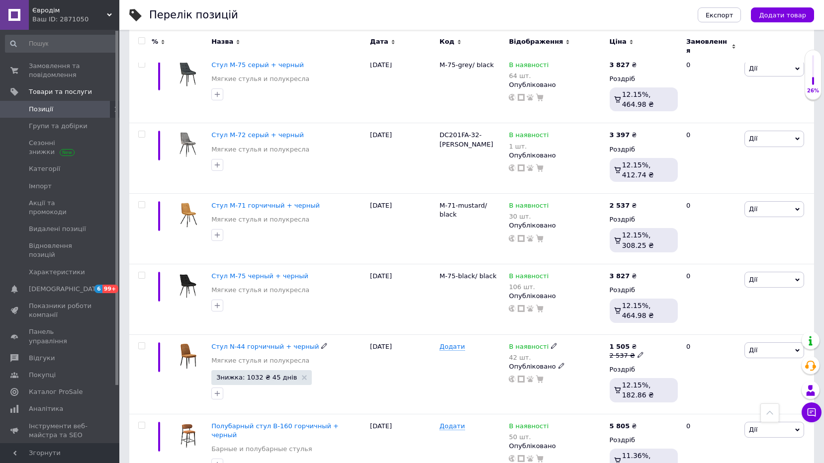
scroll to position [1208, 0]
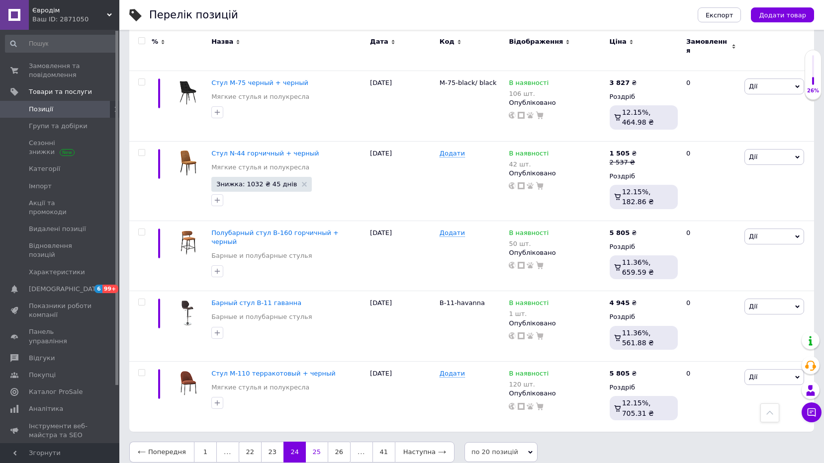
click at [308, 445] on link "25" at bounding box center [317, 452] width 22 height 21
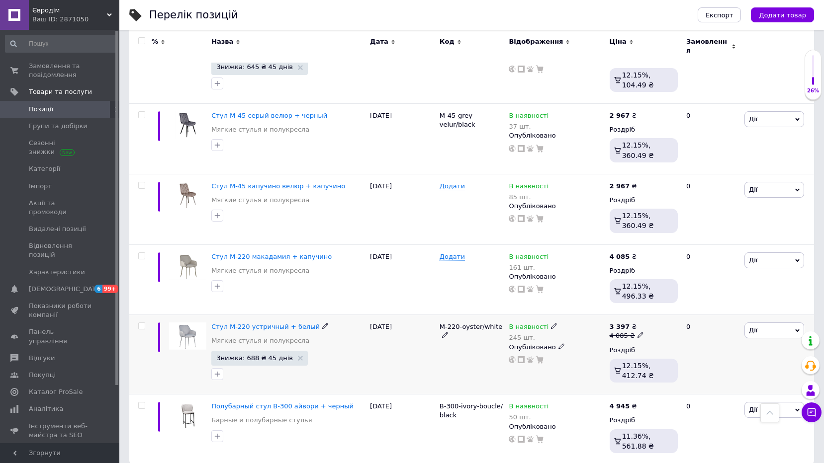
scroll to position [1217, 0]
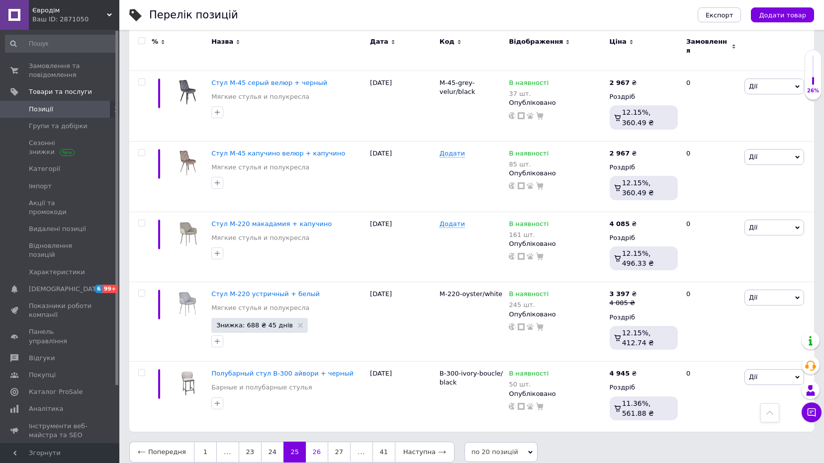
click at [321, 446] on link "26" at bounding box center [317, 452] width 22 height 21
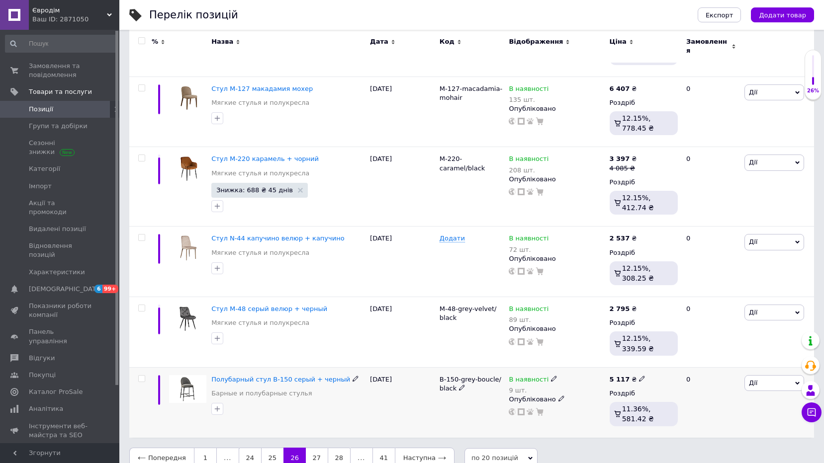
scroll to position [1199, 0]
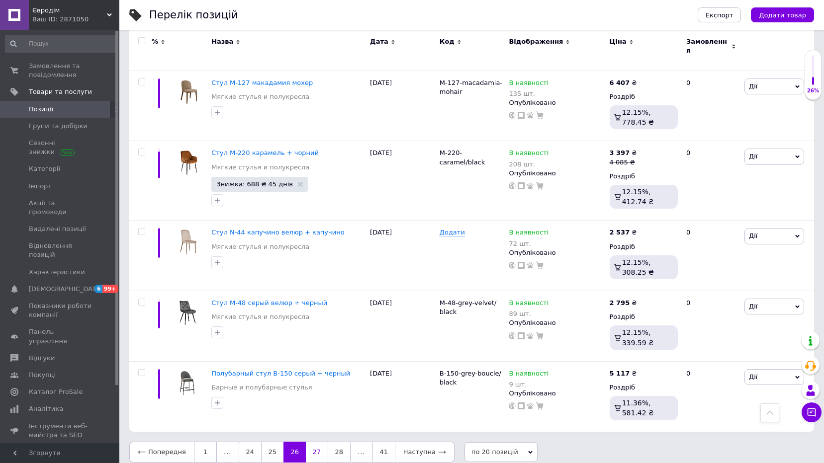
click at [316, 446] on link "27" at bounding box center [317, 452] width 22 height 21
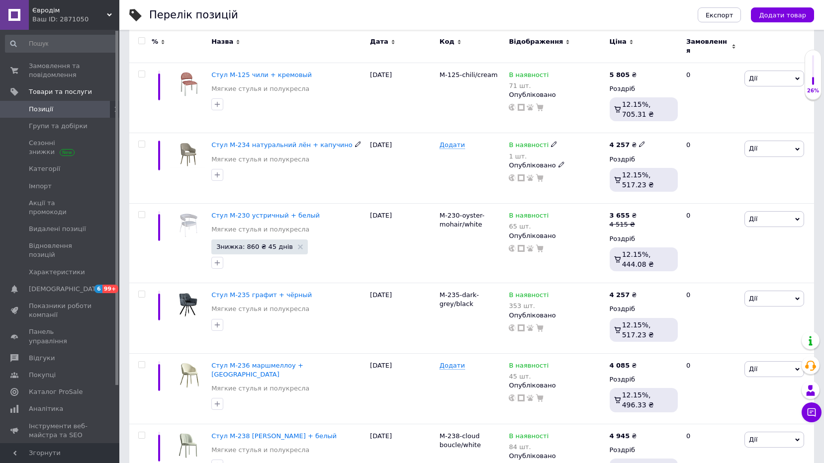
scroll to position [1222, 0]
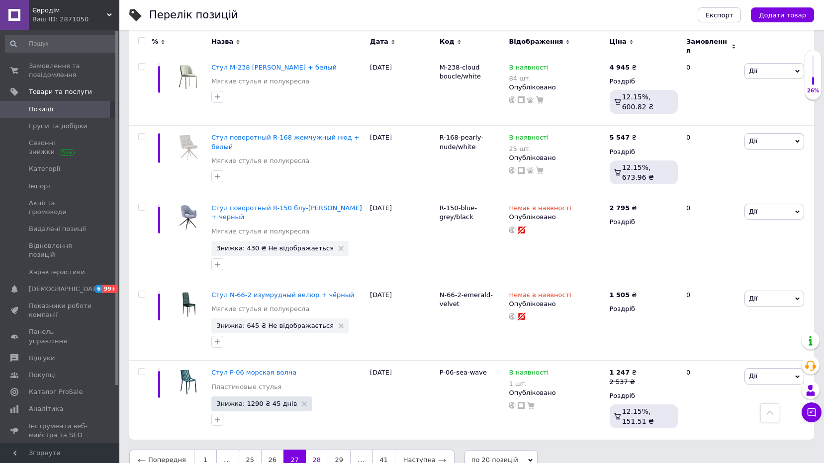
click at [308, 450] on link "28" at bounding box center [317, 460] width 22 height 21
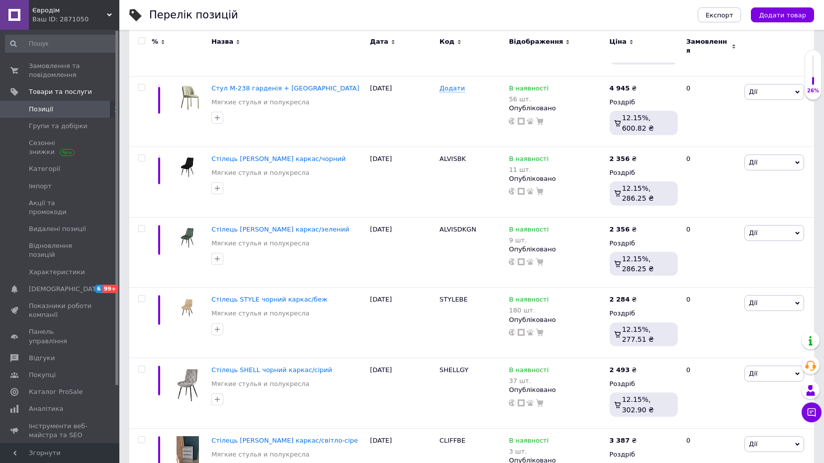
scroll to position [1224, 0]
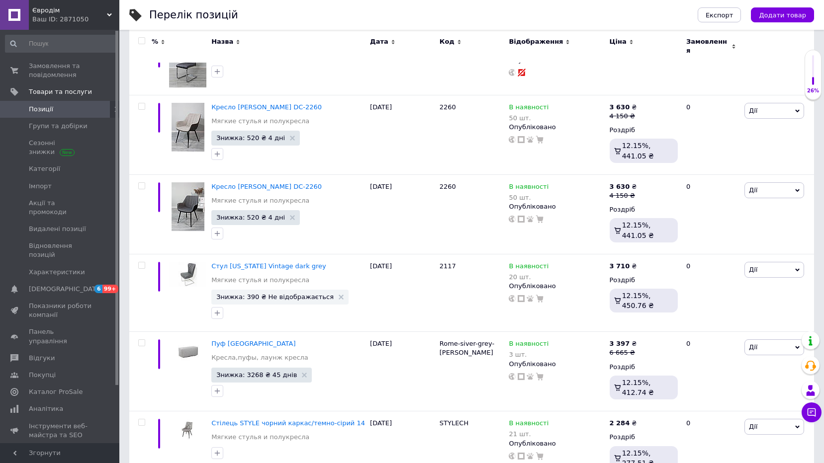
scroll to position [1209, 0]
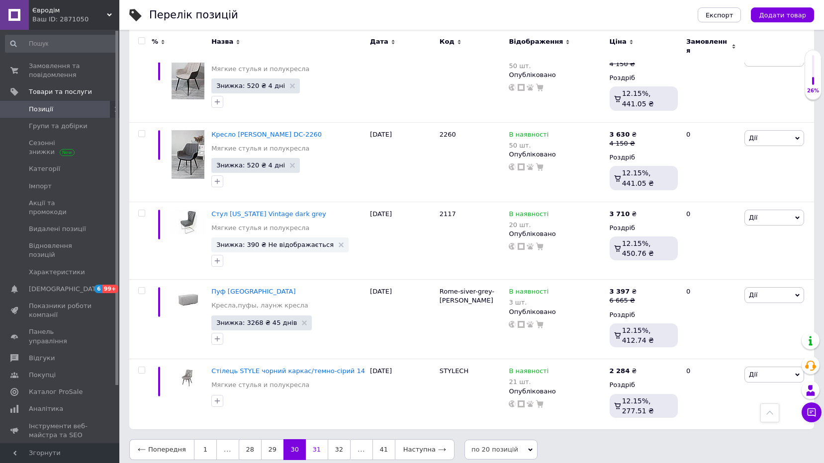
click at [320, 444] on link "31" at bounding box center [317, 450] width 22 height 21
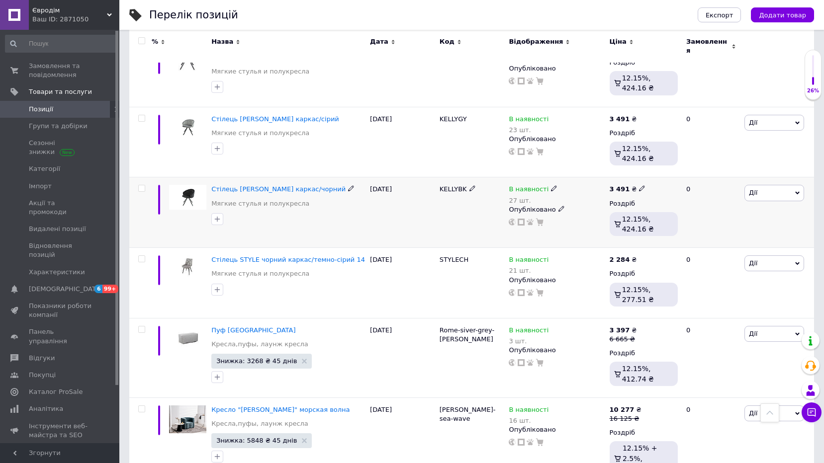
scroll to position [1196, 0]
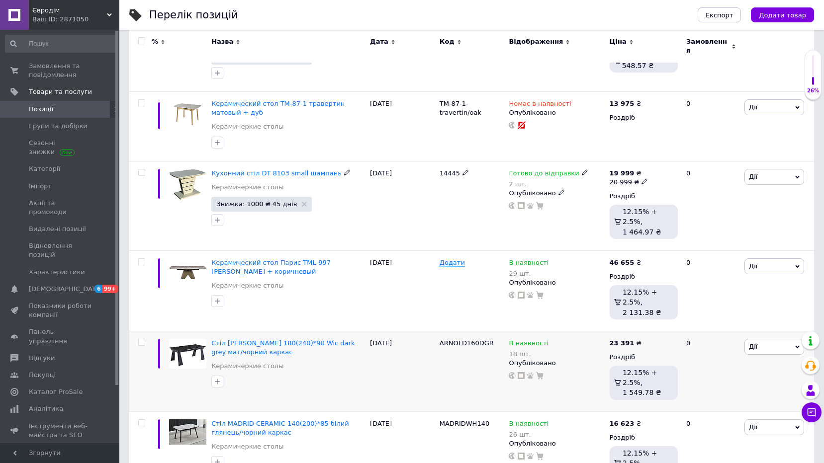
scroll to position [1211, 0]
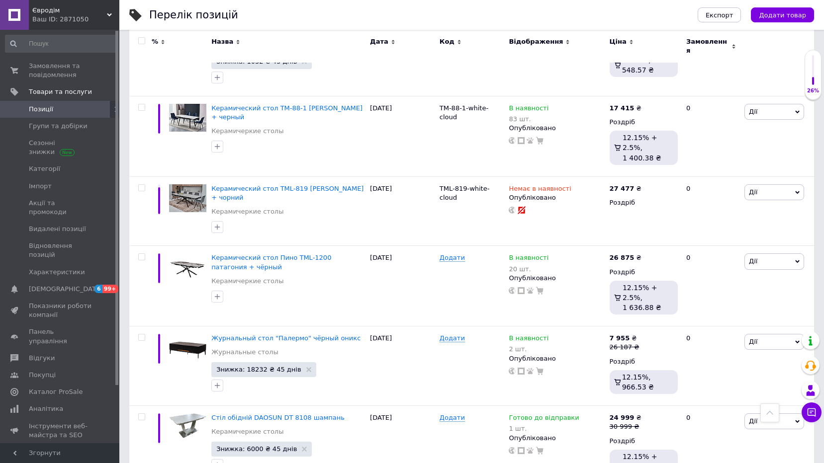
scroll to position [1329, 0]
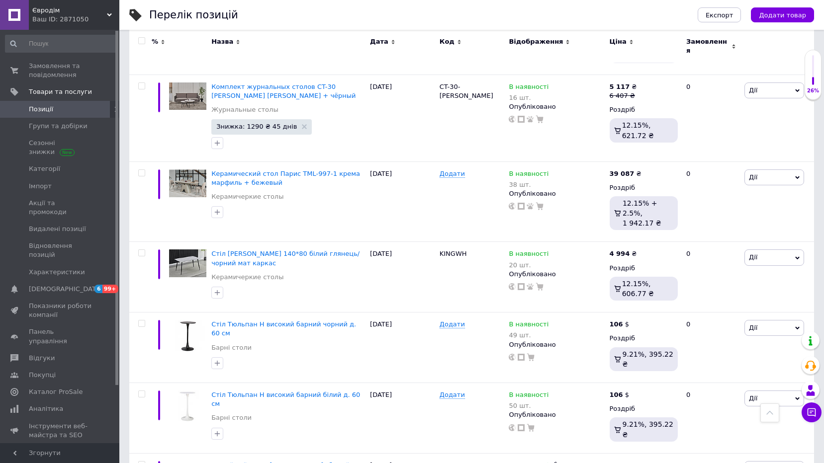
scroll to position [1247, 0]
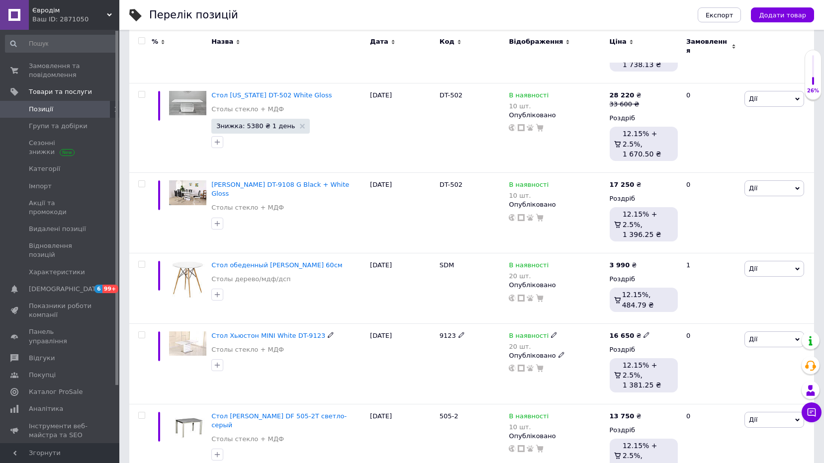
scroll to position [1218, 0]
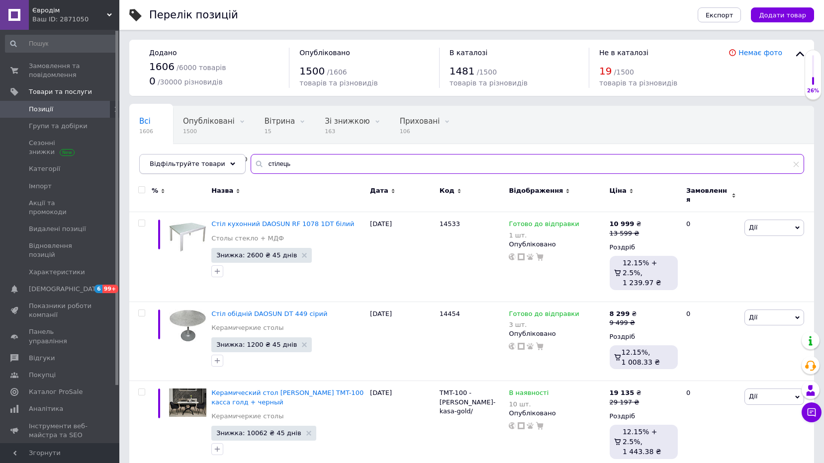
drag, startPoint x: 264, startPoint y: 166, endPoint x: 209, endPoint y: 166, distance: 55.2
click at [209, 166] on div "Відфільтруйте товари стілець" at bounding box center [471, 164] width 665 height 20
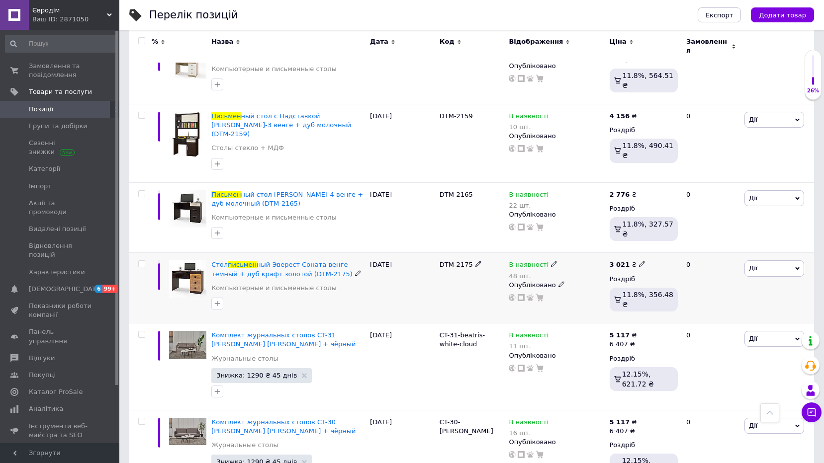
scroll to position [663, 0]
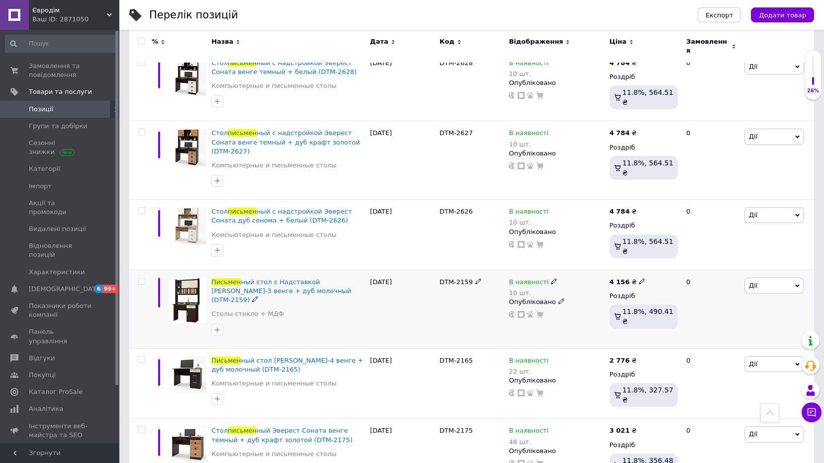
type input "письмен"
click at [141, 278] on input "checkbox" at bounding box center [141, 281] width 6 height 6
checkbox input "true"
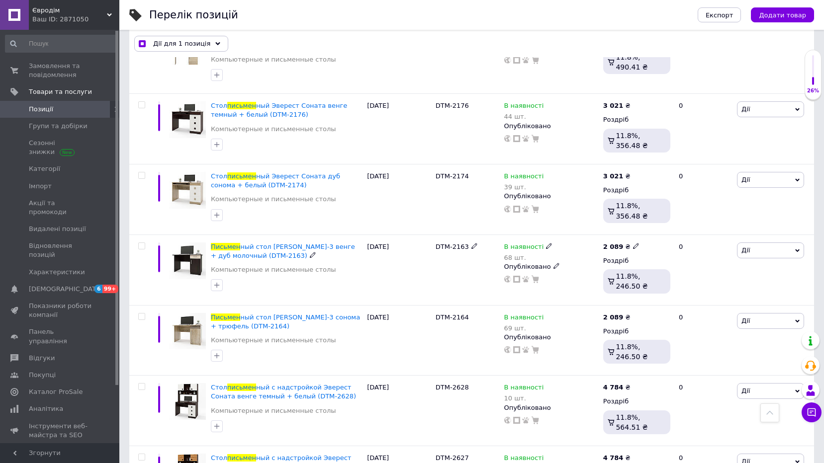
scroll to position [0, 0]
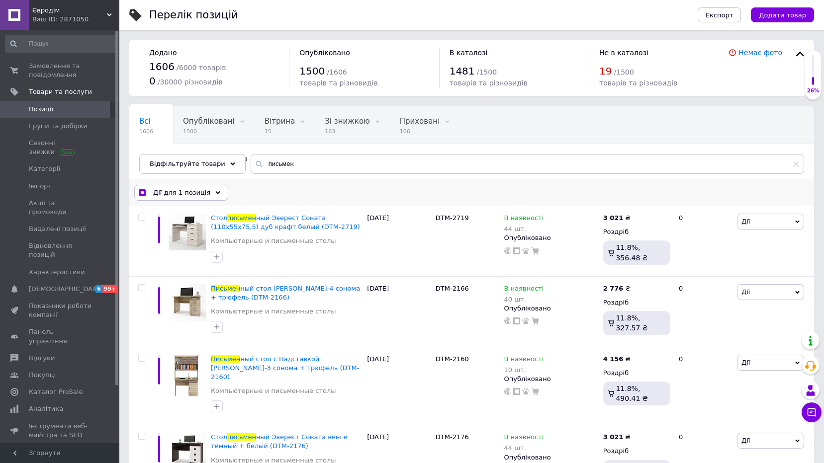
click at [205, 198] on div "Дії для 1 позиція" at bounding box center [181, 193] width 94 height 16
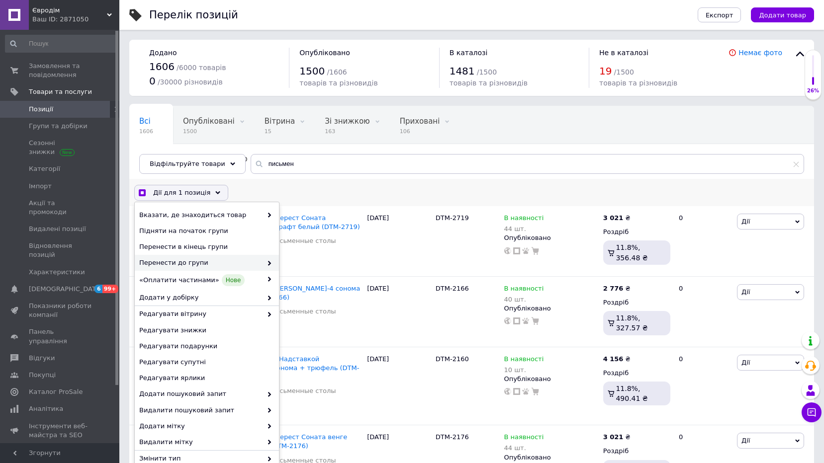
click at [191, 267] on span "Перенести до групи" at bounding box center [200, 263] width 123 height 9
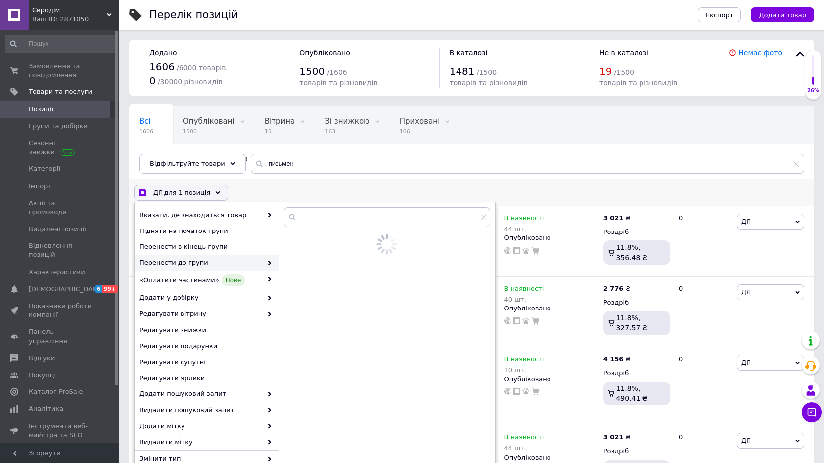
click at [266, 267] on span at bounding box center [267, 263] width 10 height 9
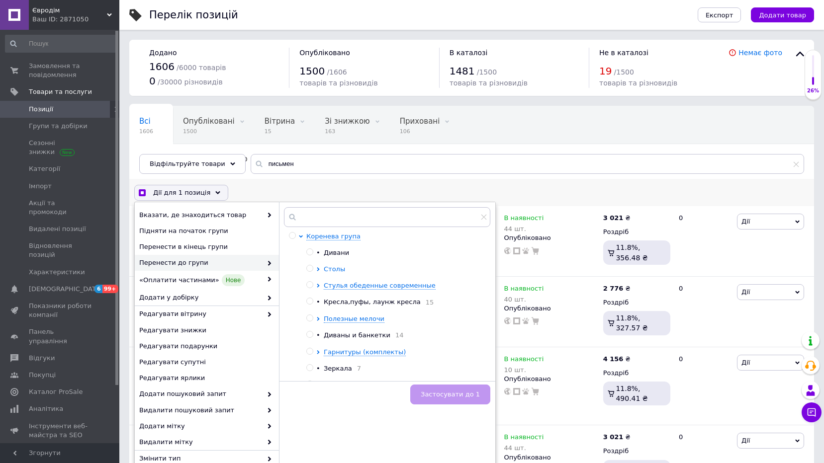
click at [316, 270] on icon at bounding box center [318, 270] width 4 height 4
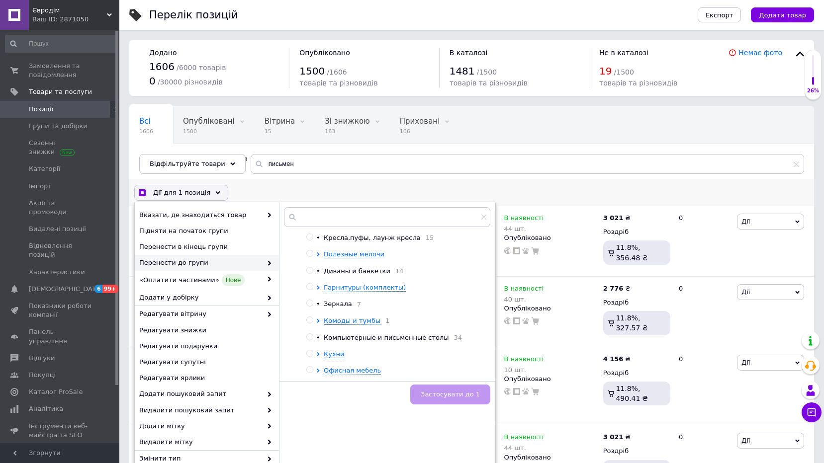
scroll to position [166, 0]
click at [331, 341] on span "Компьютерные и письменные столы" at bounding box center [386, 336] width 125 height 7
checkbox input "true"
radio input "true"
checkbox input "true"
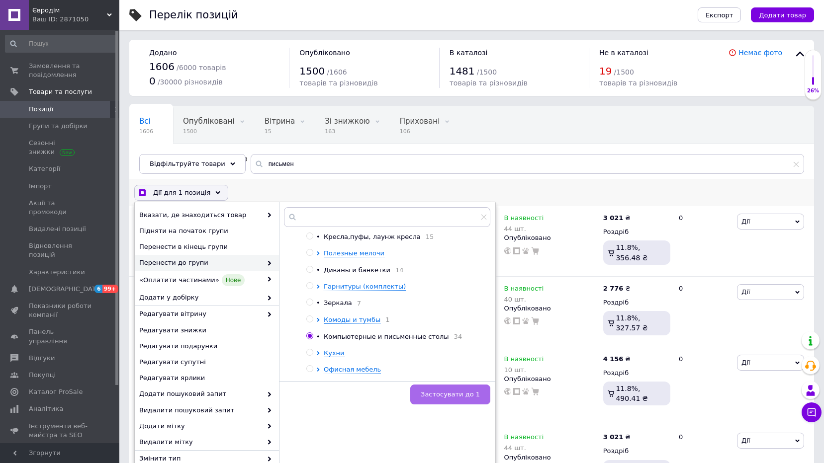
click at [460, 397] on span "Застосувати до 1" at bounding box center [450, 394] width 59 height 7
checkbox input "false"
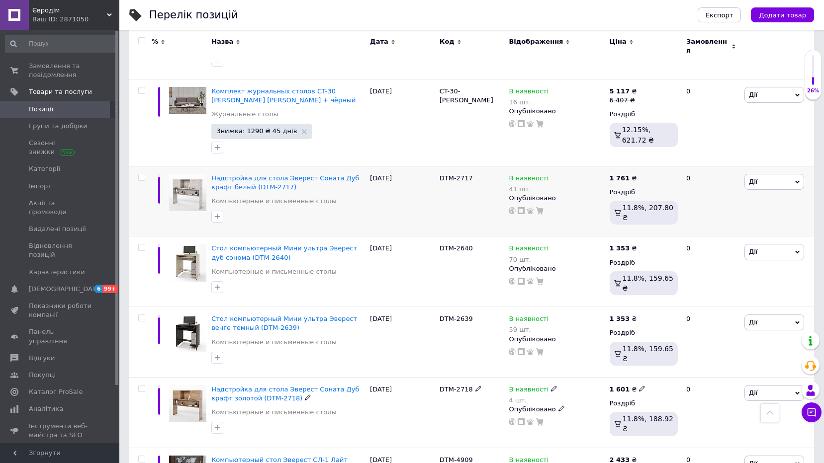
scroll to position [1208, 0]
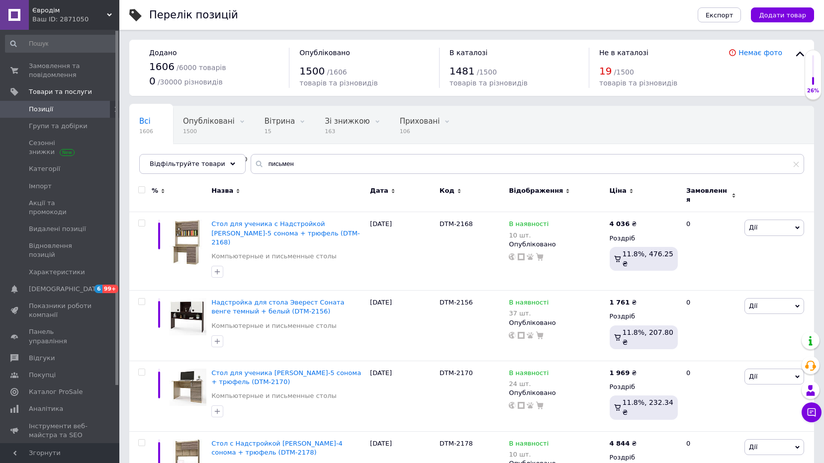
click at [37, 111] on span "Позиції" at bounding box center [41, 109] width 24 height 9
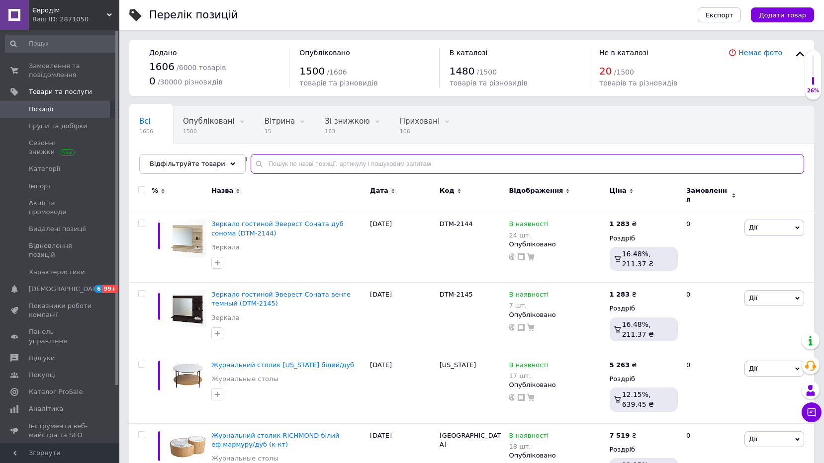
click at [273, 167] on input "text" at bounding box center [527, 164] width 553 height 20
click at [107, 13] on icon at bounding box center [109, 14] width 5 height 5
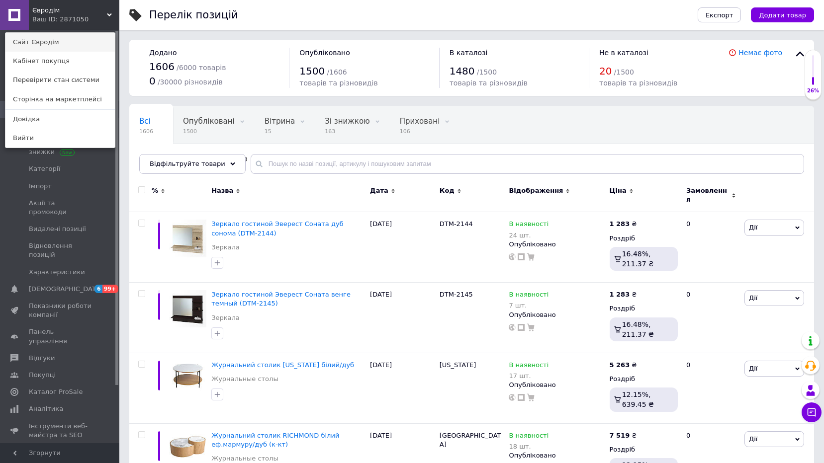
click at [69, 44] on link "Сайт Євродім" at bounding box center [59, 42] width 109 height 19
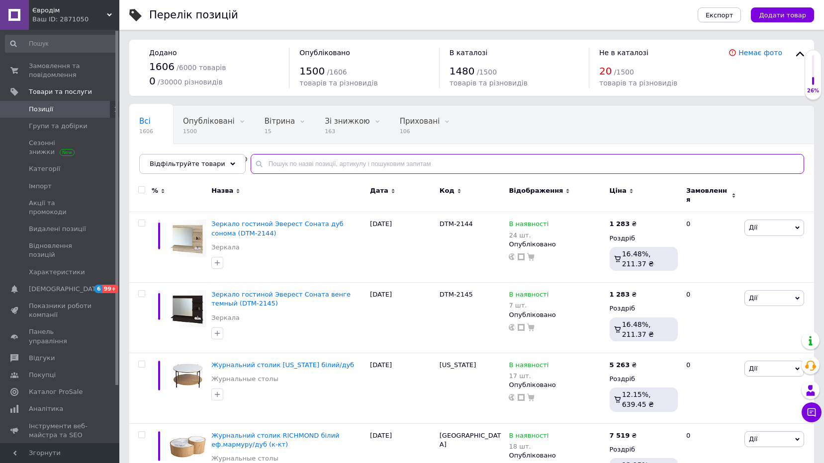
click at [324, 165] on input "text" at bounding box center [527, 164] width 553 height 20
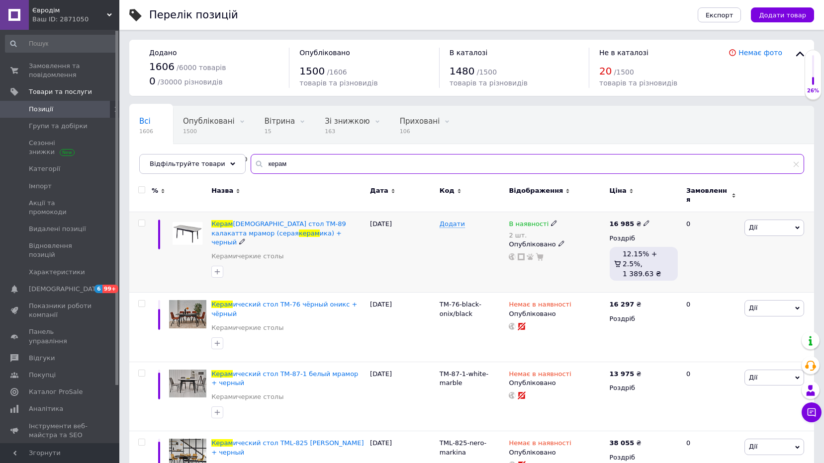
scroll to position [166, 0]
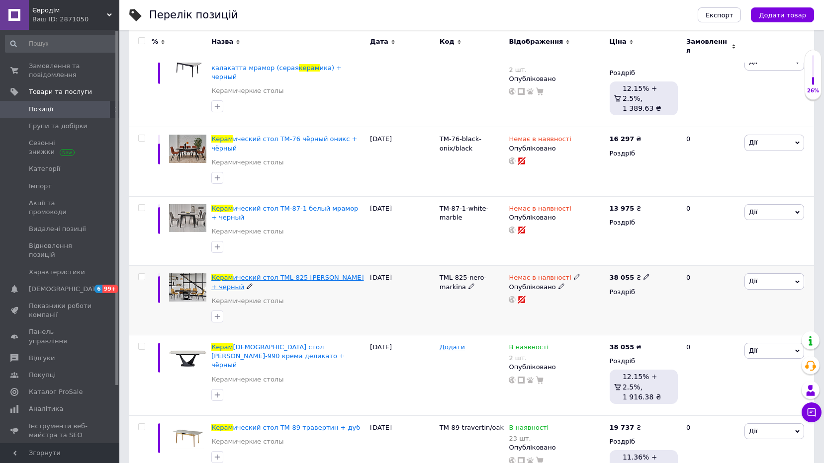
type input "керам"
